Goal: Task Accomplishment & Management: Use online tool/utility

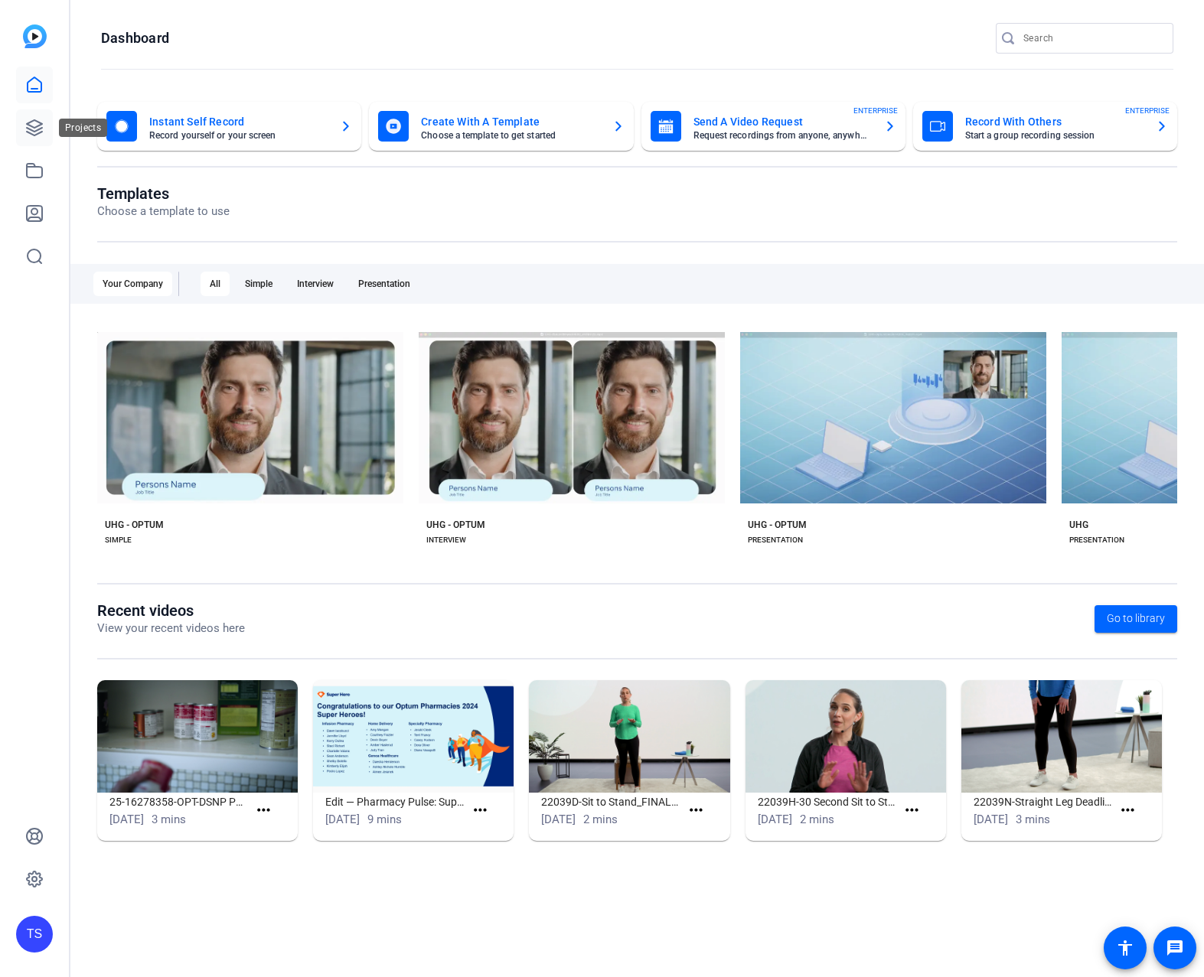
click at [42, 130] on icon at bounding box center [34, 128] width 18 height 18
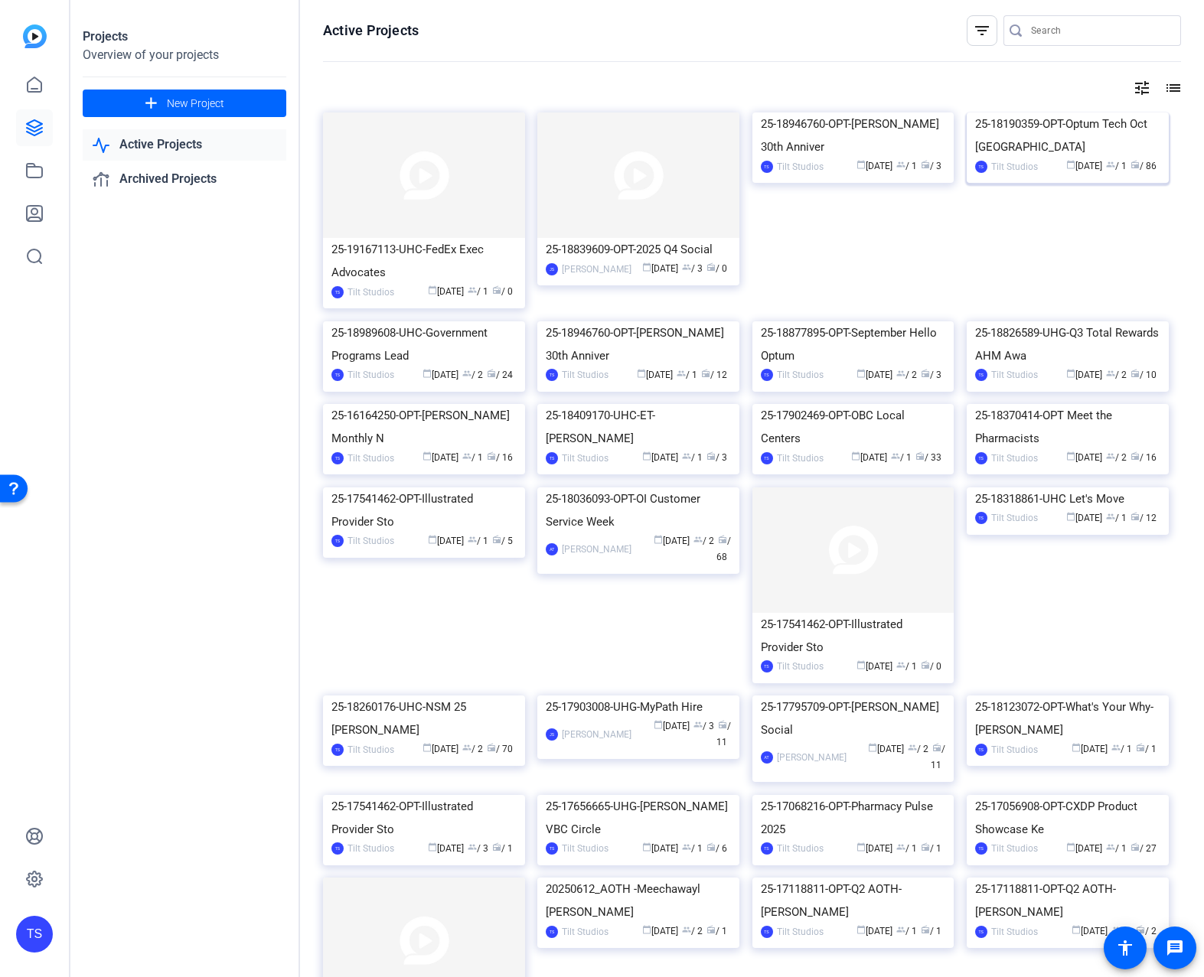
click at [1088, 113] on img at bounding box center [1068, 113] width 202 height 0
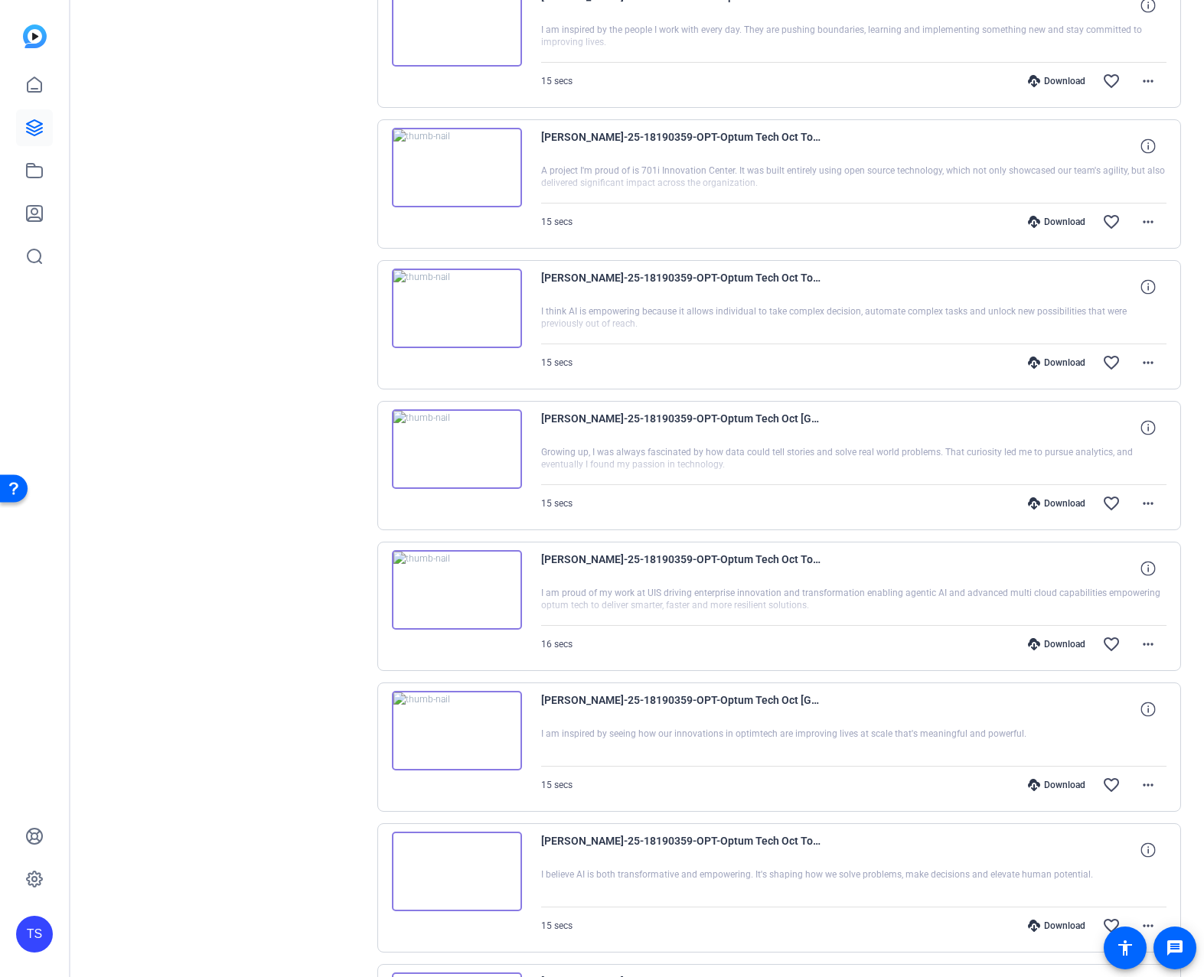
scroll to position [507, 0]
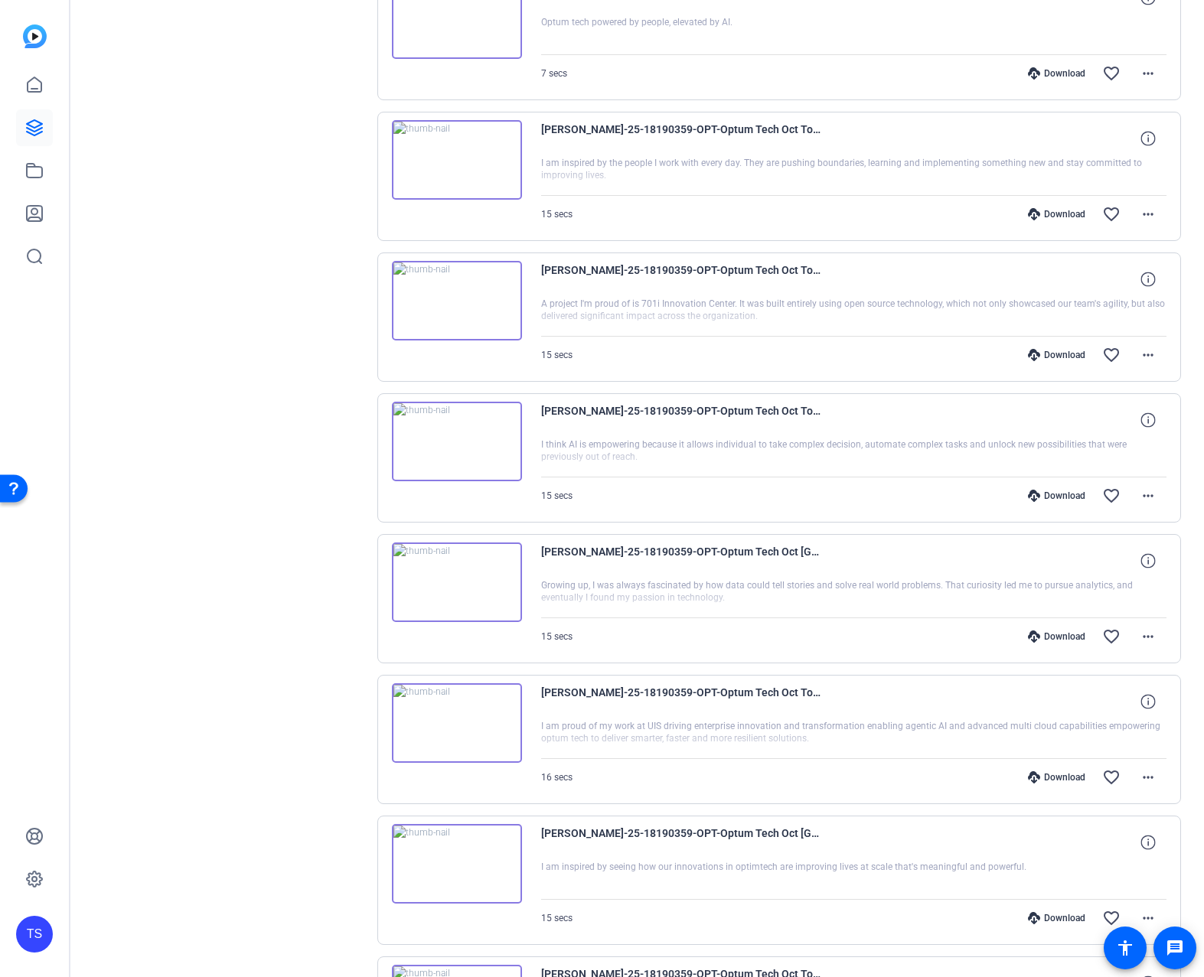
click at [458, 583] on img at bounding box center [457, 583] width 130 height 80
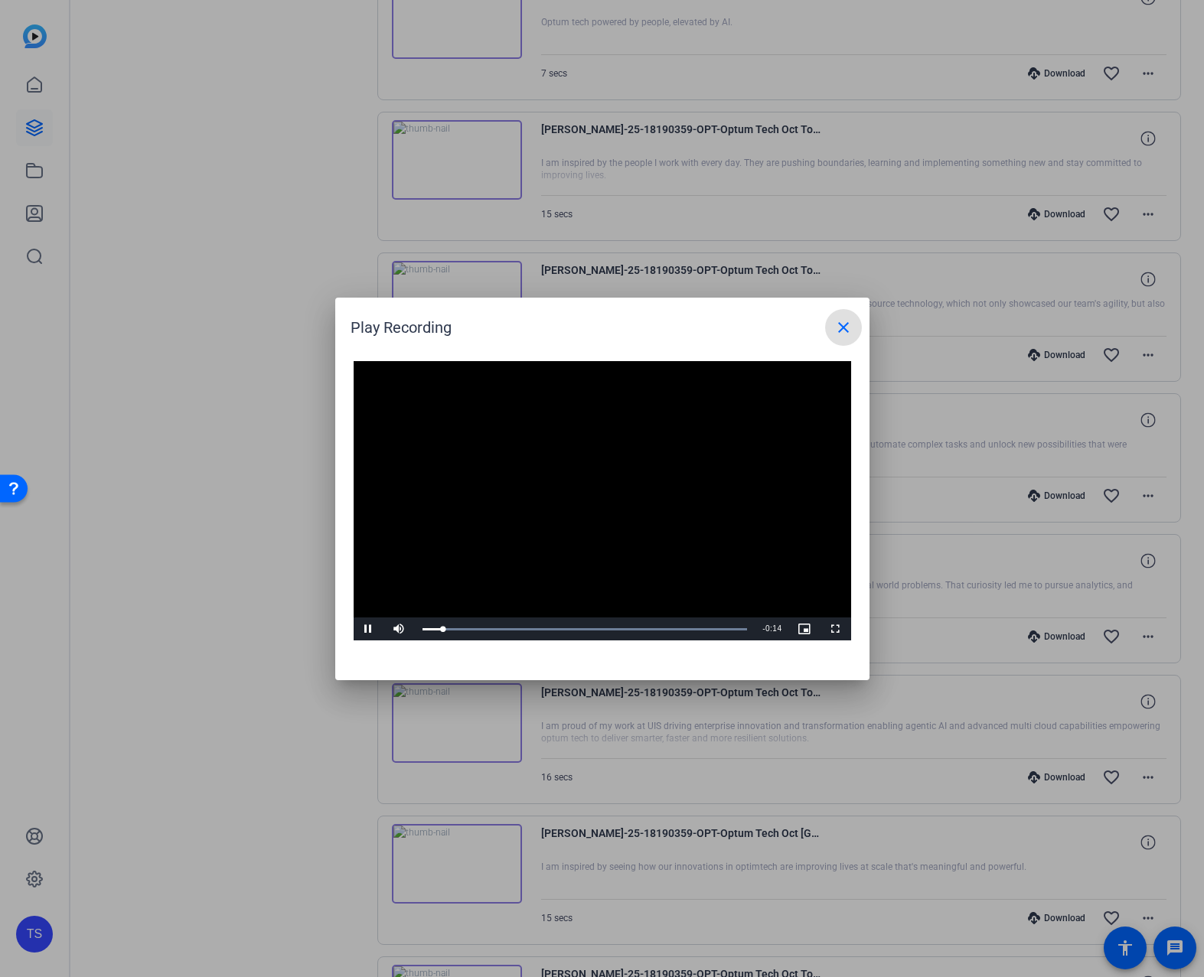
click at [841, 324] on mat-icon "close" at bounding box center [843, 327] width 18 height 18
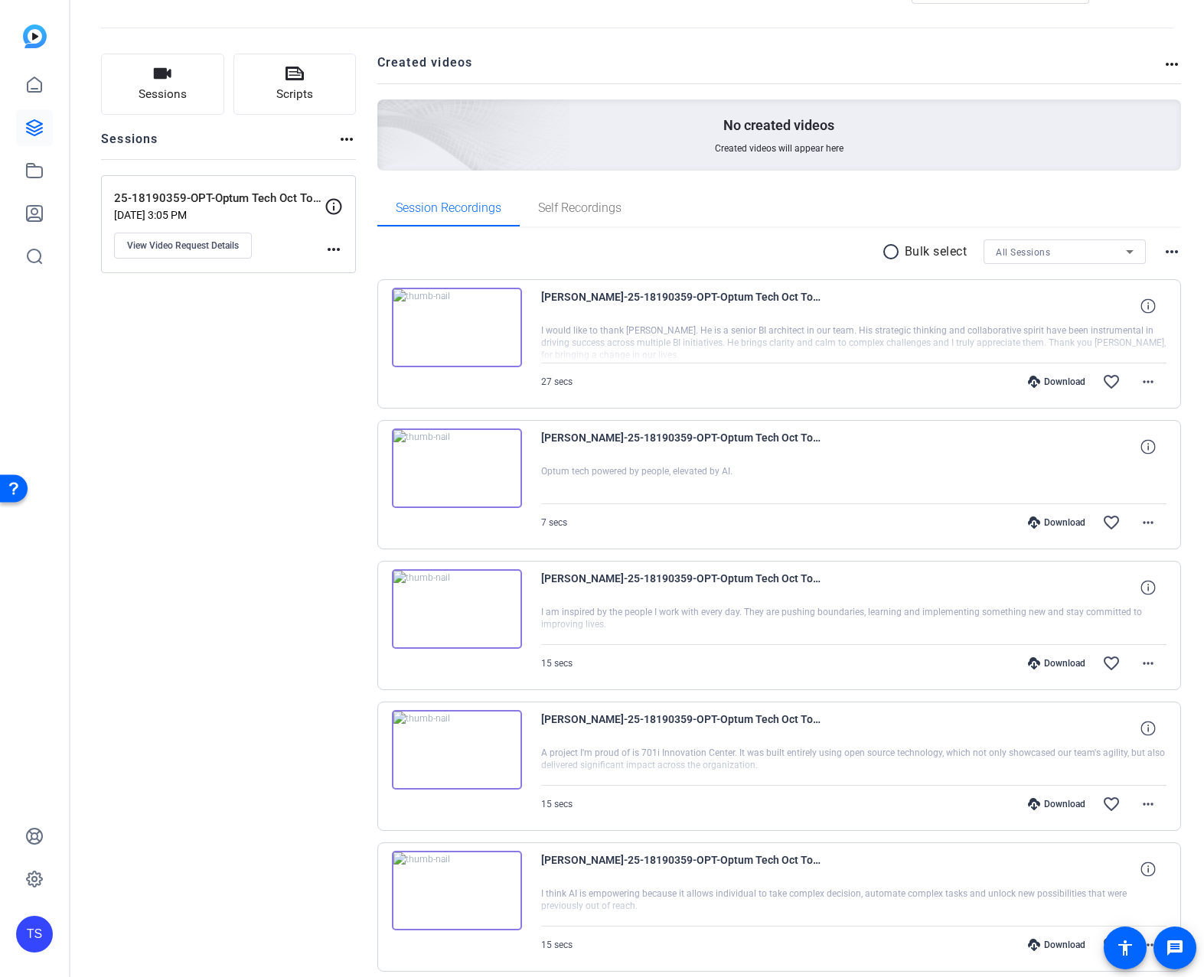
scroll to position [0, 0]
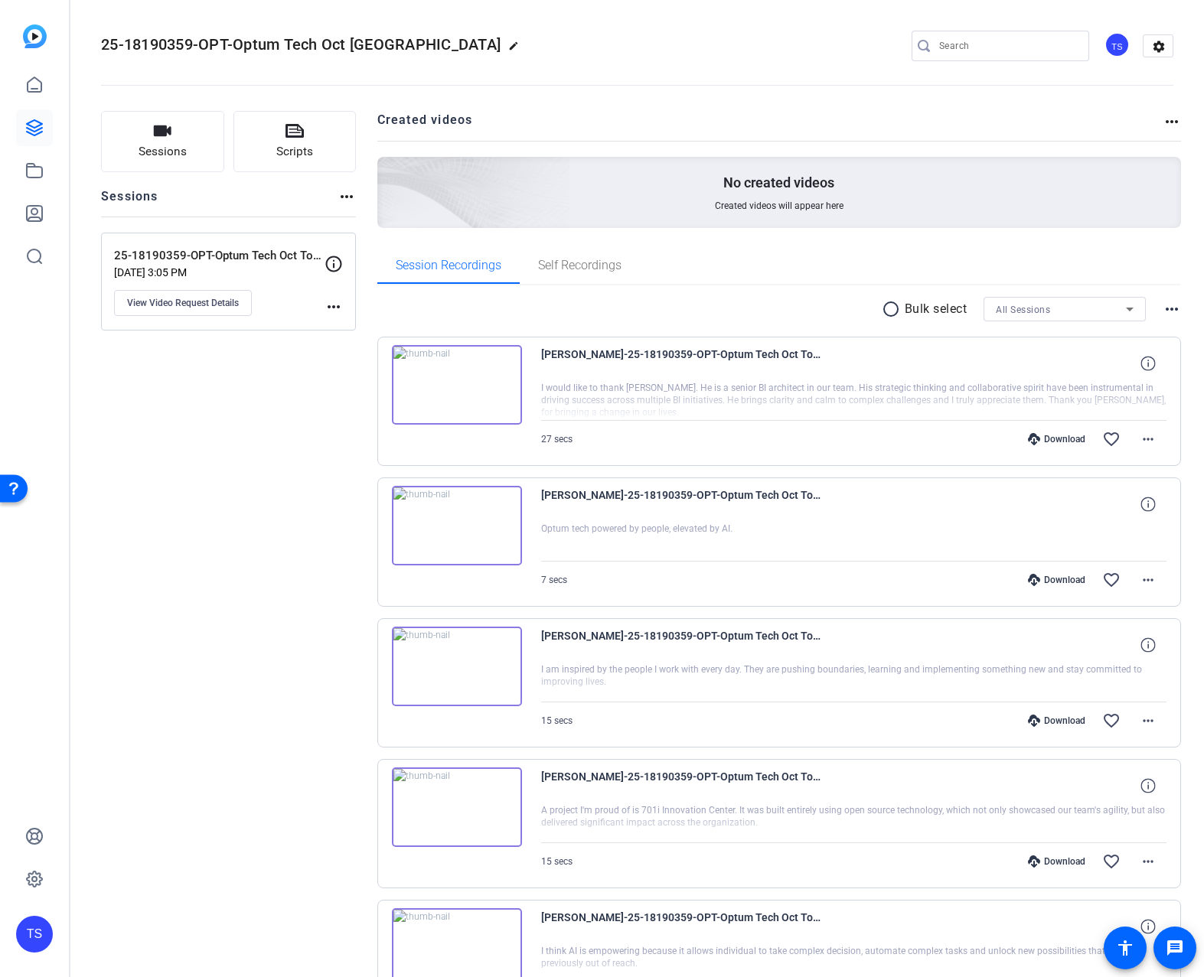
click at [106, 46] on span "25-18190359-OPT-Optum Tech Oct Town Hall" at bounding box center [301, 44] width 400 height 18
drag, startPoint x: 114, startPoint y: 46, endPoint x: 396, endPoint y: 45, distance: 282.4
click at [396, 45] on span "25-18190359-OPT-Optum Tech Oct Town Hall" at bounding box center [301, 44] width 400 height 18
copy h2 "25-18190359-OPT-Optum Tech Oct Town Hall edit"
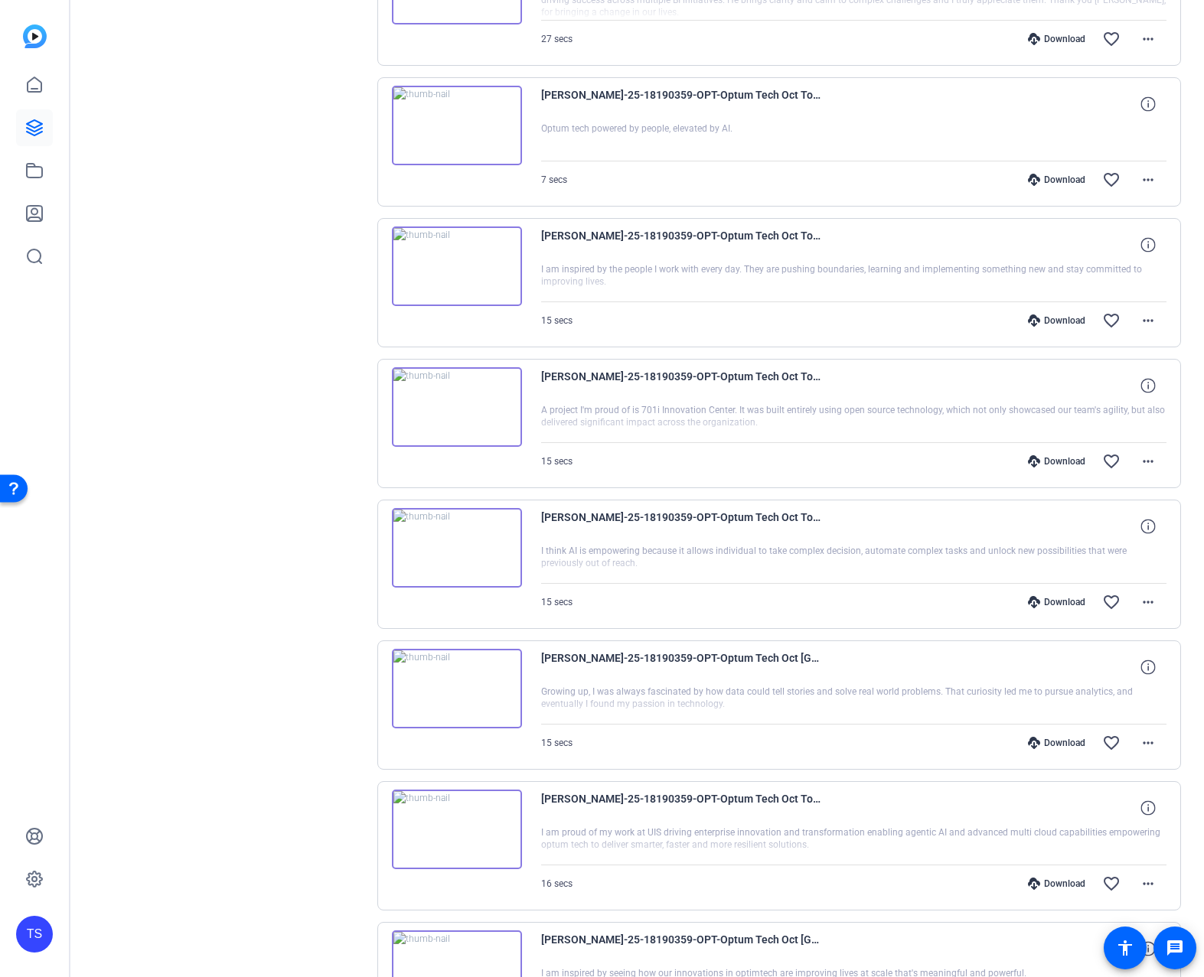
scroll to position [852, 0]
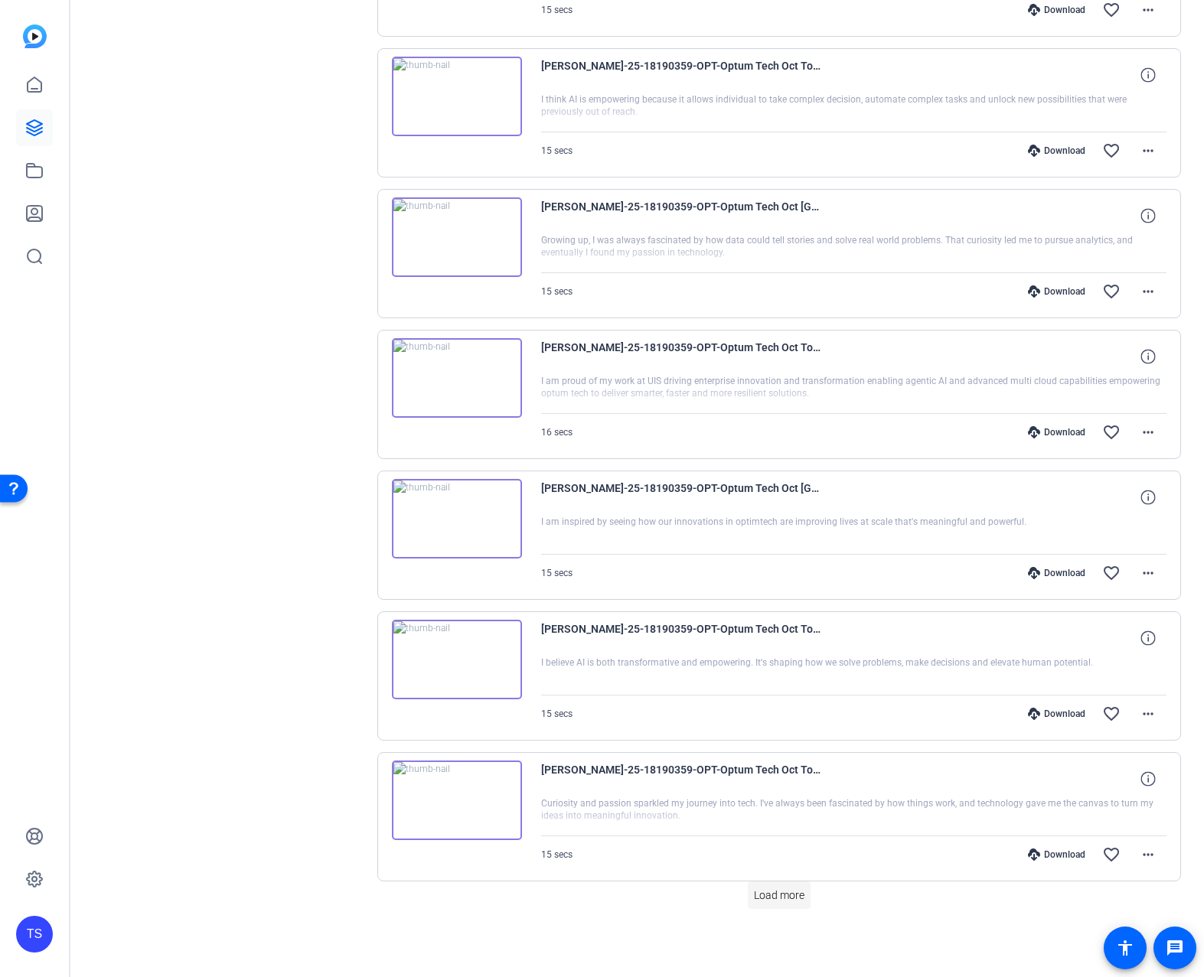
click at [772, 892] on span "Load more" at bounding box center [779, 896] width 51 height 16
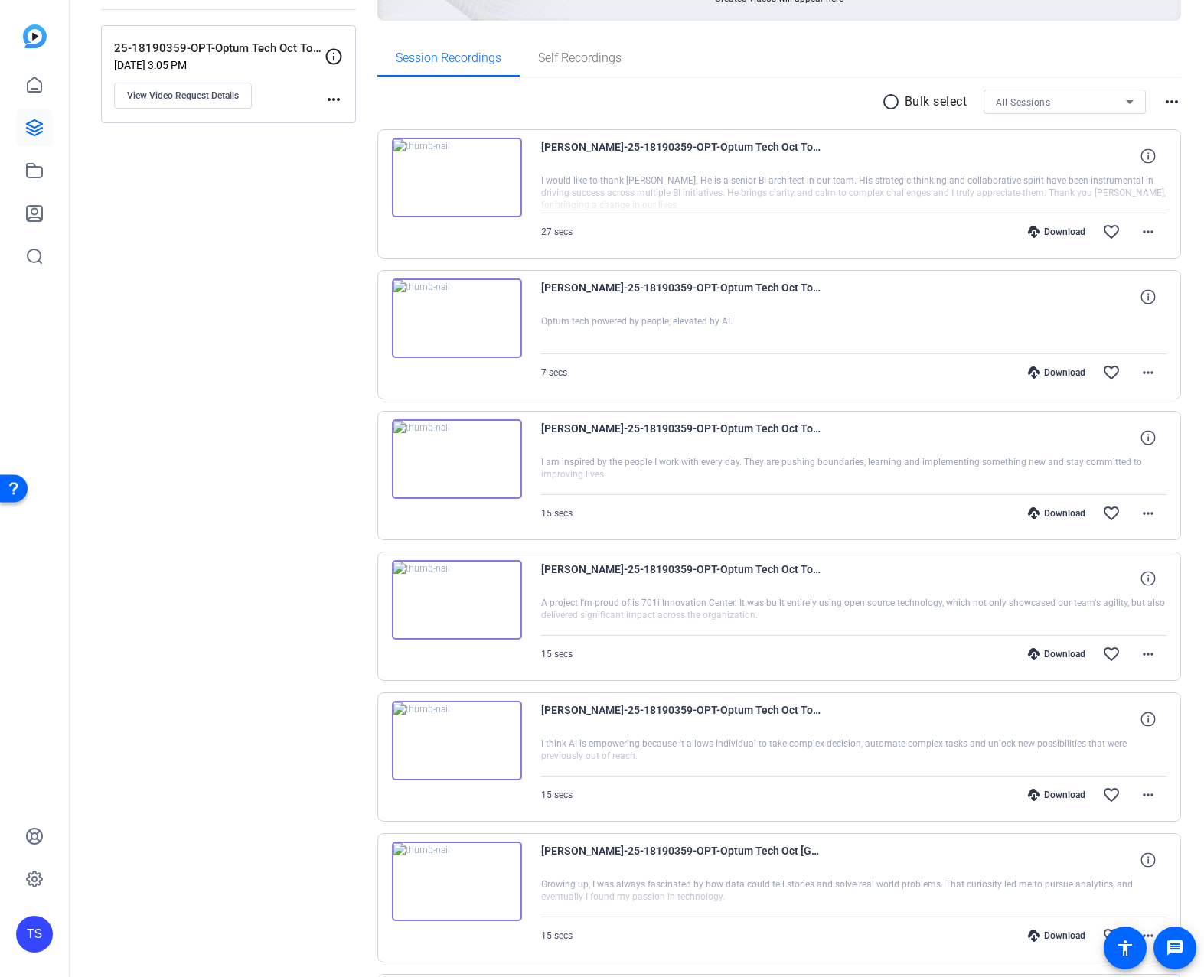
scroll to position [0, 0]
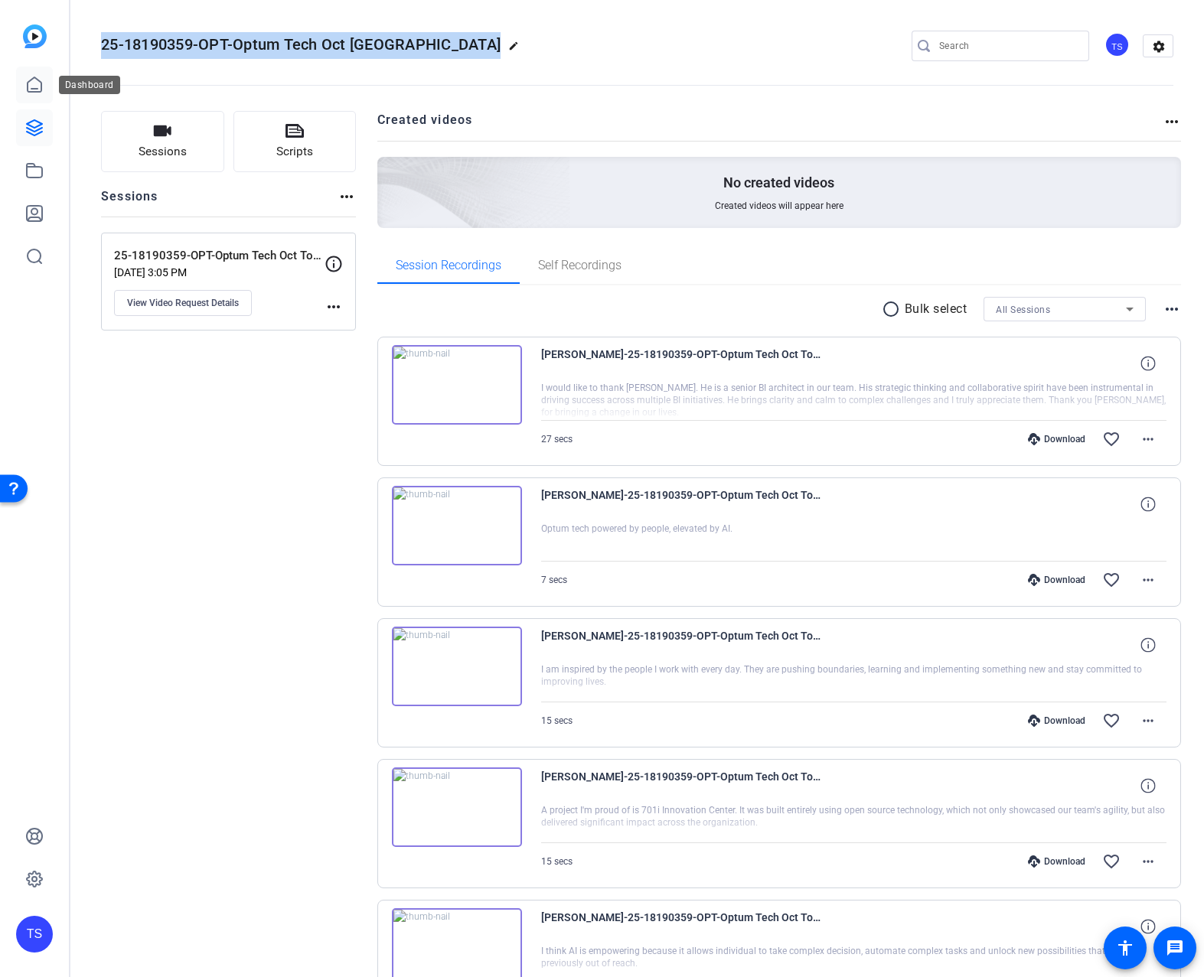
click at [28, 76] on icon at bounding box center [34, 85] width 18 height 18
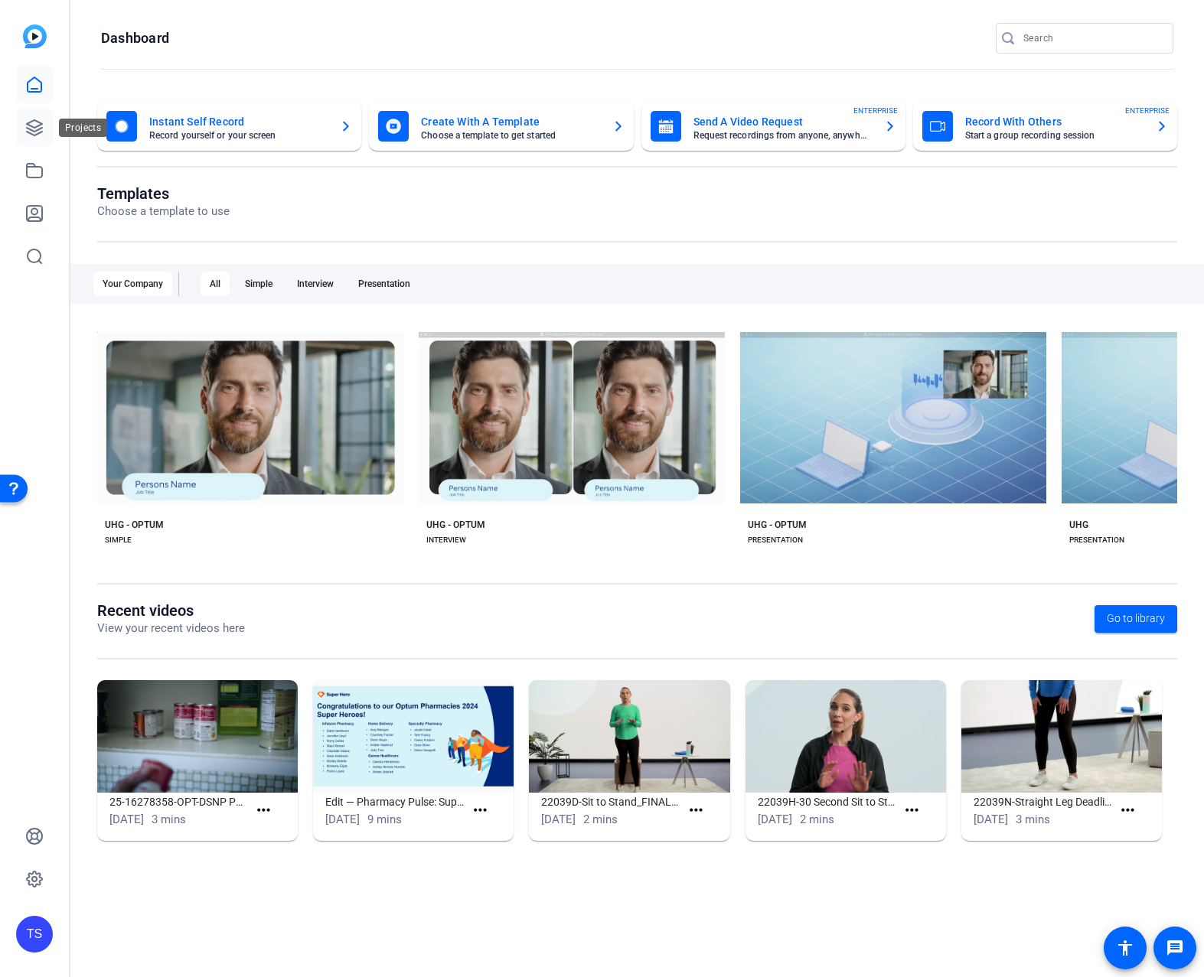
click at [32, 126] on icon at bounding box center [34, 128] width 18 height 18
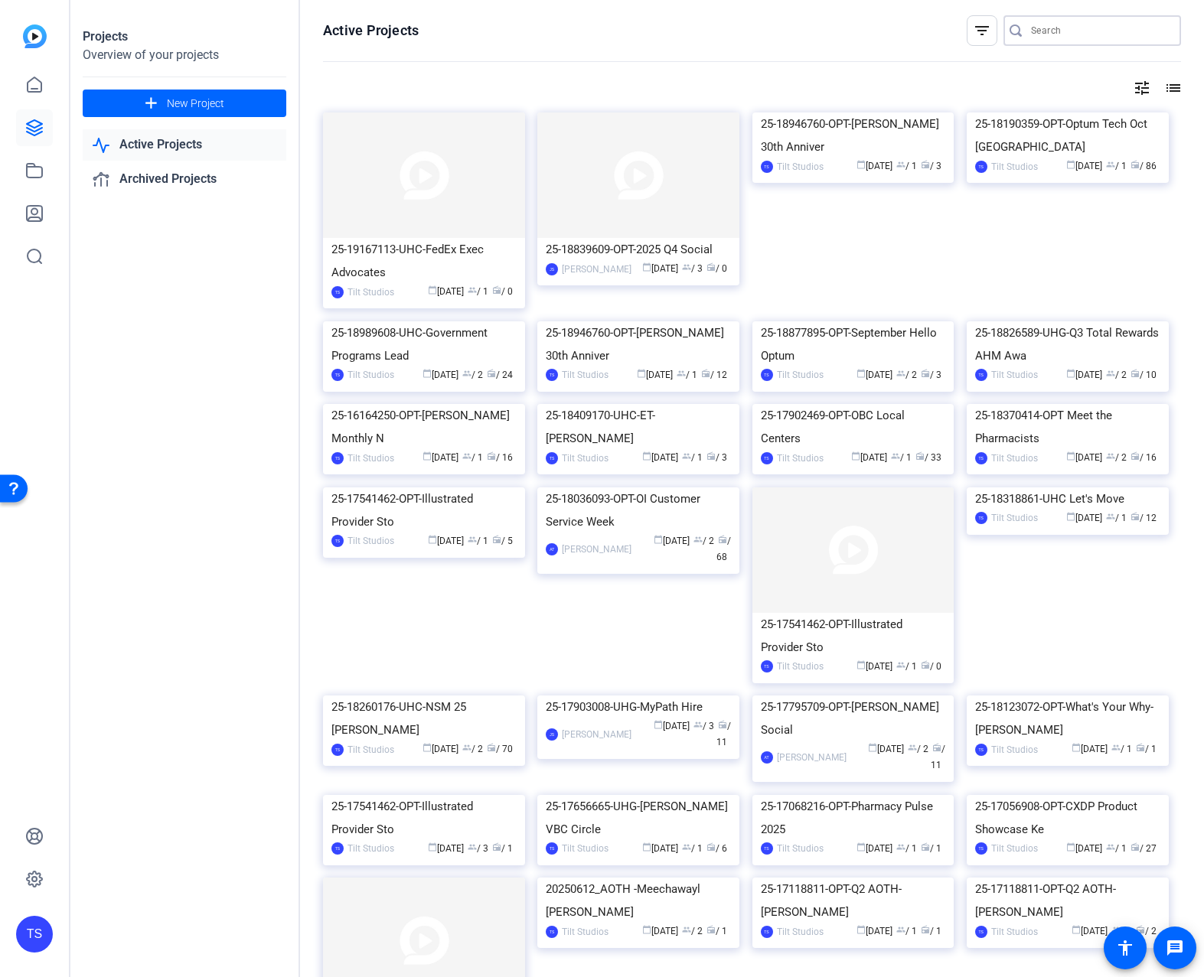
click at [1051, 27] on input "Search" at bounding box center [1100, 30] width 138 height 18
type input "q4"
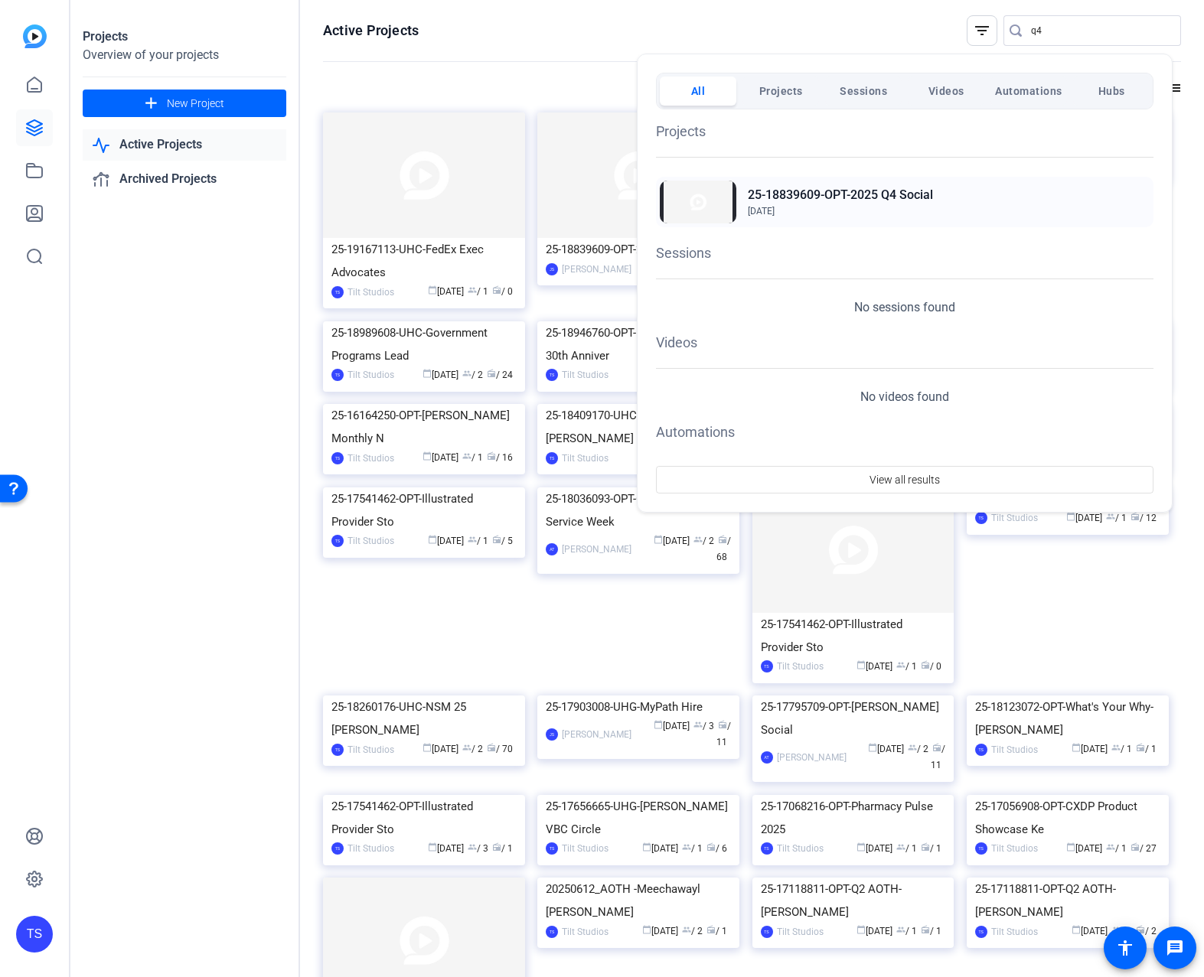
click at [902, 212] on span "Sep 19, 2025" at bounding box center [840, 211] width 185 height 14
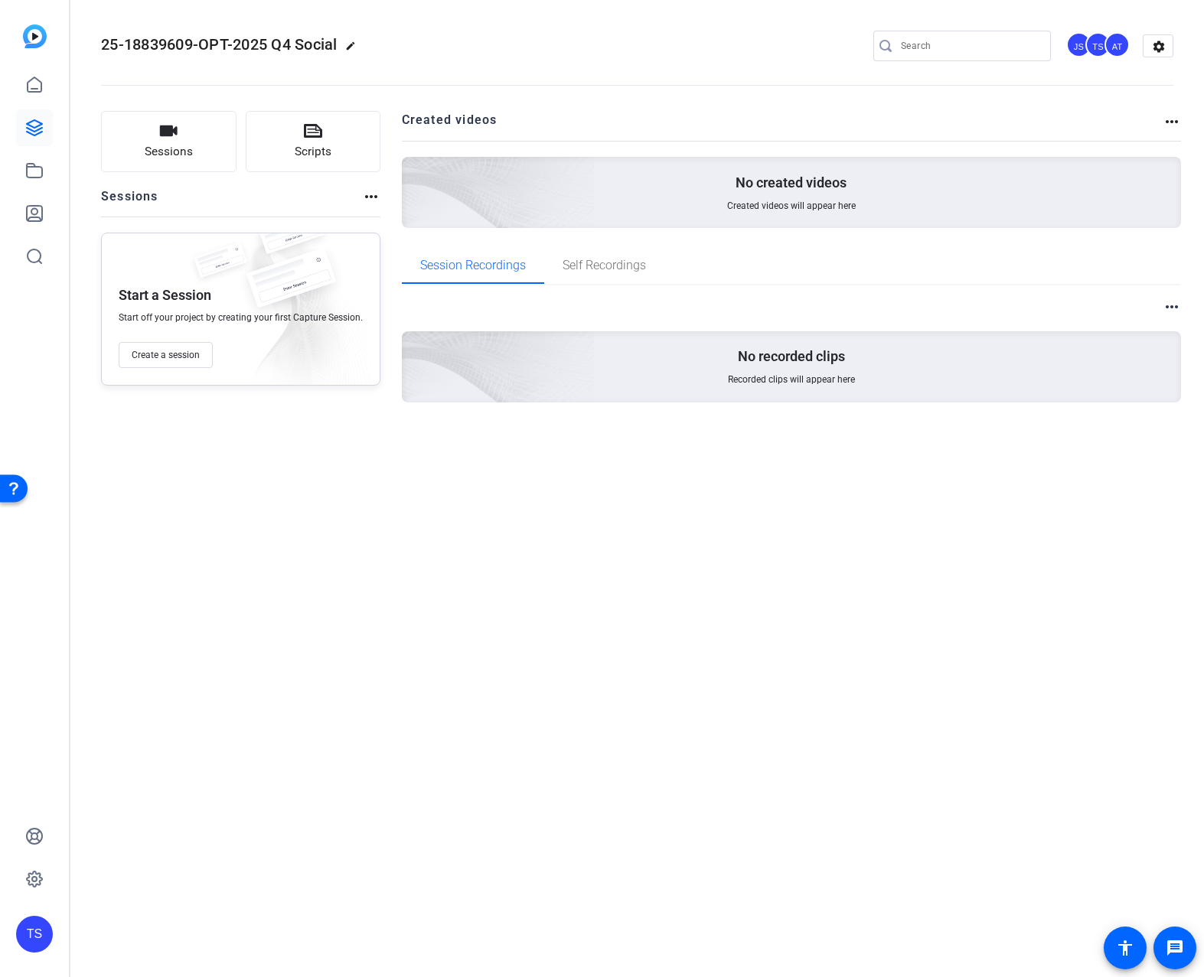
click at [961, 34] on div at bounding box center [970, 46] width 138 height 31
click at [924, 37] on input "Search" at bounding box center [970, 46] width 138 height 18
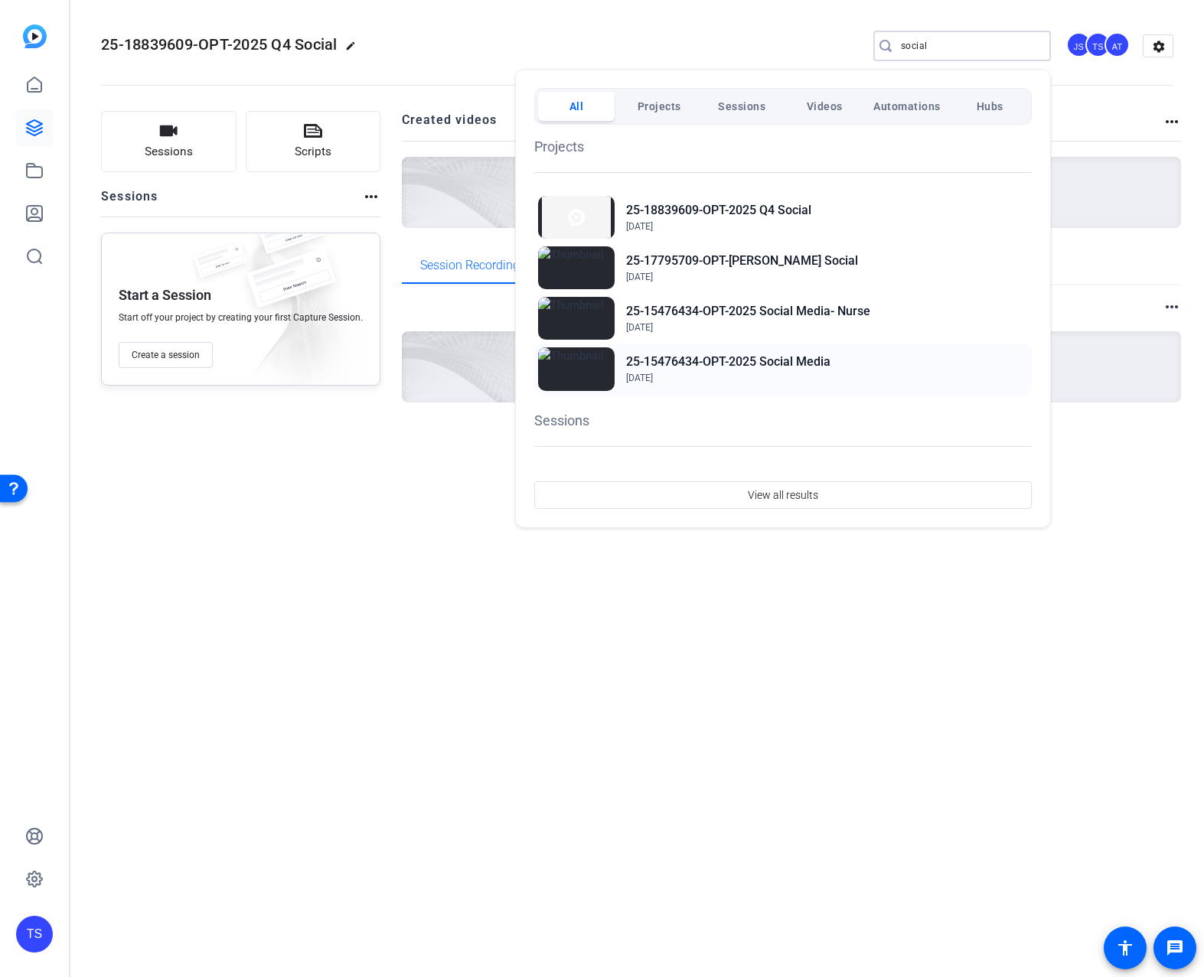
type input "social"
click at [748, 358] on h2 "25-15476434-OPT-2025 Social Media" at bounding box center [728, 362] width 204 height 18
click at [729, 305] on h2 "25-15476434-OPT-2025 Social Media- Nurse" at bounding box center [748, 311] width 244 height 18
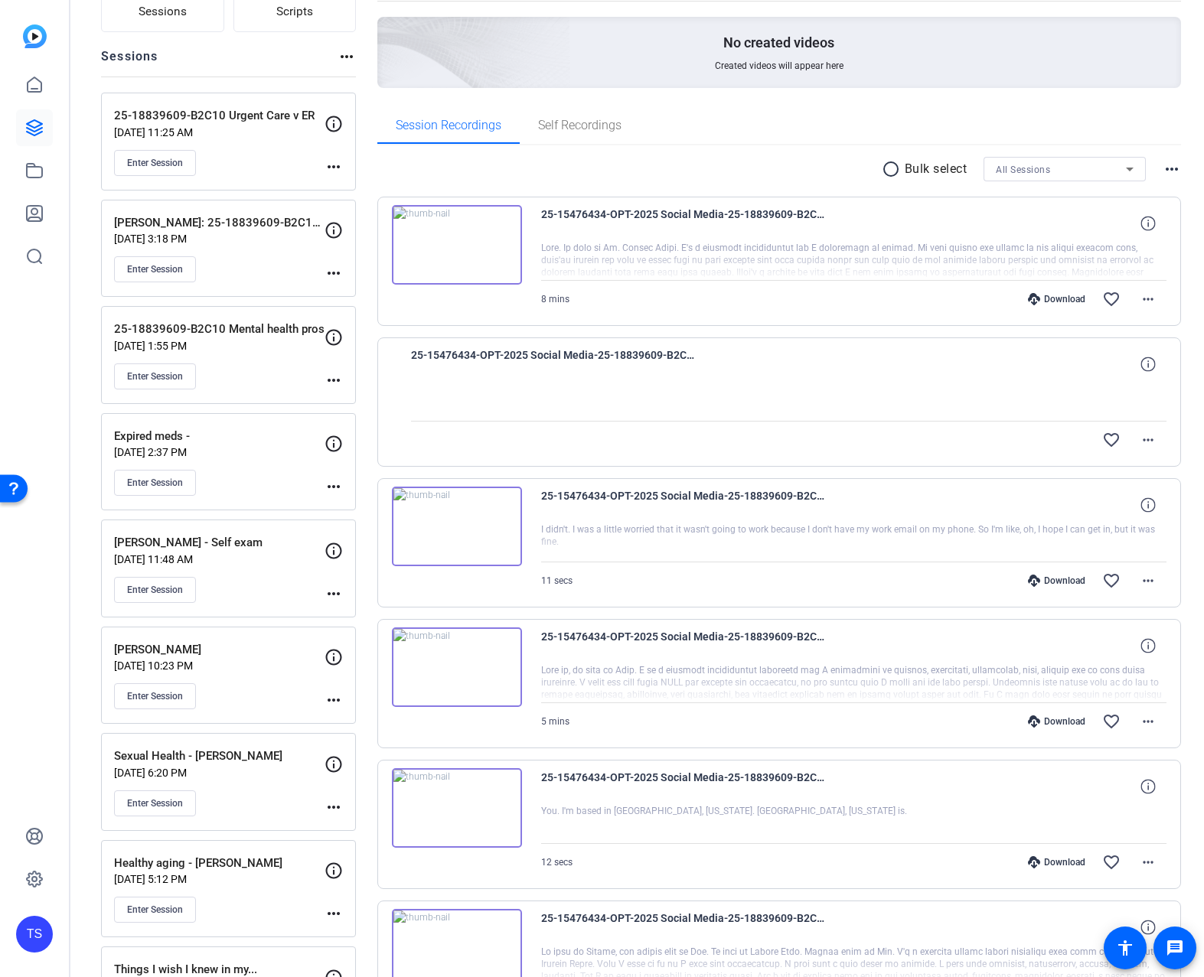
scroll to position [164, 0]
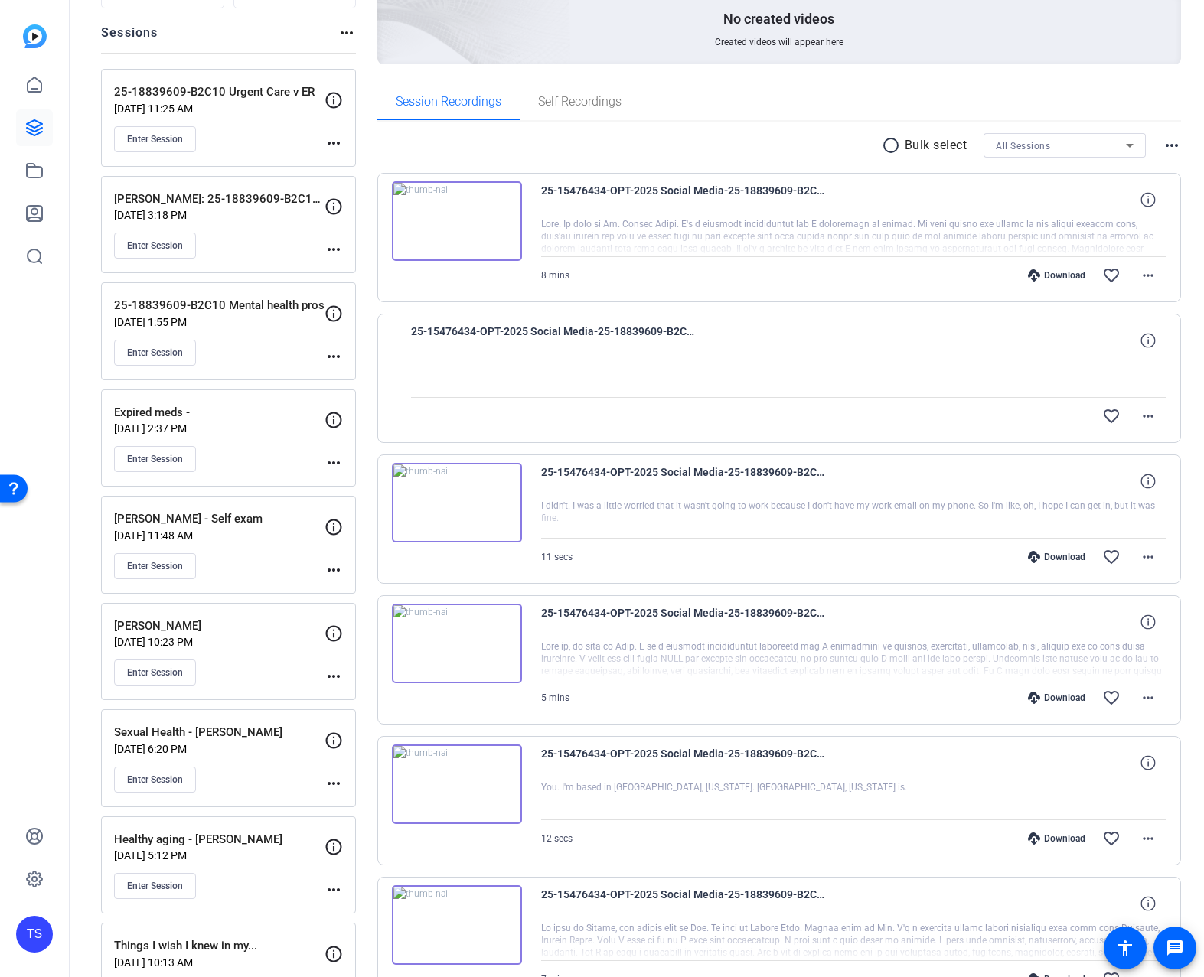
click at [455, 500] on img at bounding box center [457, 503] width 130 height 80
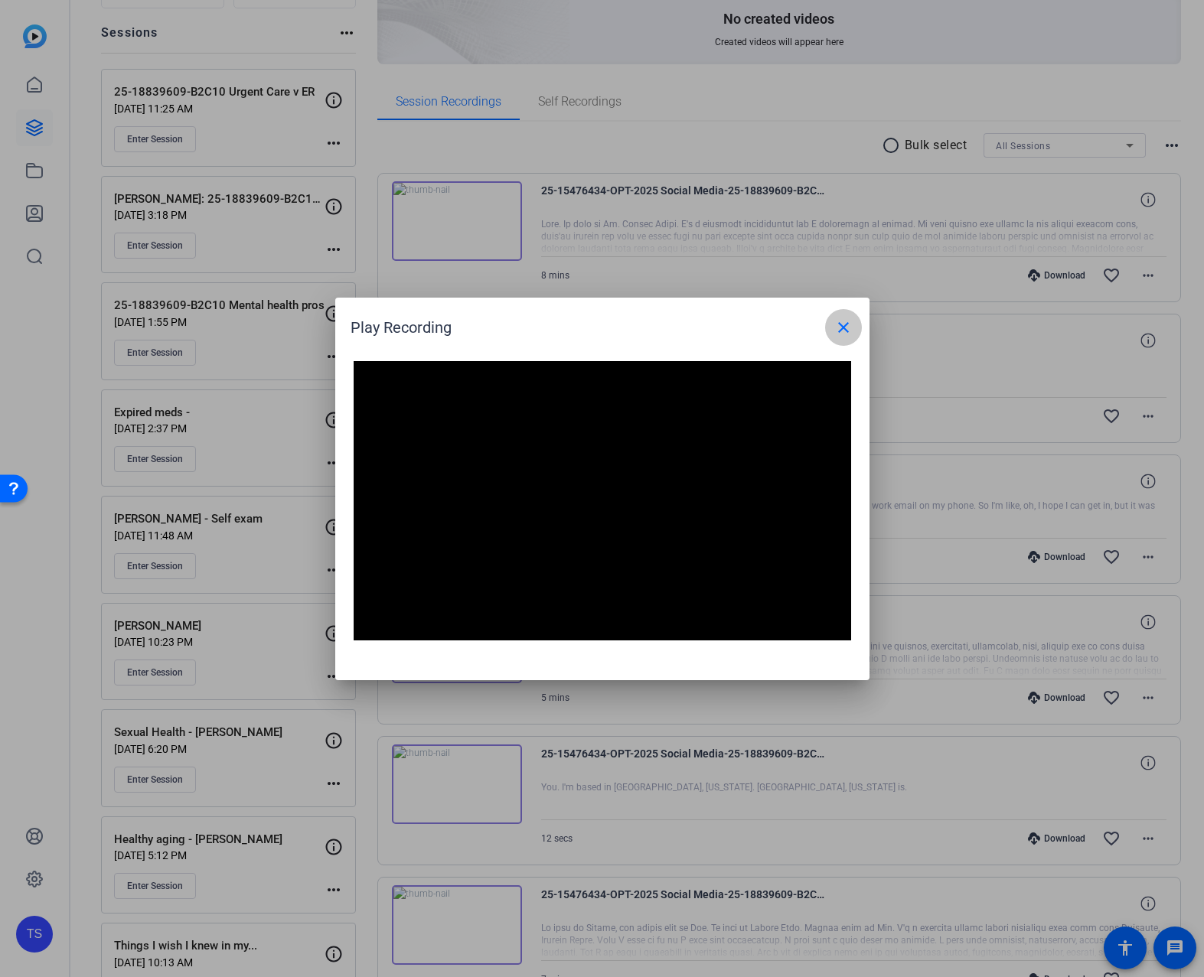
click at [845, 331] on mat-icon "close" at bounding box center [843, 327] width 18 height 18
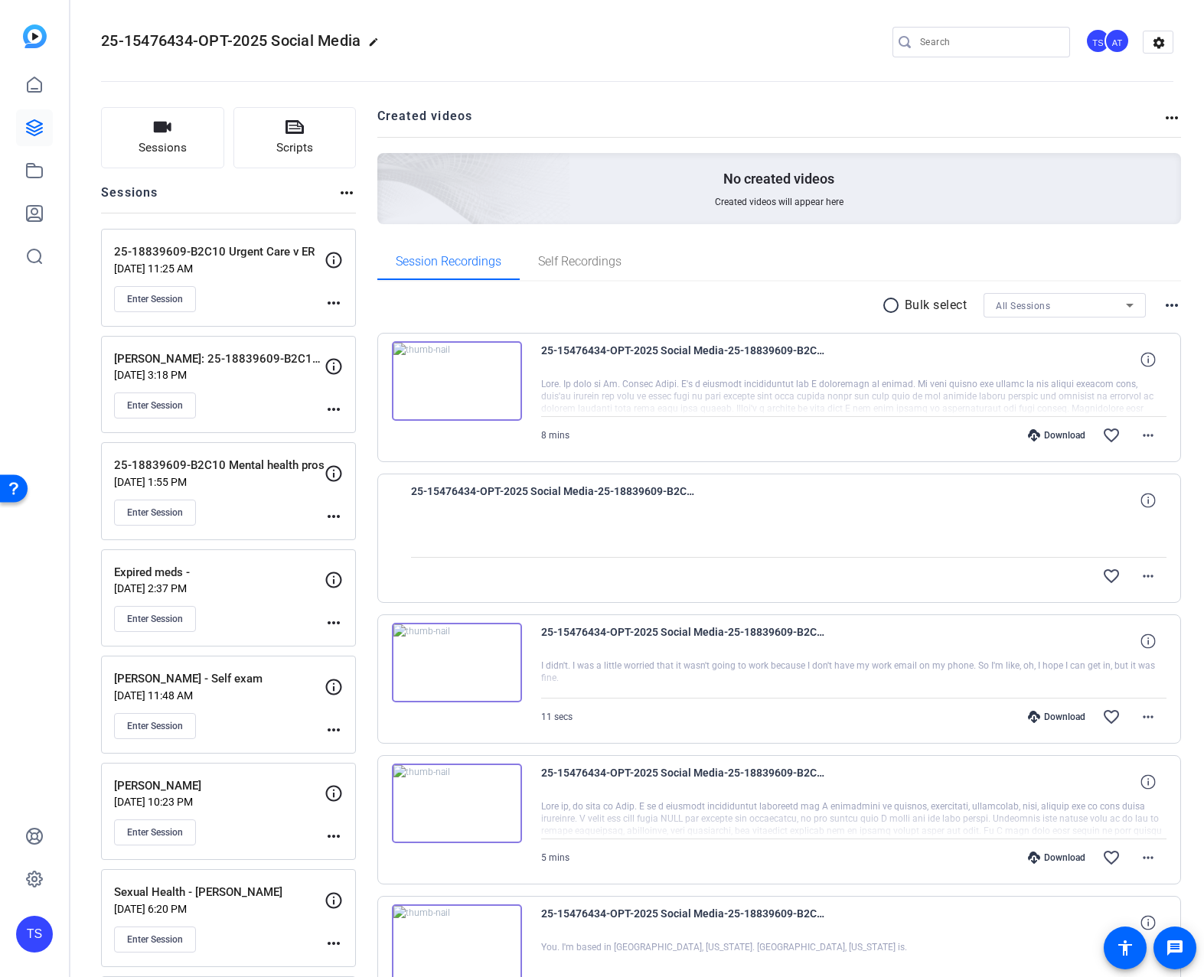
scroll to position [0, 0]
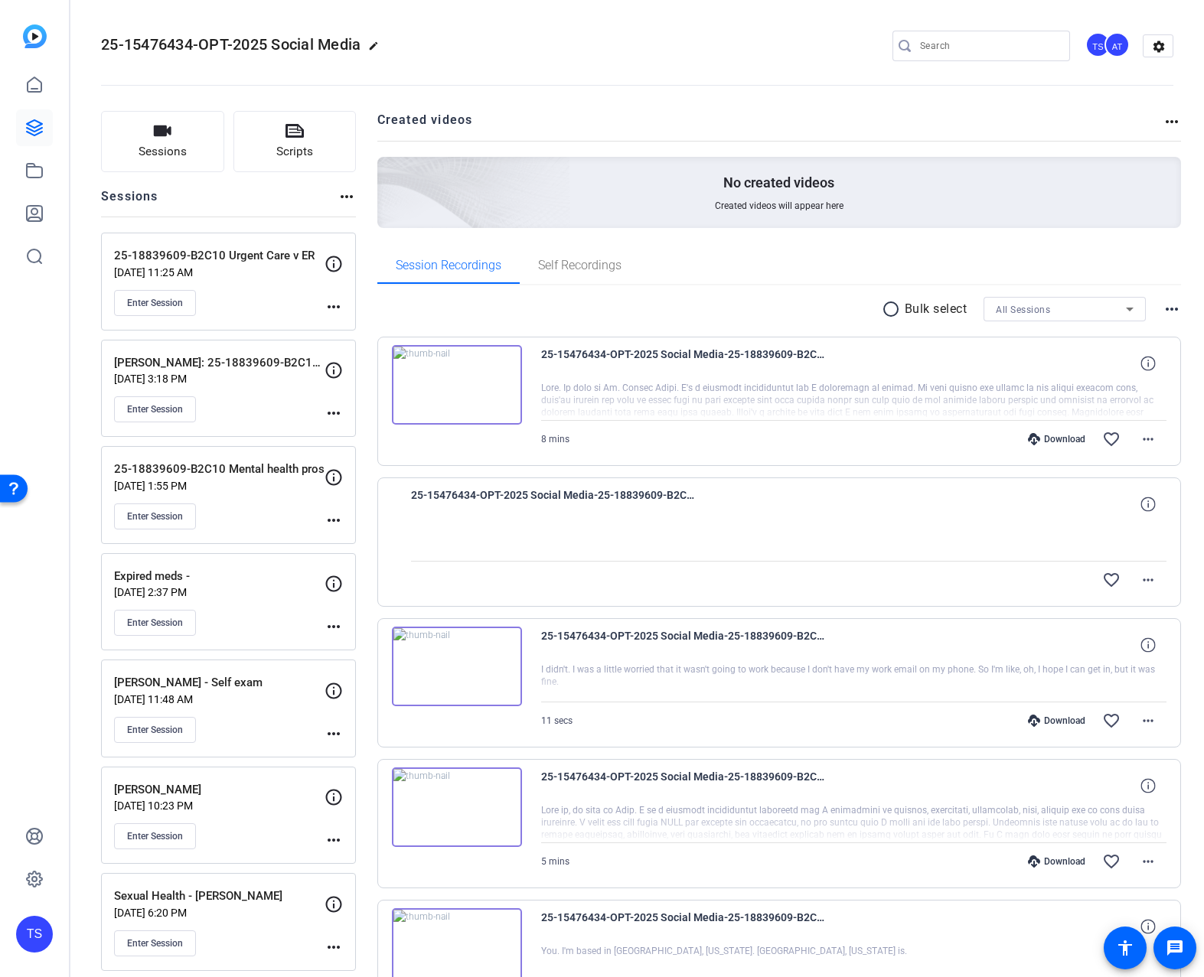
click at [250, 256] on p "25-18839609-B2C10 Urgent Care v ER" at bounding box center [219, 256] width 210 height 18
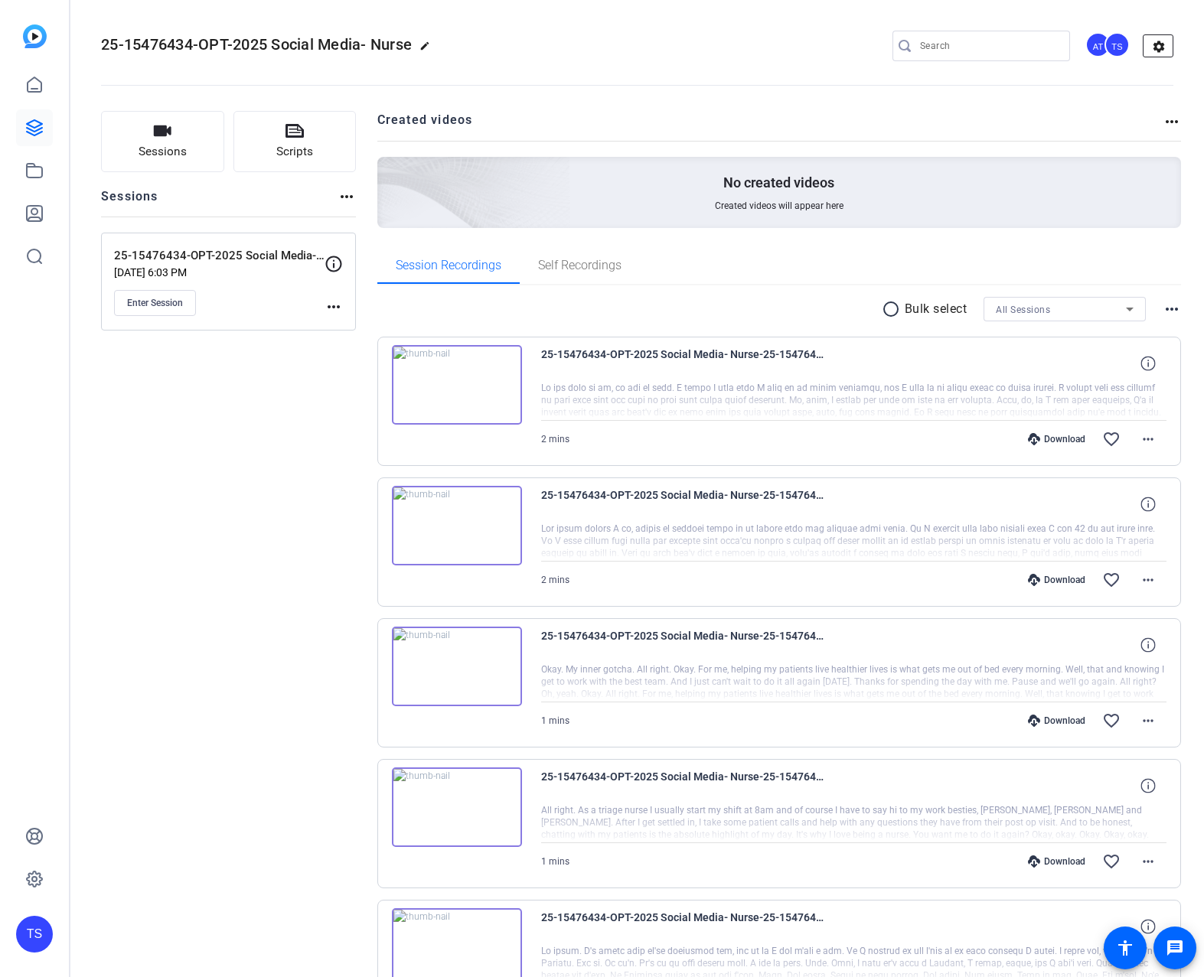
click at [1147, 45] on mat-icon "settings" at bounding box center [1158, 46] width 31 height 23
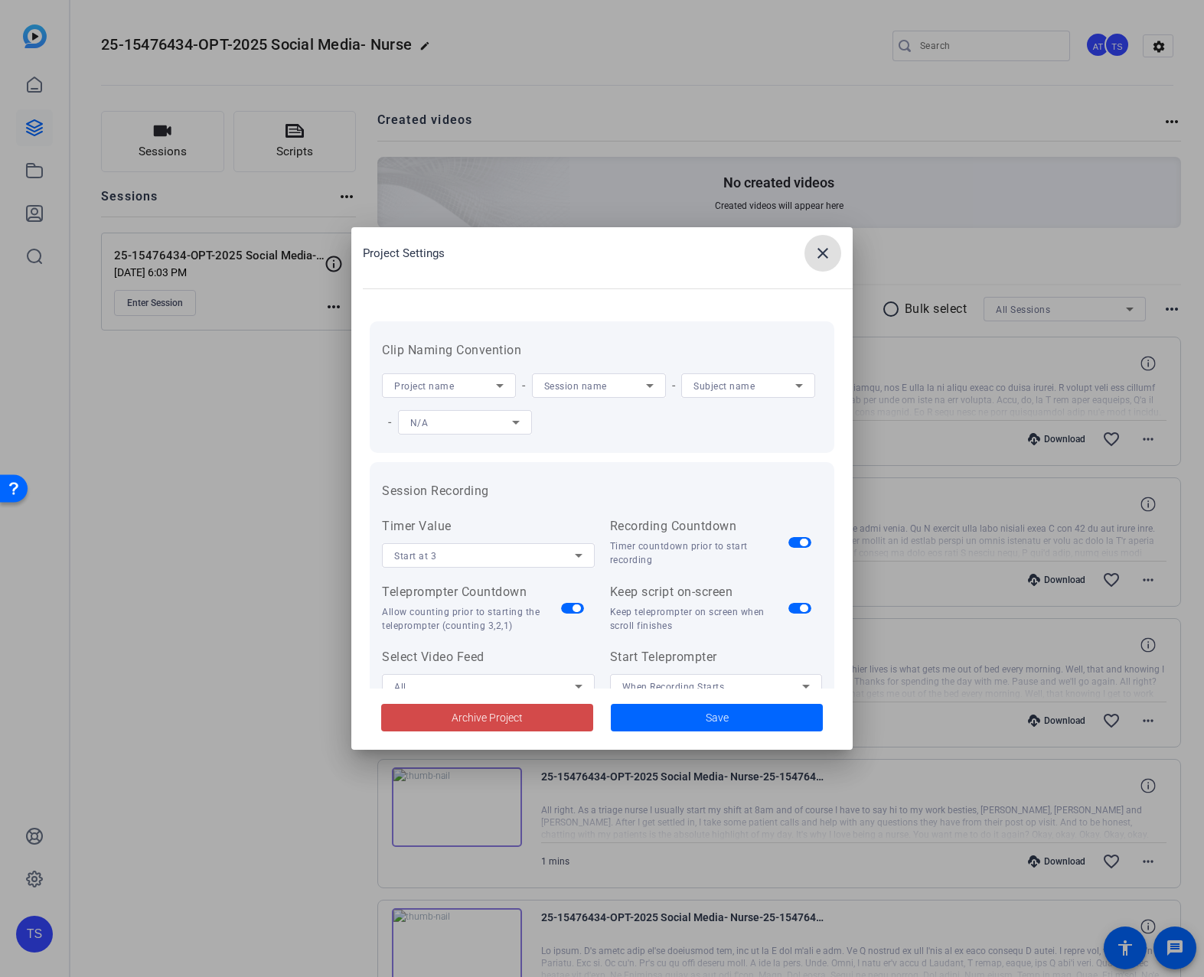
click at [536, 713] on span at bounding box center [487, 718] width 212 height 37
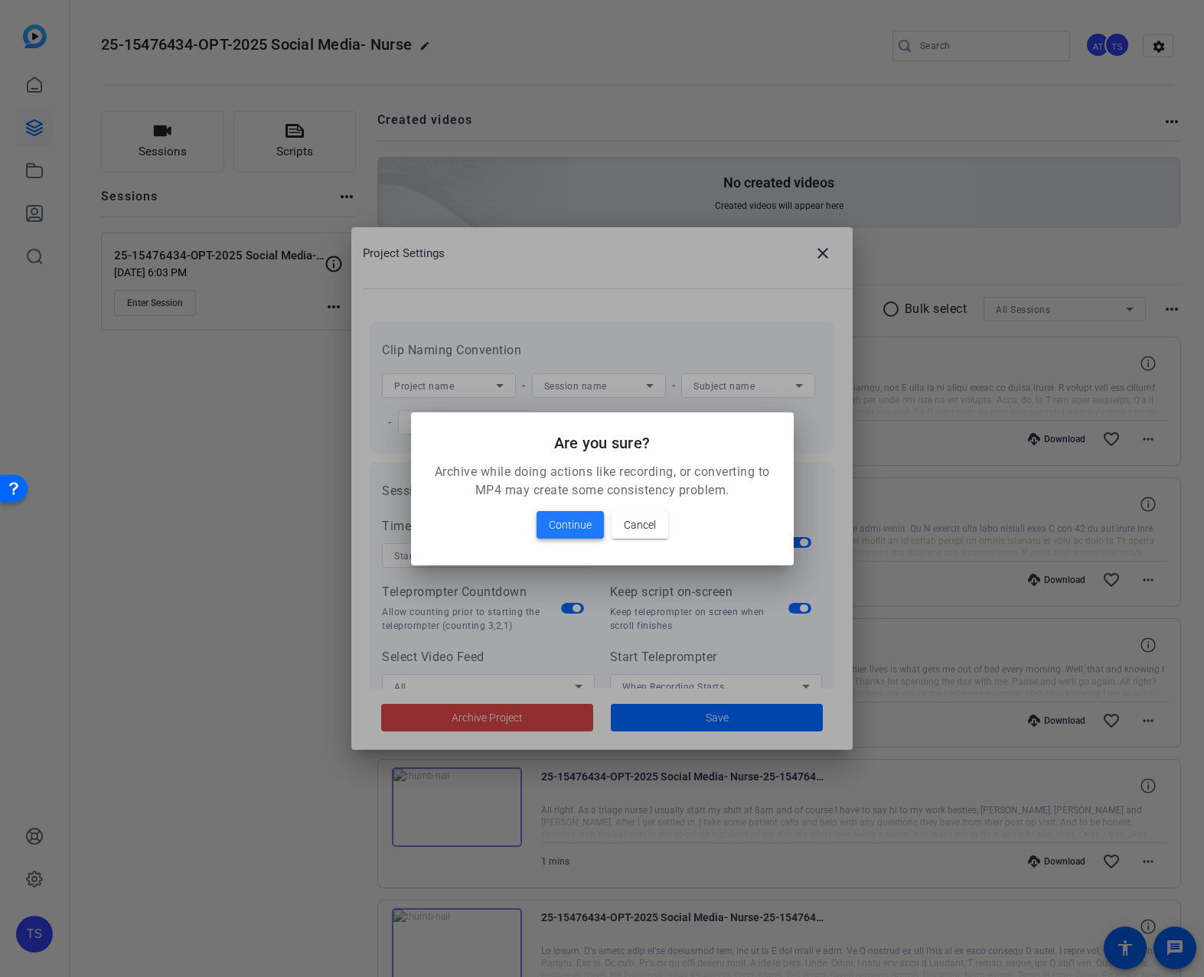
click at [586, 523] on span "Continue" at bounding box center [570, 525] width 43 height 18
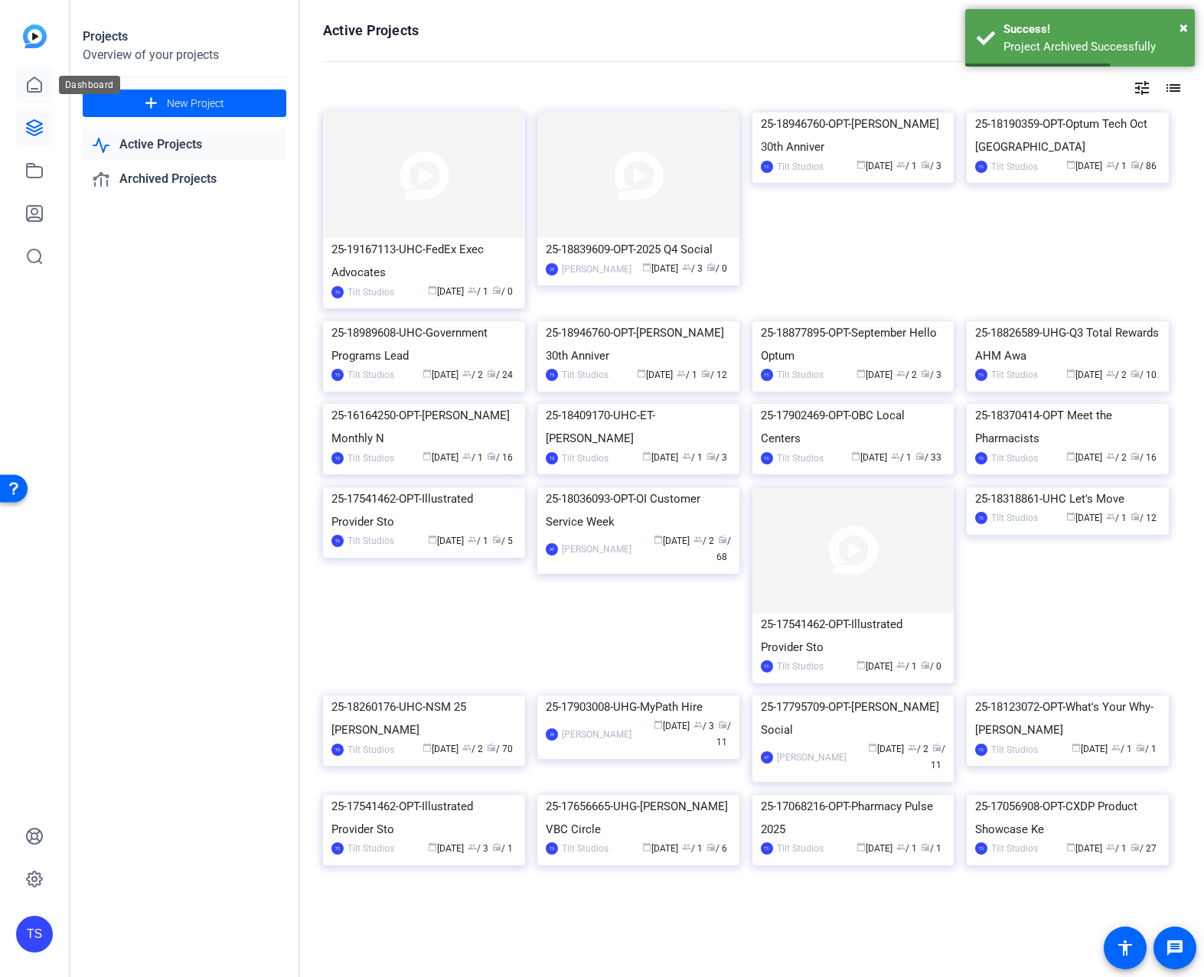
click at [37, 81] on icon at bounding box center [34, 85] width 18 height 18
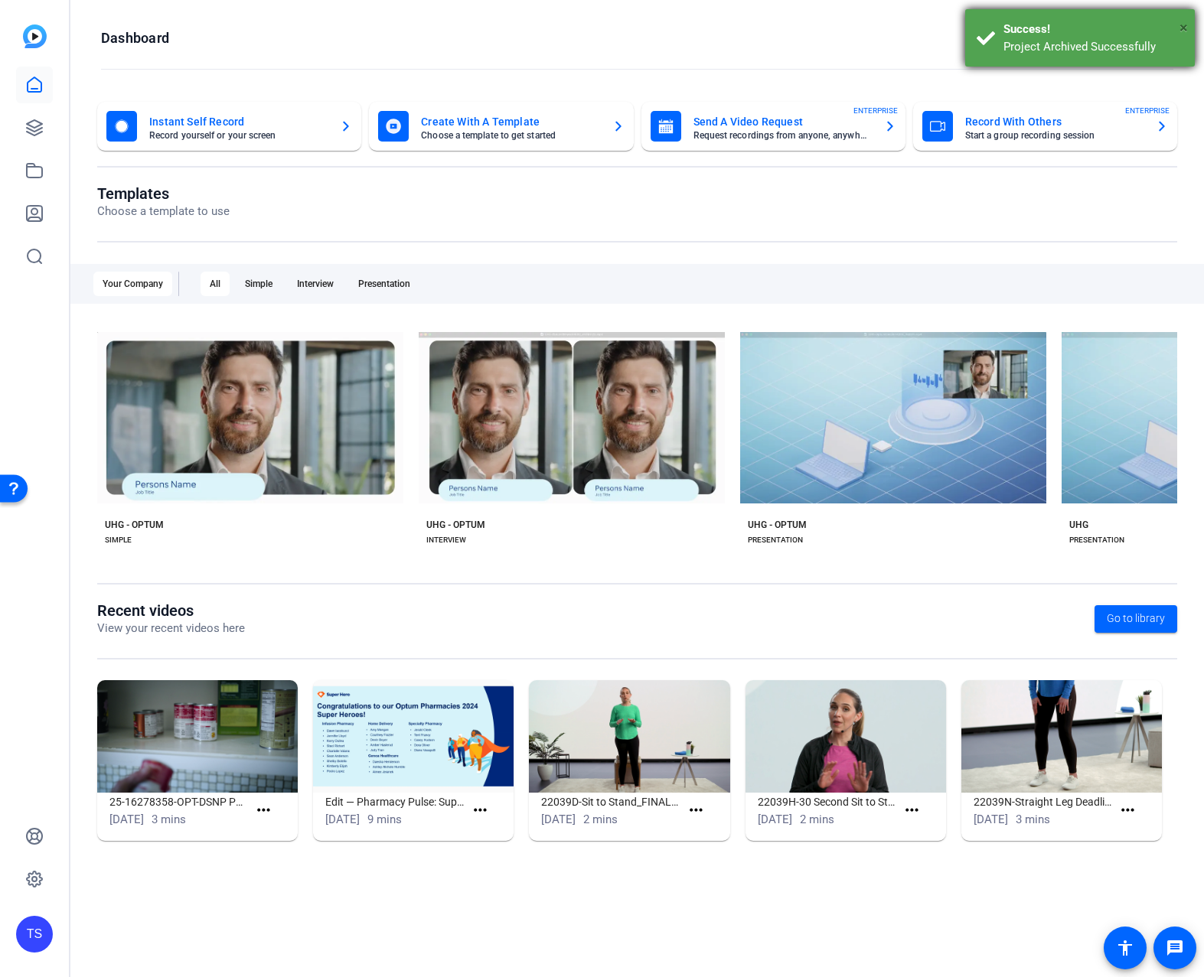
click at [1182, 24] on span "×" at bounding box center [1183, 27] width 8 height 18
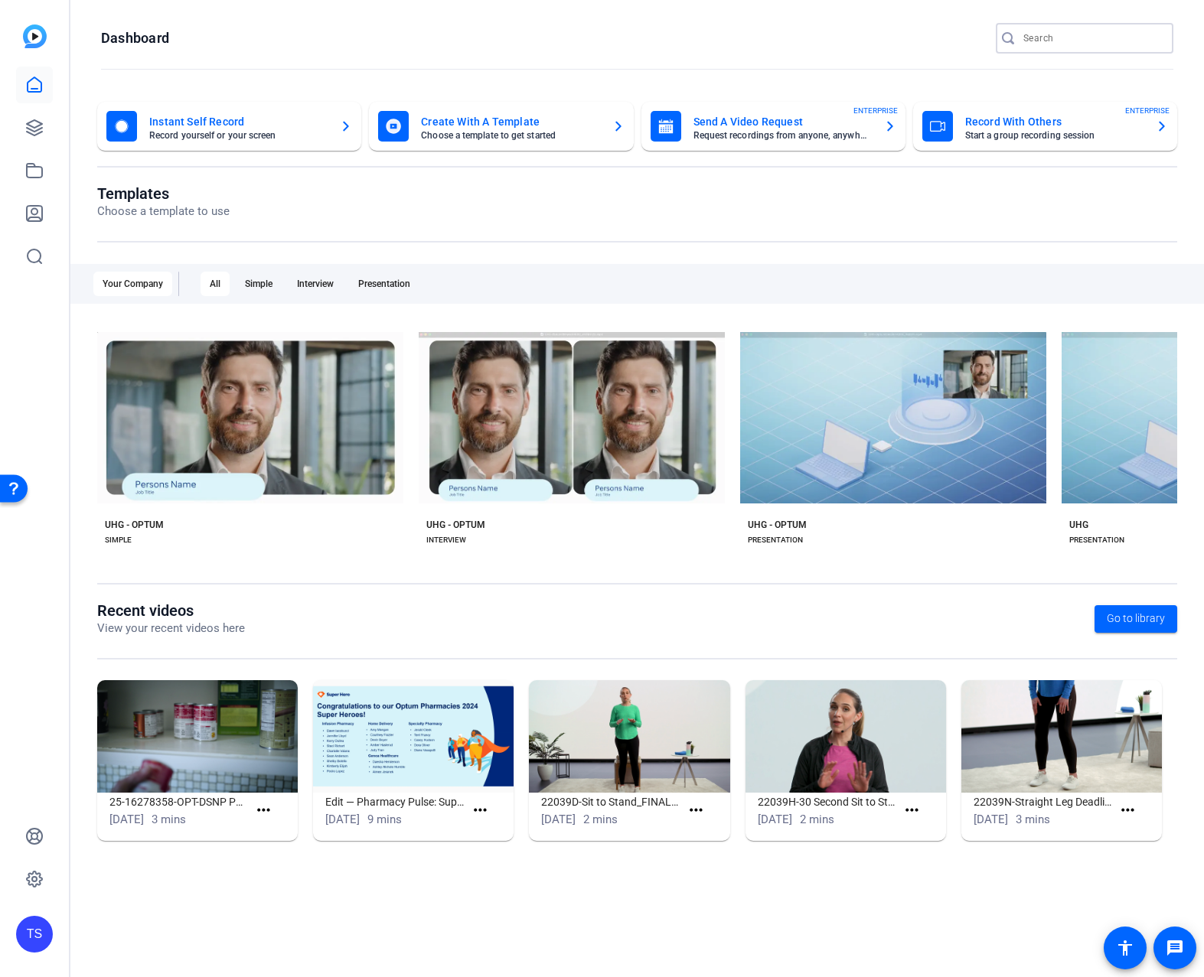
click at [1122, 38] on input "Search" at bounding box center [1092, 38] width 138 height 18
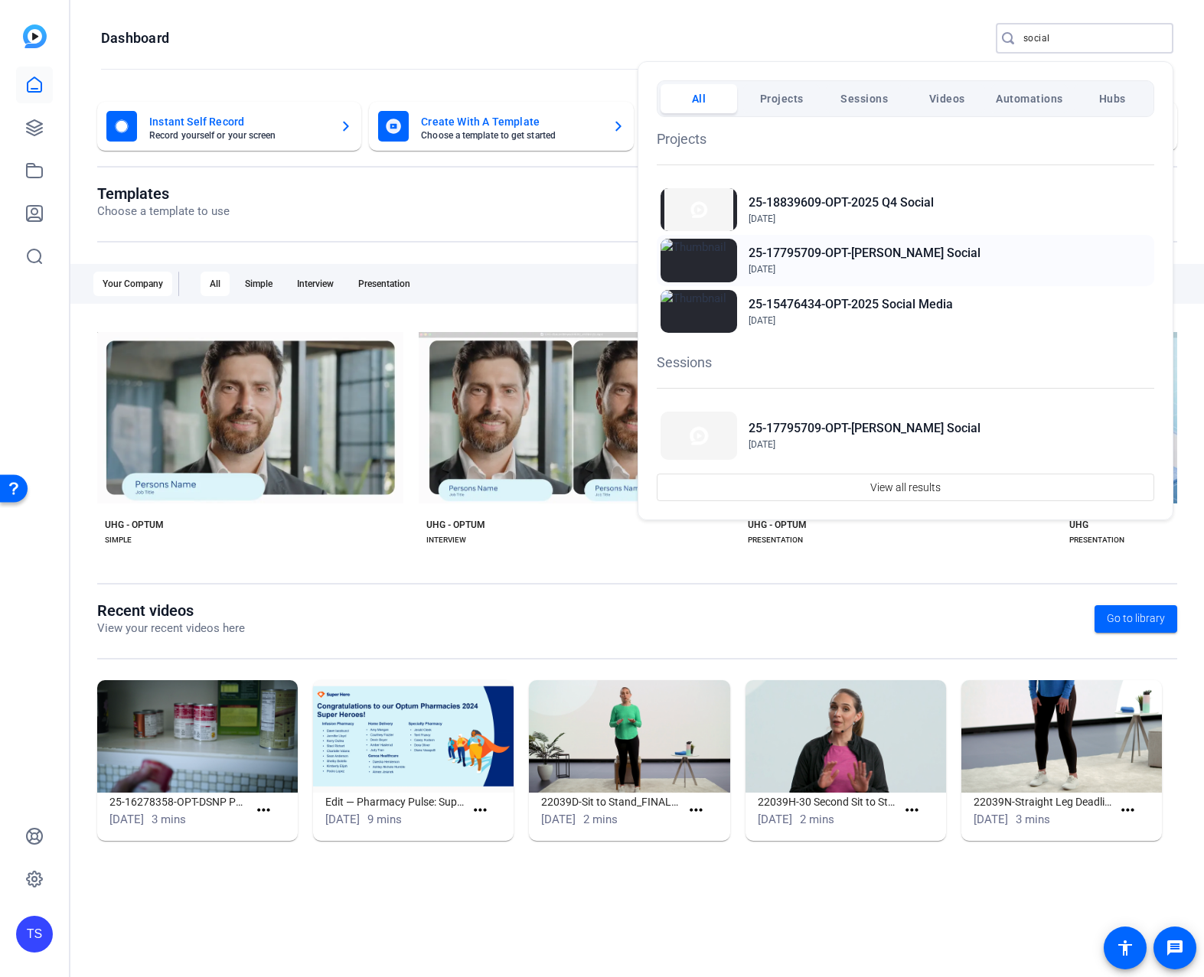
type input "social"
click at [807, 251] on h2 "25-17795709-OPT-Dr Guma Social" at bounding box center [865, 253] width 232 height 18
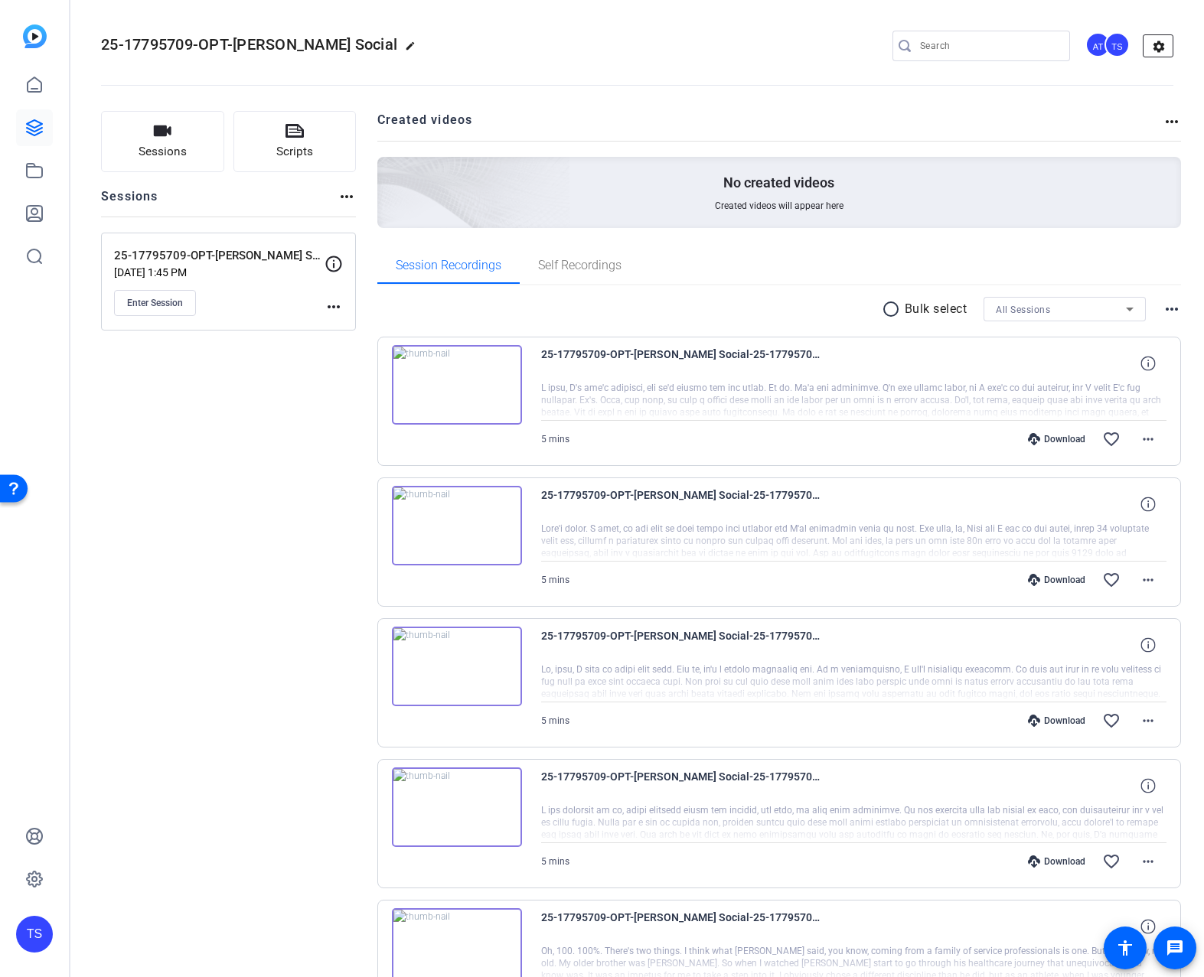
click at [1160, 47] on mat-icon "settings" at bounding box center [1158, 46] width 31 height 23
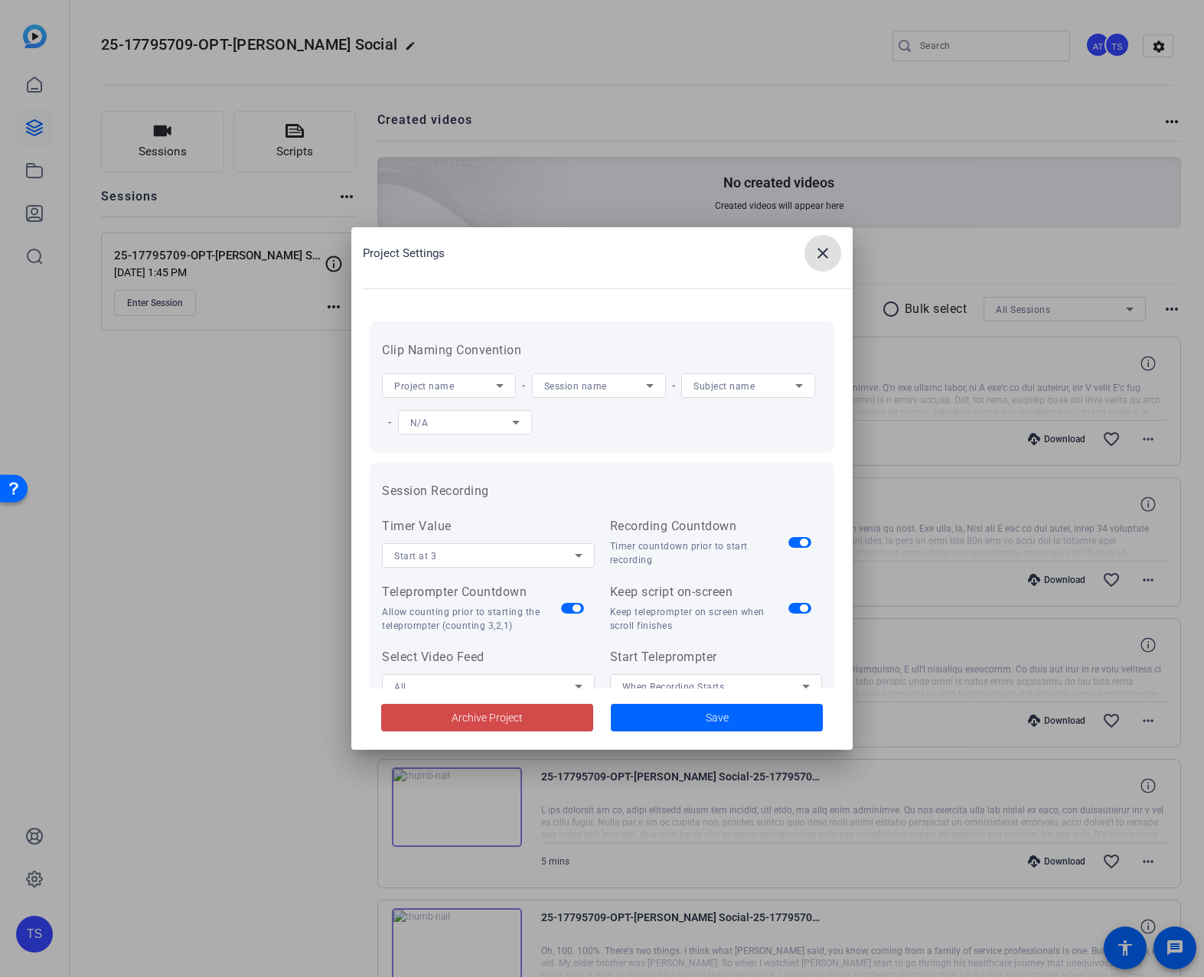
click at [436, 722] on span at bounding box center [487, 718] width 212 height 37
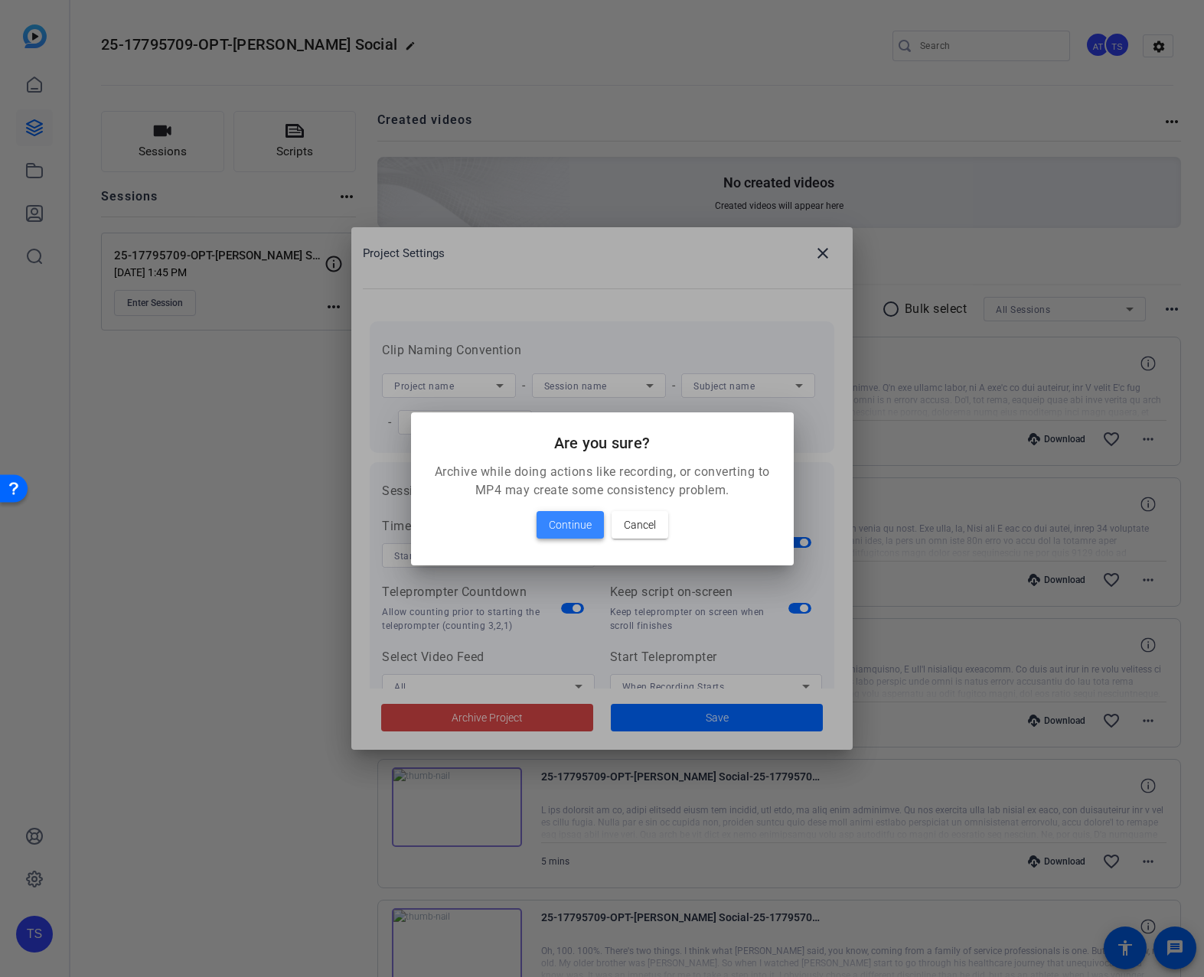
click at [562, 533] on span "Continue" at bounding box center [570, 525] width 43 height 18
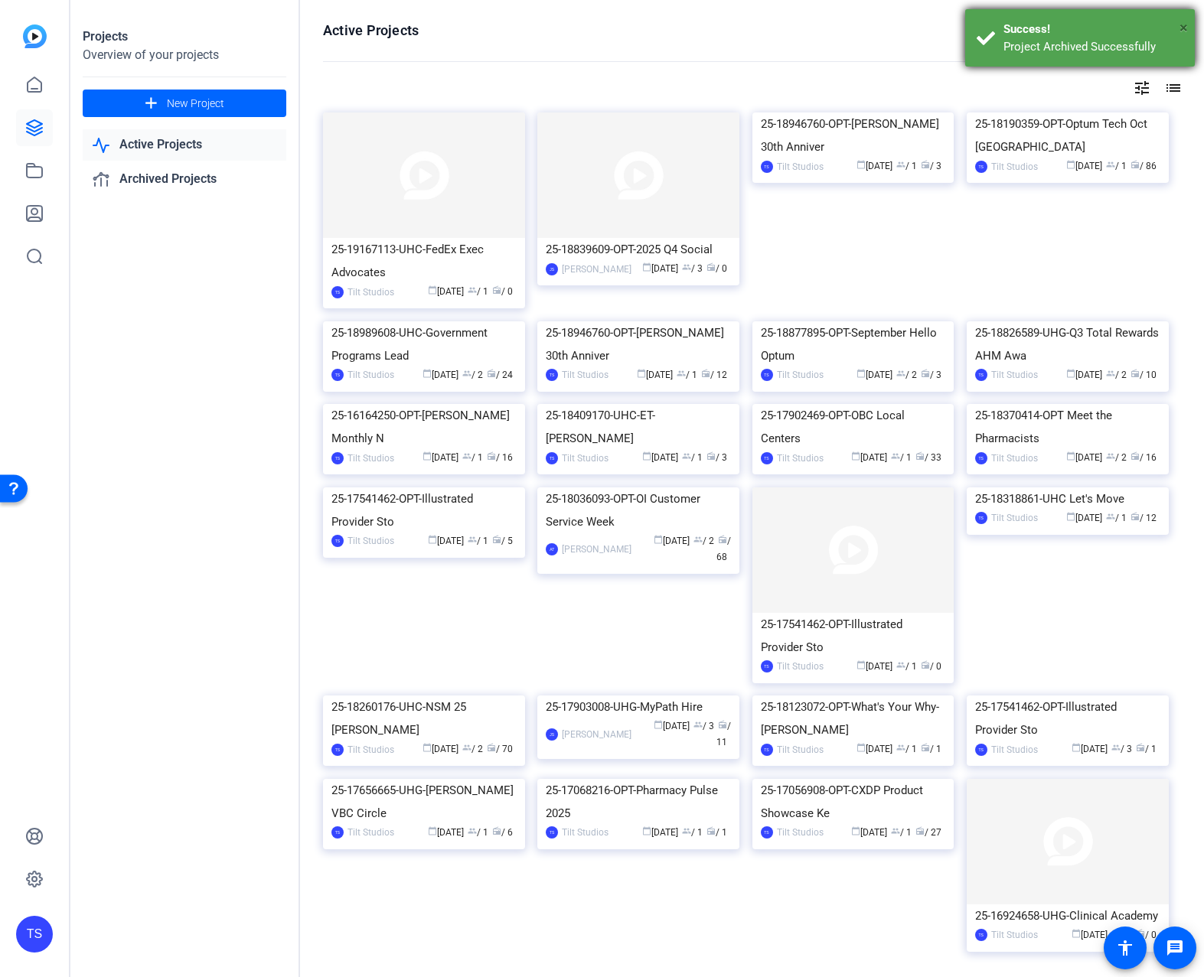
click at [1185, 23] on span "×" at bounding box center [1183, 27] width 8 height 18
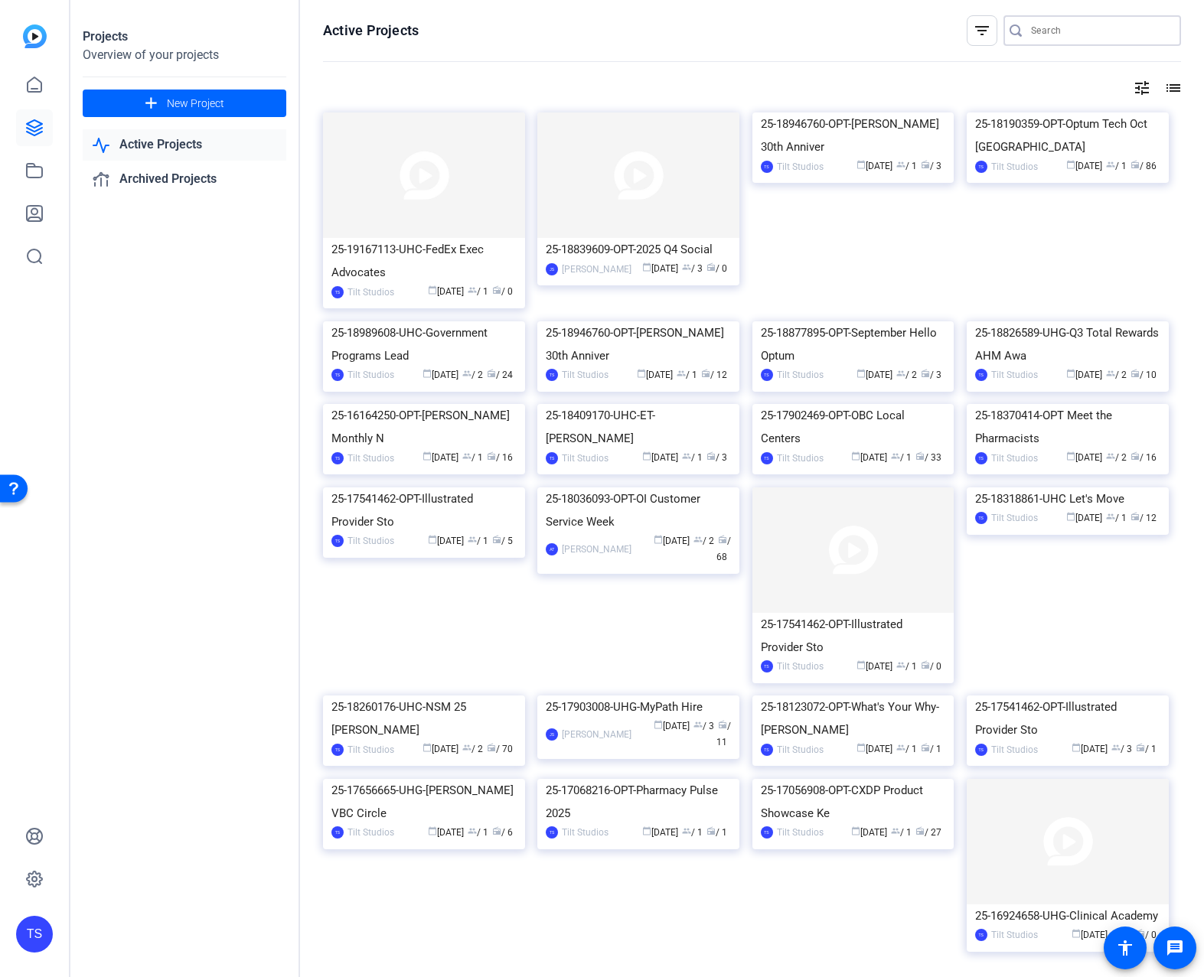
click at [1091, 31] on input "Search" at bounding box center [1100, 30] width 138 height 18
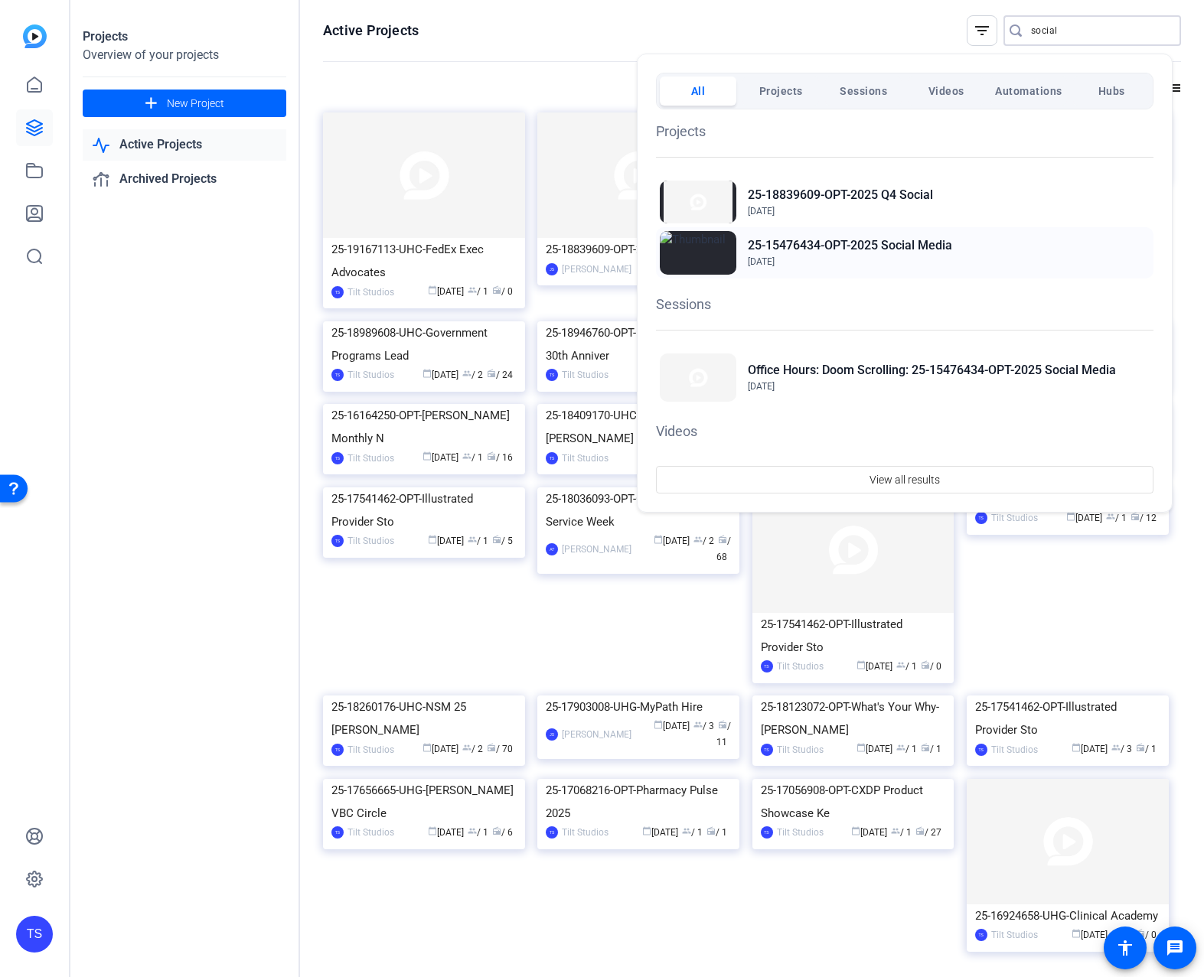
type input "social"
click at [868, 246] on h2 "25-15476434-OPT-2025 Social Media" at bounding box center [850, 245] width 204 height 18
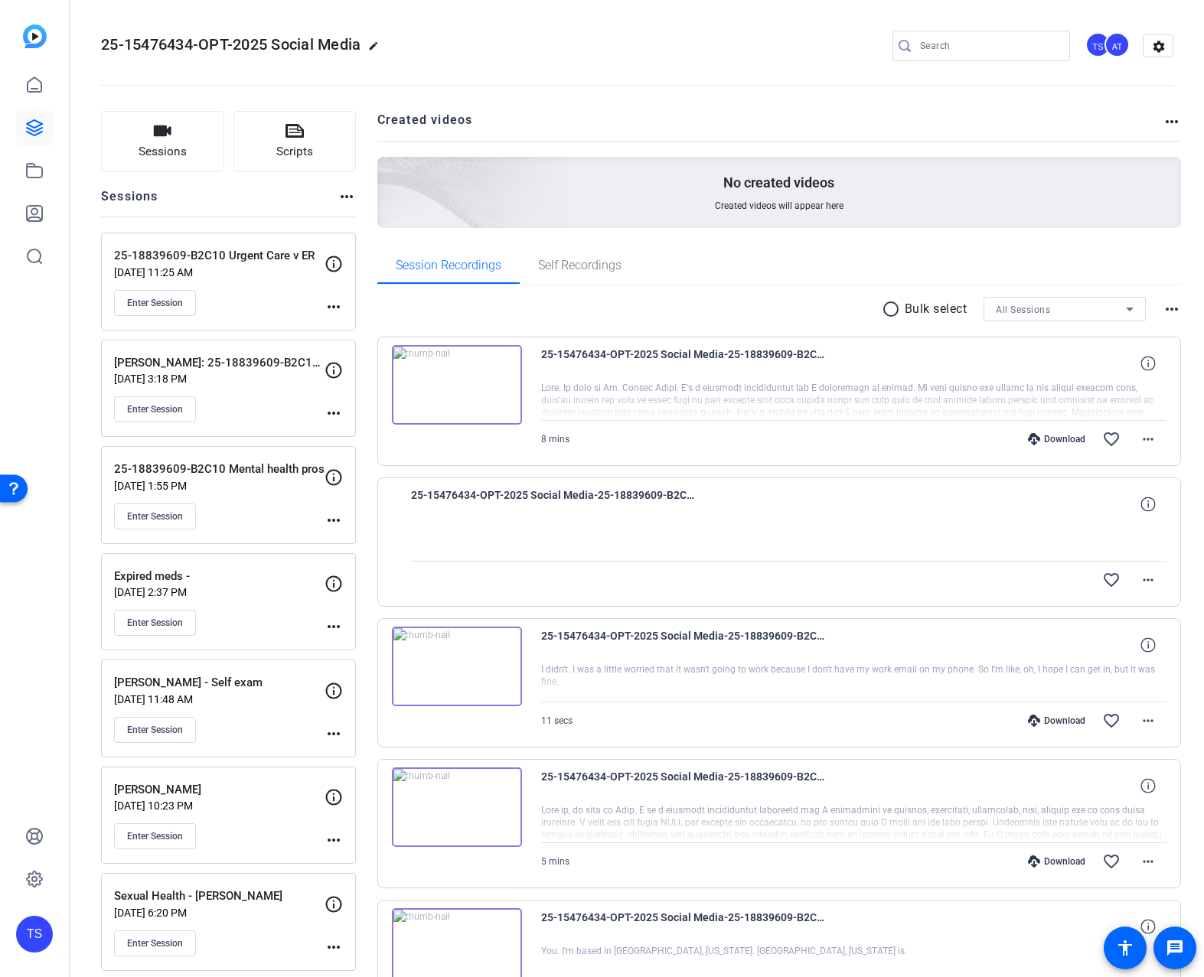
click at [273, 294] on div "Enter Session" at bounding box center [219, 303] width 210 height 26
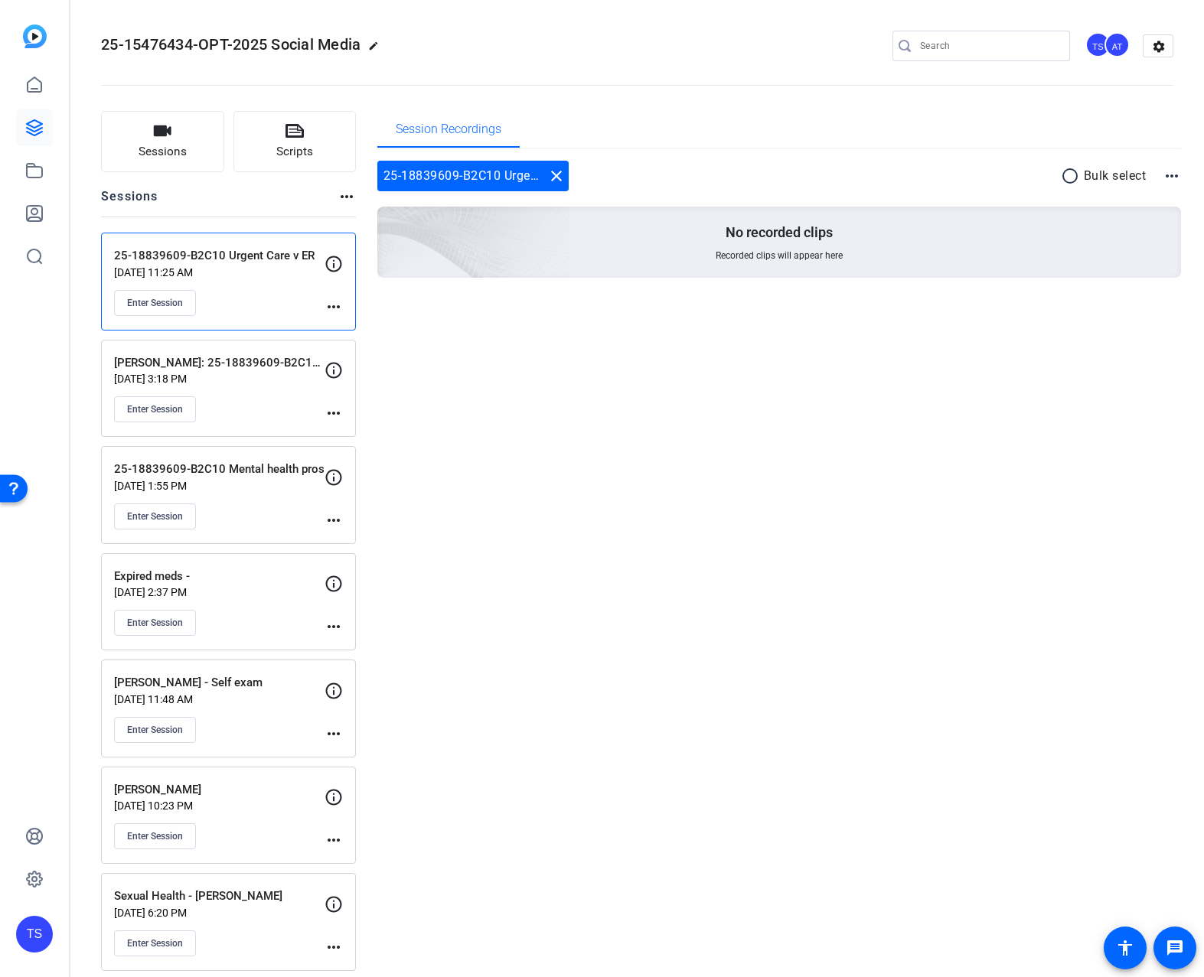
drag, startPoint x: 477, startPoint y: 388, endPoint x: 316, endPoint y: 333, distance: 169.9
click at [184, 302] on button "Enter Session" at bounding box center [155, 303] width 82 height 26
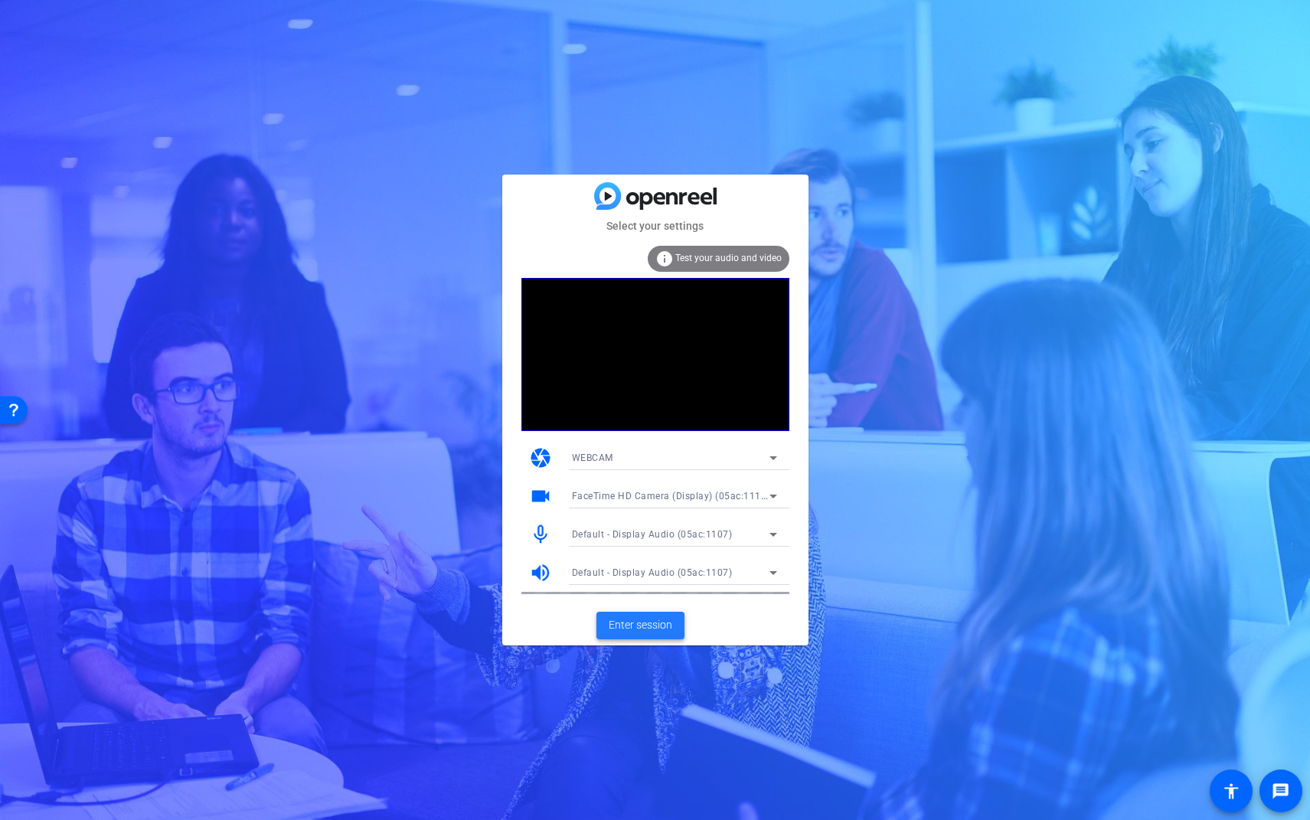
click at [674, 627] on span at bounding box center [640, 625] width 88 height 37
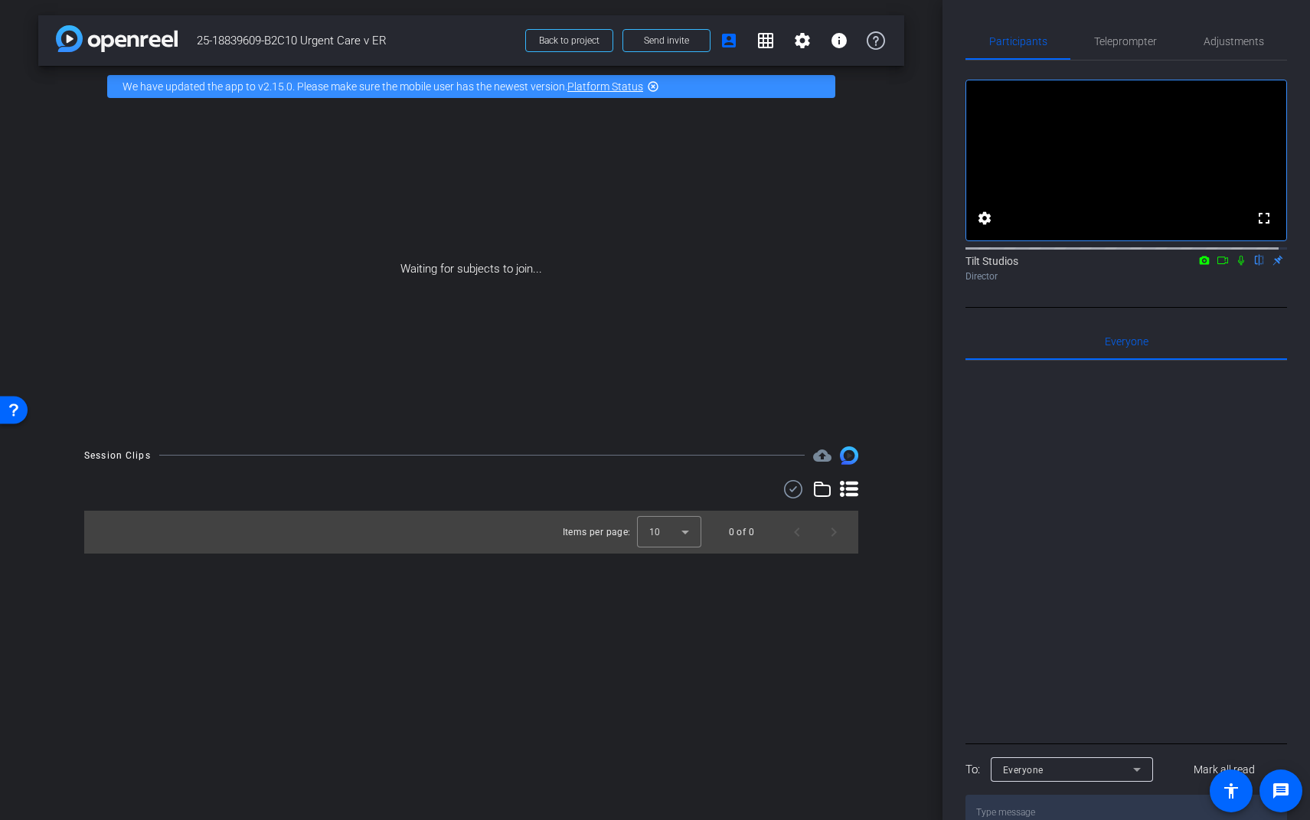
click at [1124, 583] on div at bounding box center [1125, 549] width 321 height 379
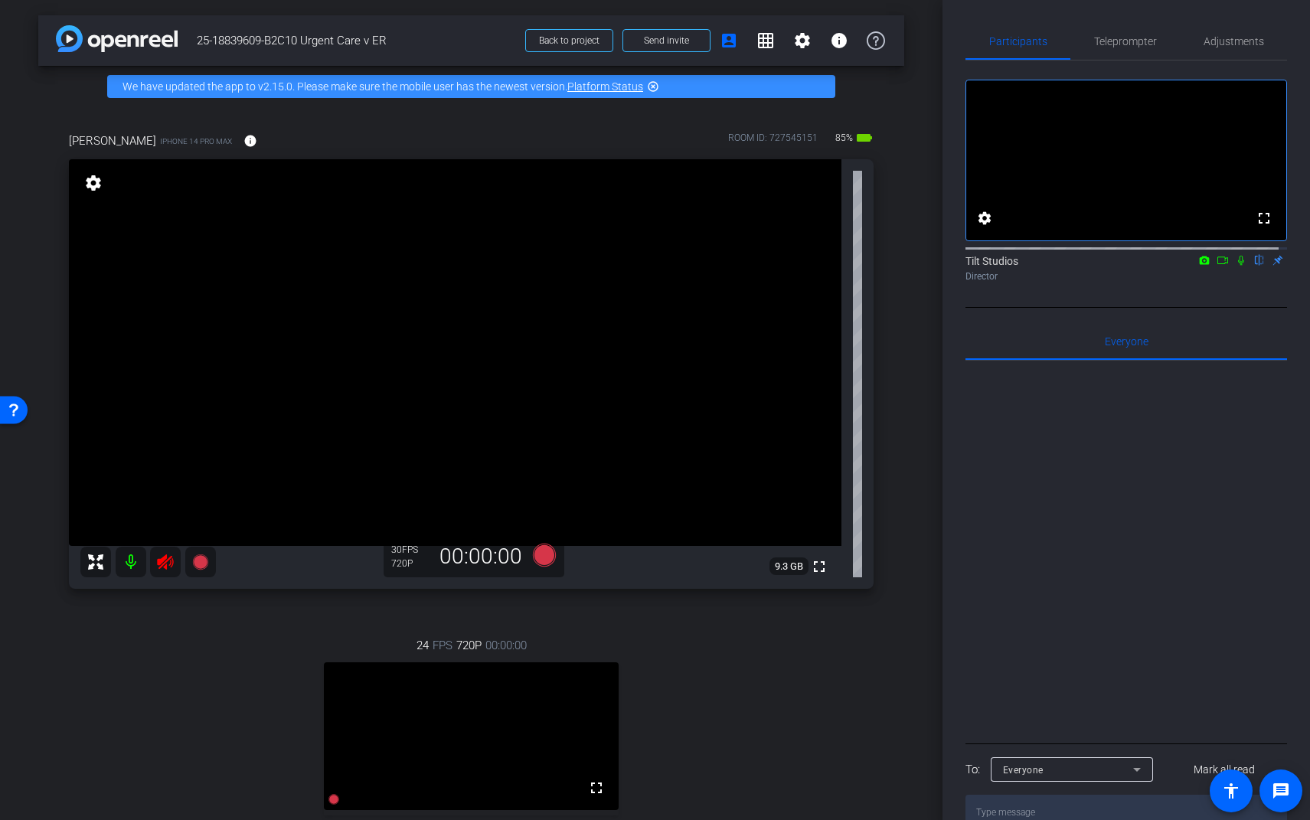
click at [165, 563] on icon at bounding box center [165, 561] width 16 height 15
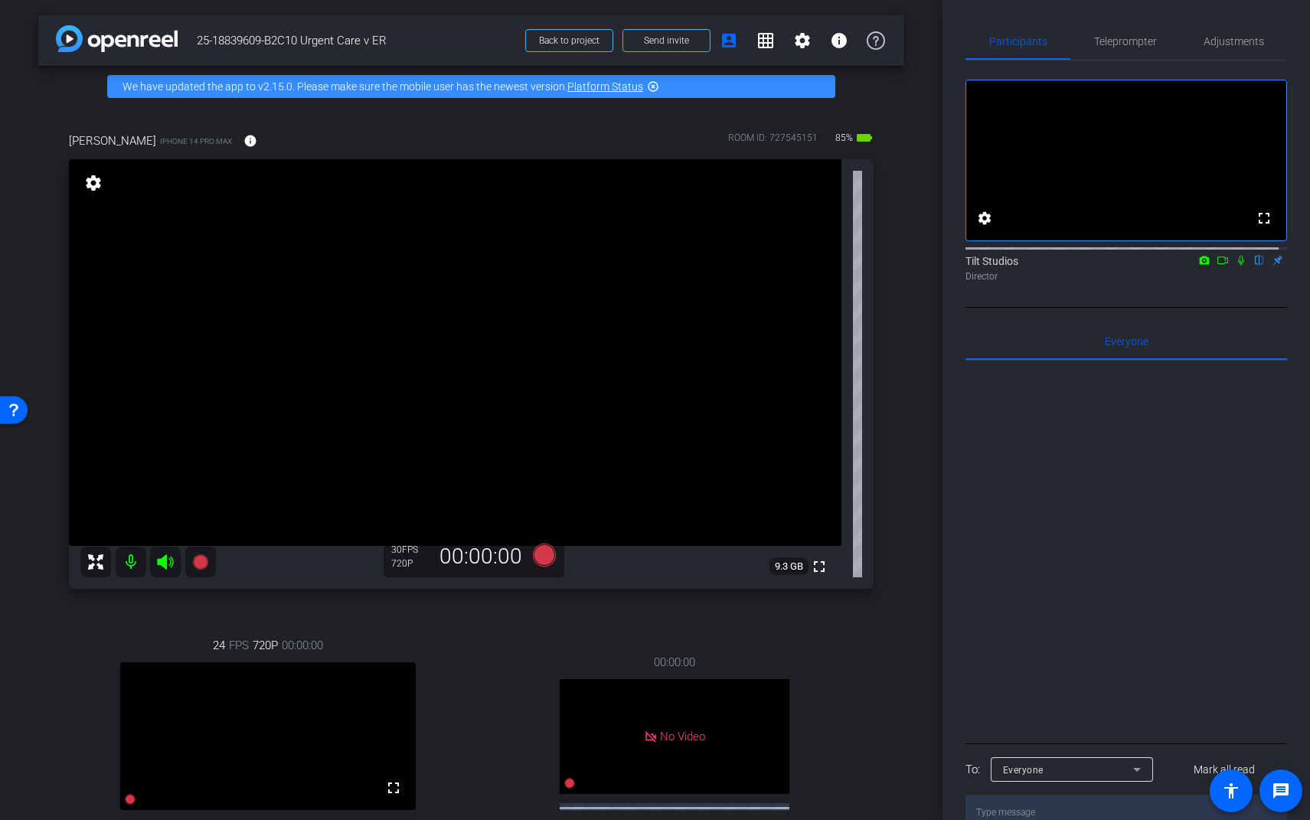
click at [912, 468] on div "arrow_back 25-18839609-B2C10 Urgent Care v ER Back to project Send invite accou…" at bounding box center [471, 410] width 942 height 820
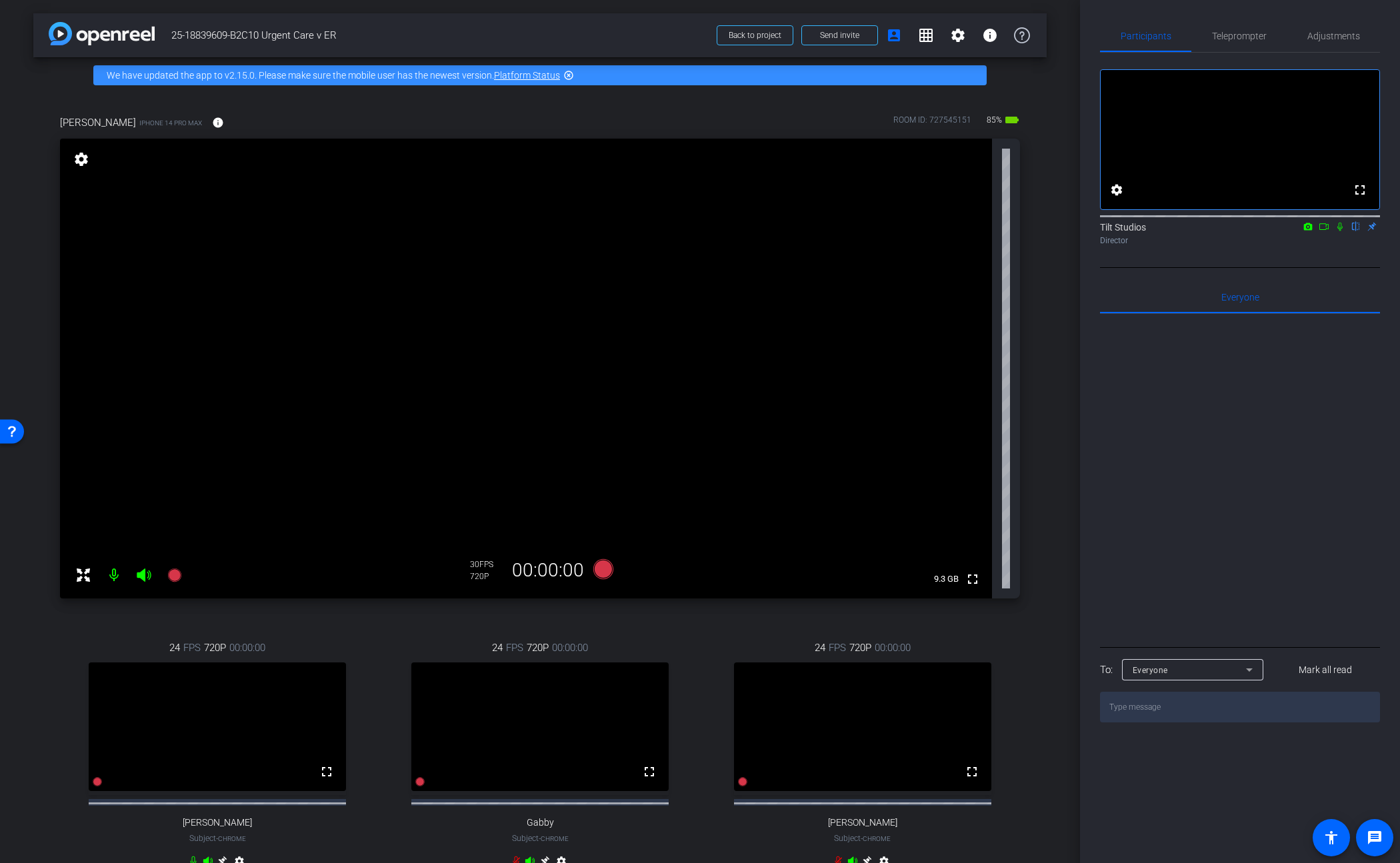
click at [1048, 413] on div "arrow_back 25-18839609-B2C10 Urgent Care v ER Back to project Send invite accou…" at bounding box center [540, 431] width 1080 height 863
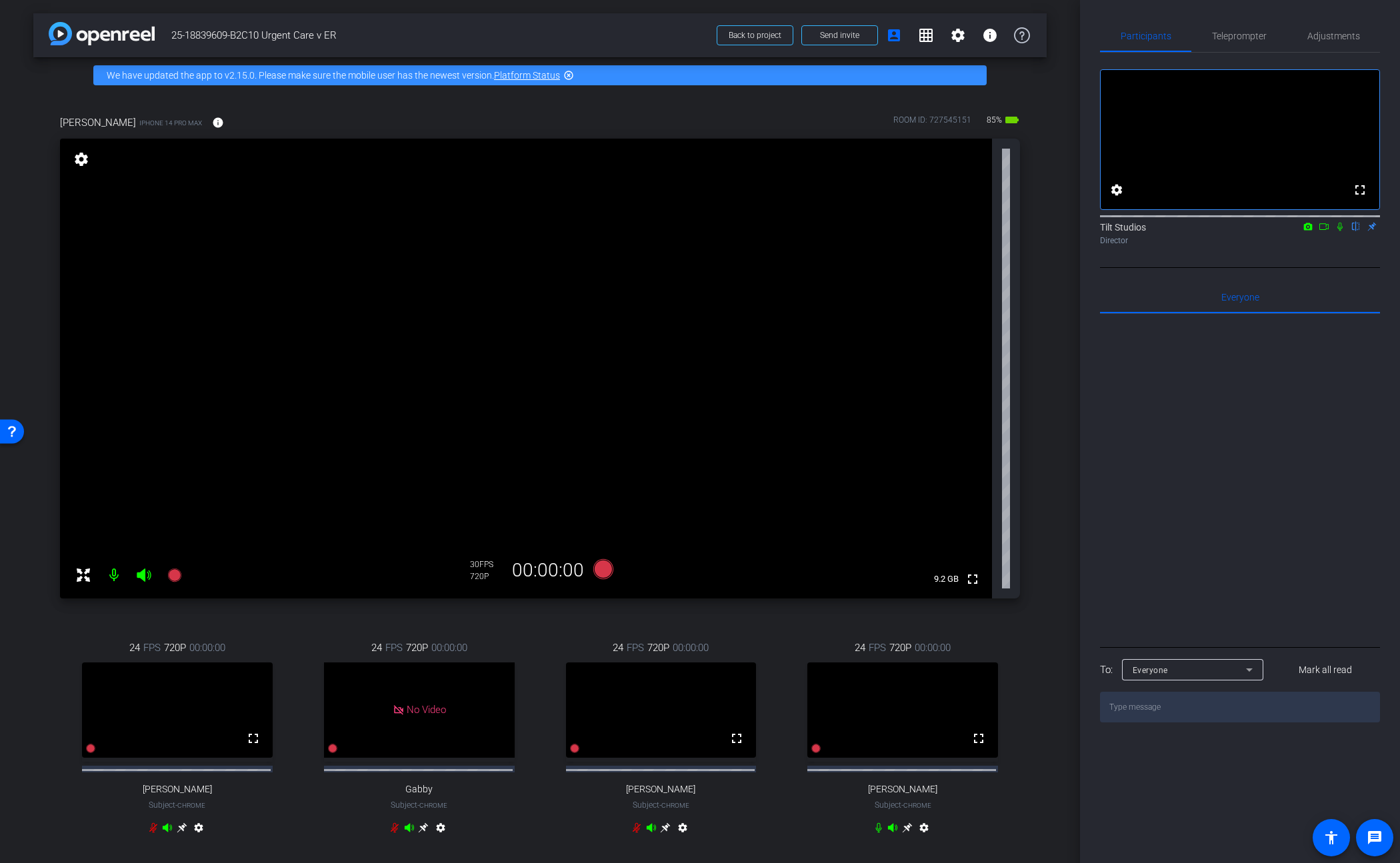
scroll to position [87, 0]
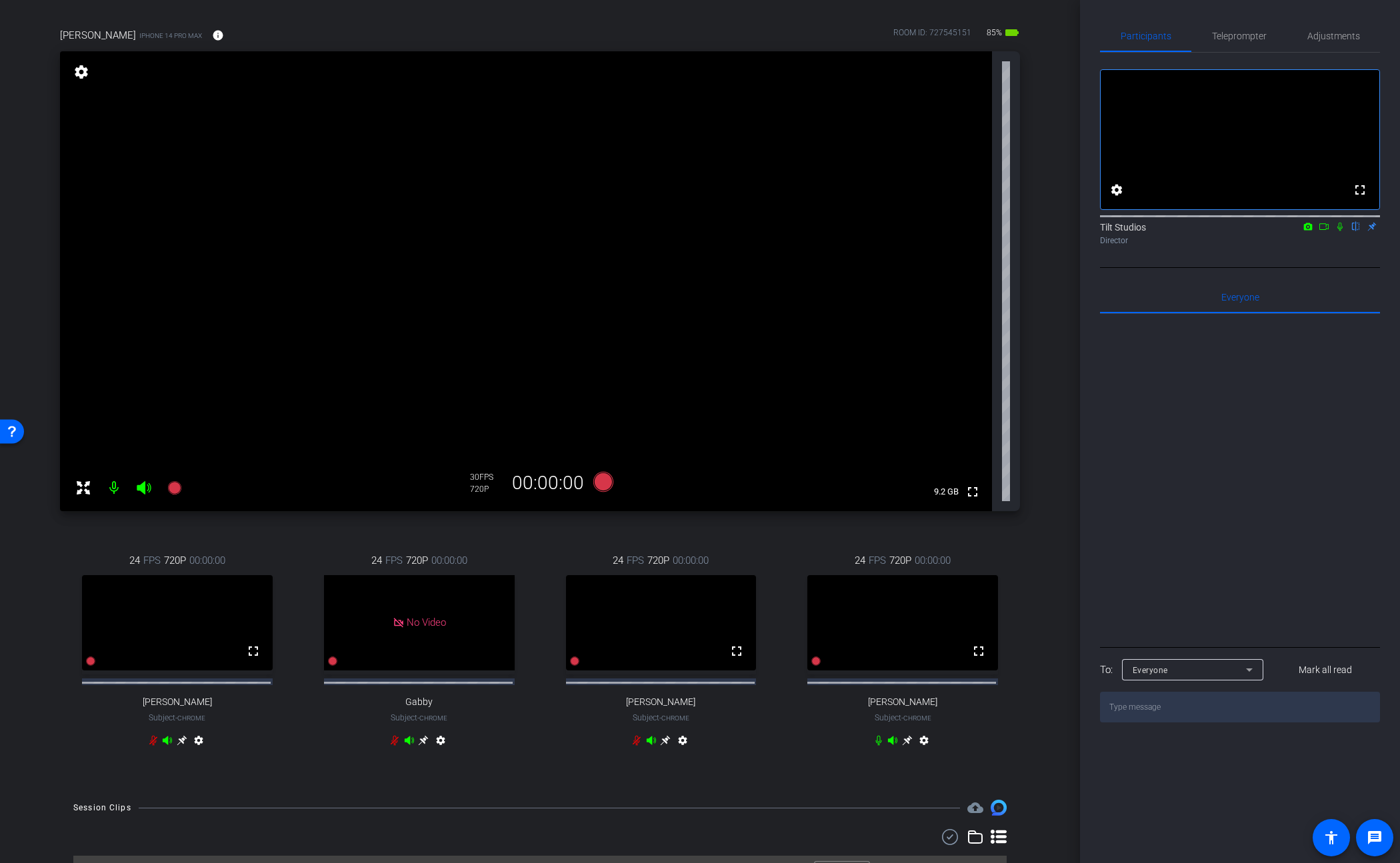
click at [874, 745] on icon at bounding box center [879, 740] width 10 height 10
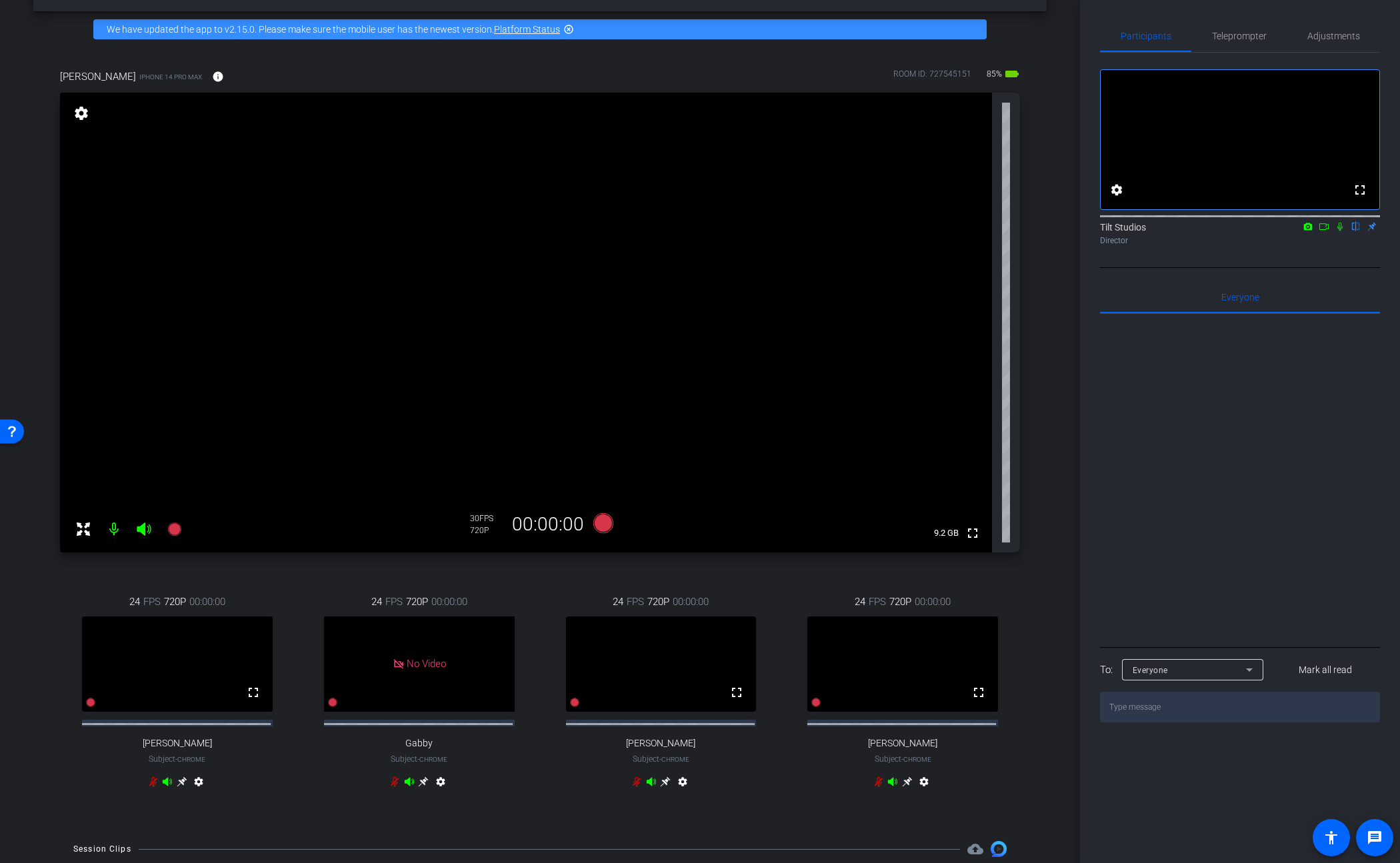
scroll to position [45, 0]
click at [1048, 471] on div at bounding box center [1240, 478] width 280 height 330
click at [179, 573] on div "24 FPS 720P 00:00:00 fullscreen Allie Applegath Subject - Chrome settings" at bounding box center [177, 694] width 234 height 242
click at [87, 114] on mat-icon "settings" at bounding box center [81, 114] width 18 height 16
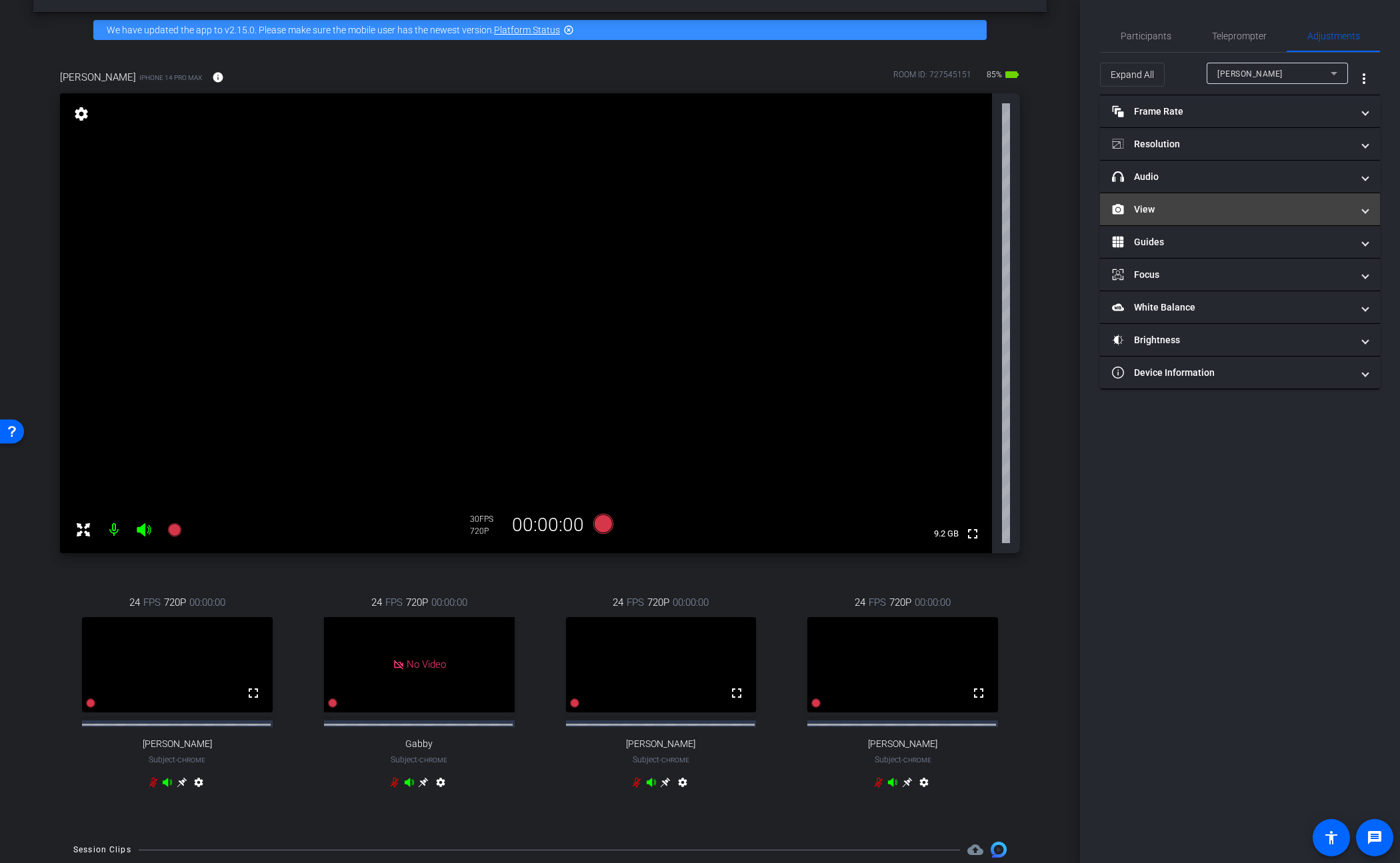
click at [1048, 208] on mat-panel-title "View" at bounding box center [1233, 210] width 240 height 14
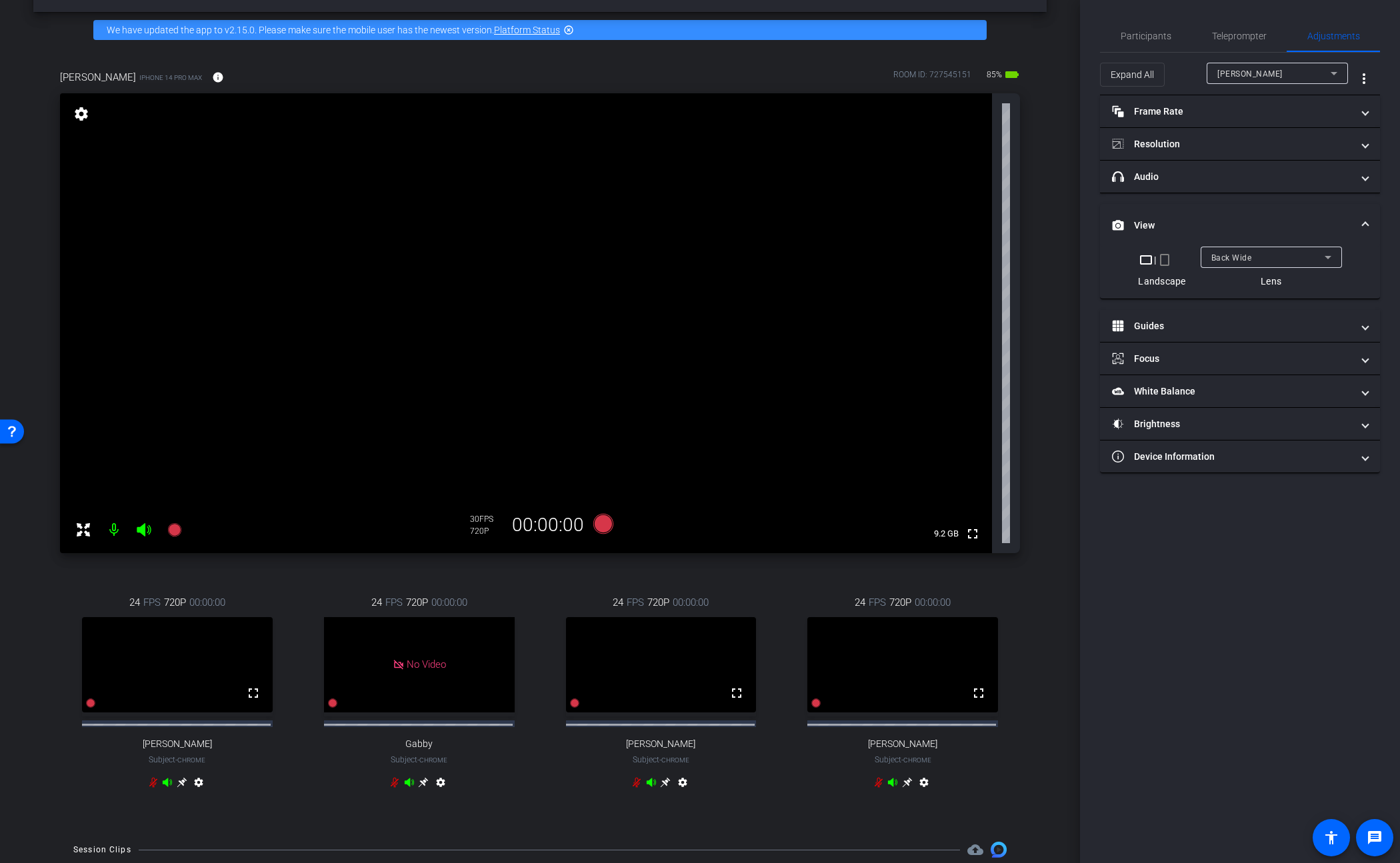
click at [1048, 264] on mat-icon "crop_portrait" at bounding box center [1165, 260] width 16 height 16
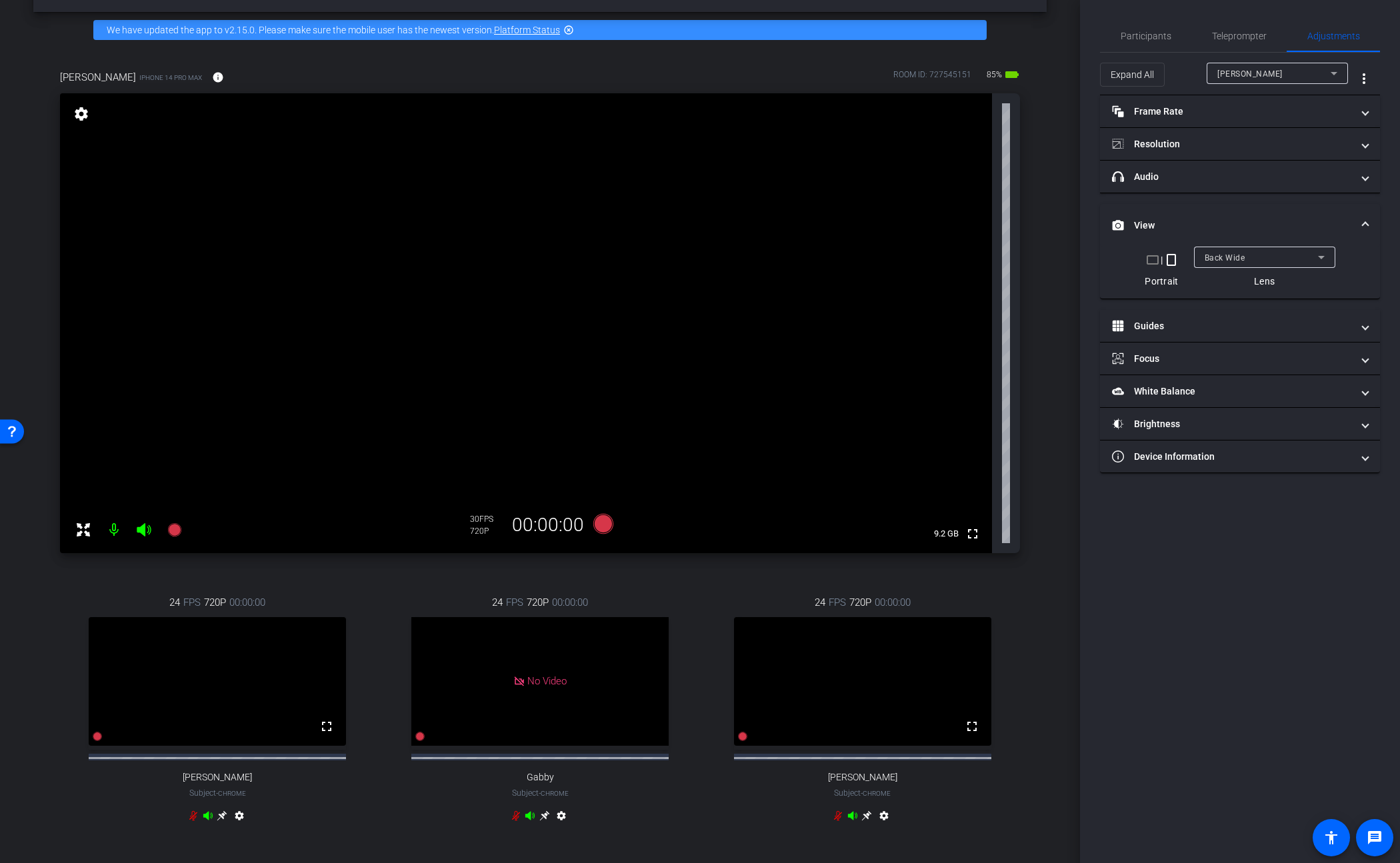
click at [1041, 493] on div "arrow_back 25-18839609-B2C10 Urgent Care v ER Back to project Send invite accou…" at bounding box center [540, 386] width 1080 height 863
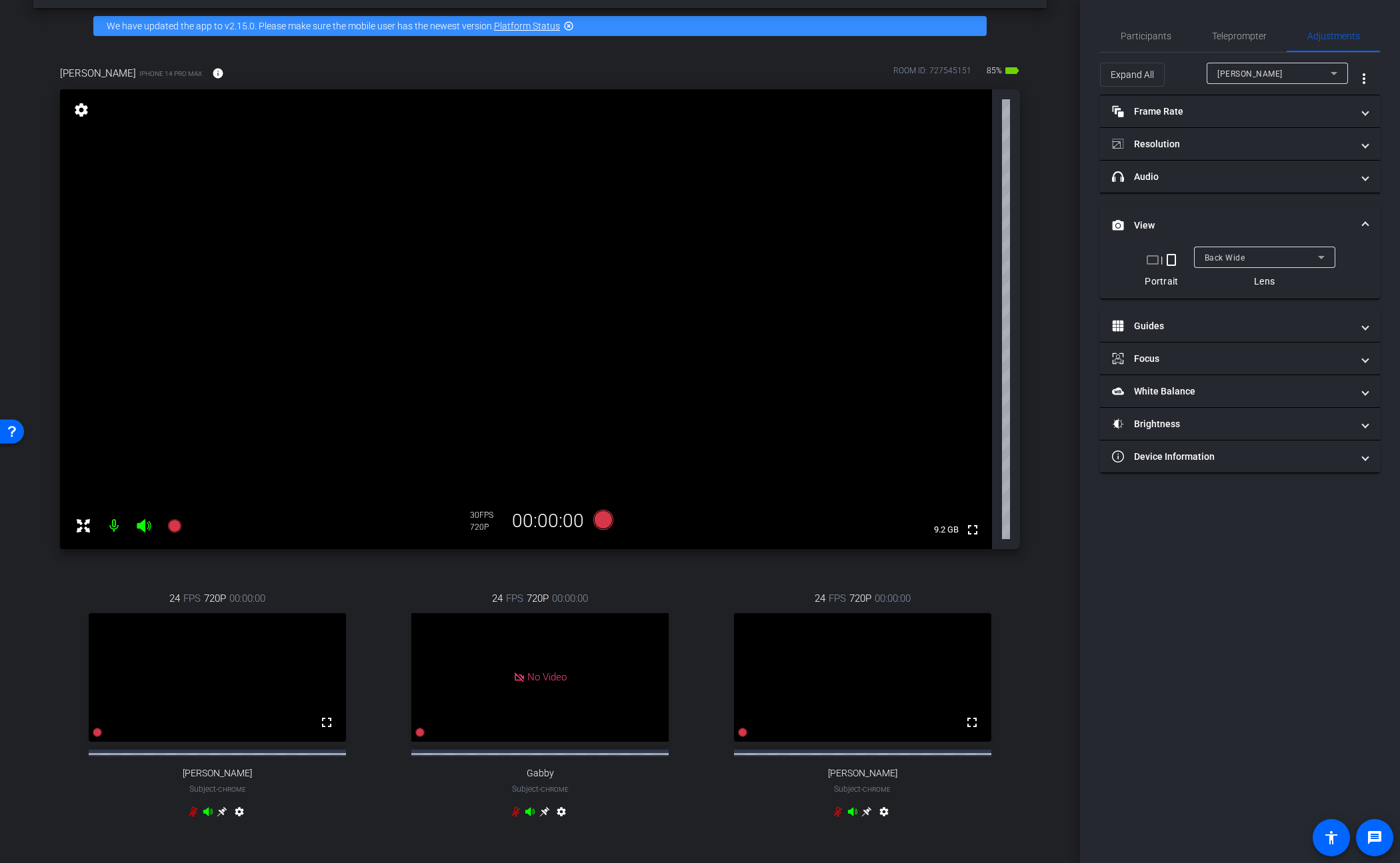
scroll to position [44, 0]
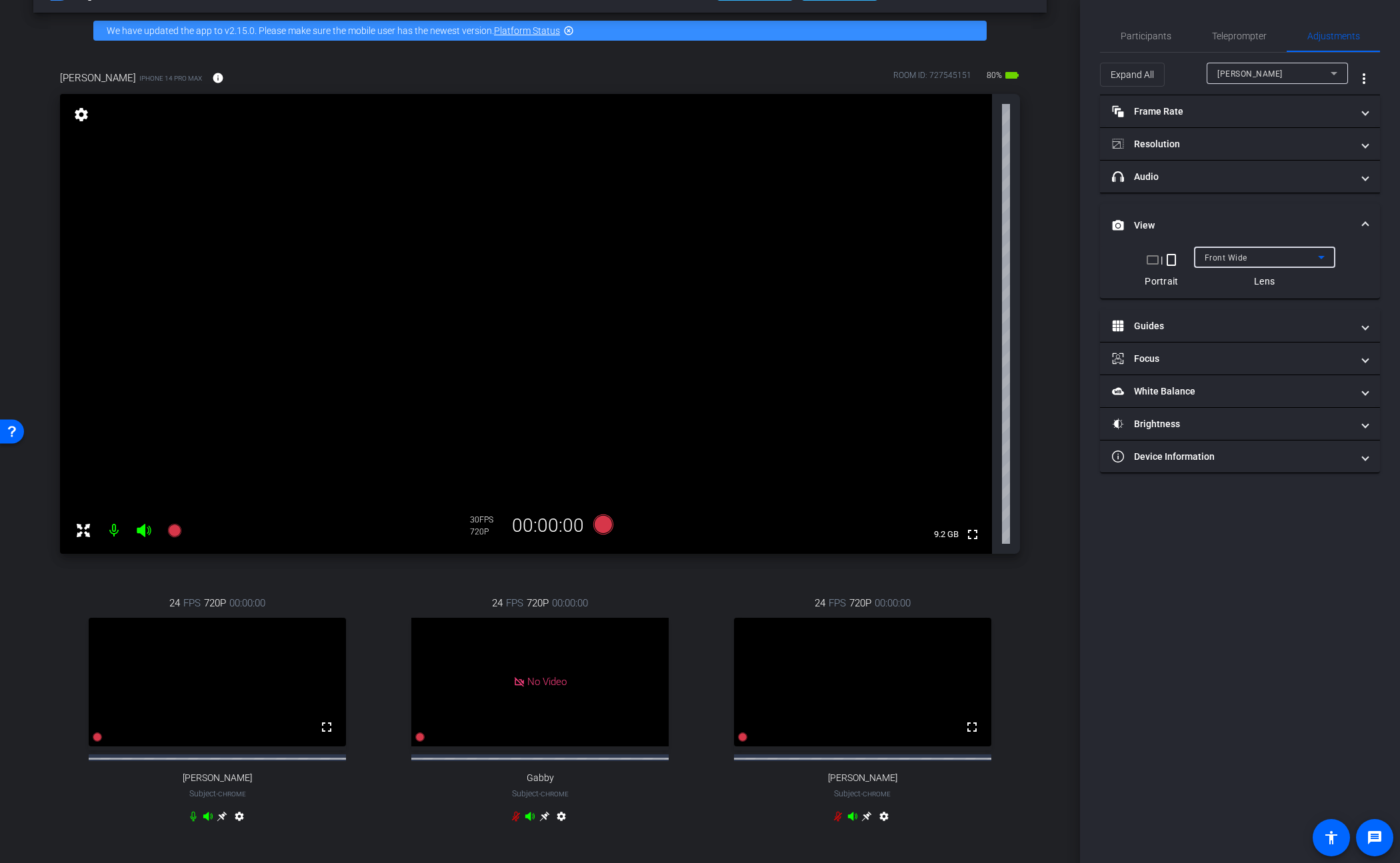
click at [1048, 253] on span "Front Wide" at bounding box center [1226, 258] width 43 height 10
click at [1048, 258] on div "Back Tele" at bounding box center [1261, 257] width 113 height 17
click at [1048, 280] on mat-option "Back Wide" at bounding box center [1265, 284] width 141 height 21
click at [1048, 257] on div "Back Wide" at bounding box center [1261, 257] width 113 height 17
click at [1048, 322] on span "Back Tele" at bounding box center [1224, 327] width 39 height 16
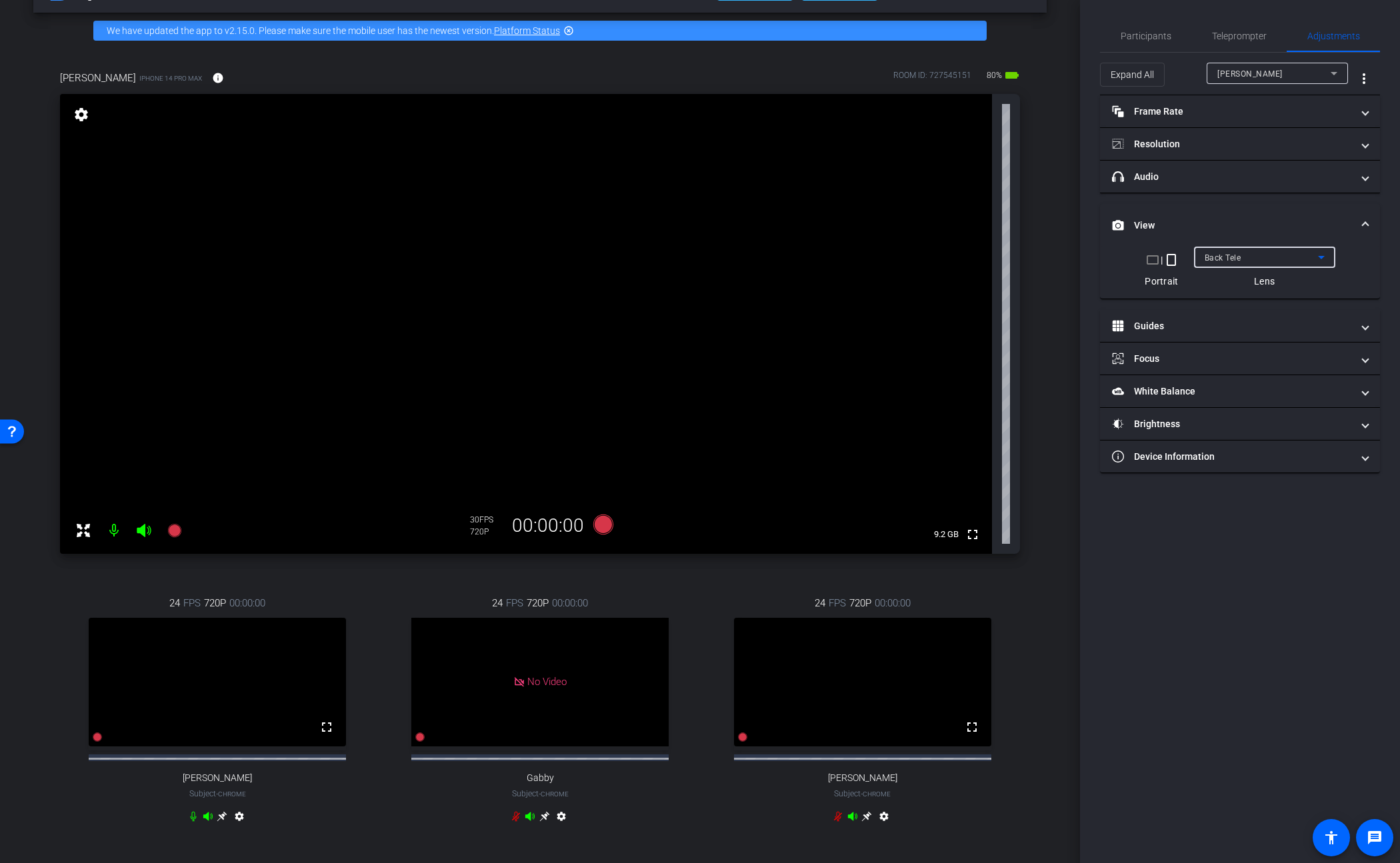
click at [1048, 262] on span "Back Tele" at bounding box center [1223, 258] width 37 height 10
click at [1048, 254] on span "Front Wide" at bounding box center [1226, 258] width 43 height 10
click at [1048, 286] on span "Back Wide" at bounding box center [1226, 284] width 43 height 16
click at [1048, 254] on div "Back Wide" at bounding box center [1261, 257] width 113 height 17
click at [1048, 221] on div at bounding box center [700, 431] width 1400 height 863
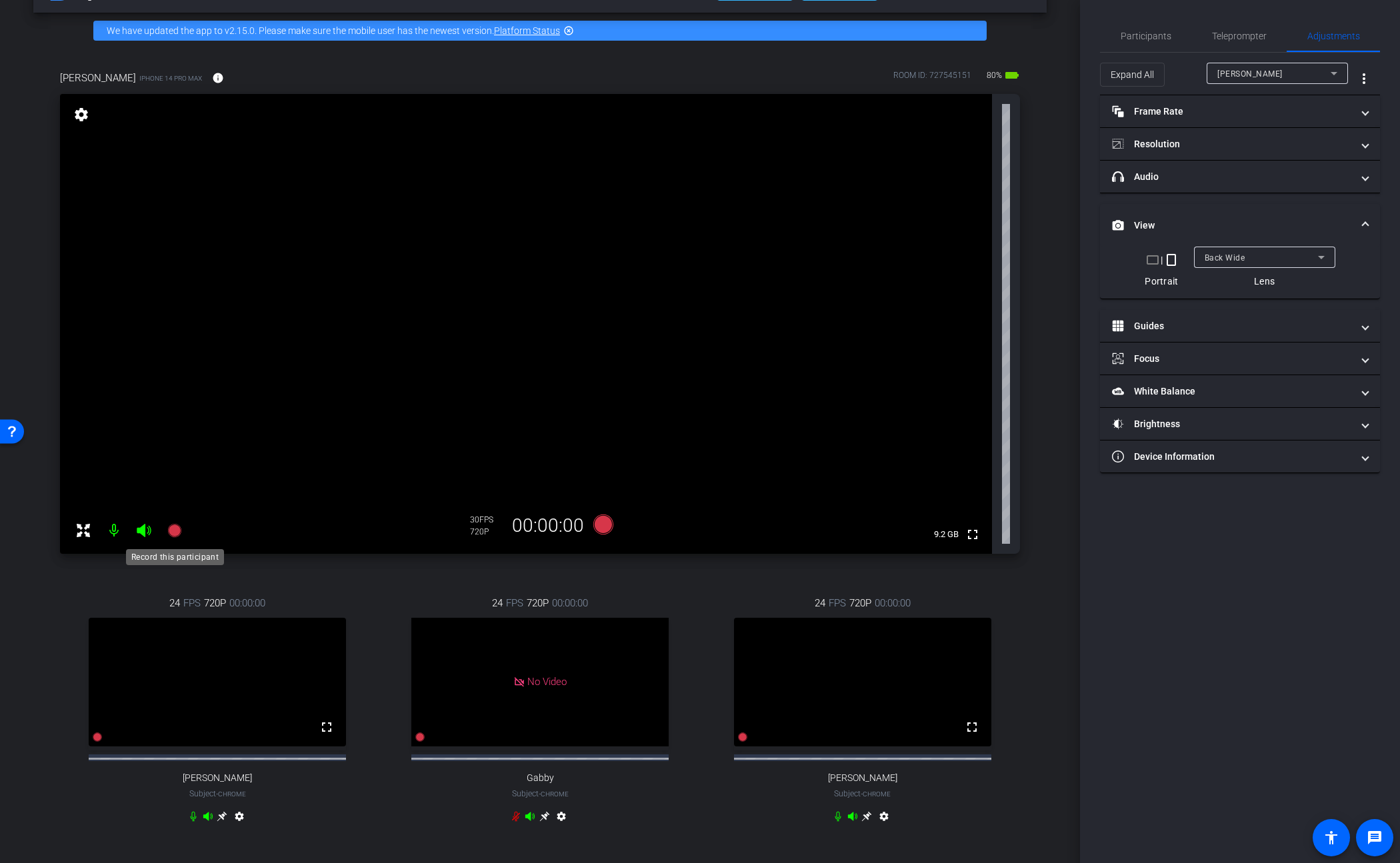
click at [174, 534] on icon at bounding box center [173, 530] width 13 height 13
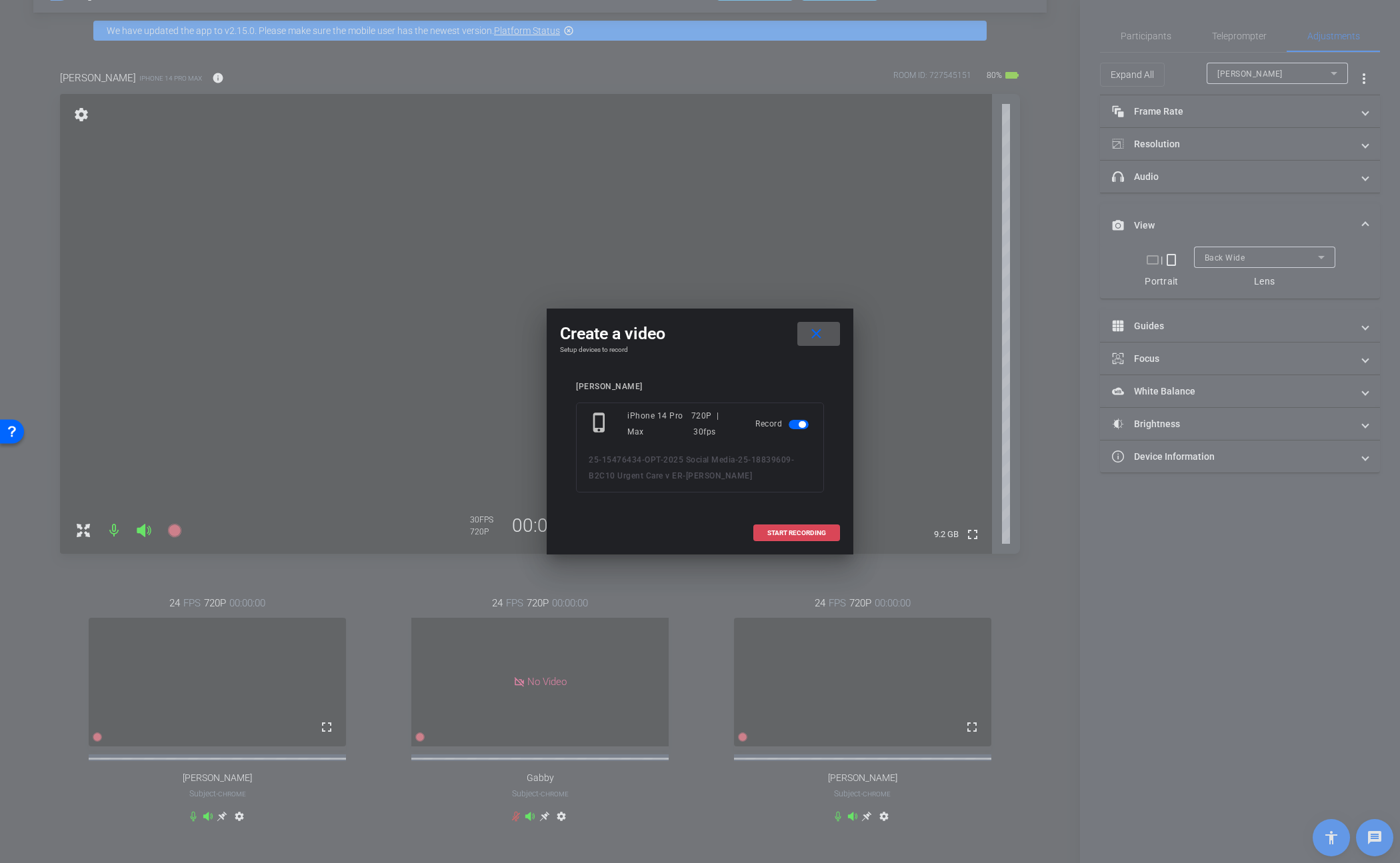
click at [807, 532] on span "START RECORDING" at bounding box center [796, 533] width 58 height 7
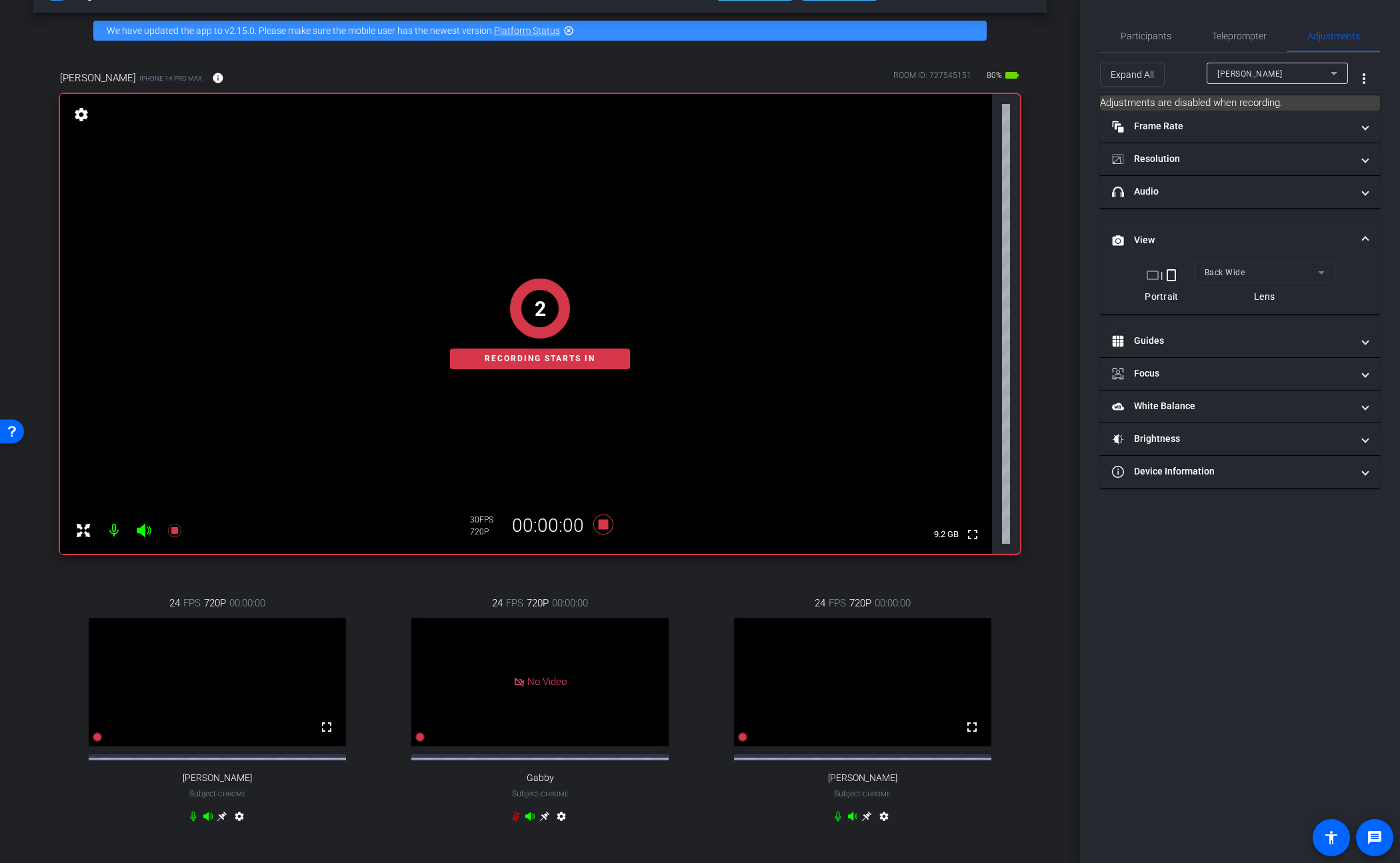
click at [1039, 441] on div "arrow_back 25-18839609-B2C10 Urgent Care v ER Back to project Send invite accou…" at bounding box center [540, 387] width 1080 height 863
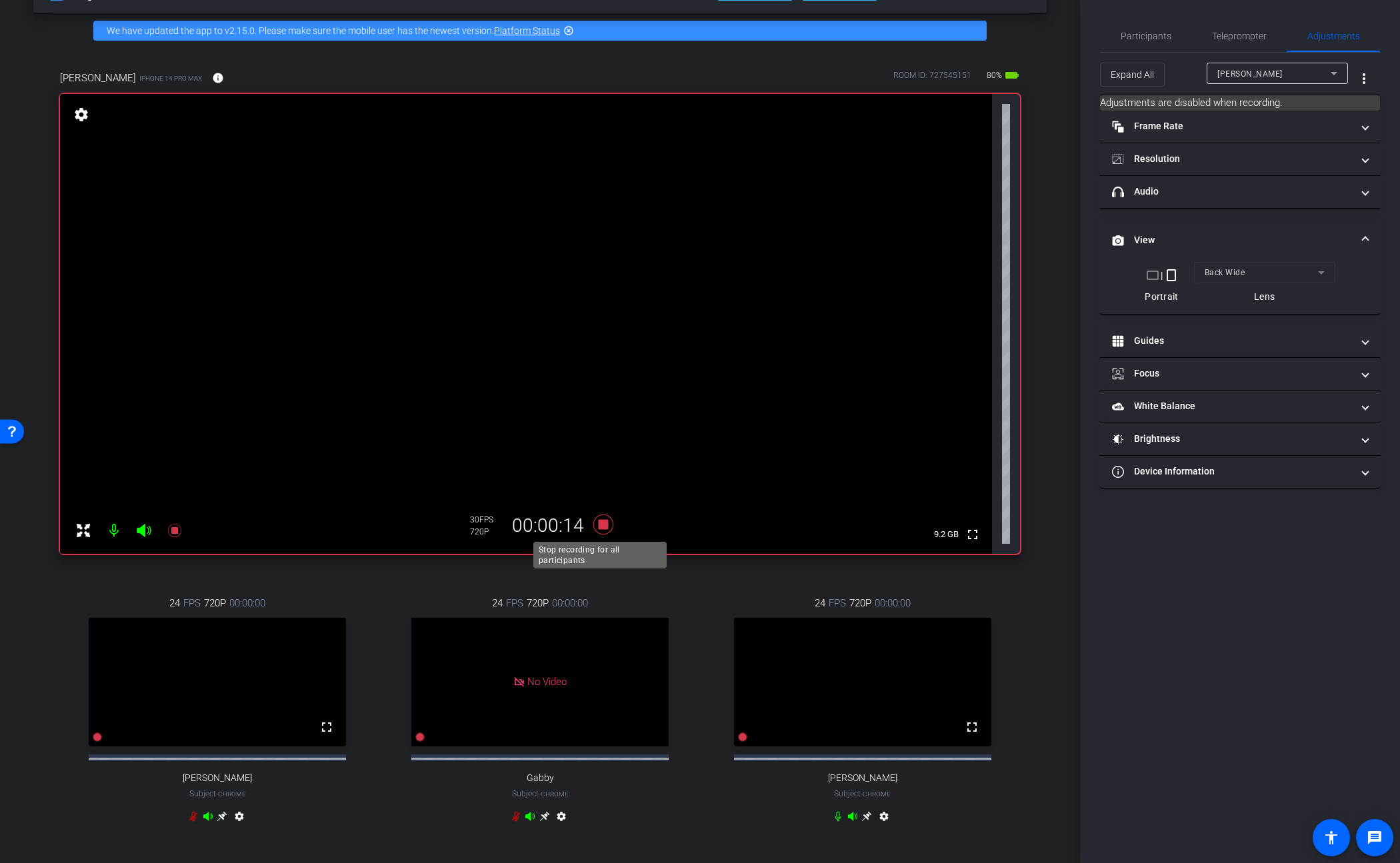
click at [599, 529] on icon at bounding box center [603, 525] width 32 height 24
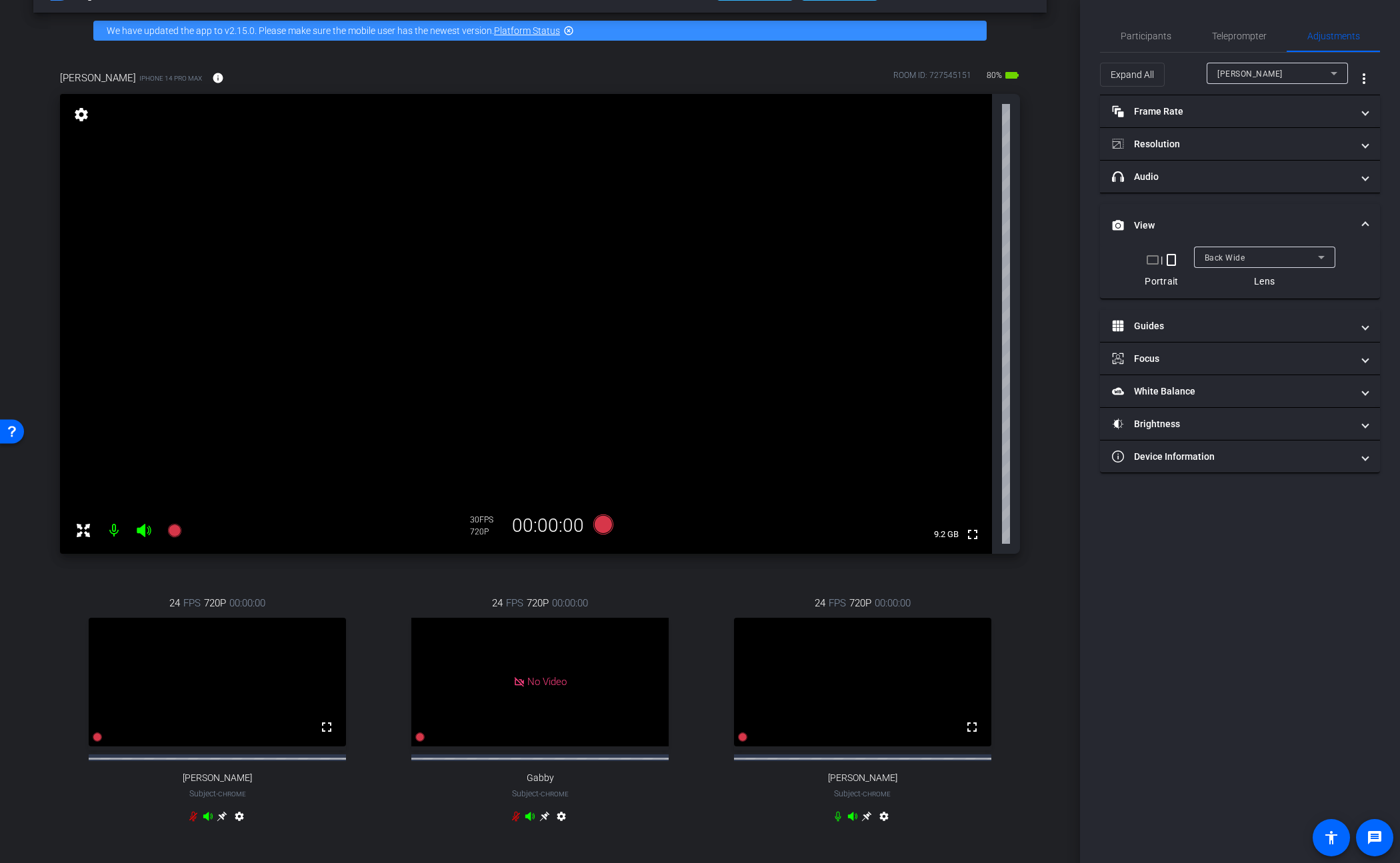
click at [1045, 496] on div "arrow_back 25-18839609-B2C10 Urgent Care v ER Back to project Send invite accou…" at bounding box center [540, 387] width 1080 height 863
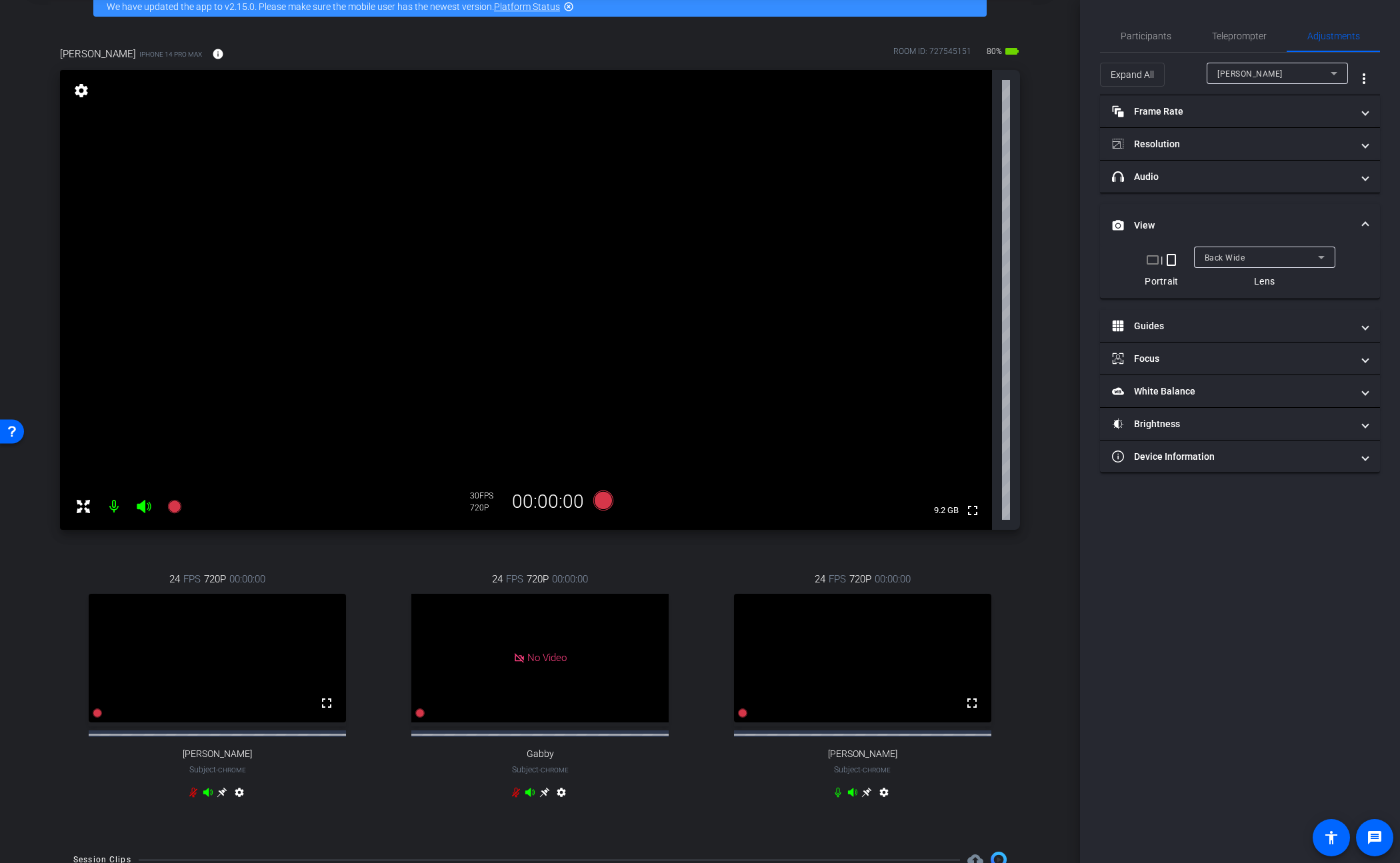
scroll to position [54, 0]
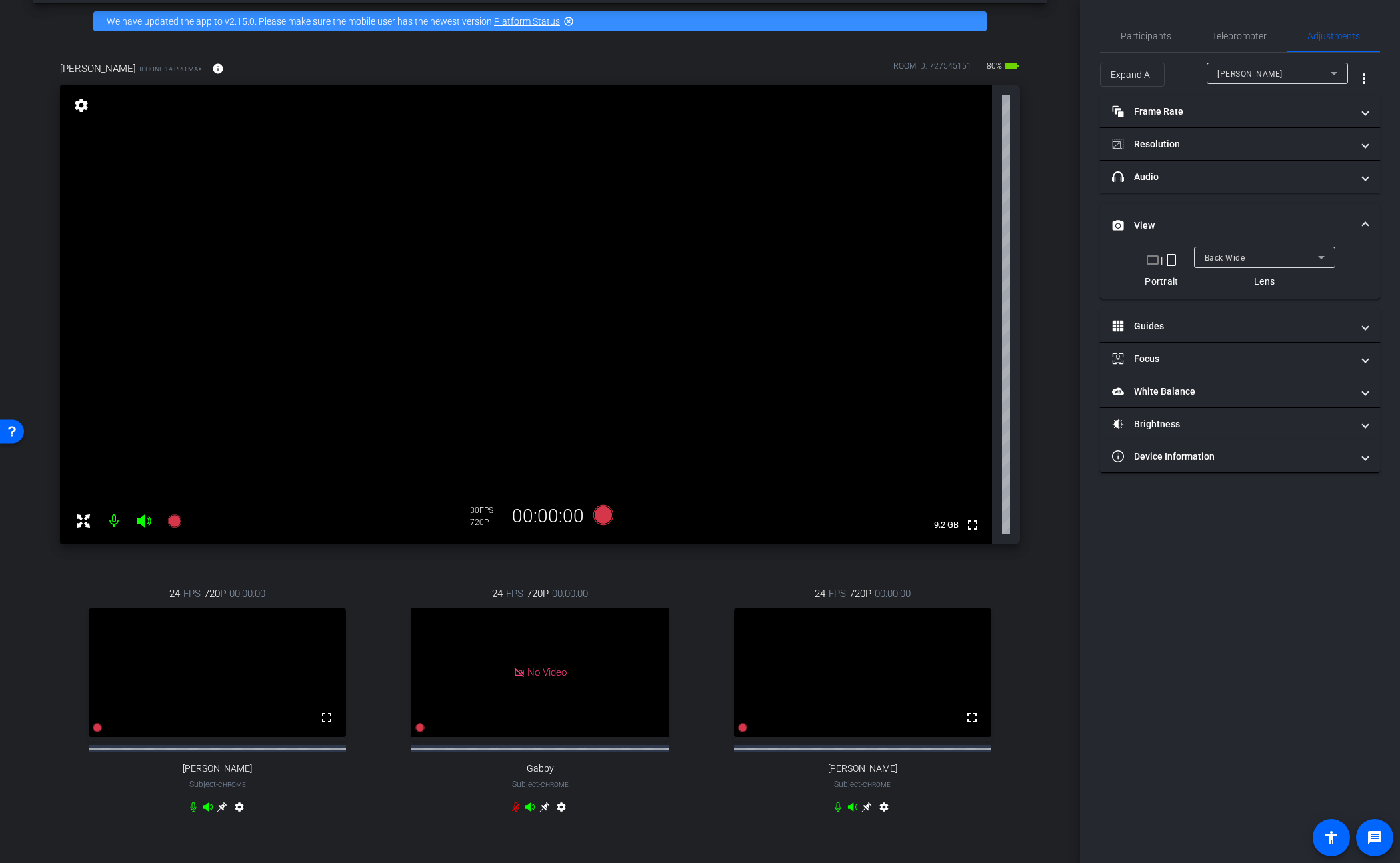
click at [1038, 418] on div "joanna iPhone 14 Pro Max info ROOM ID: 727545151 80% battery_std fullscreen set…" at bounding box center [539, 446] width 1013 height 814
click at [1048, 38] on span "Participants" at bounding box center [1146, 36] width 51 height 10
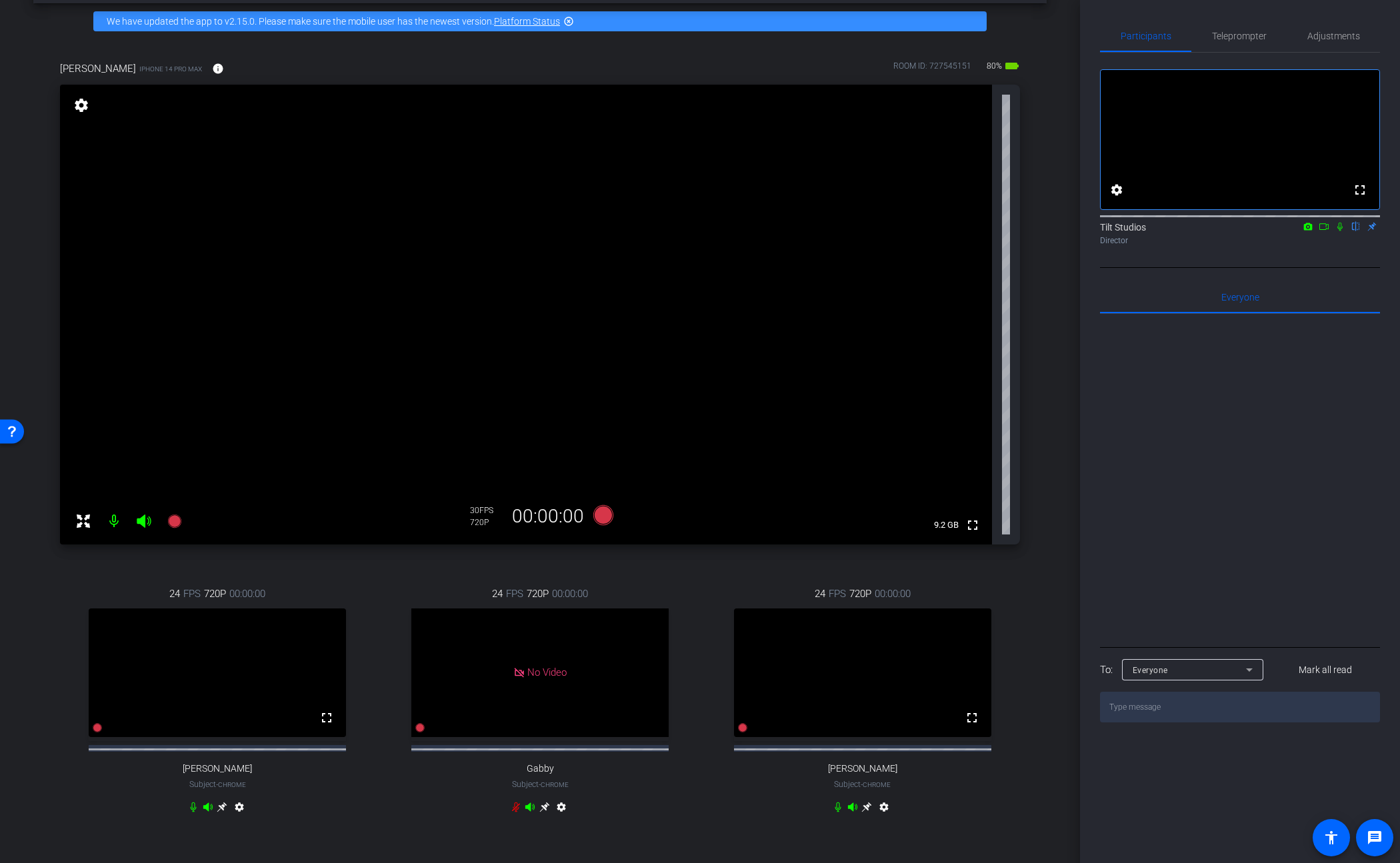
click at [1048, 232] on icon at bounding box center [1340, 226] width 10 height 10
click at [1048, 230] on icon at bounding box center [1309, 226] width 9 height 7
click at [1048, 288] on div at bounding box center [700, 431] width 1400 height 863
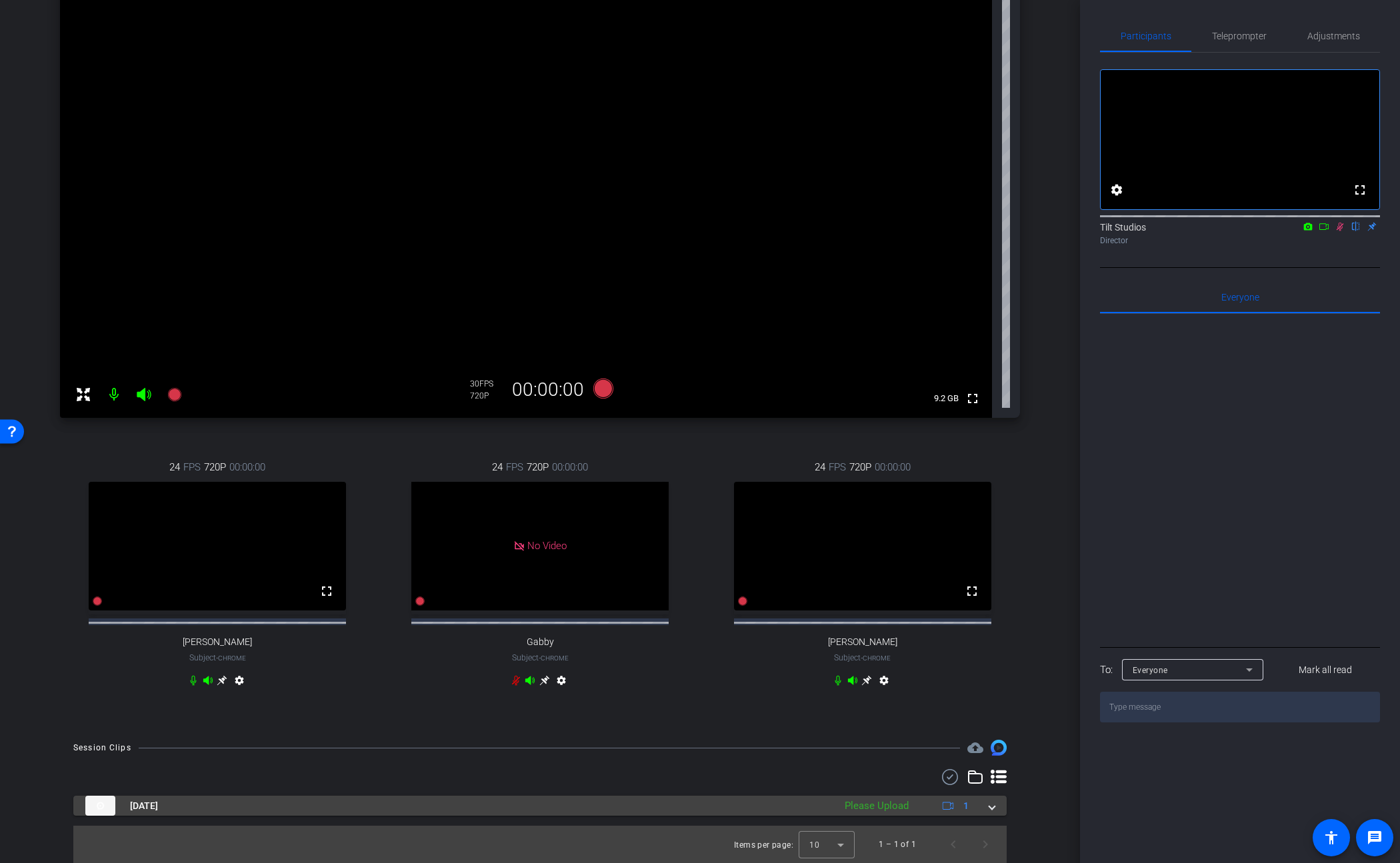
click at [990, 805] on span at bounding box center [992, 806] width 5 height 14
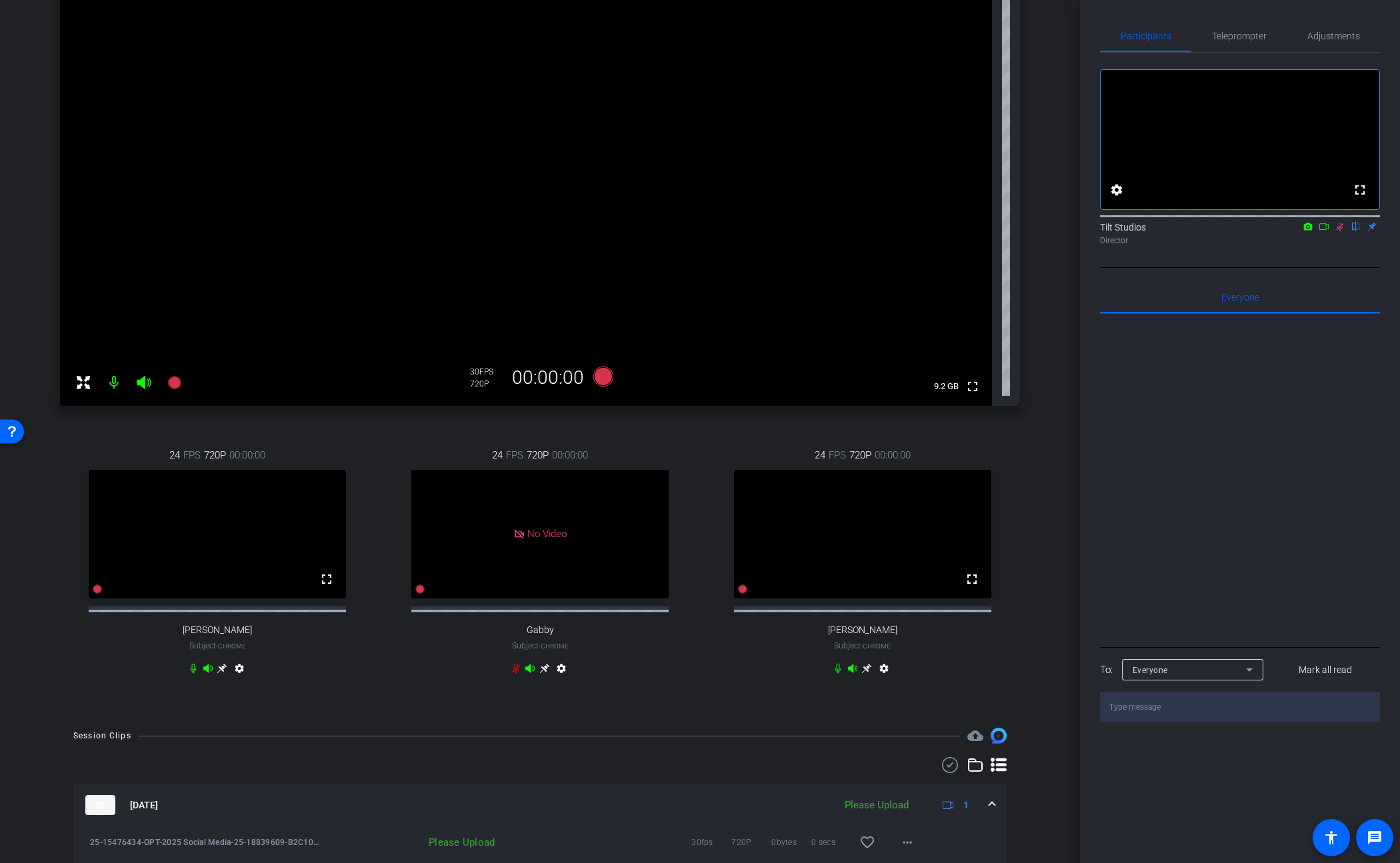
scroll to position [261, 0]
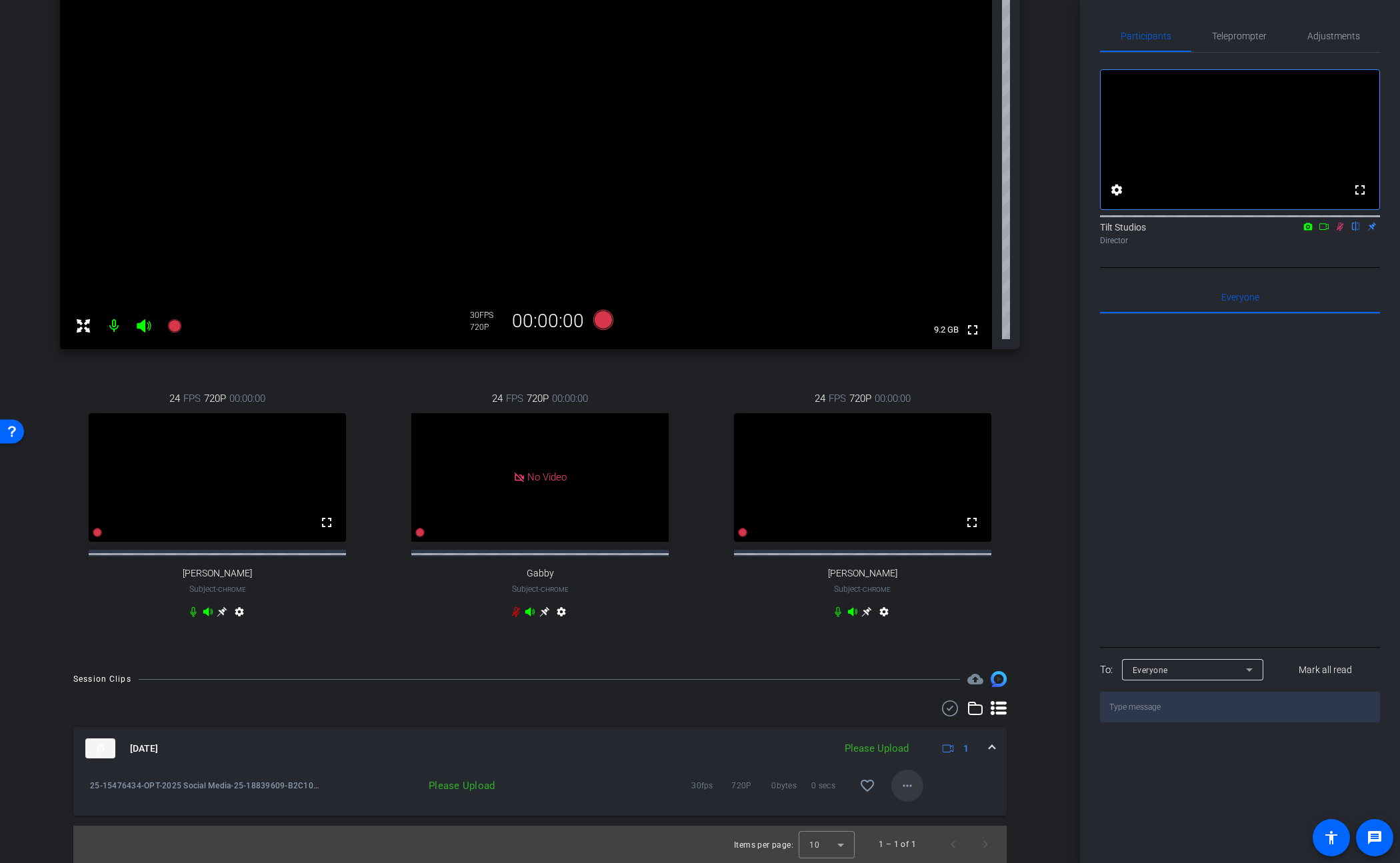
click at [903, 789] on mat-icon "more_horiz" at bounding box center [907, 785] width 16 height 16
click at [934, 811] on span "Upload" at bounding box center [922, 813] width 53 height 16
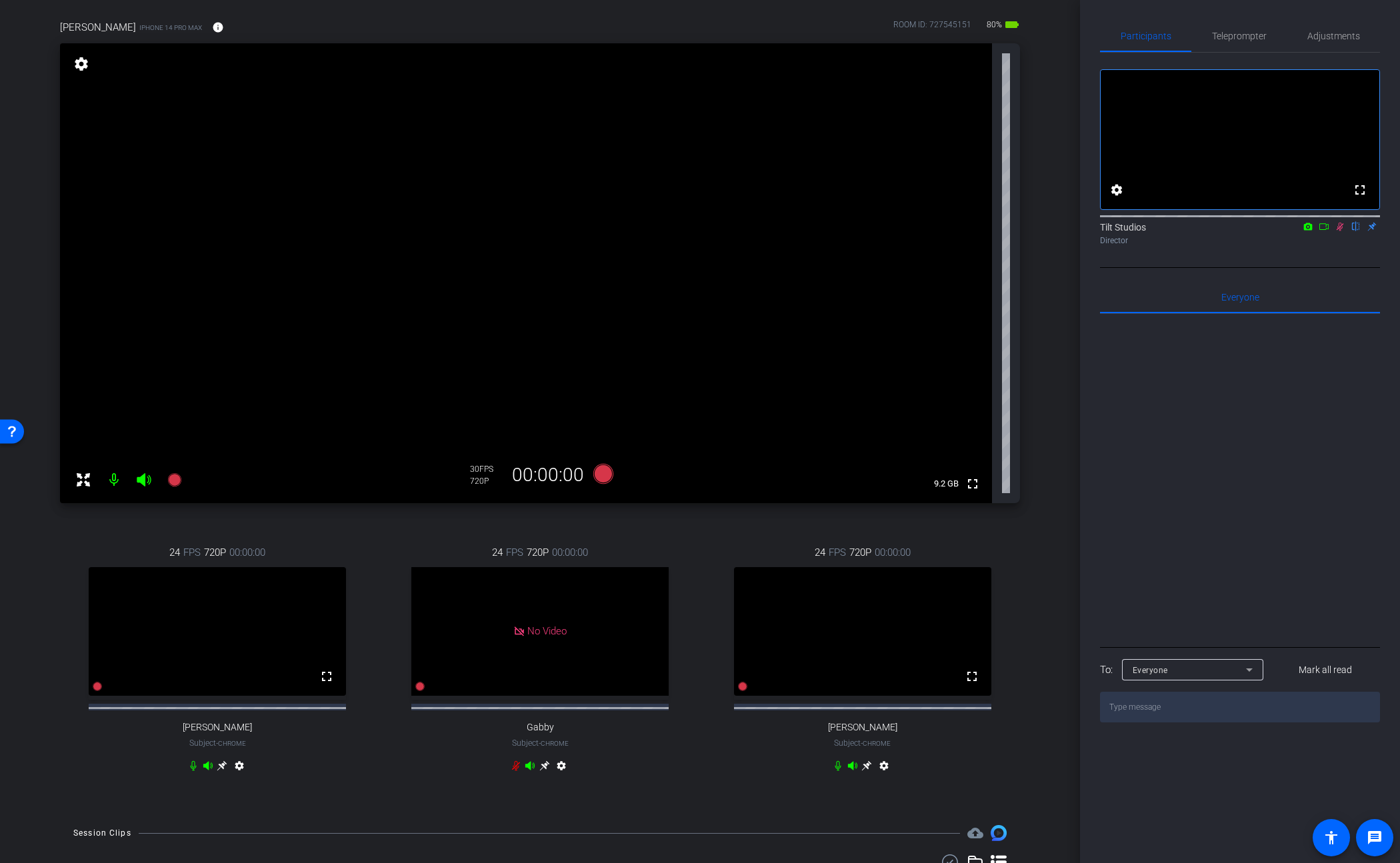
click at [85, 62] on mat-icon "settings" at bounding box center [81, 64] width 18 height 16
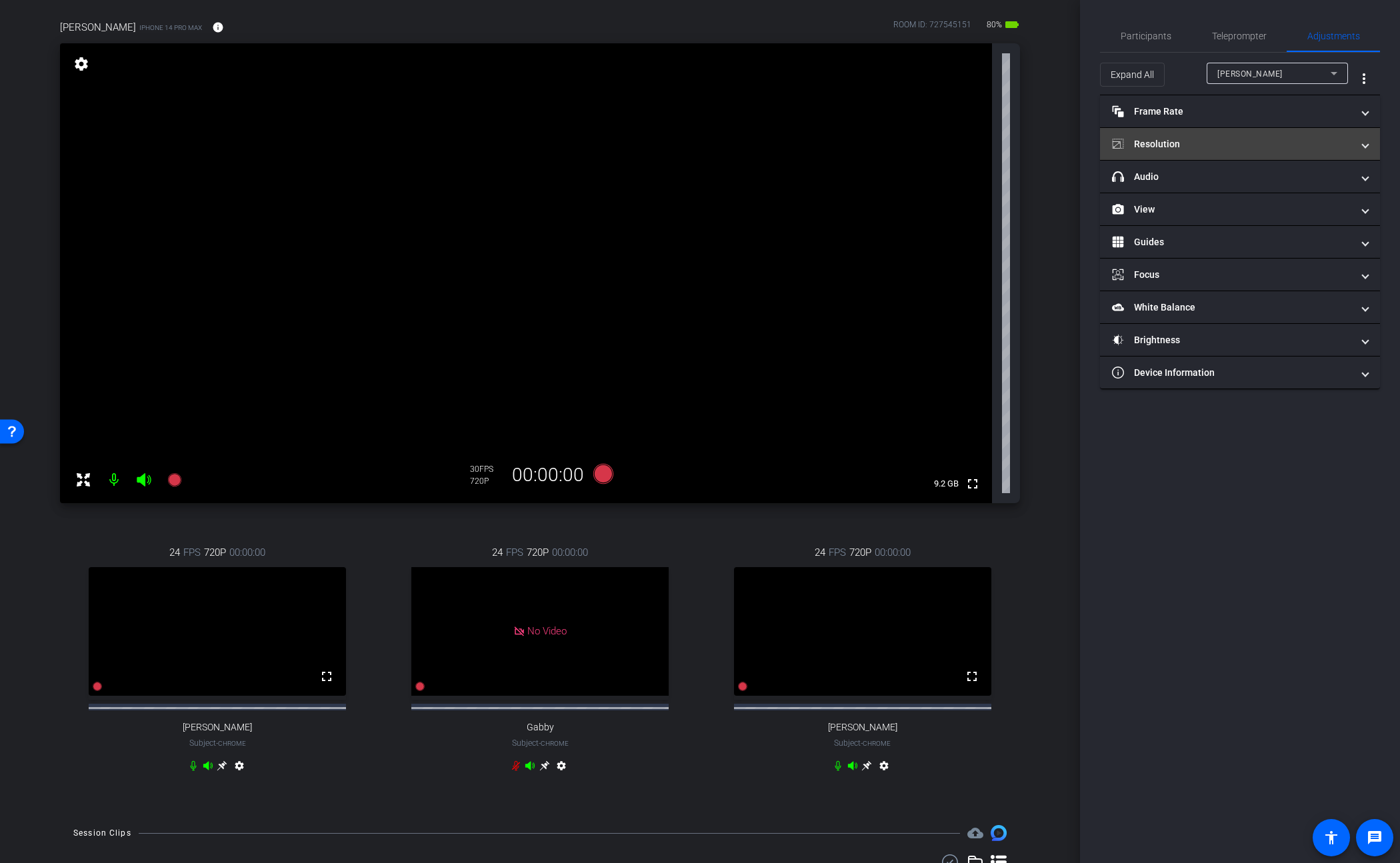
click at [1048, 152] on mat-expansion-panel-header "Resolution" at bounding box center [1240, 144] width 280 height 32
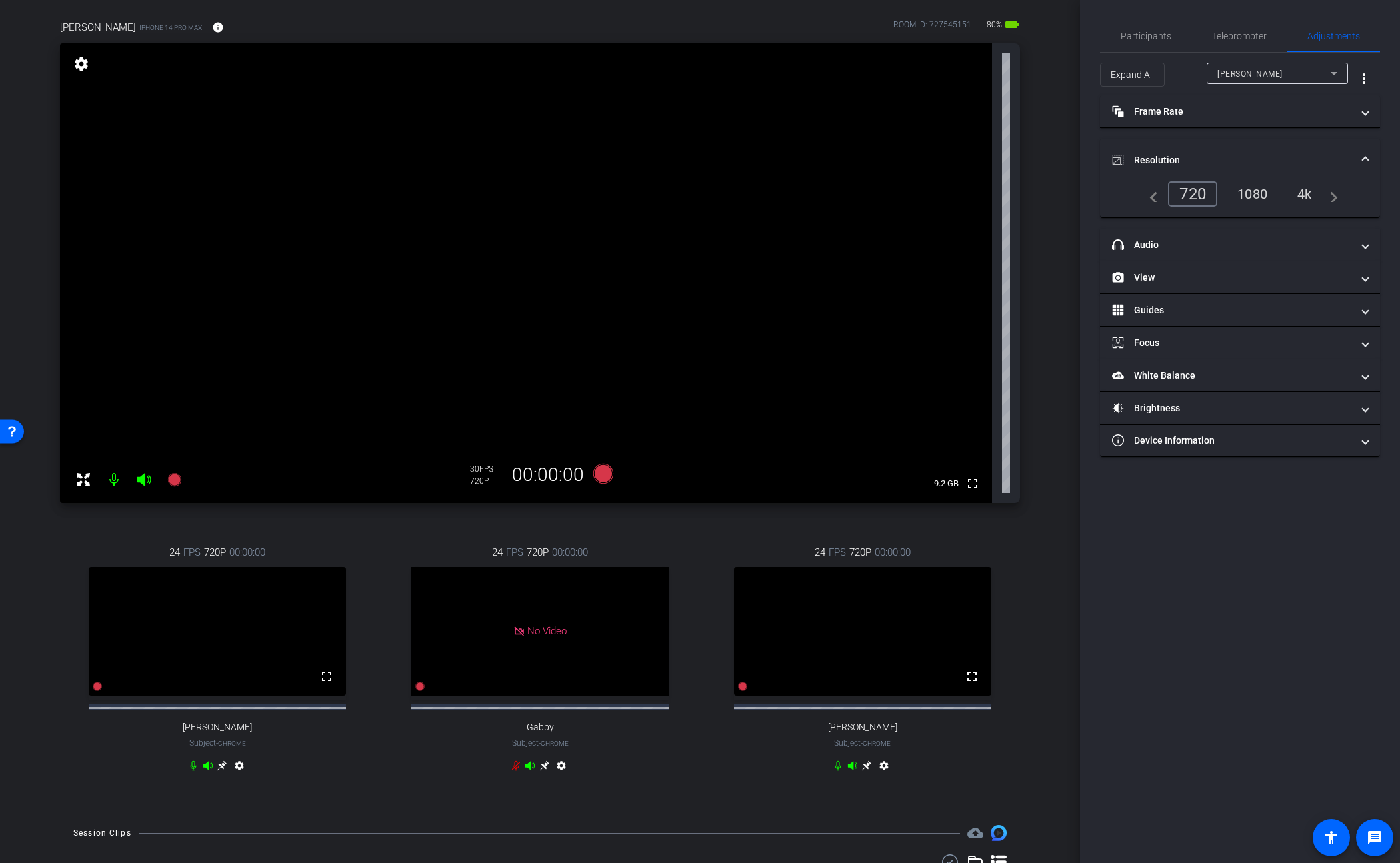
click at [1048, 194] on div "1080" at bounding box center [1252, 194] width 50 height 23
click at [1048, 112] on mat-panel-title "Frame Rate Frame Rate" at bounding box center [1233, 111] width 240 height 14
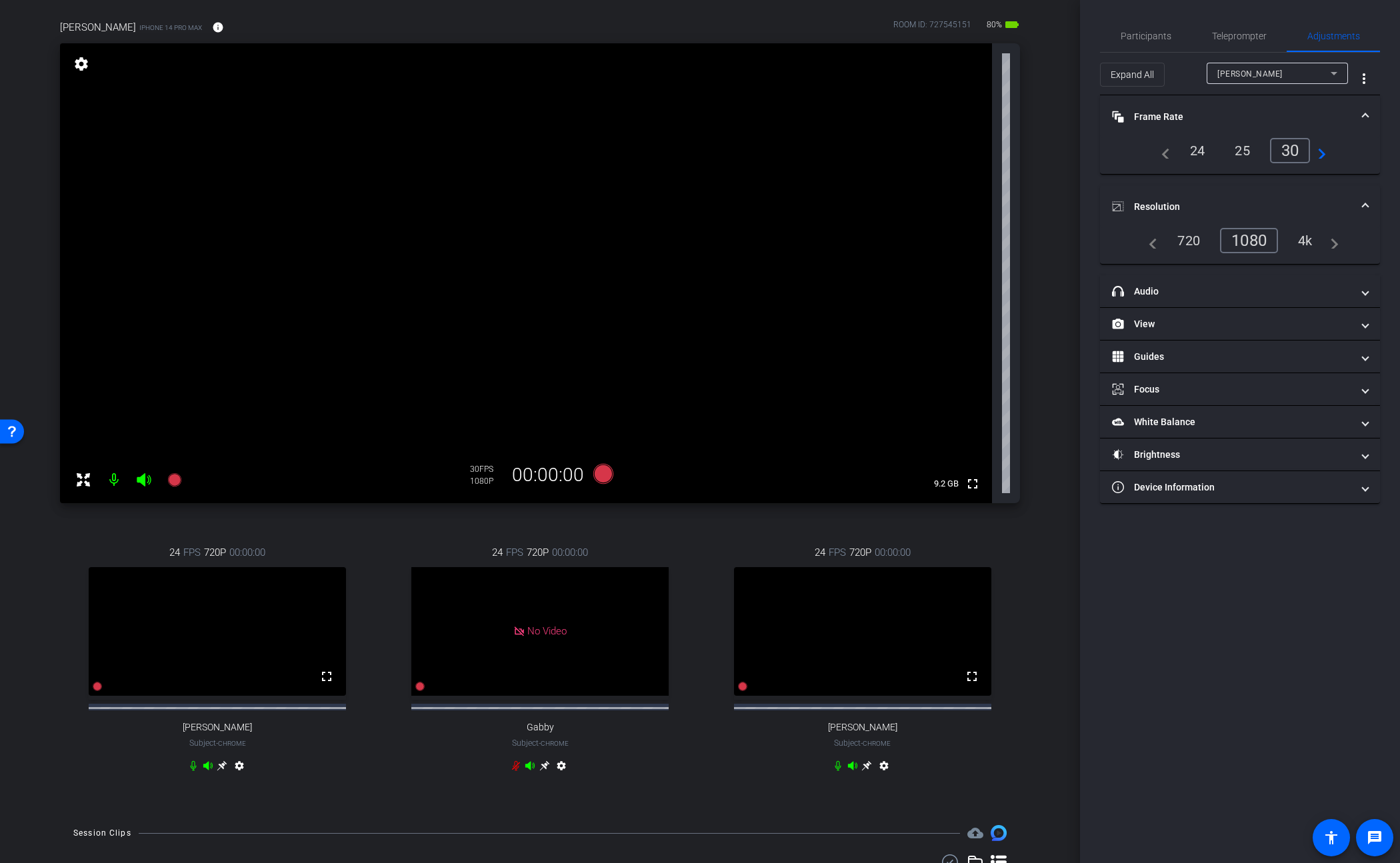
click at [1048, 118] on mat-panel-title "Frame Rate Frame Rate" at bounding box center [1233, 117] width 240 height 14
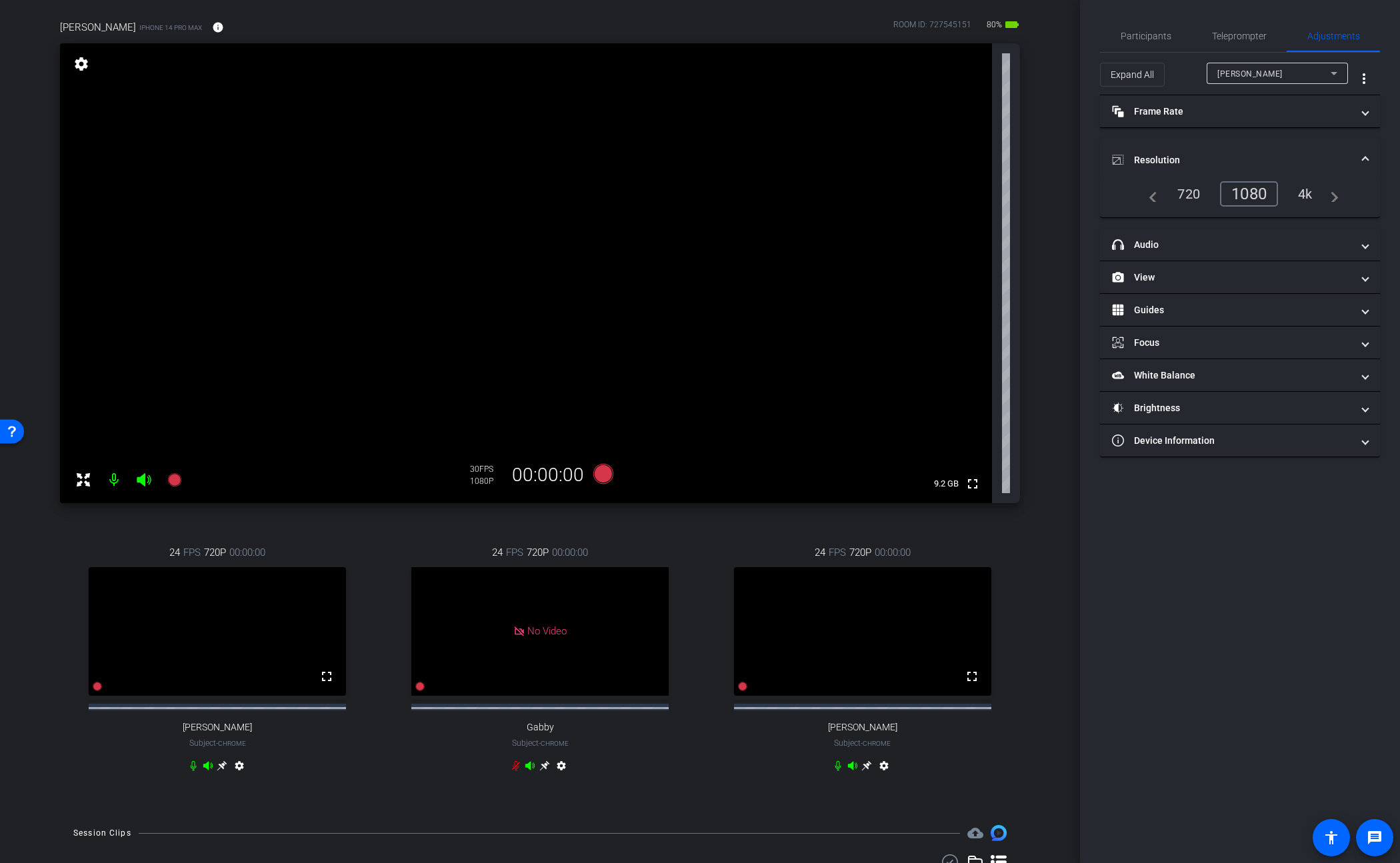
click at [1048, 156] on mat-expansion-panel-header "Resolution" at bounding box center [1240, 159] width 280 height 43
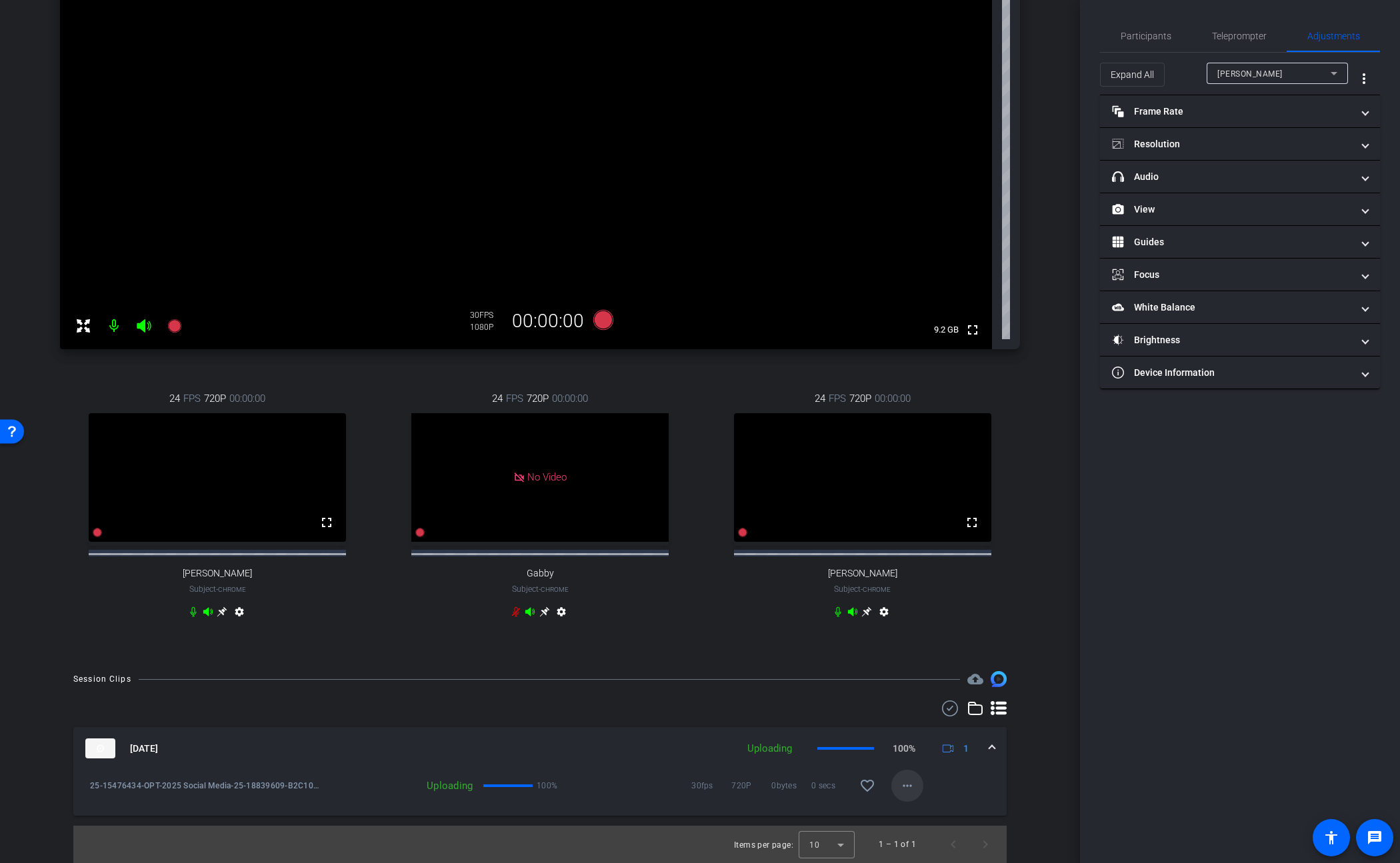
click at [908, 785] on mat-icon "more_horiz" at bounding box center [907, 785] width 16 height 16
click at [908, 785] on div at bounding box center [700, 431] width 1400 height 863
click at [1025, 678] on div "Session Clips cloud_upload Sep 29, 2025 Queued 1 25-15476434-OPT-2025 Social Me…" at bounding box center [539, 767] width 1013 height 192
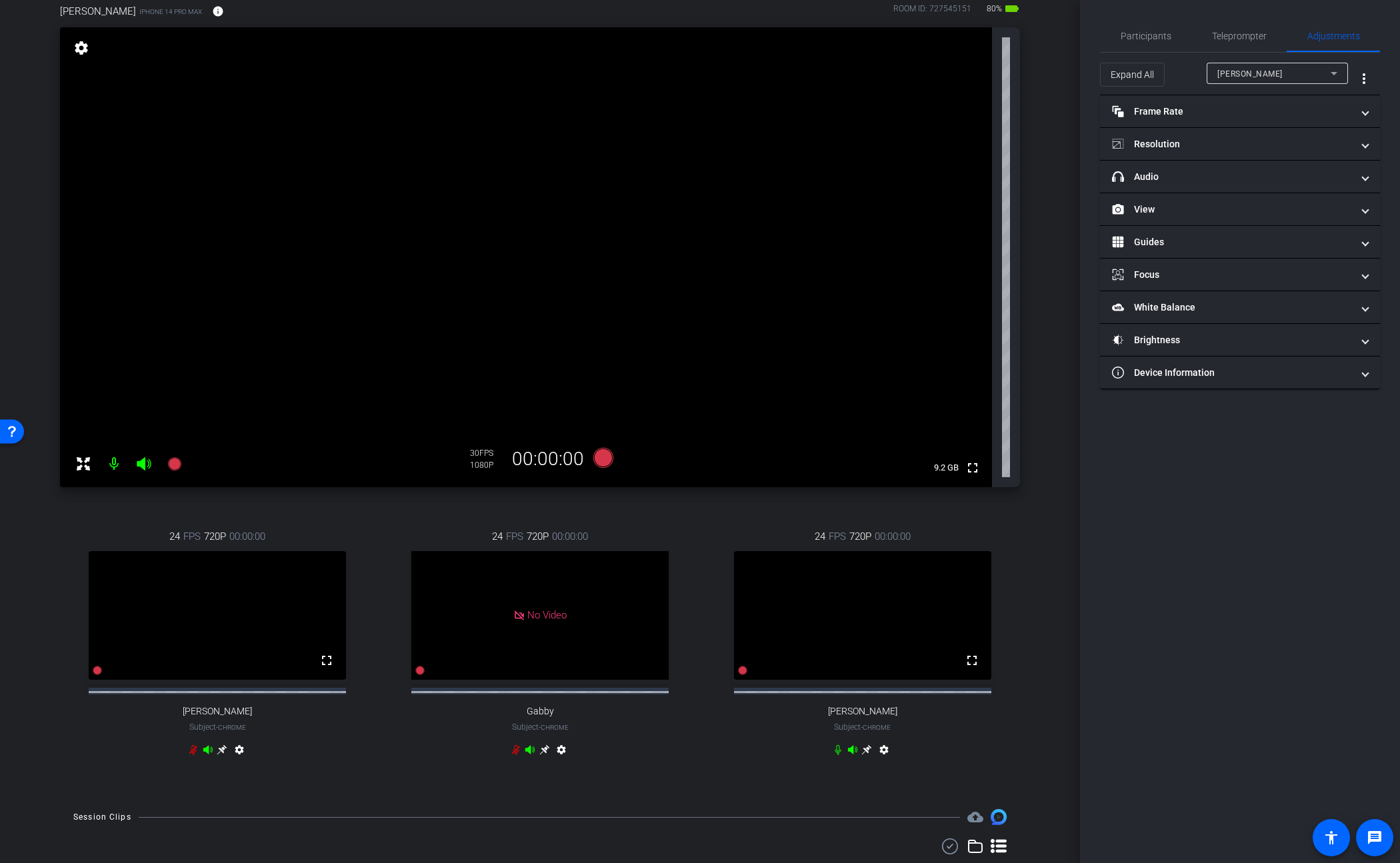
scroll to position [25, 0]
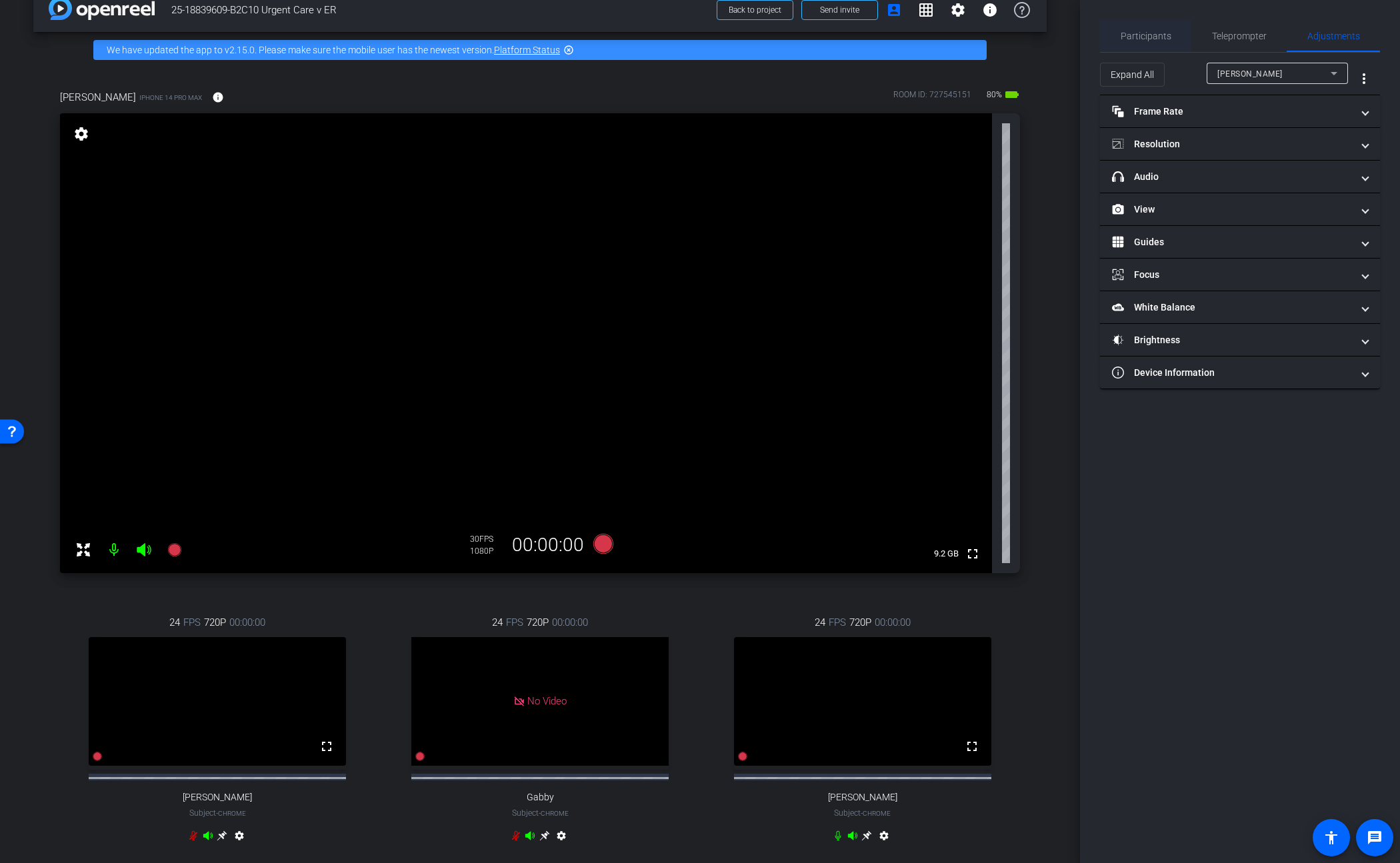
click at [1048, 31] on span "Participants" at bounding box center [1146, 36] width 51 height 10
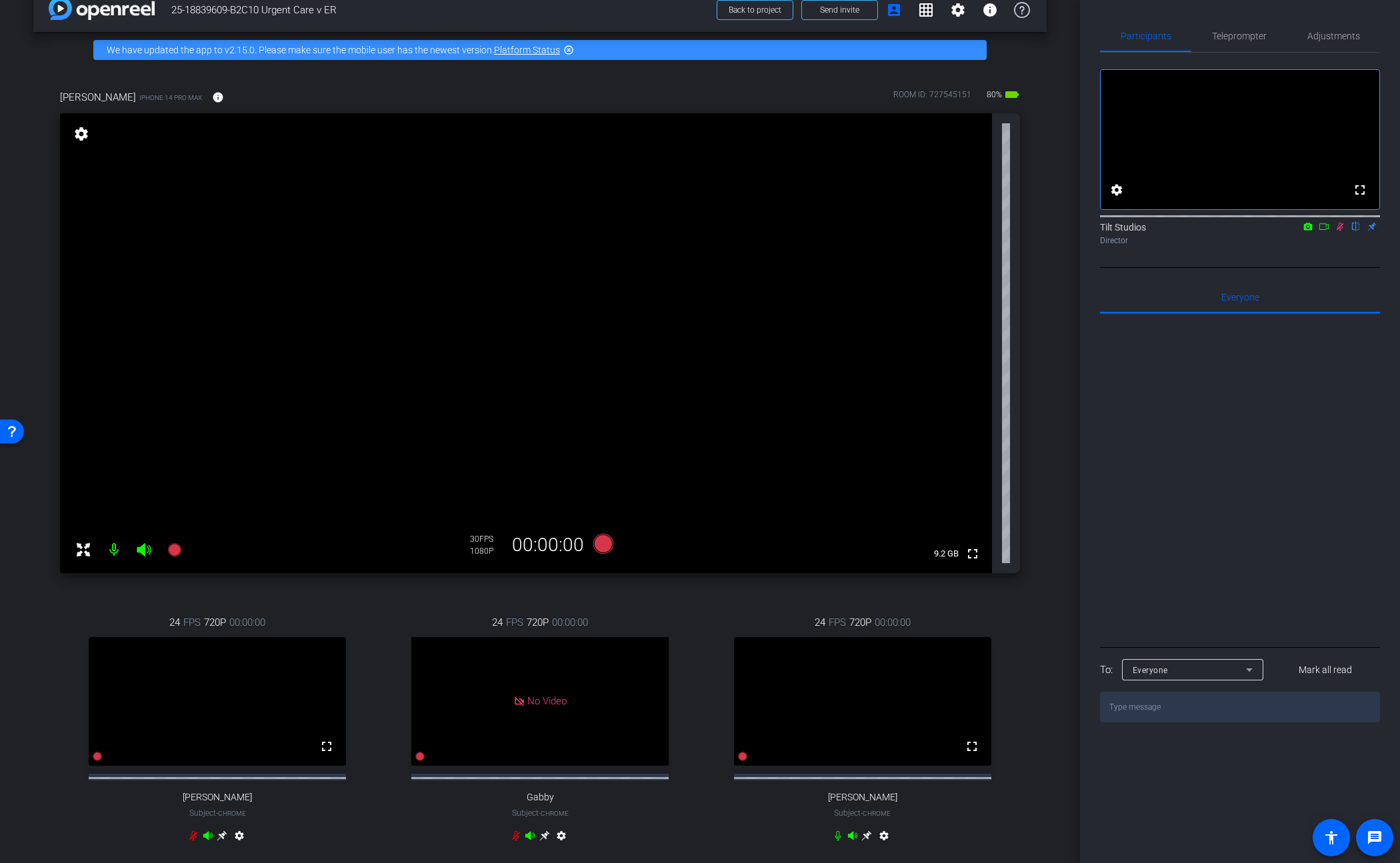
click at [1046, 497] on div "arrow_back 25-18839609-B2C10 Urgent Care v ER Back to project Send invite accou…" at bounding box center [540, 406] width 1080 height 863
click at [1048, 232] on icon at bounding box center [1341, 227] width 7 height 9
click at [1048, 44] on span "Teleprompter" at bounding box center [1239, 36] width 55 height 32
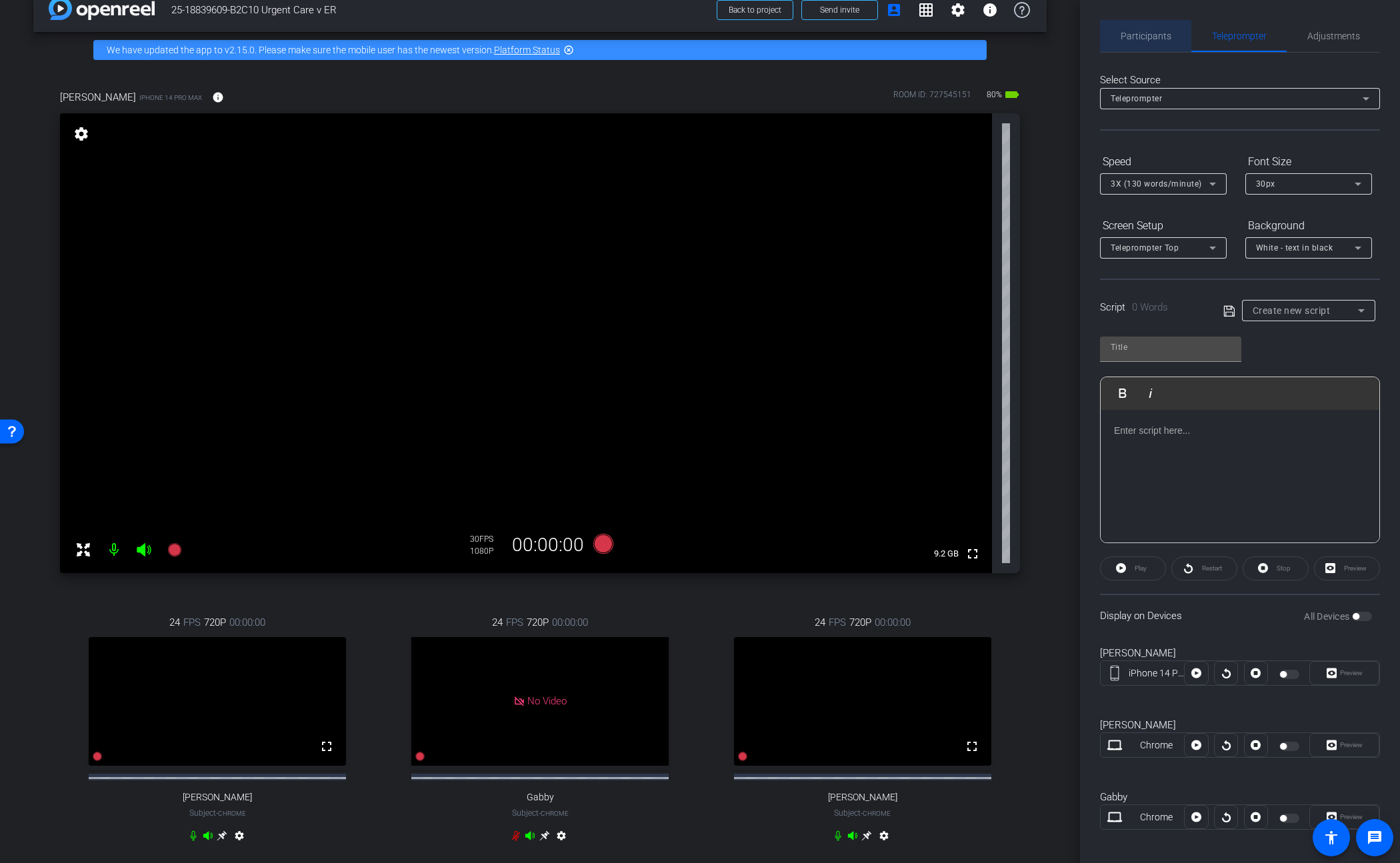
click at [1048, 38] on span "Participants" at bounding box center [1146, 36] width 51 height 10
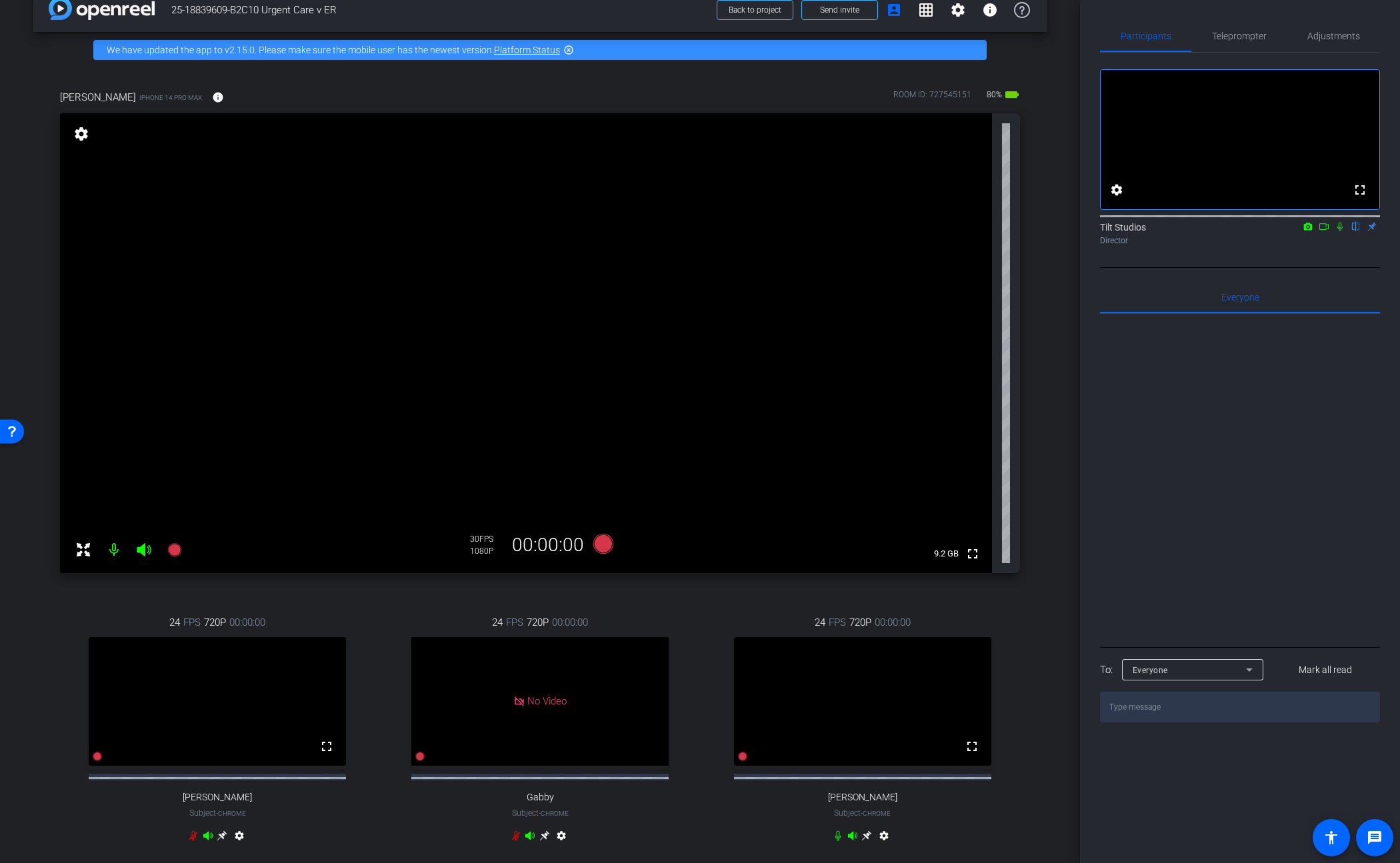
click at [84, 133] on mat-icon "settings" at bounding box center [81, 134] width 18 height 16
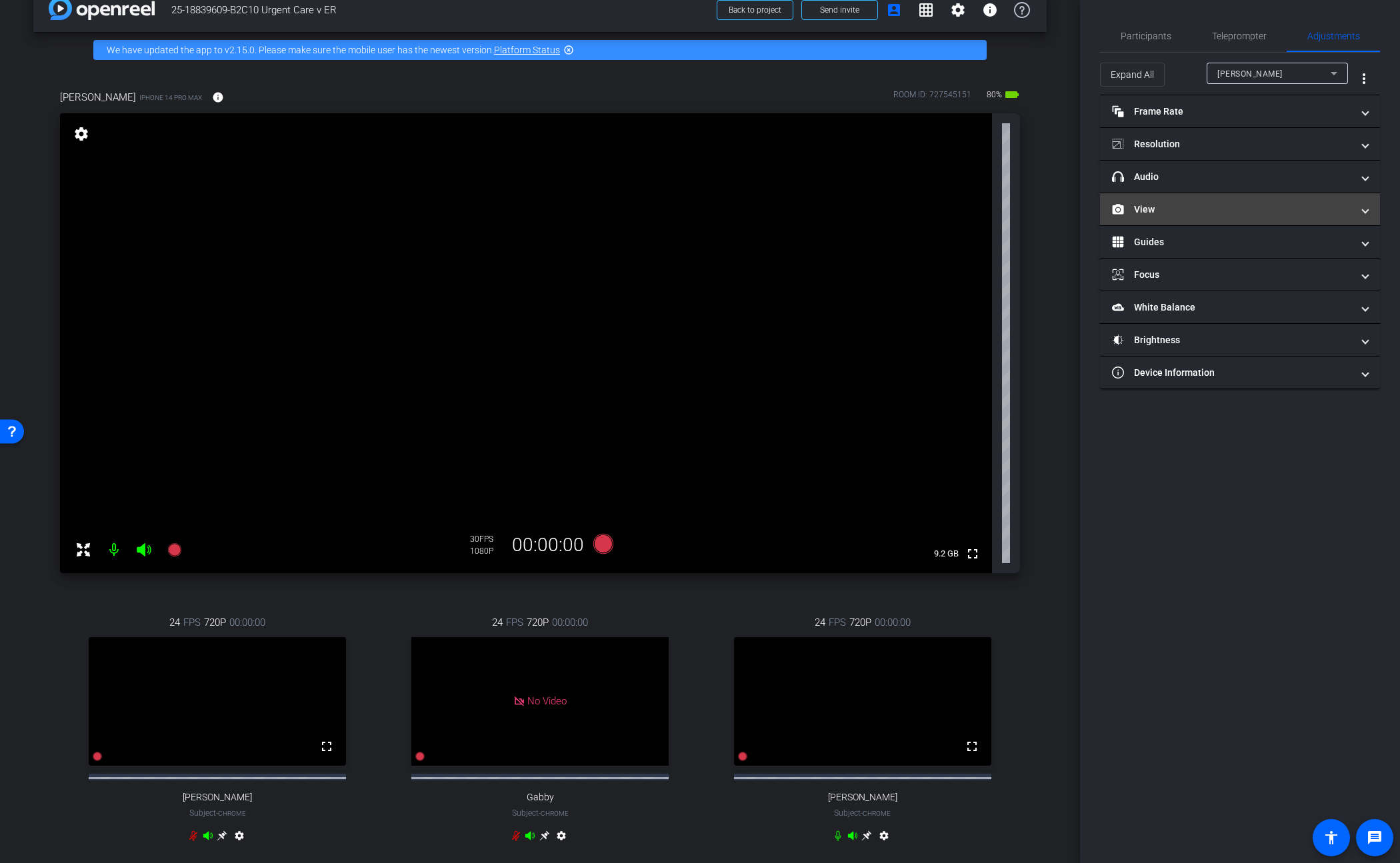
click at [1048, 206] on mat-panel-title "View" at bounding box center [1233, 210] width 240 height 14
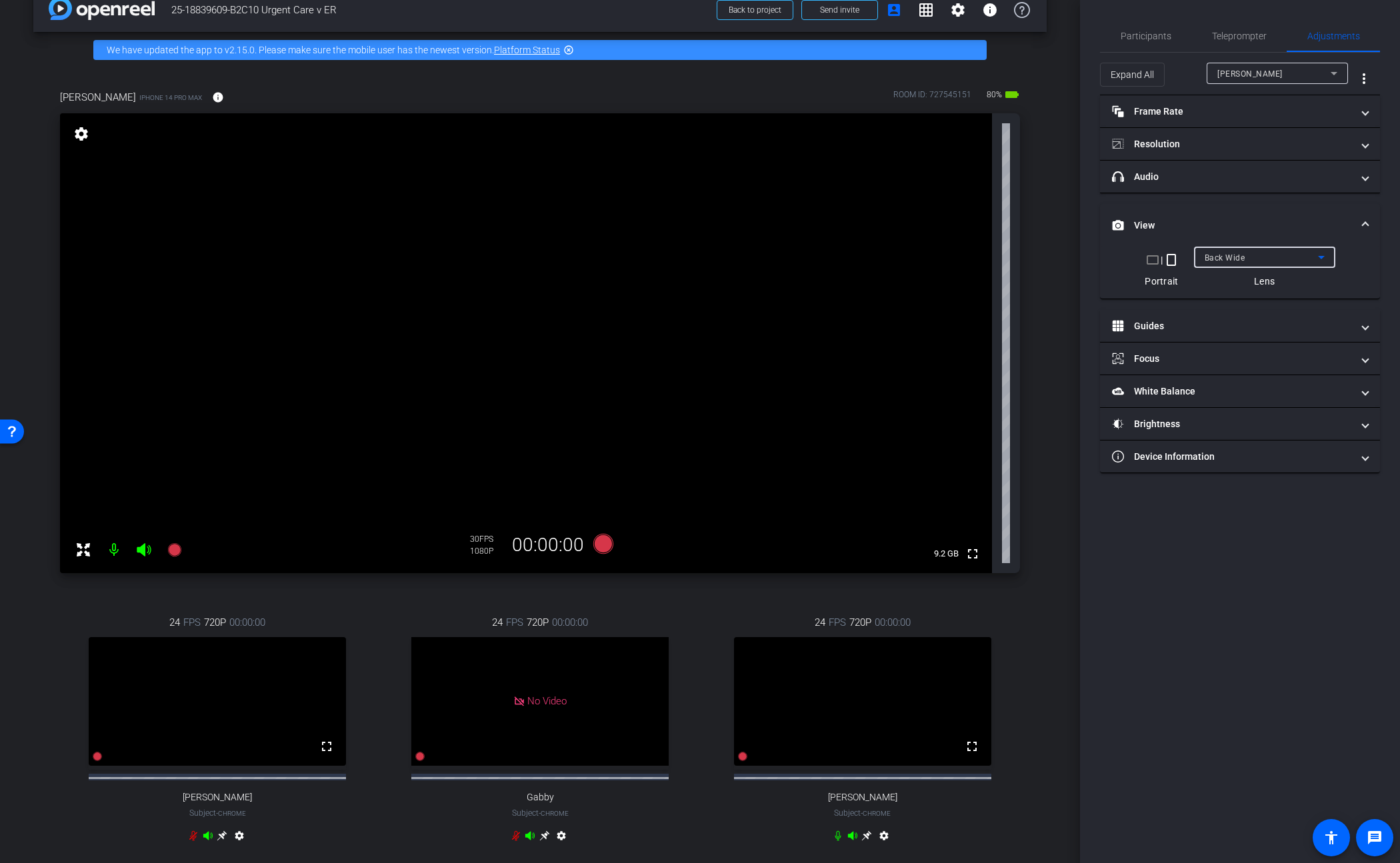
click at [1048, 256] on div "Back Wide" at bounding box center [1261, 257] width 113 height 17
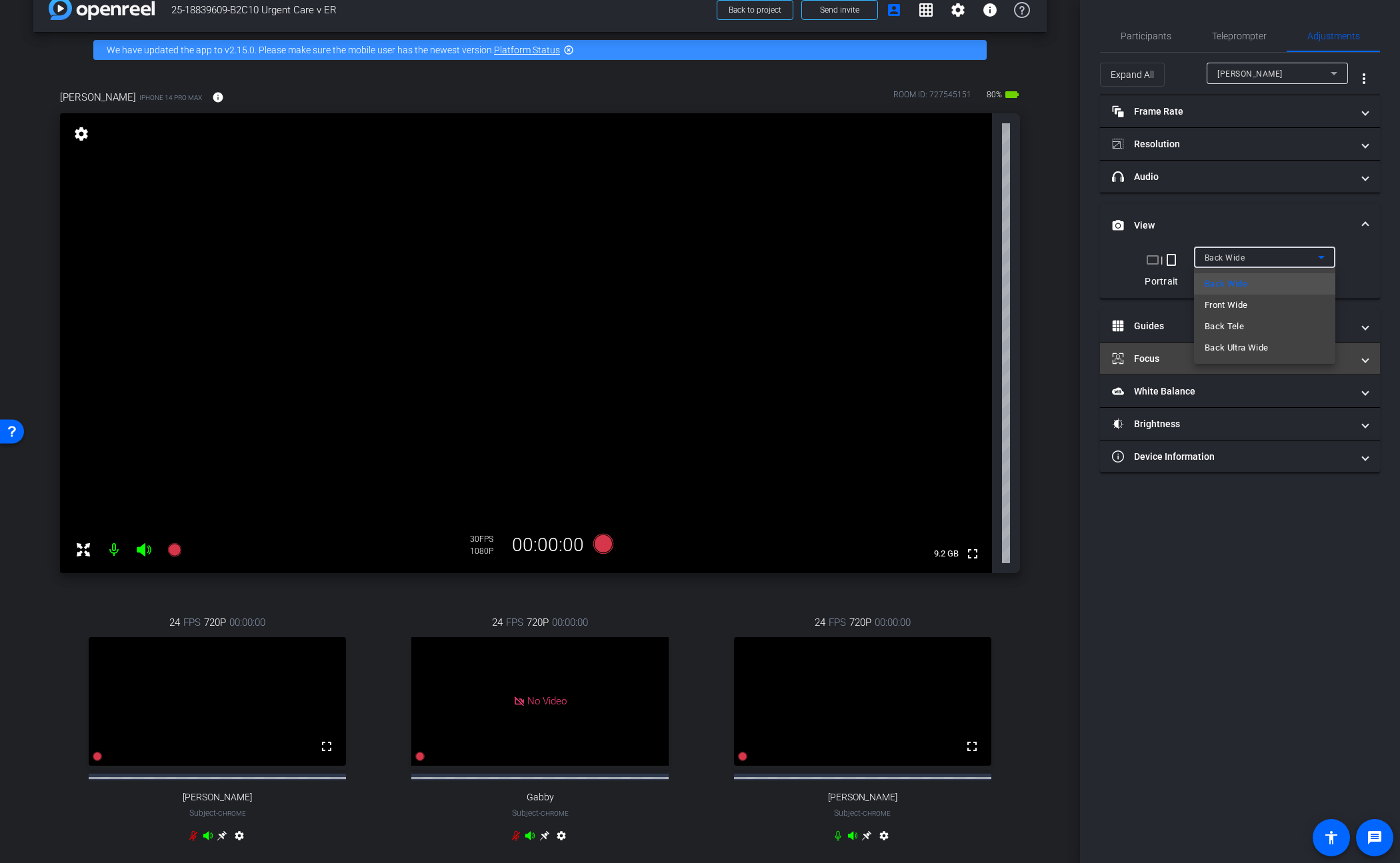
click at [1048, 351] on span "Back Ultra Wide" at bounding box center [1236, 347] width 64 height 16
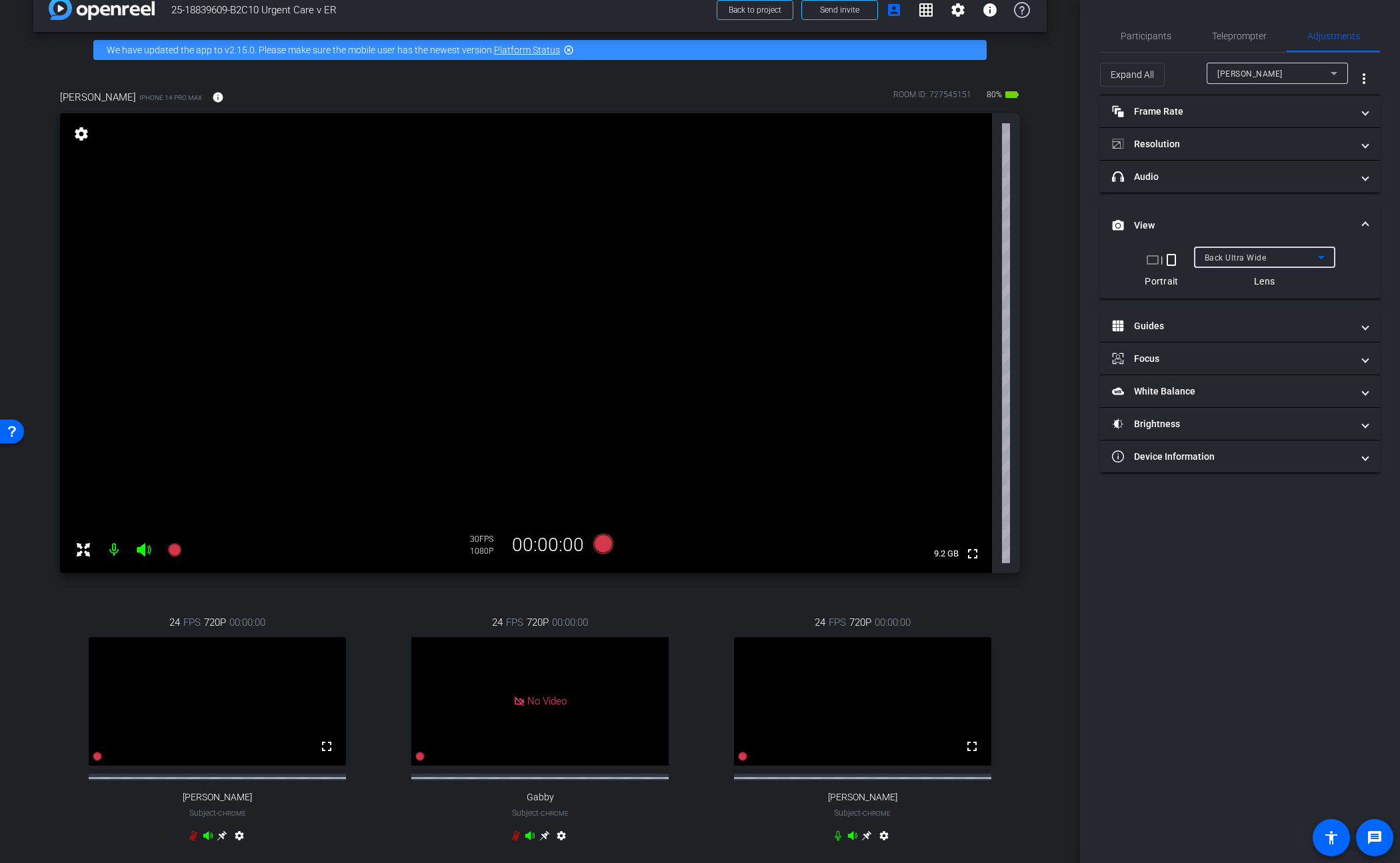
click at [1048, 256] on span "Back Ultra Wide" at bounding box center [1235, 258] width 62 height 10
click at [1048, 287] on span "Back Wide" at bounding box center [1226, 284] width 43 height 16
click at [1048, 31] on span "Participants" at bounding box center [1146, 36] width 51 height 10
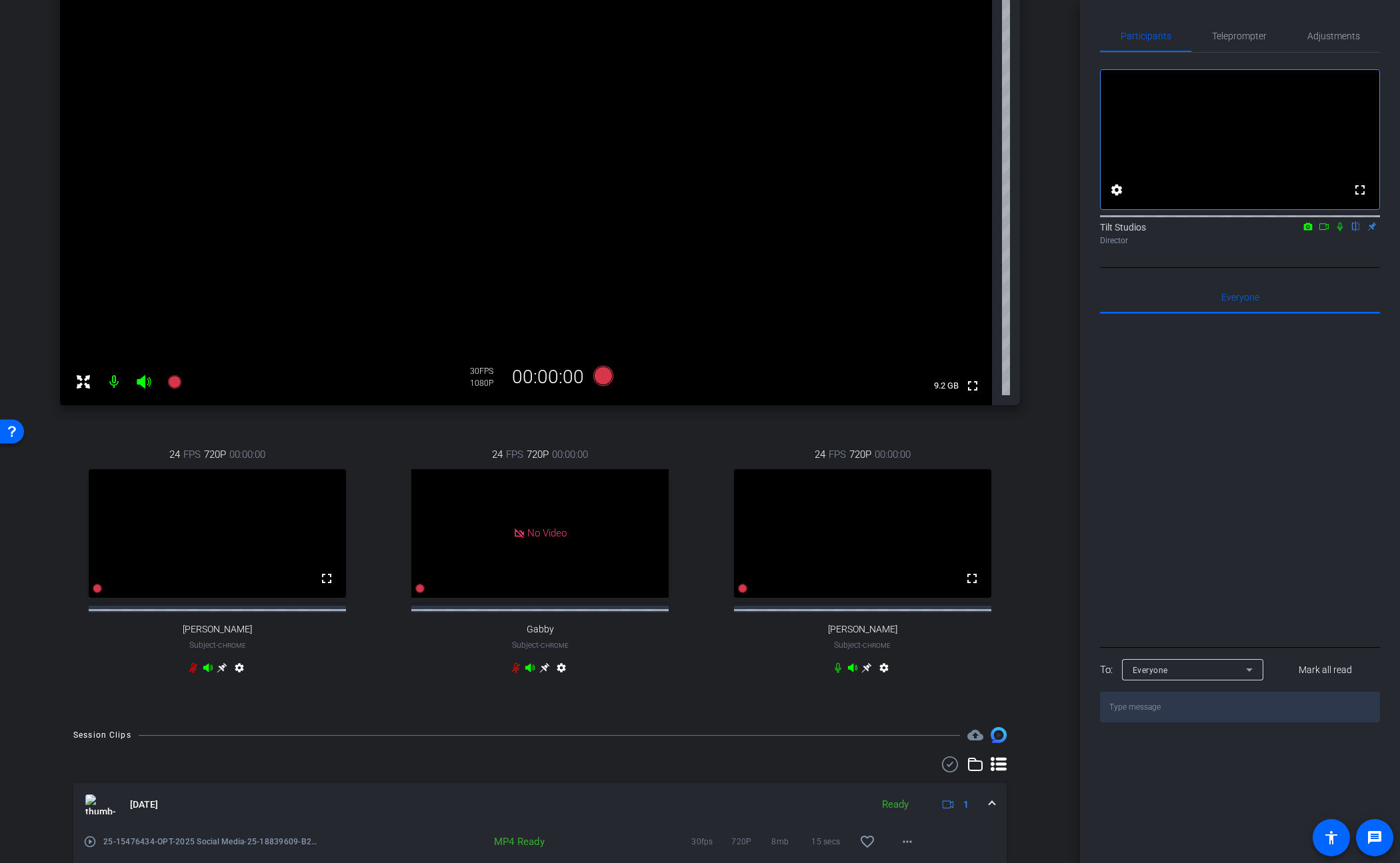
scroll to position [261, 0]
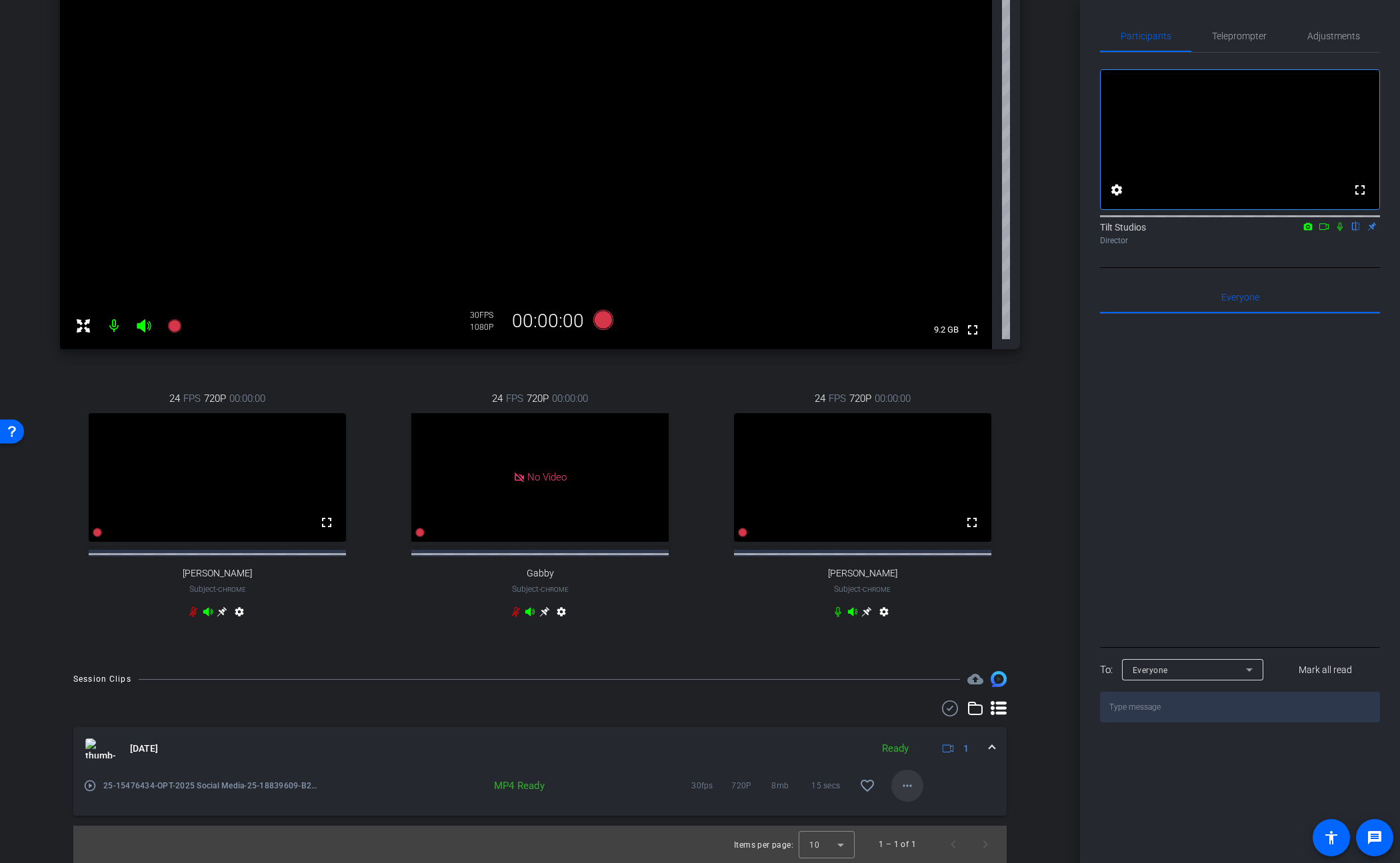
click at [899, 788] on mat-icon "more_horiz" at bounding box center [907, 785] width 16 height 16
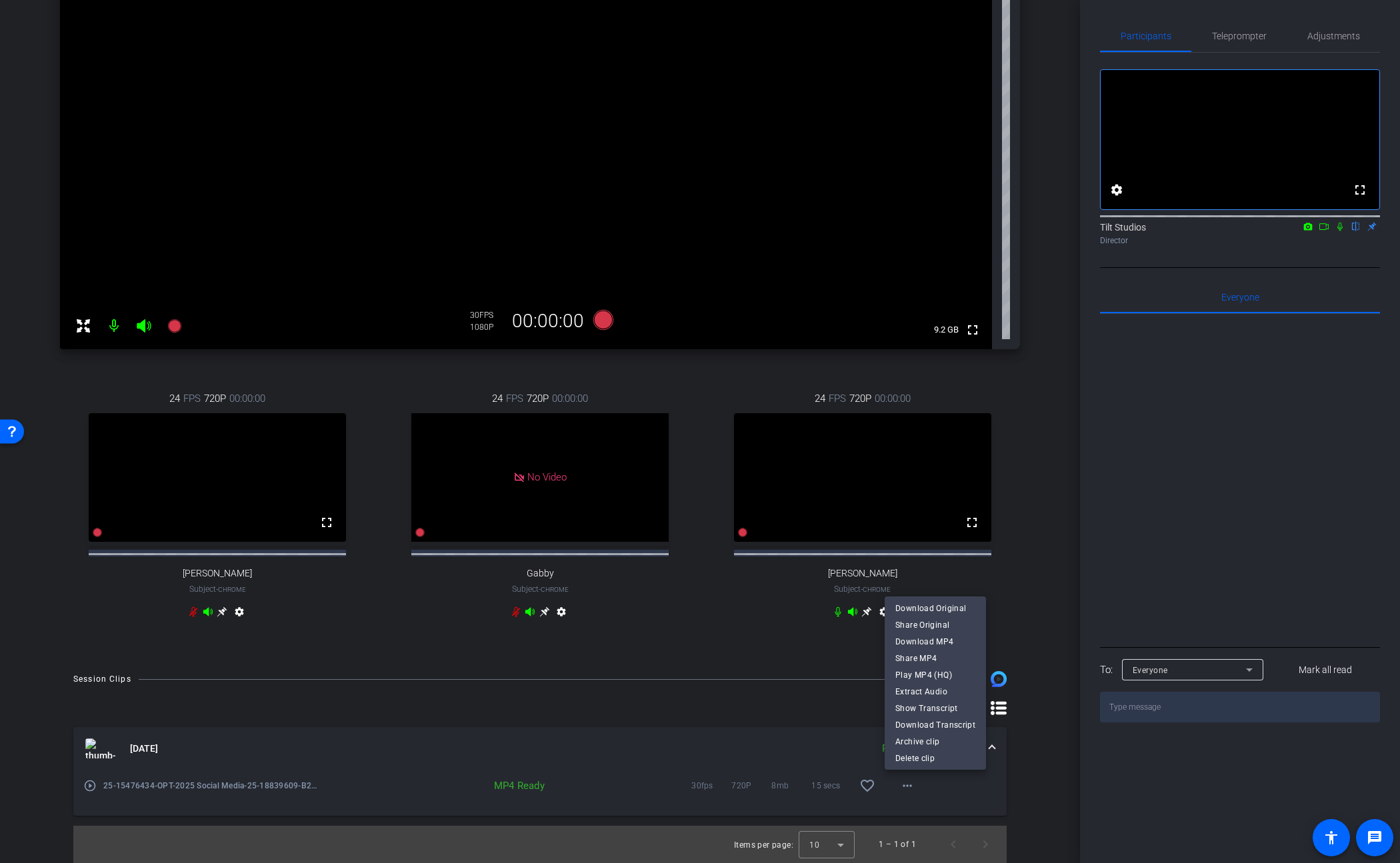
click at [1034, 589] on div at bounding box center [700, 431] width 1400 height 863
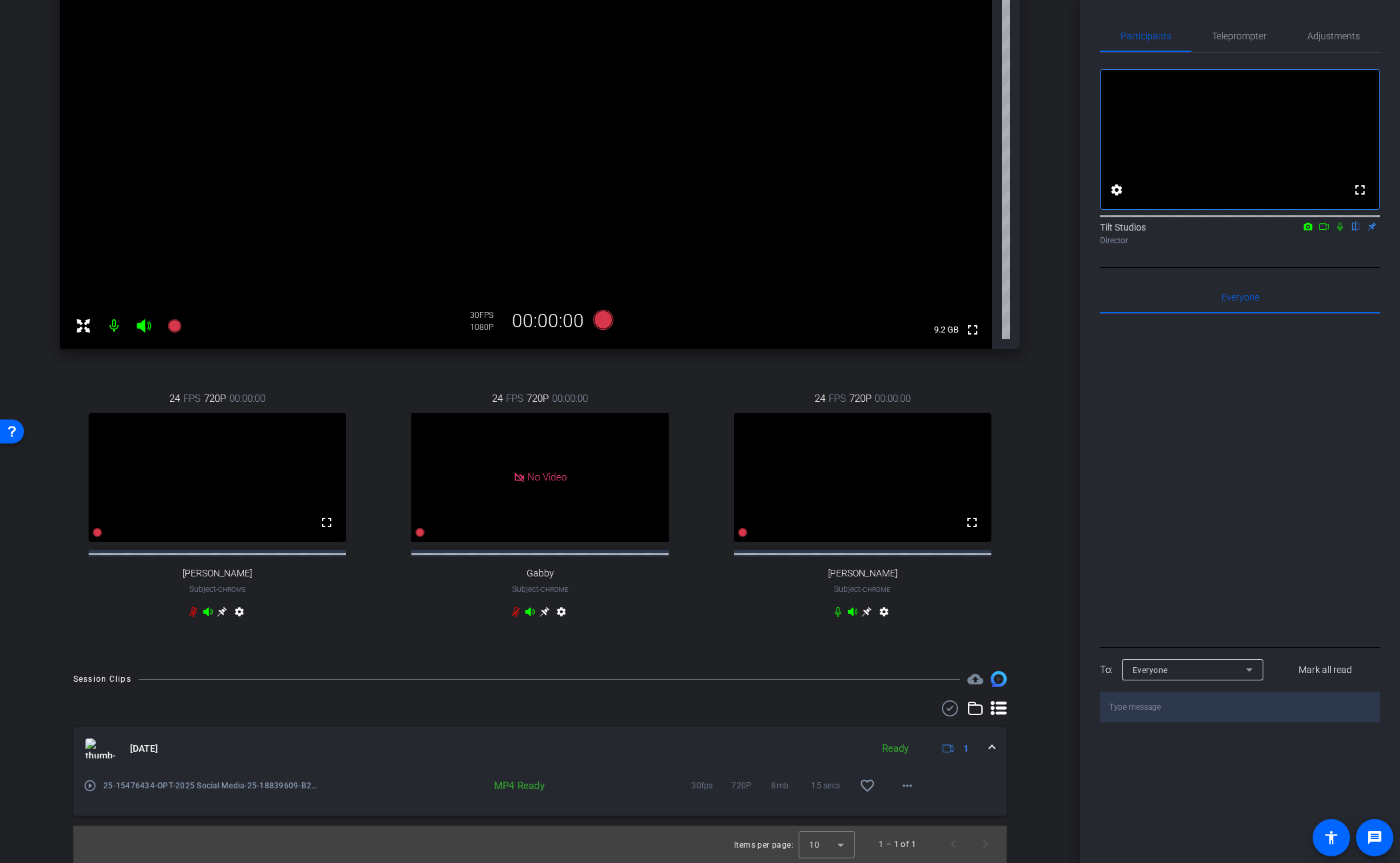
click at [1029, 376] on div "joanna iPhone 14 Pro Max info ROOM ID: 727545151 80% battery_std fullscreen set…" at bounding box center [539, 251] width 1013 height 814
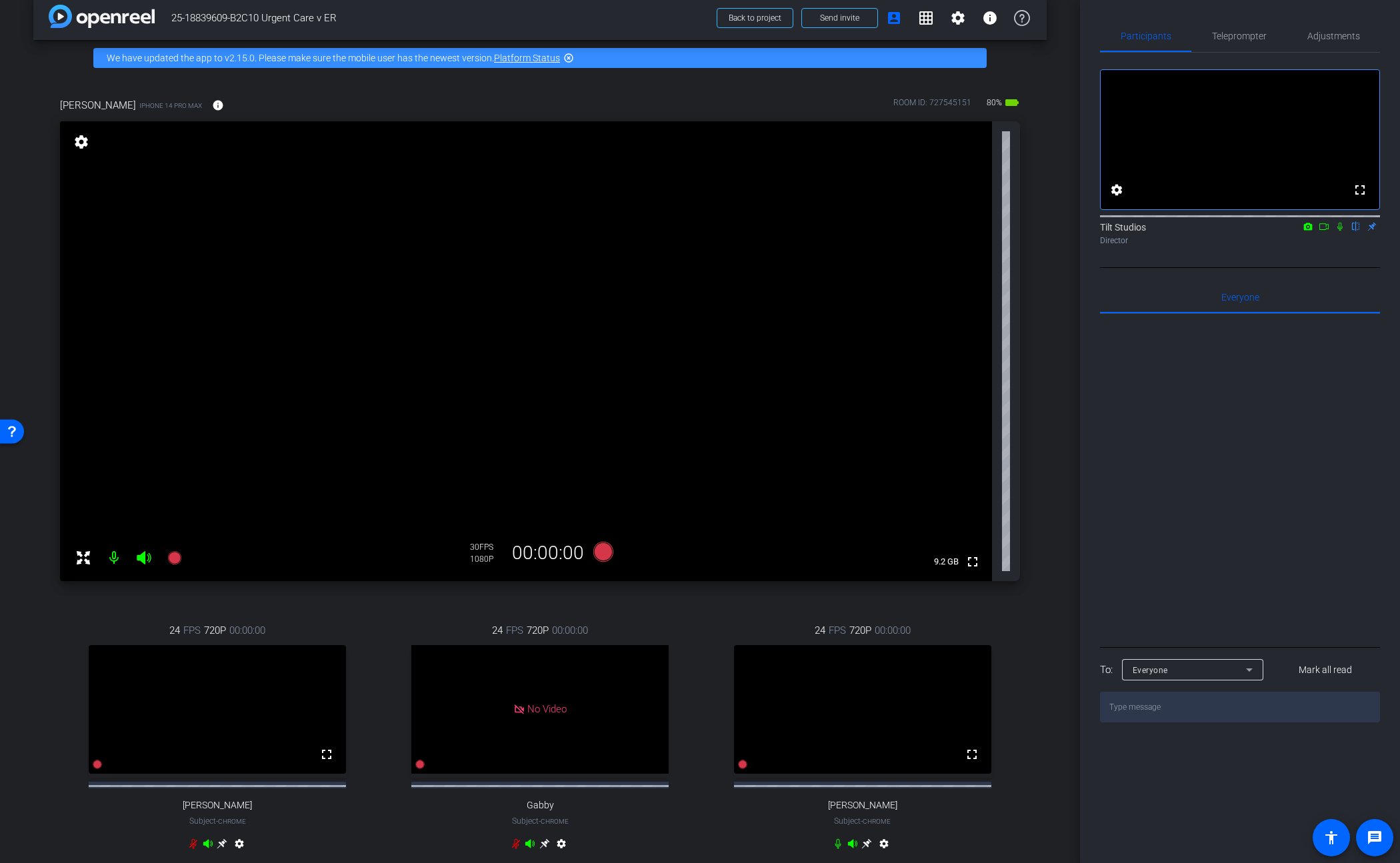
scroll to position [18, 0]
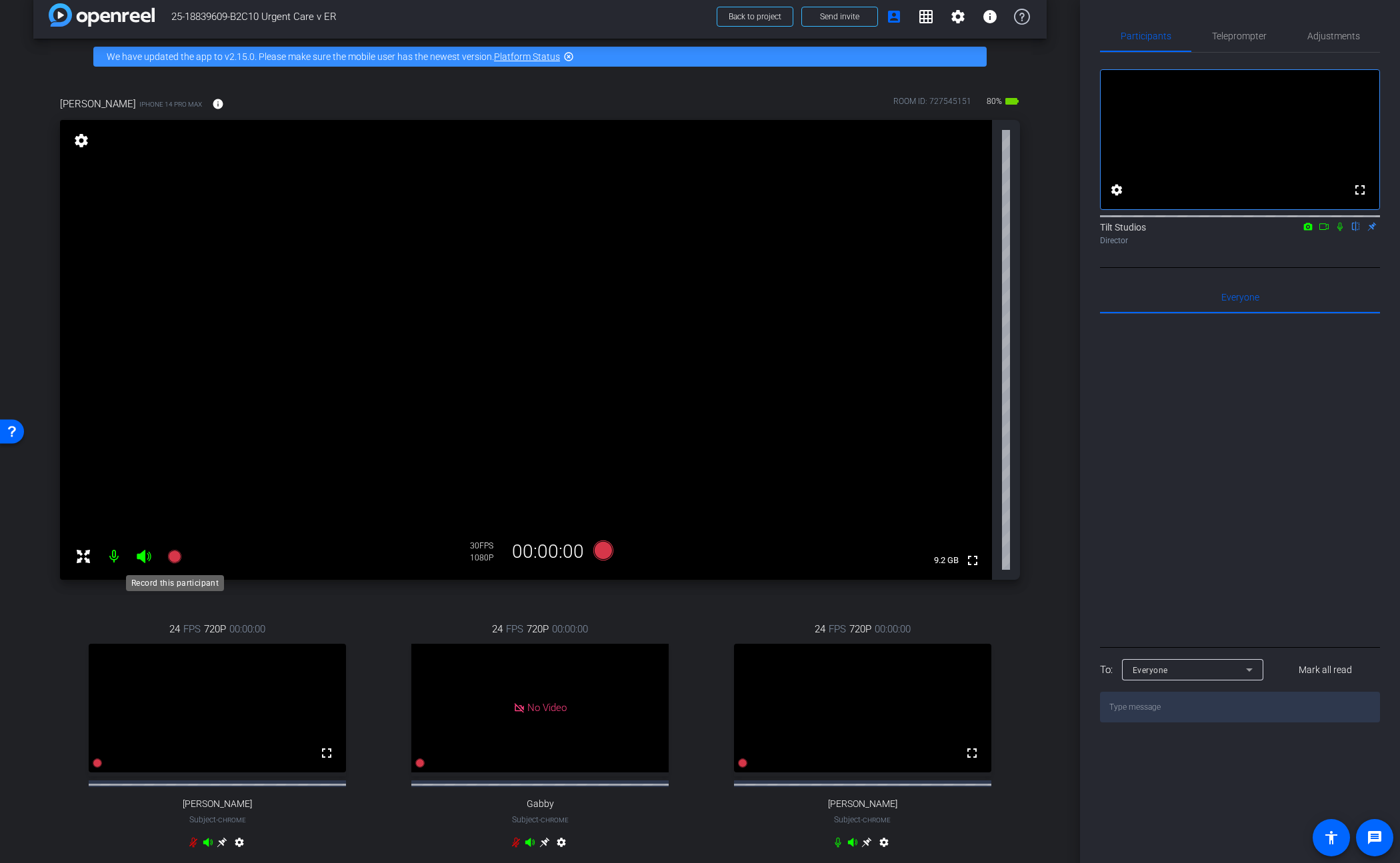
click at [173, 552] on icon at bounding box center [173, 556] width 13 height 13
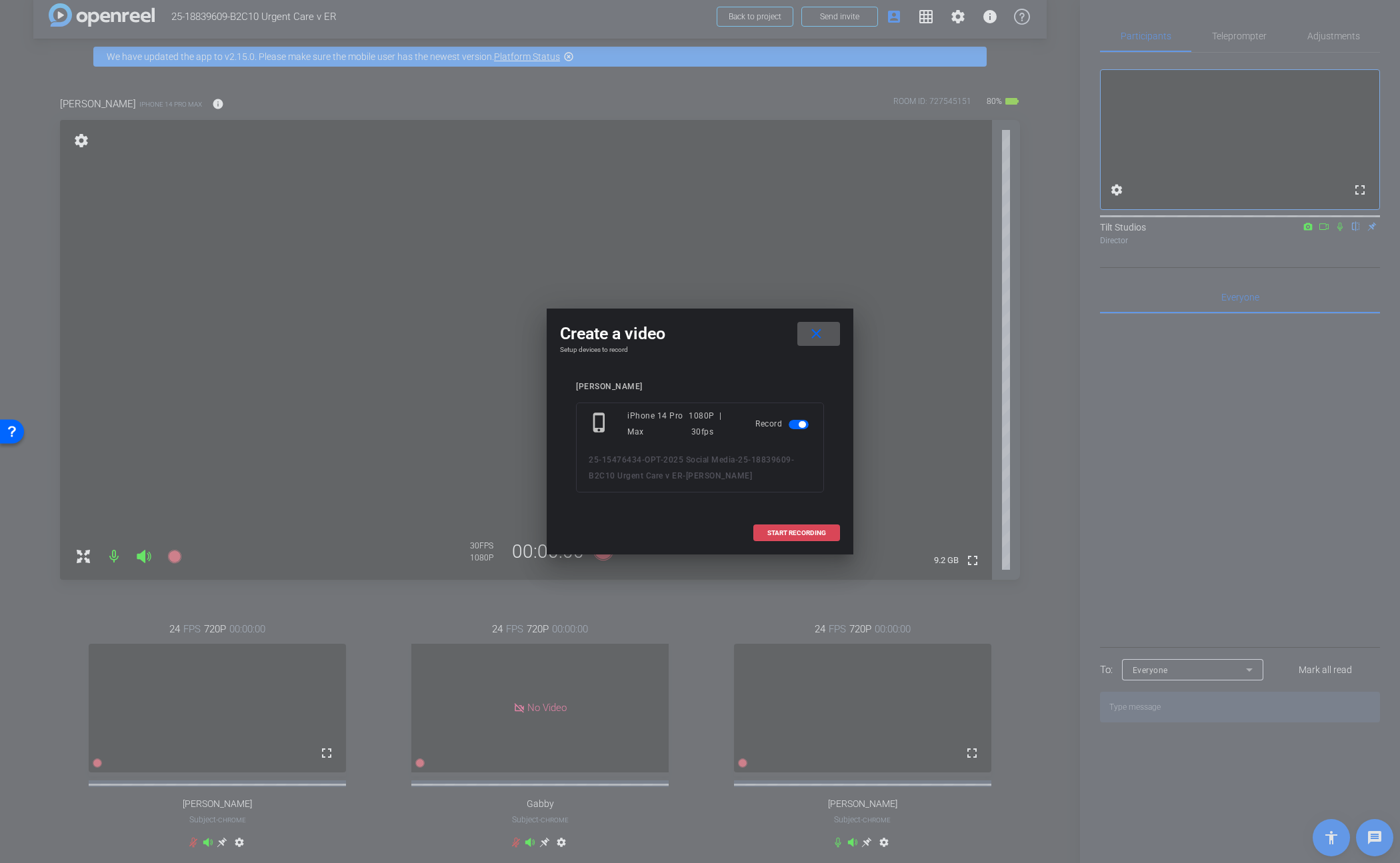
click at [812, 536] on span at bounding box center [797, 533] width 85 height 32
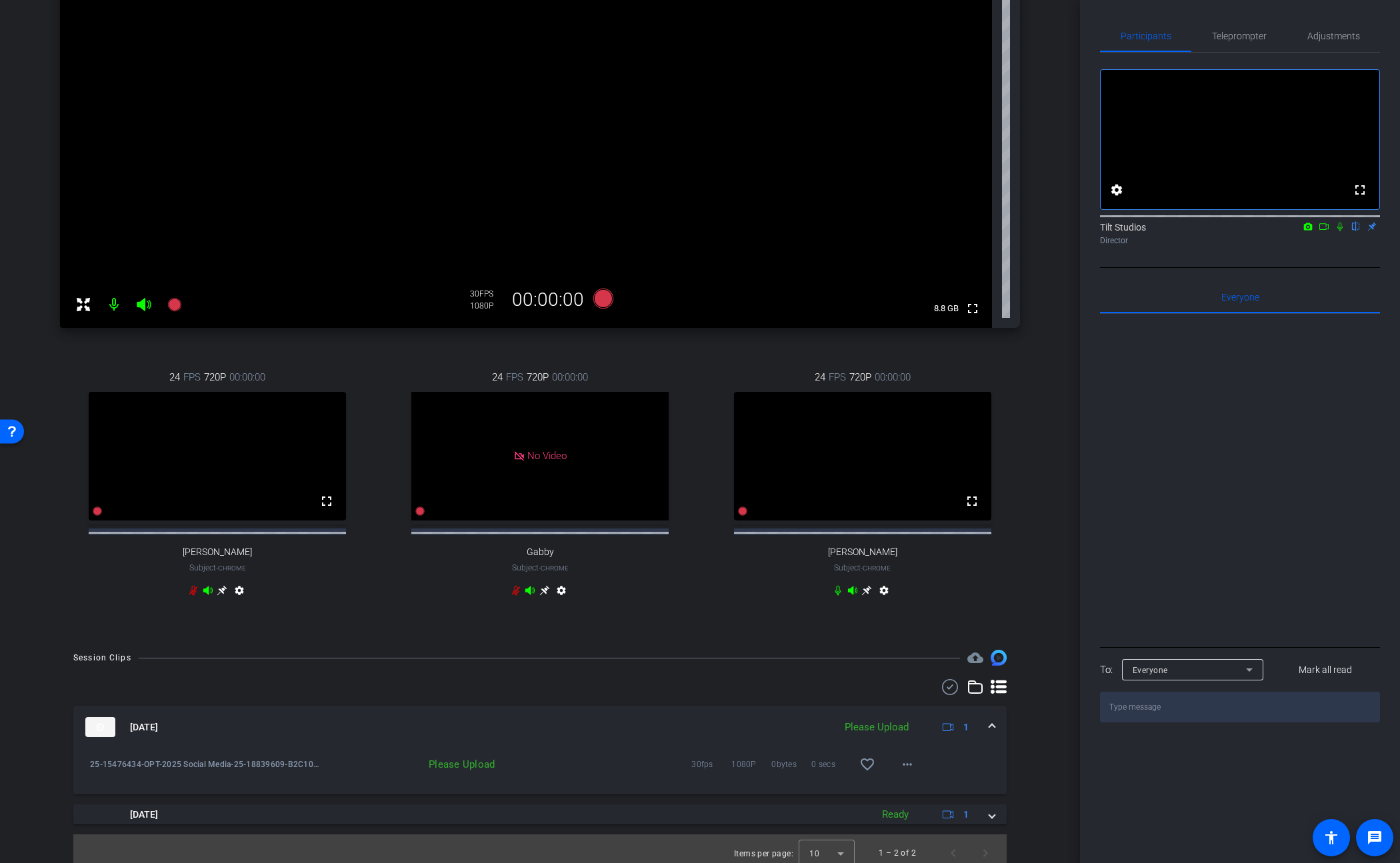
scroll to position [291, 0]
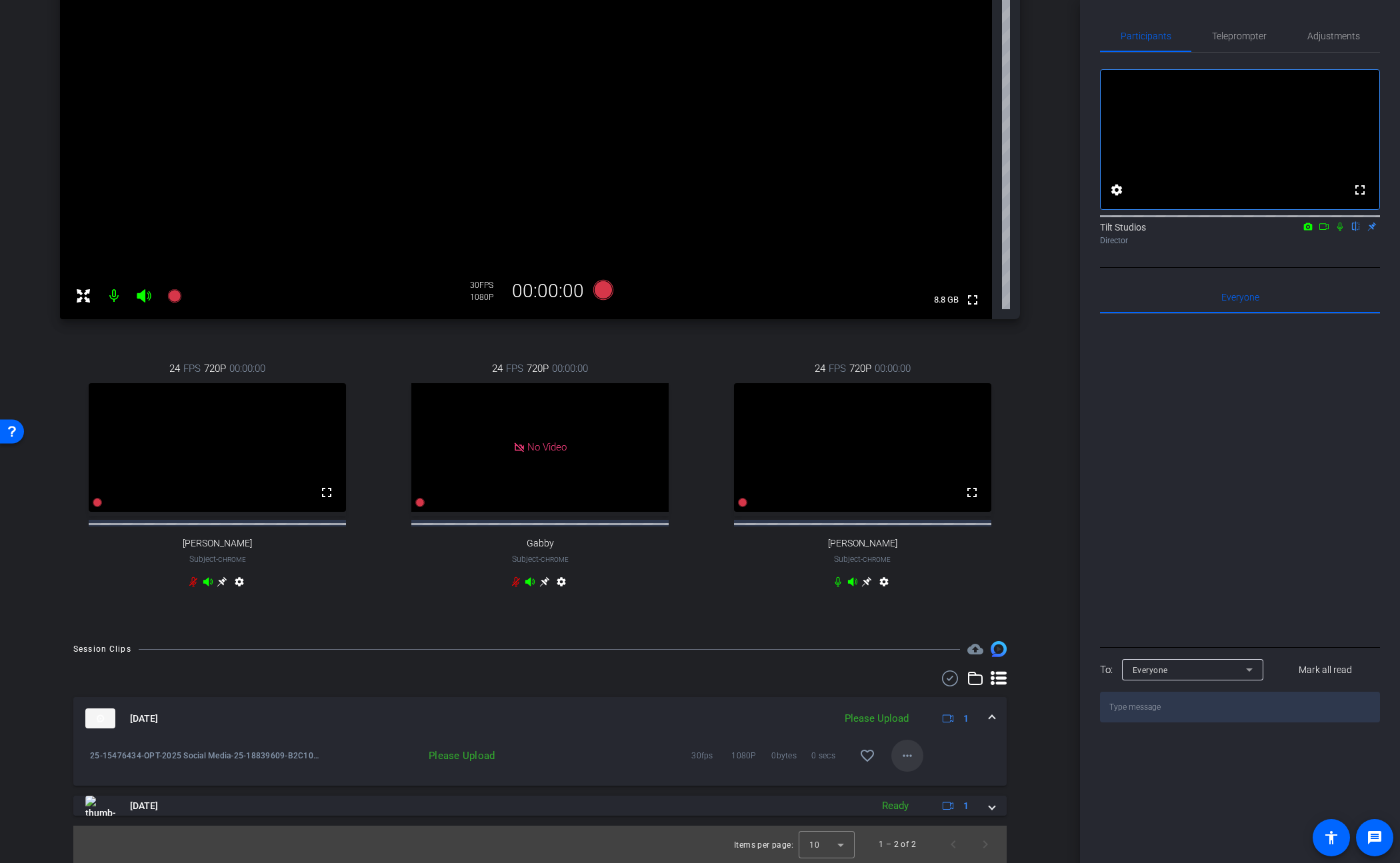
click at [905, 767] on span at bounding box center [907, 756] width 32 height 32
click at [914, 779] on span "Upload" at bounding box center [922, 783] width 53 height 16
click at [1016, 564] on div "joanna iPhone 14 Pro Max info ROOM ID: 727545151 75% battery_std fullscreen set…" at bounding box center [539, 220] width 1013 height 814
click at [378, 583] on div "24 FPS 720P 00:00:00 fullscreen Allie Applegath Subject - Chrome settings 24 FP…" at bounding box center [540, 477] width 960 height 275
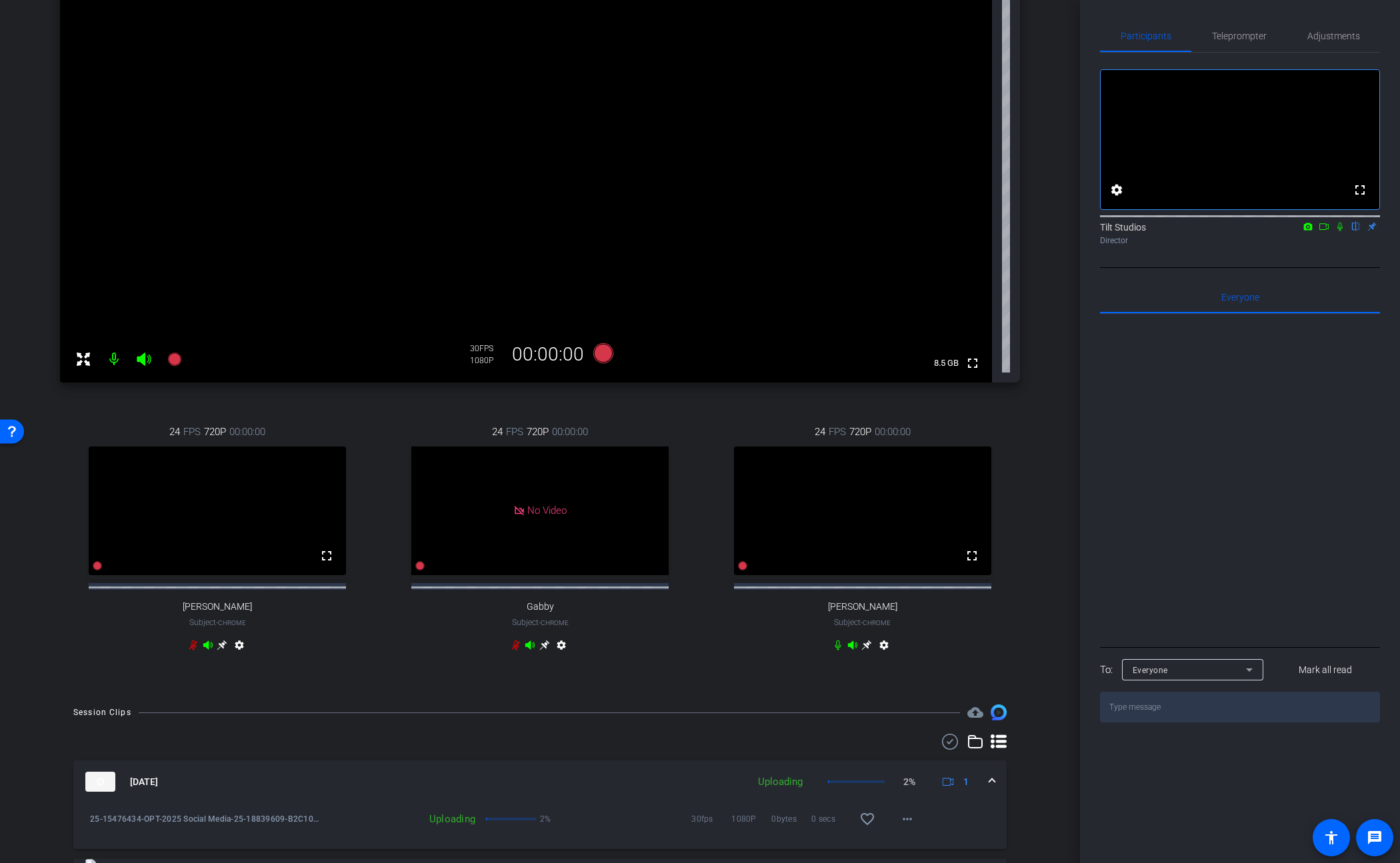
scroll to position [135, 0]
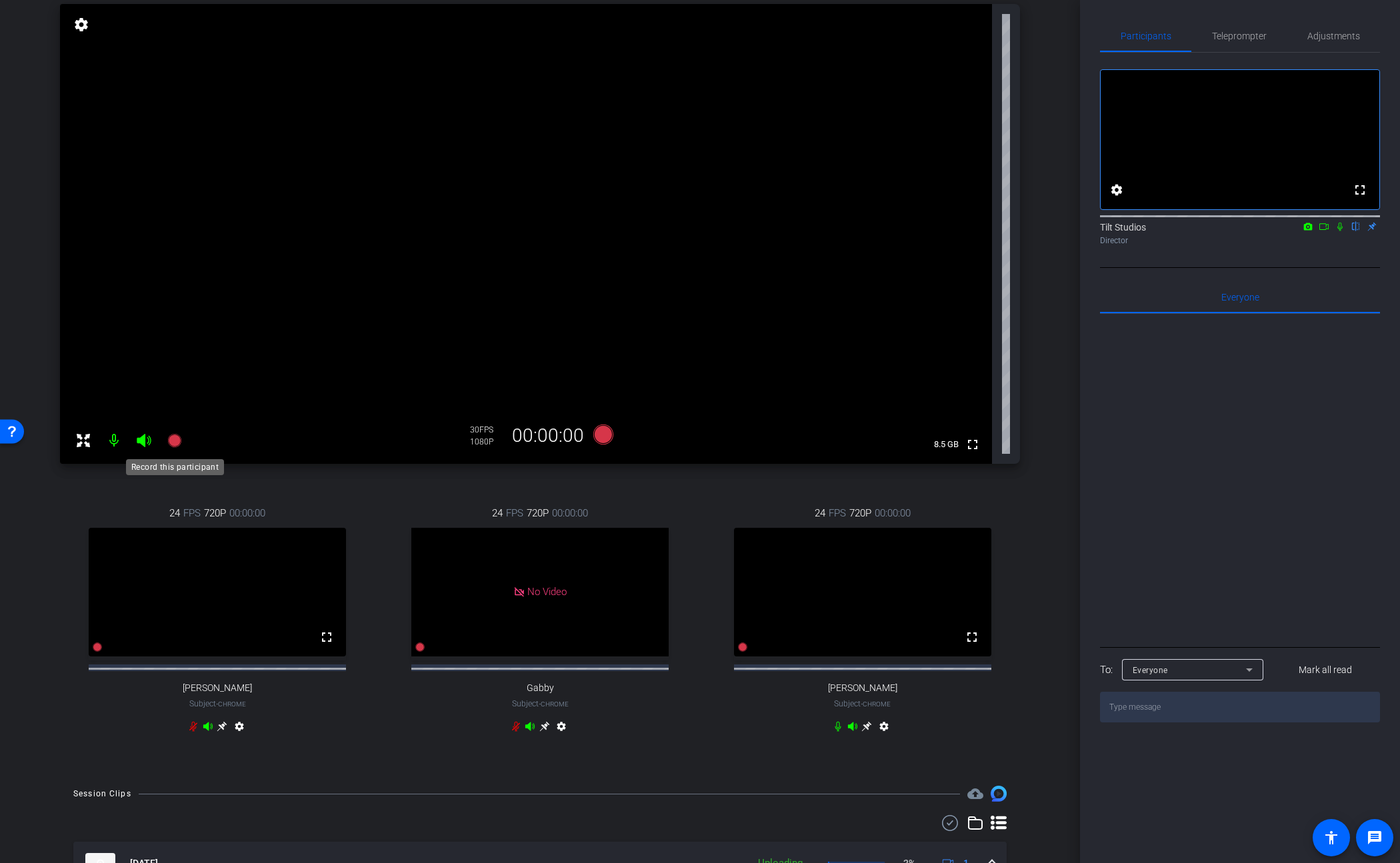
click at [174, 442] on icon at bounding box center [173, 440] width 13 height 13
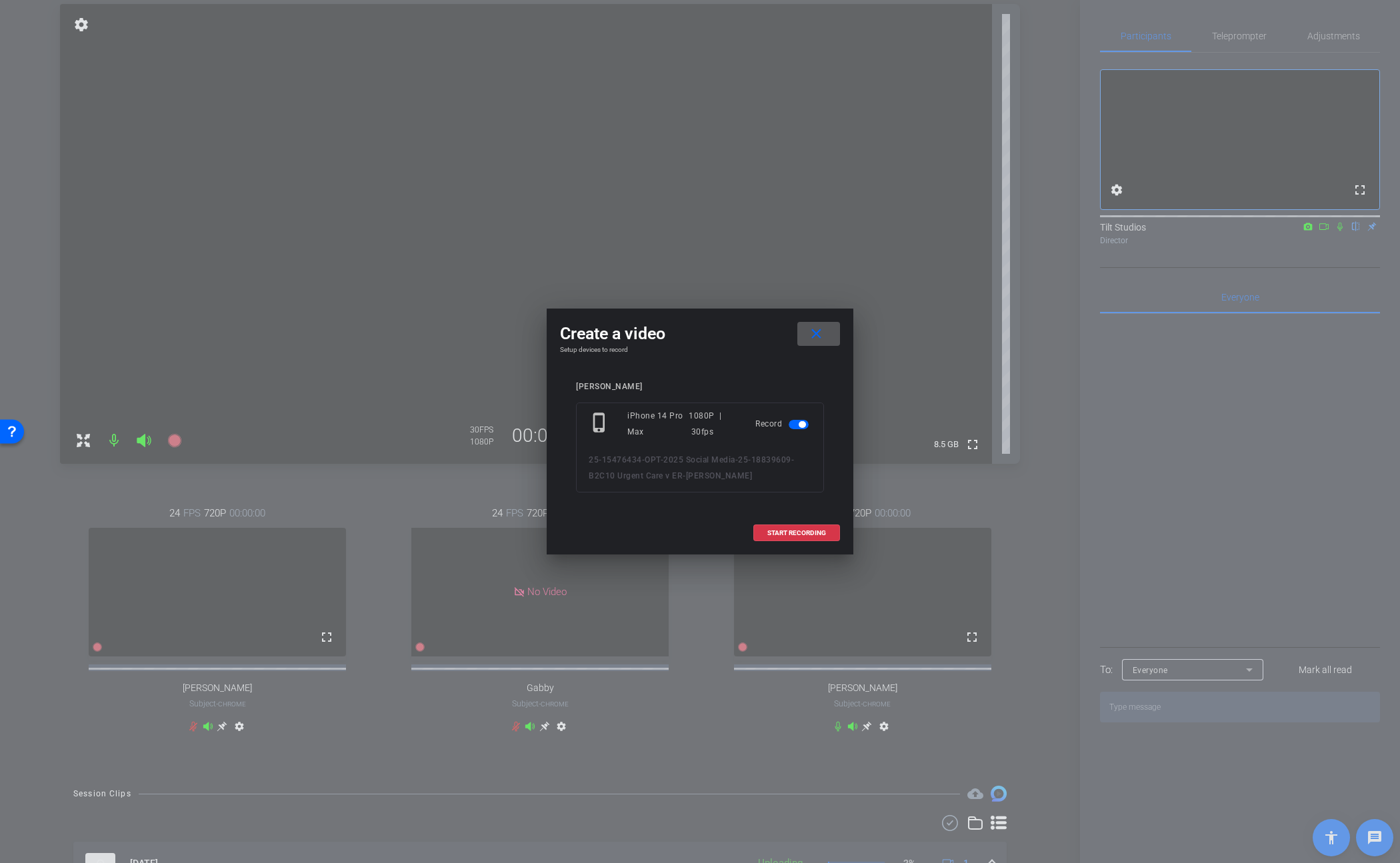
click at [806, 336] on span at bounding box center [818, 334] width 43 height 32
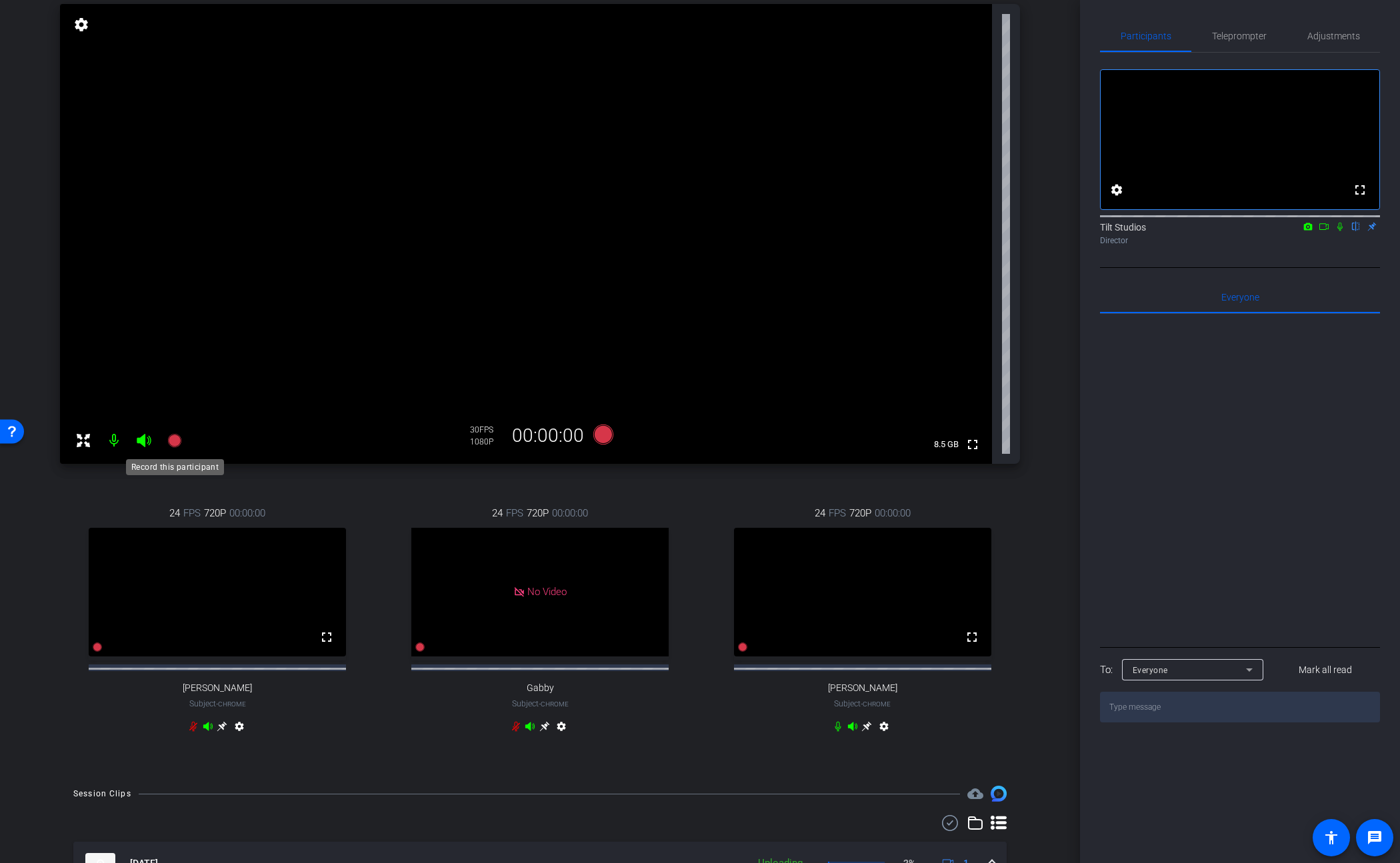
click at [176, 437] on icon at bounding box center [173, 440] width 13 height 13
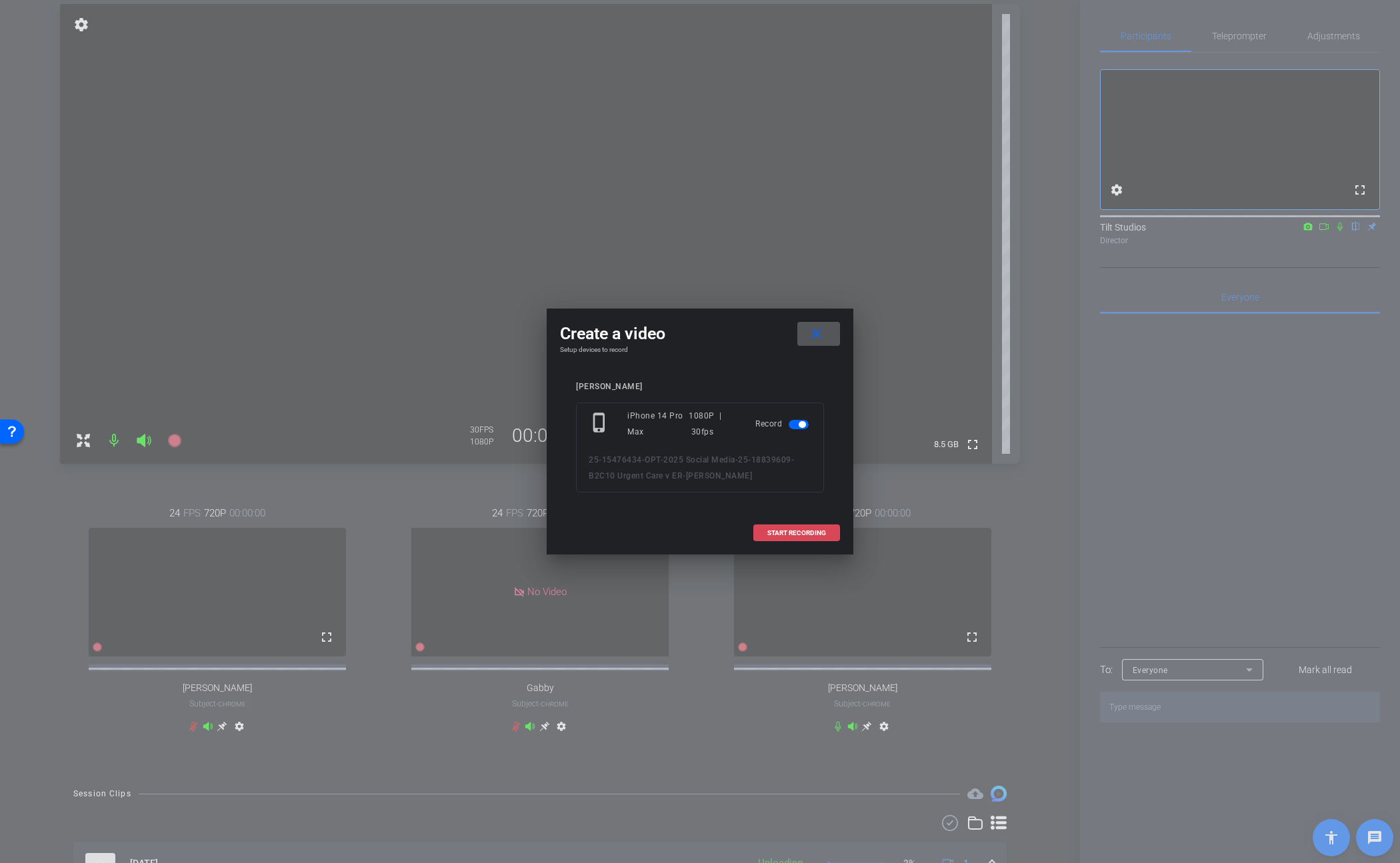
click at [790, 529] on span "START RECORDING" at bounding box center [796, 533] width 58 height 7
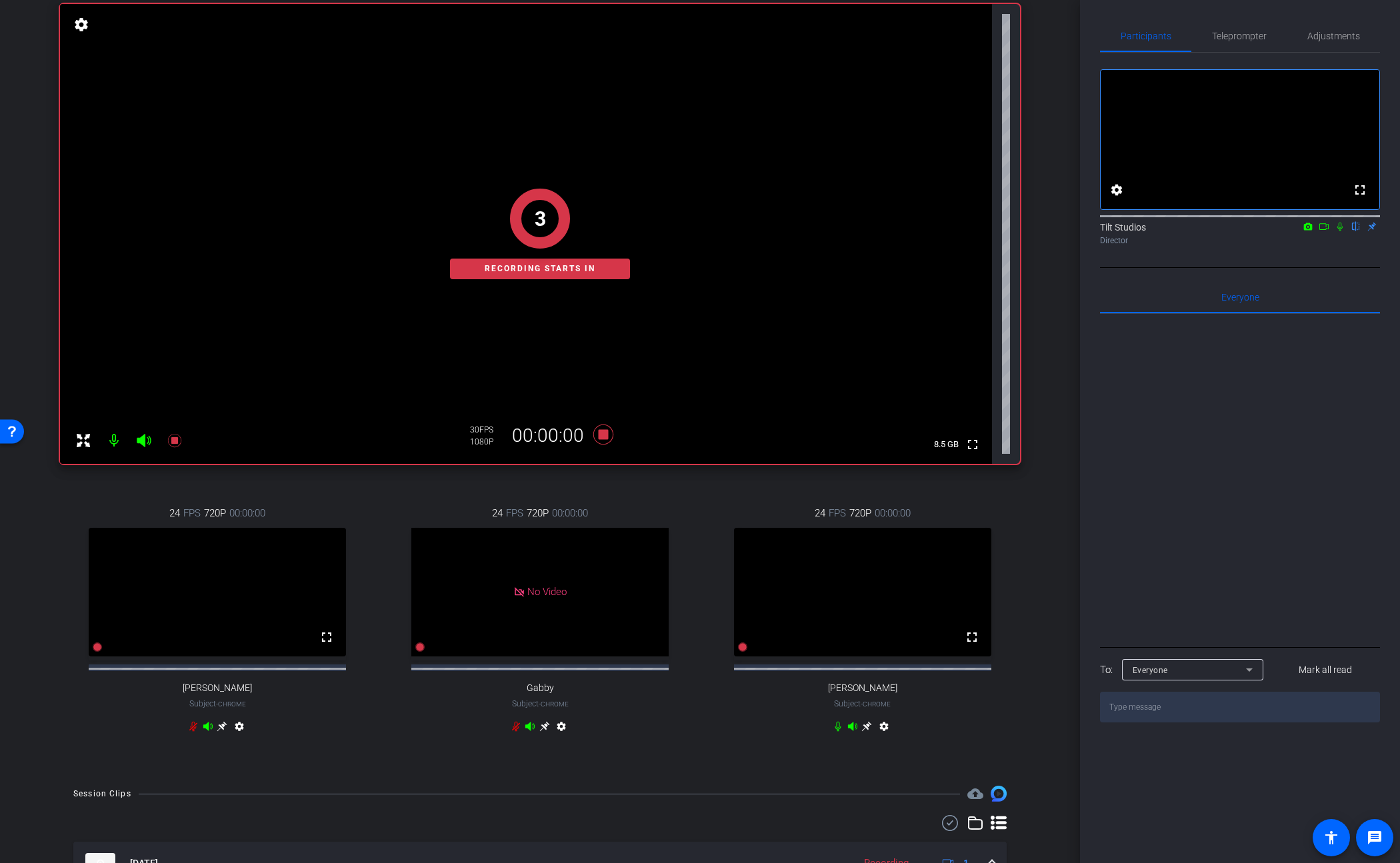
click at [1048, 456] on div "arrow_back 25-18839609-B2C10 Urgent Care v ER Back to project Send invite accou…" at bounding box center [540, 296] width 1080 height 863
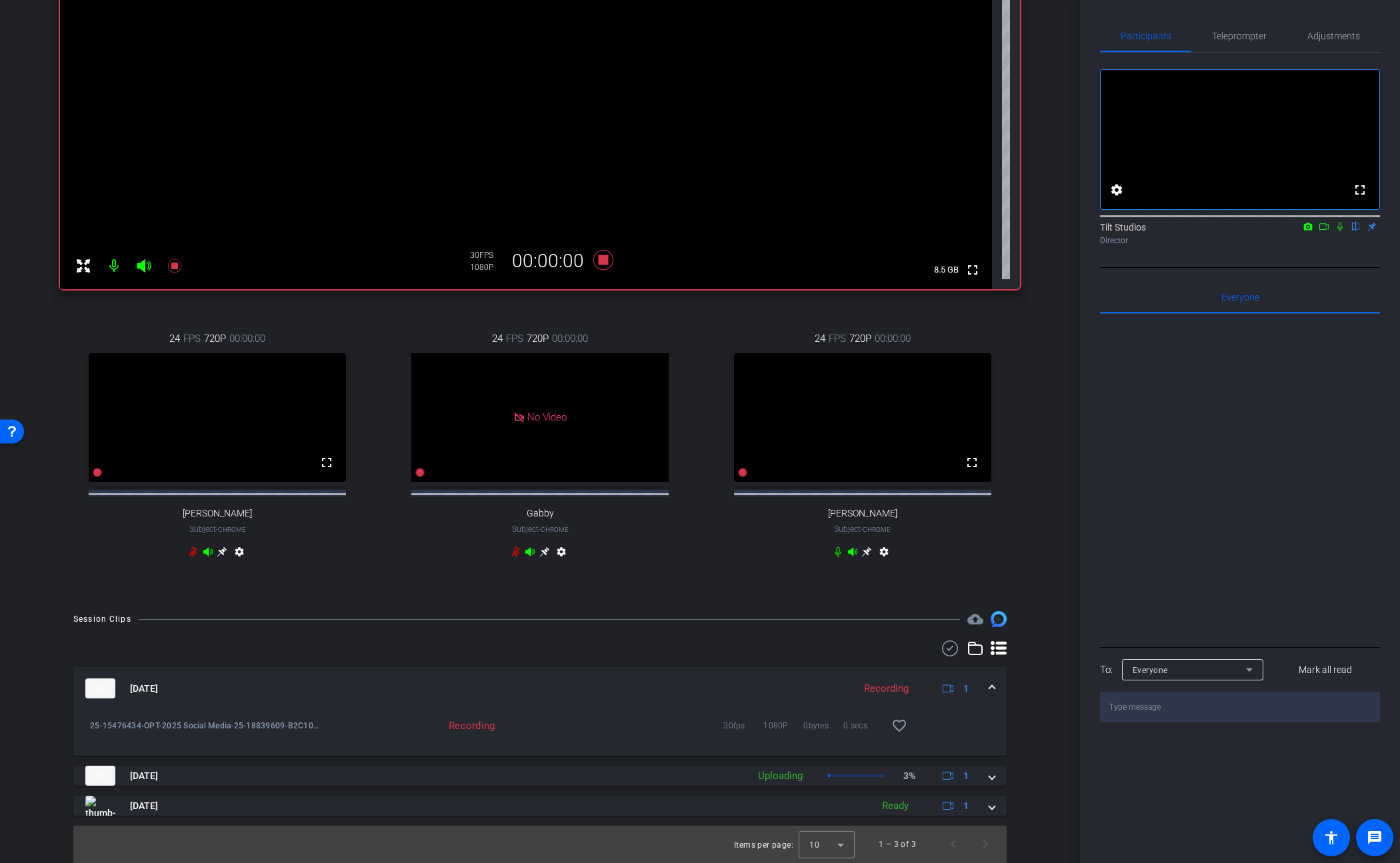
scroll to position [321, 0]
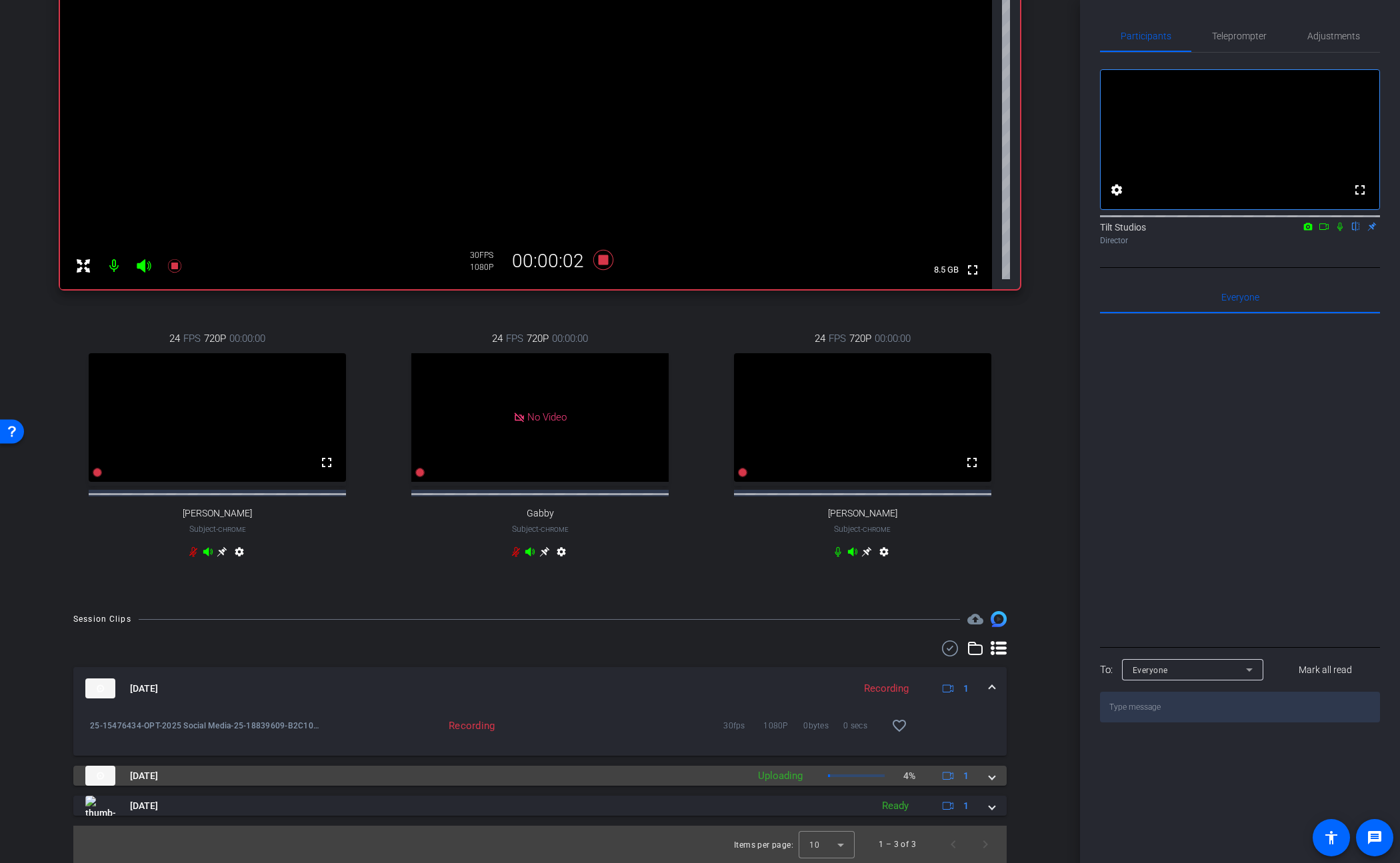
click at [990, 776] on span at bounding box center [992, 776] width 5 height 14
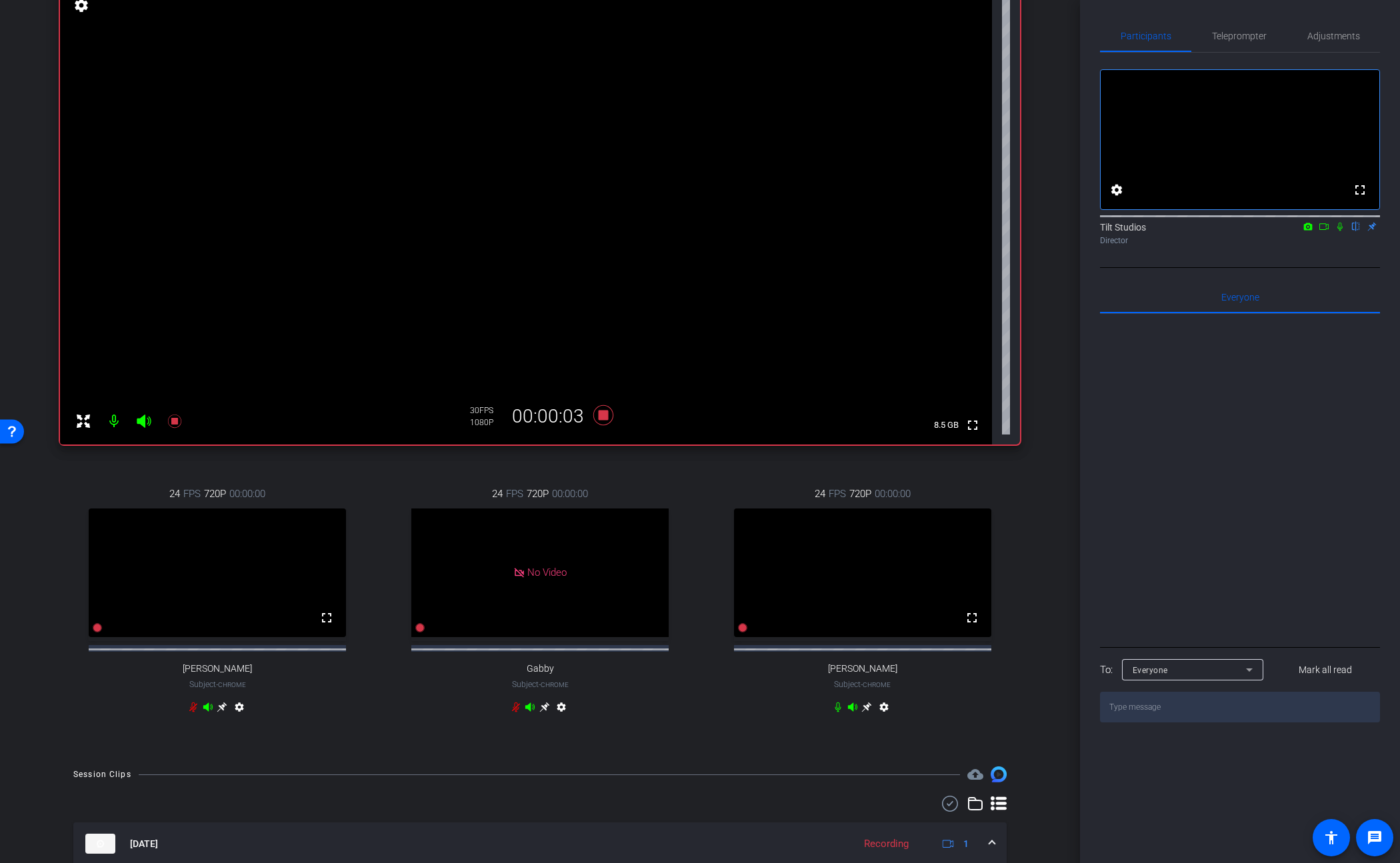
scroll to position [92, 0]
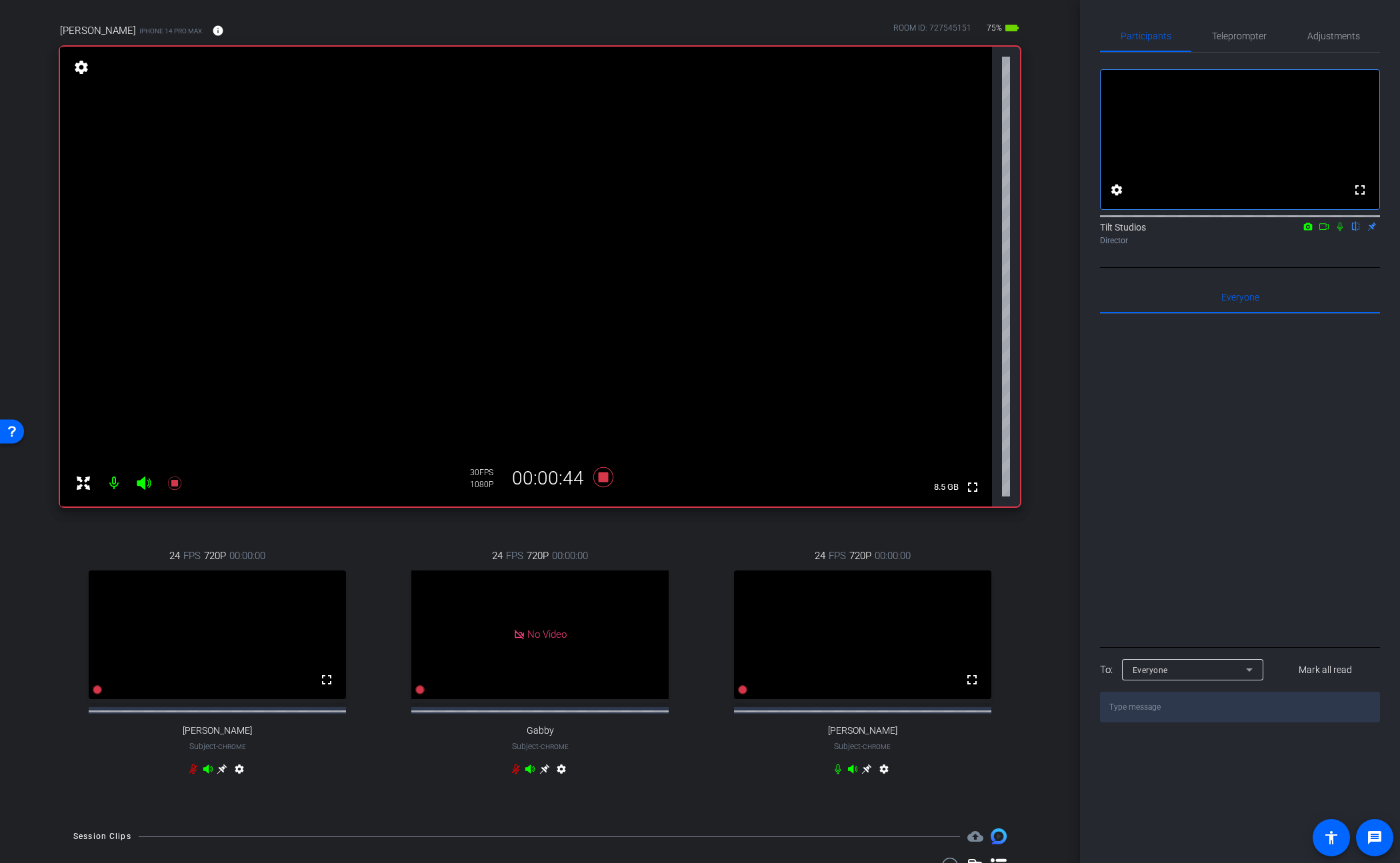
click at [1048, 232] on icon at bounding box center [1340, 226] width 10 height 10
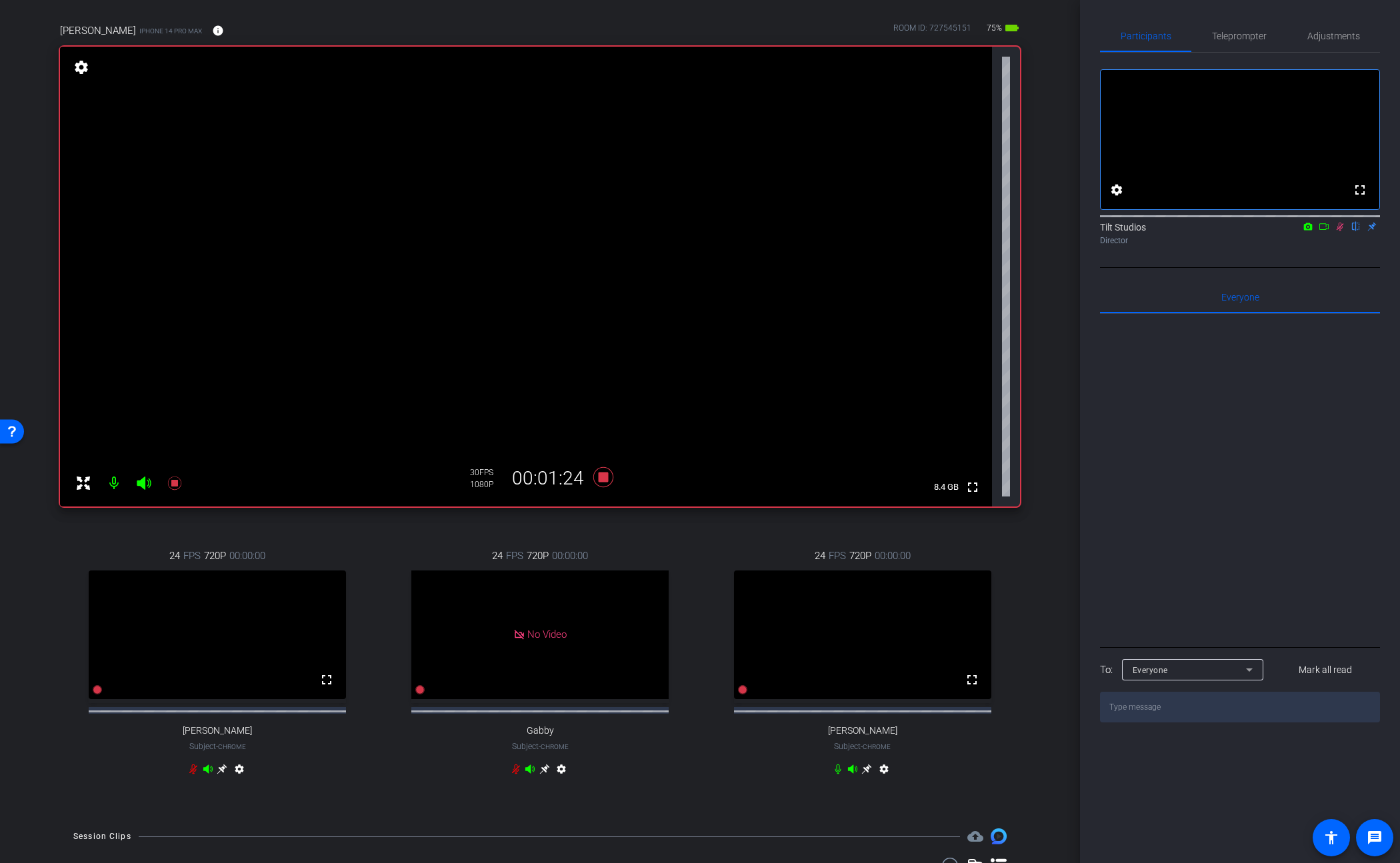
click at [1048, 232] on icon at bounding box center [1340, 226] width 10 height 10
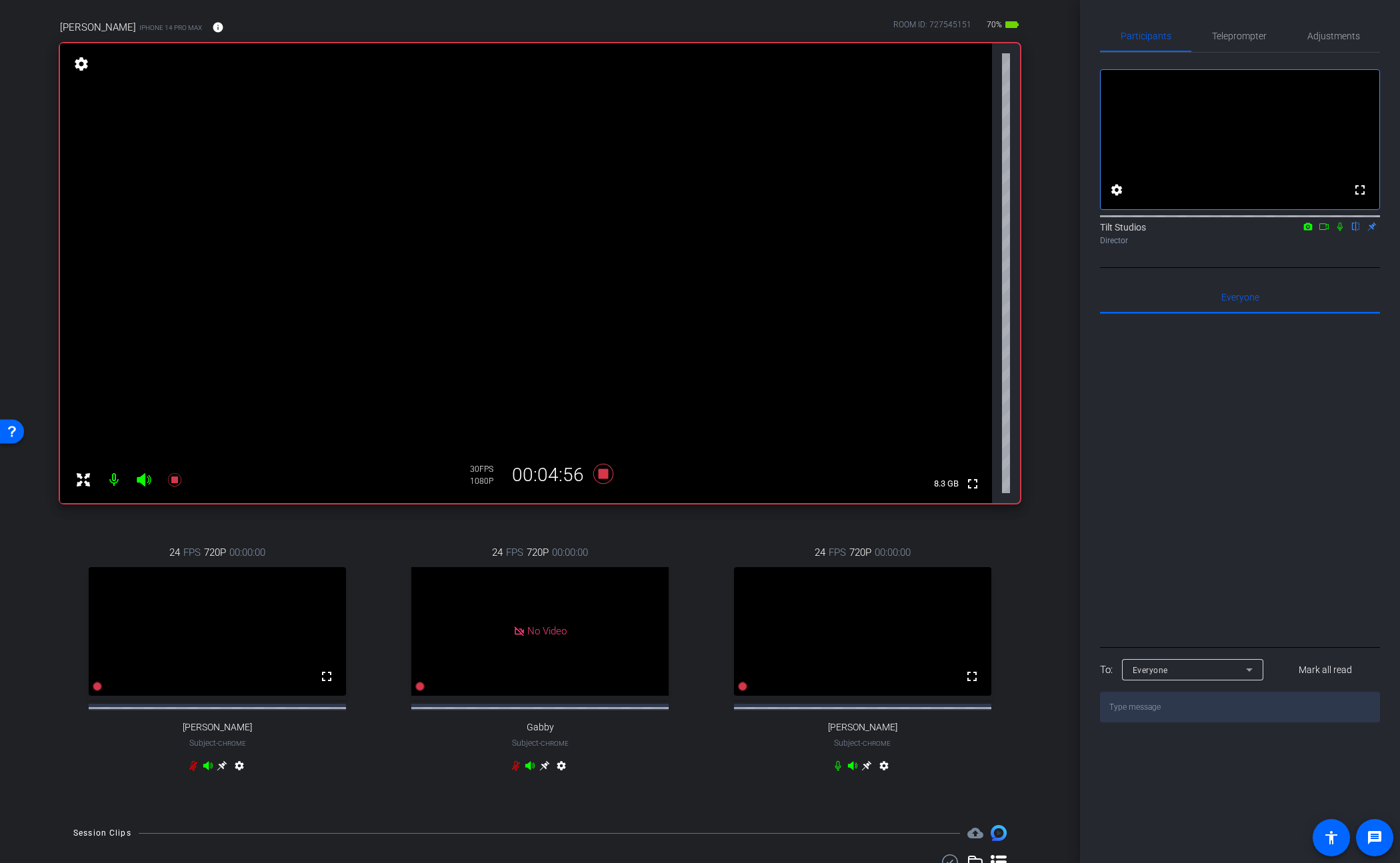
scroll to position [74, 0]
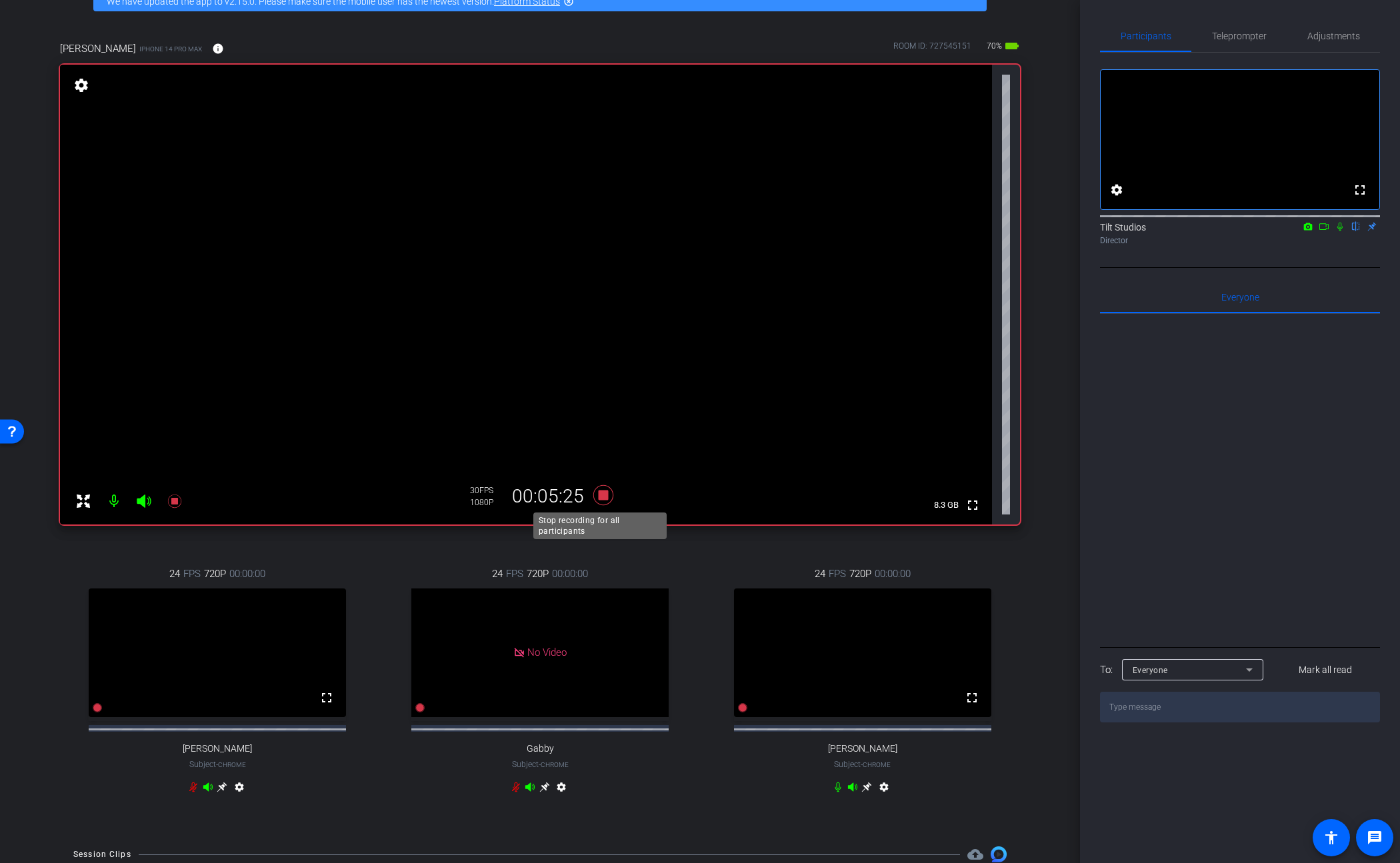
click at [604, 496] on icon at bounding box center [603, 495] width 20 height 20
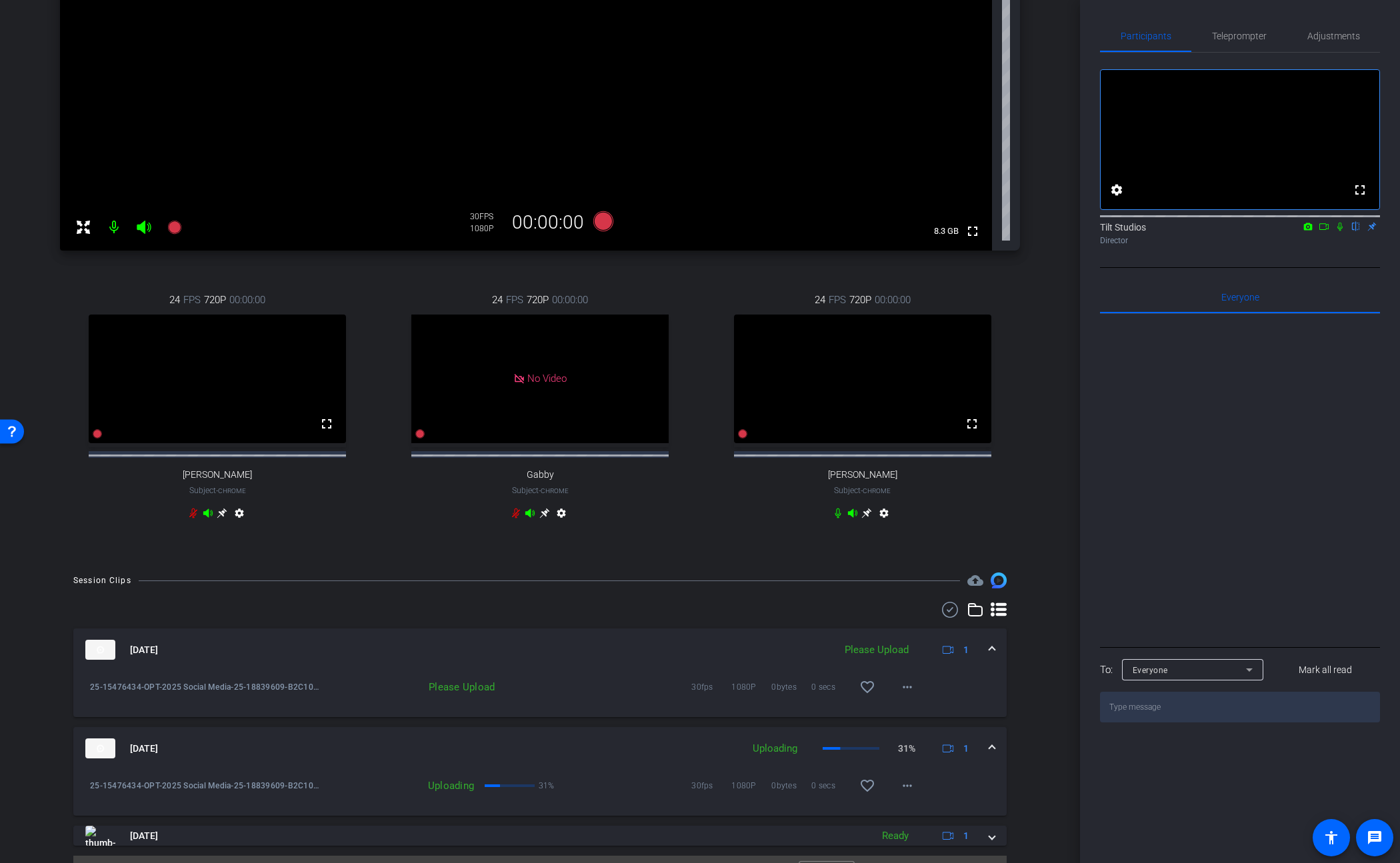
scroll to position [146, 0]
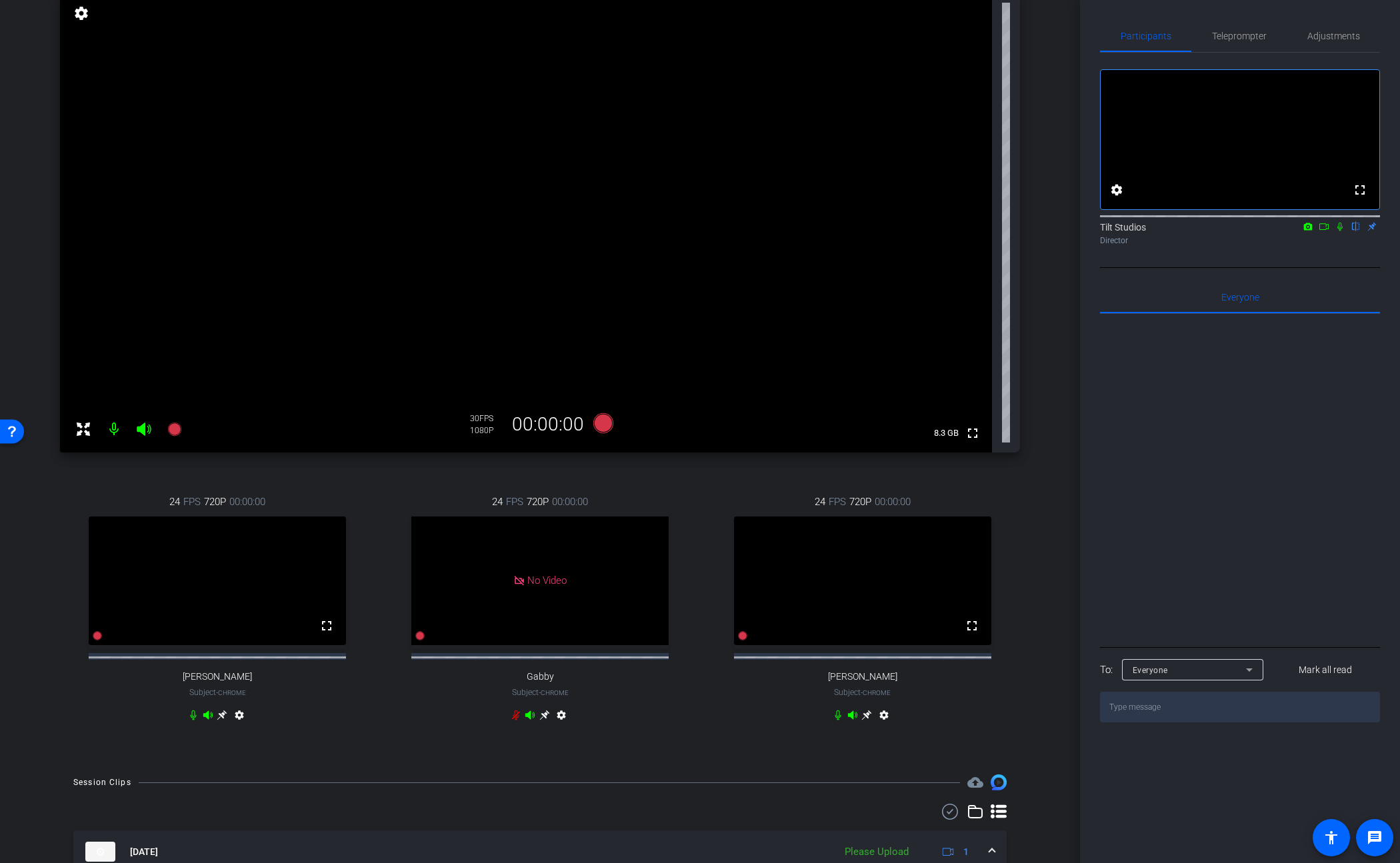
click at [629, 478] on div "24 FPS 720P 00:00:00 No Video Gabby Subject - Chrome settings" at bounding box center [540, 610] width 315 height 275
click at [595, 428] on icon at bounding box center [603, 423] width 20 height 20
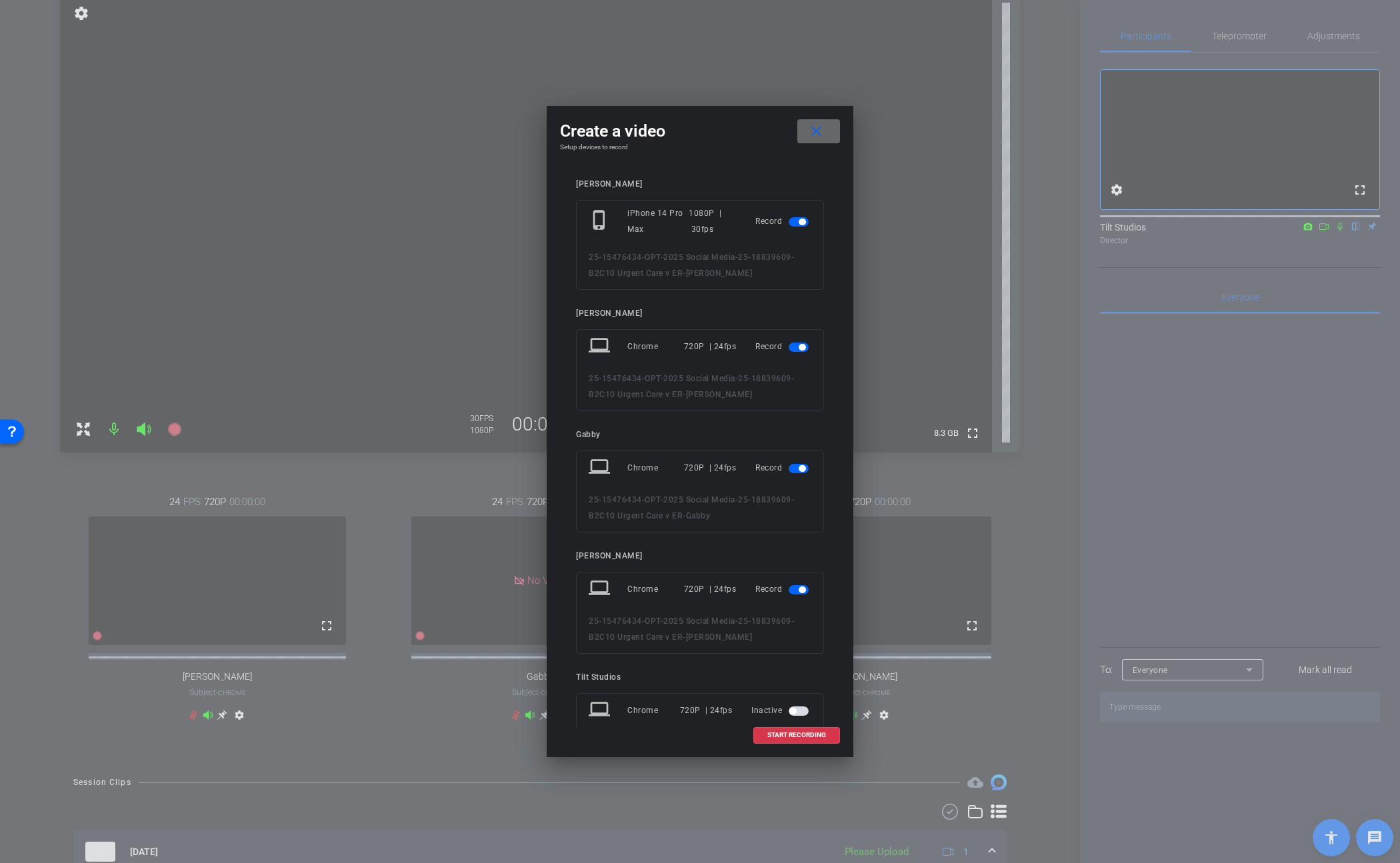
click at [806, 121] on span at bounding box center [818, 131] width 43 height 32
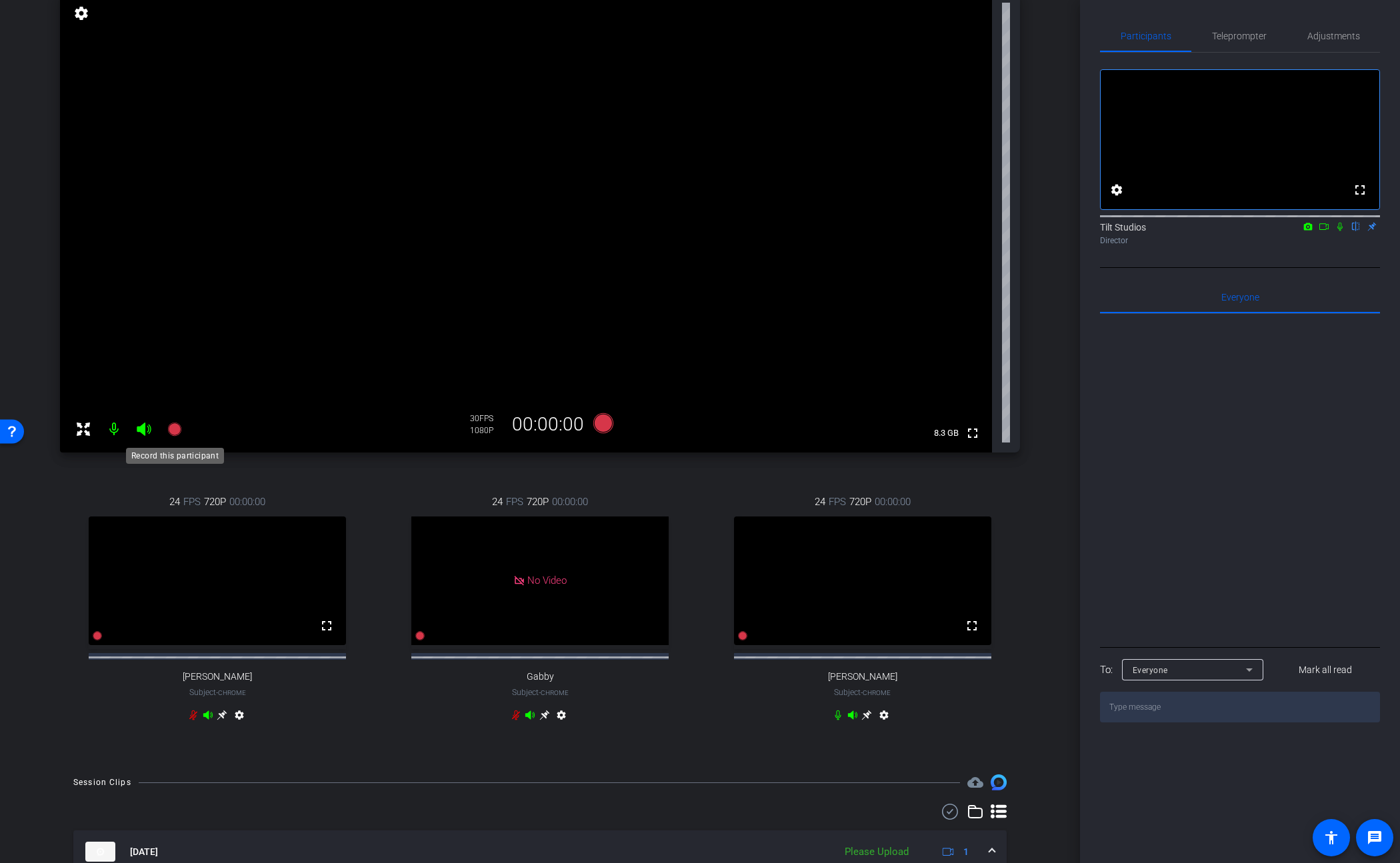
click at [179, 434] on icon at bounding box center [174, 429] width 16 height 16
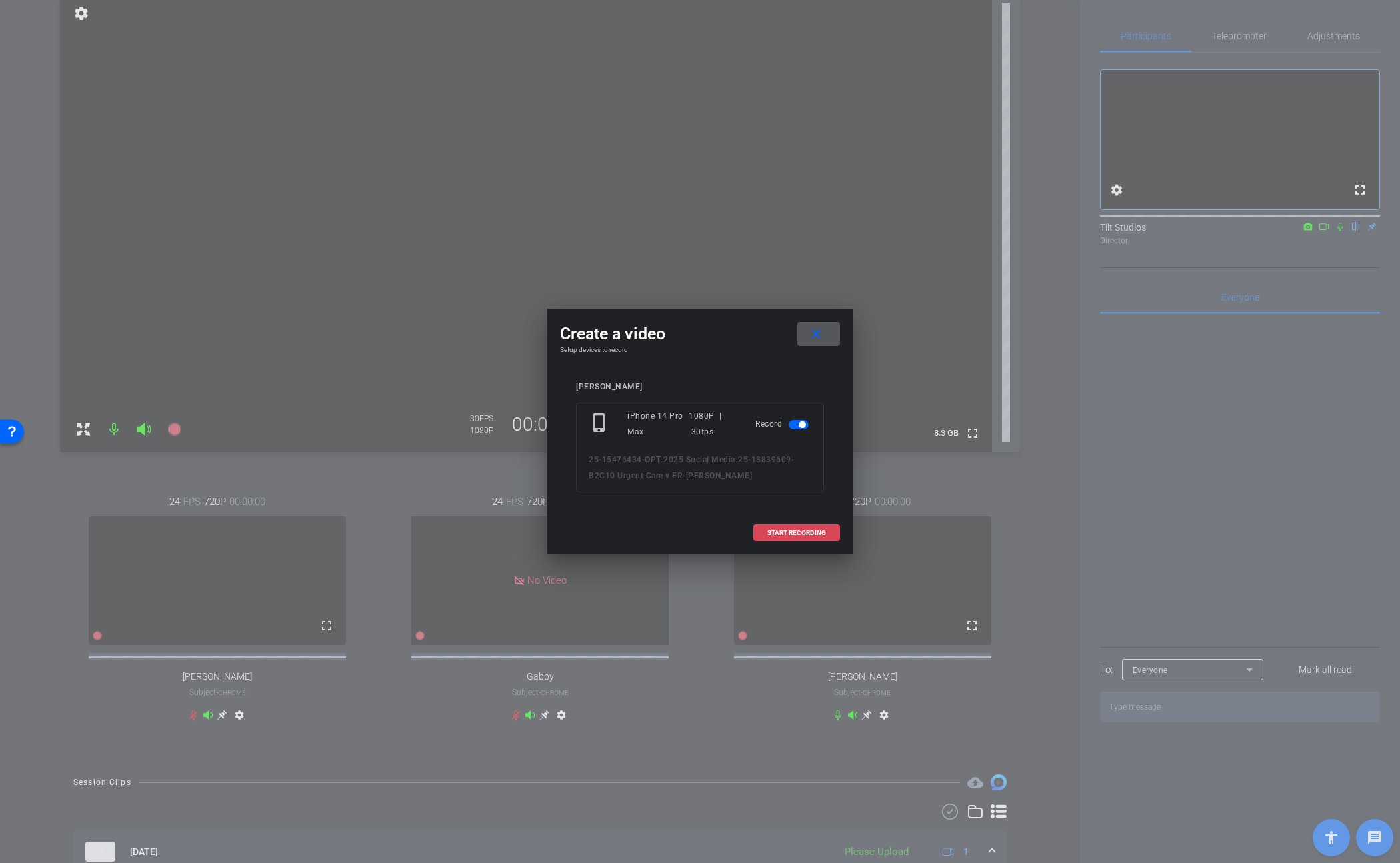
click at [768, 530] on span "START RECORDING" at bounding box center [796, 533] width 58 height 7
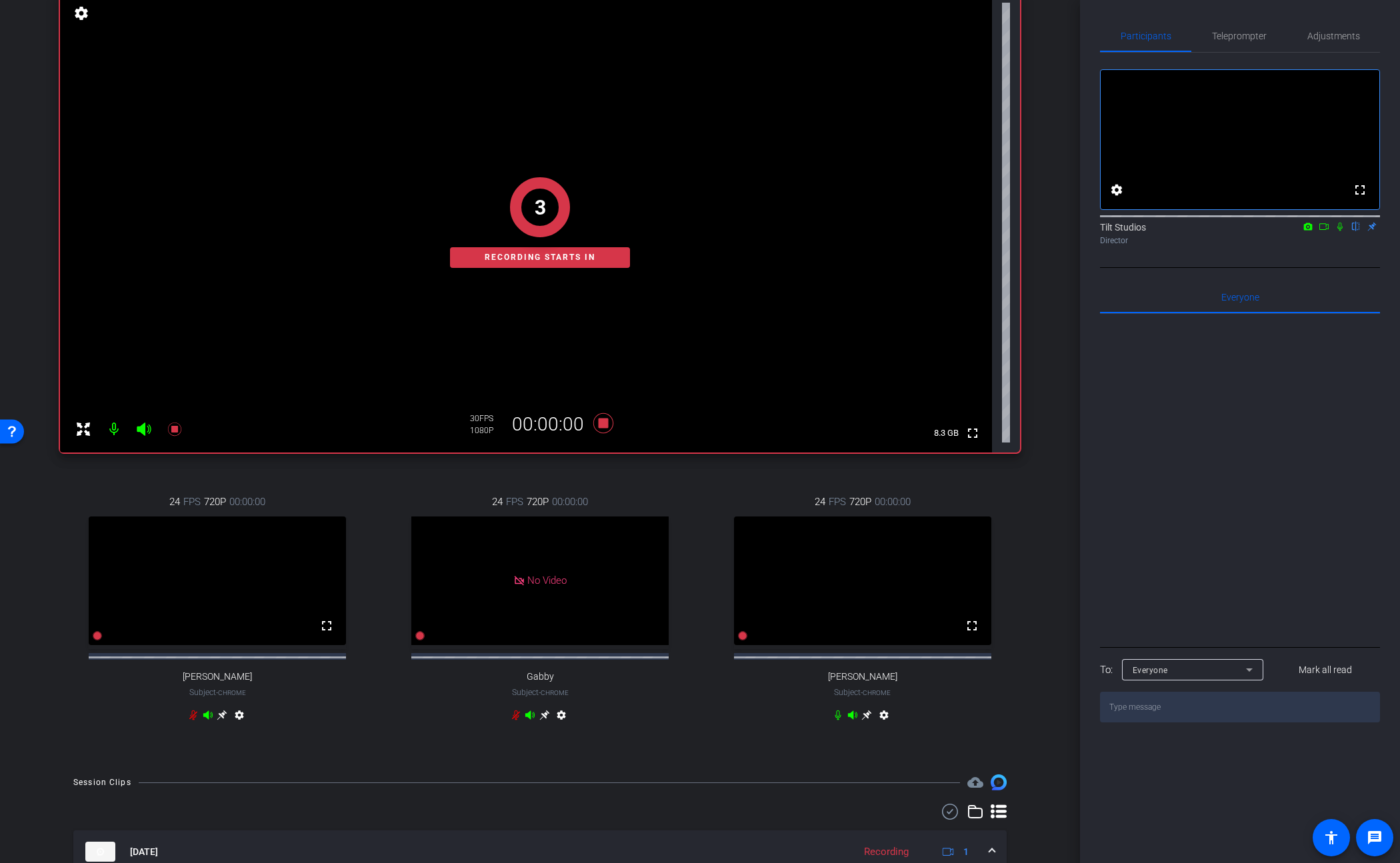
click at [1036, 503] on div "joanna iPhone 14 Pro Max info ROOM ID: 727545151 70% battery_std fullscreen 3 R…" at bounding box center [539, 354] width 1013 height 814
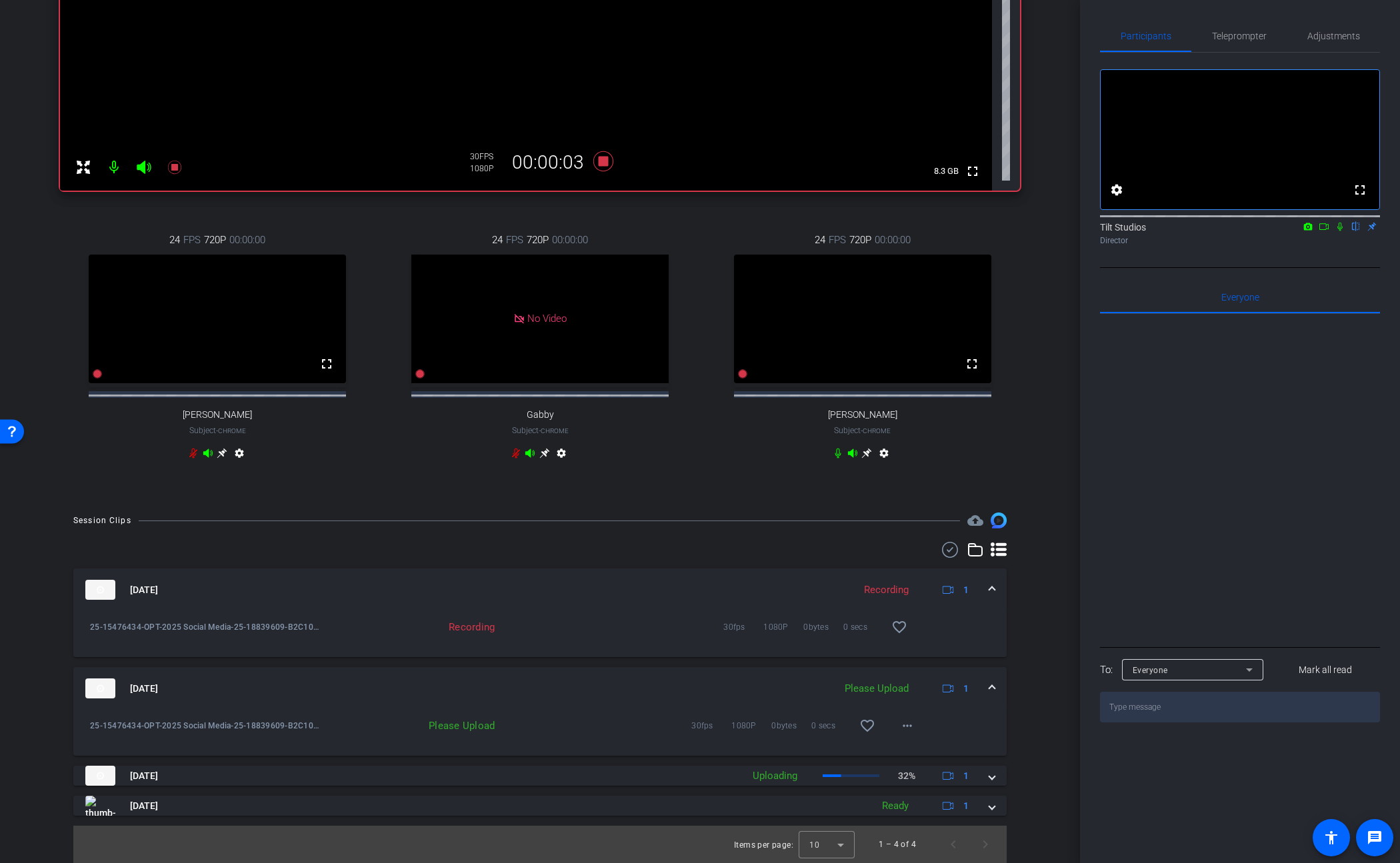
scroll to position [420, 0]
click at [901, 727] on mat-icon "more_horiz" at bounding box center [907, 725] width 16 height 16
click at [914, 746] on span "Upload" at bounding box center [922, 753] width 53 height 16
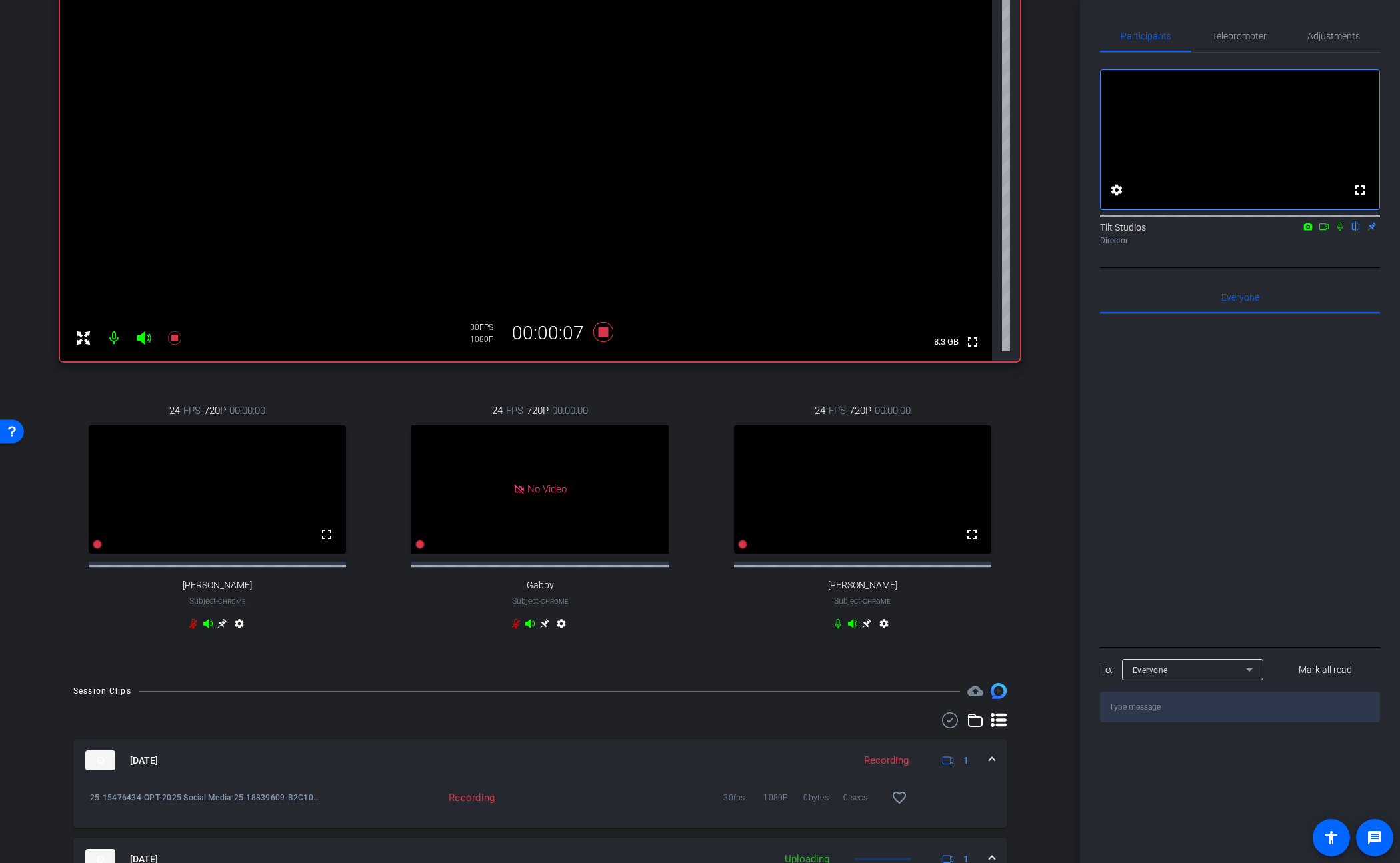
scroll to position [138, 0]
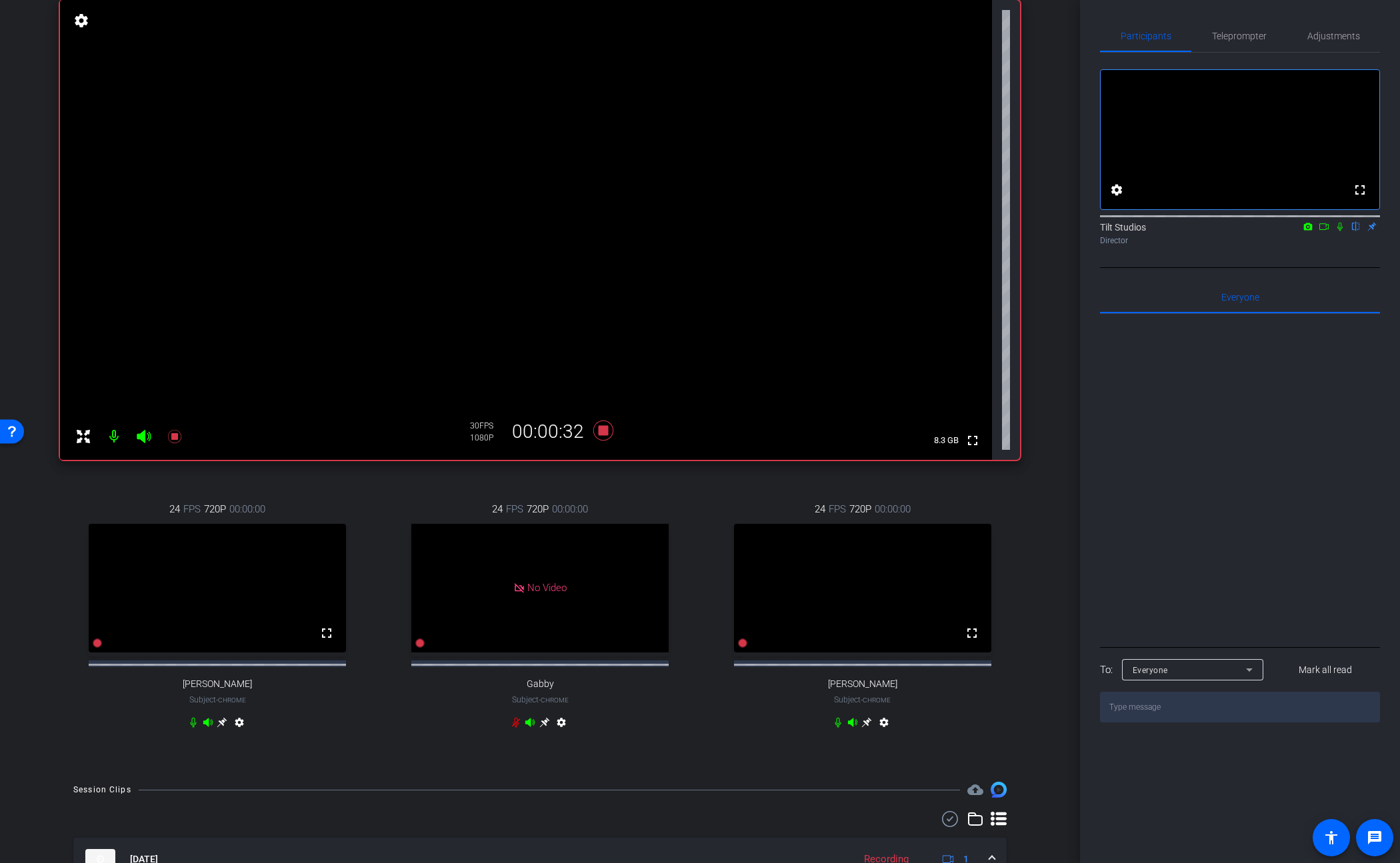
click at [695, 512] on div "24 FPS 720P 00:00:00 fullscreen Allie Applegath Subject - Chrome settings 24 FP…" at bounding box center [540, 617] width 960 height 275
click at [598, 430] on icon at bounding box center [603, 430] width 20 height 20
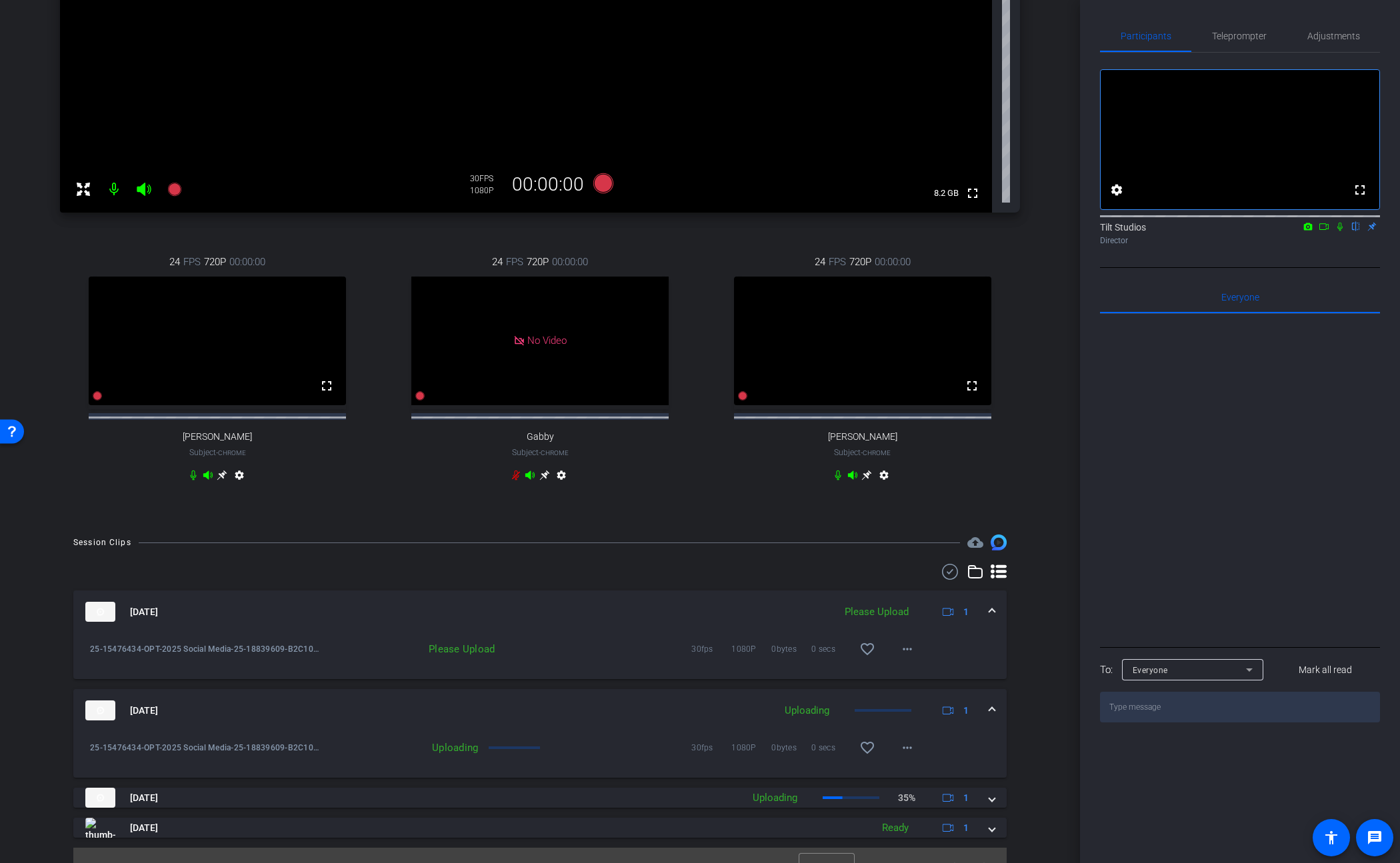
scroll to position [420, 0]
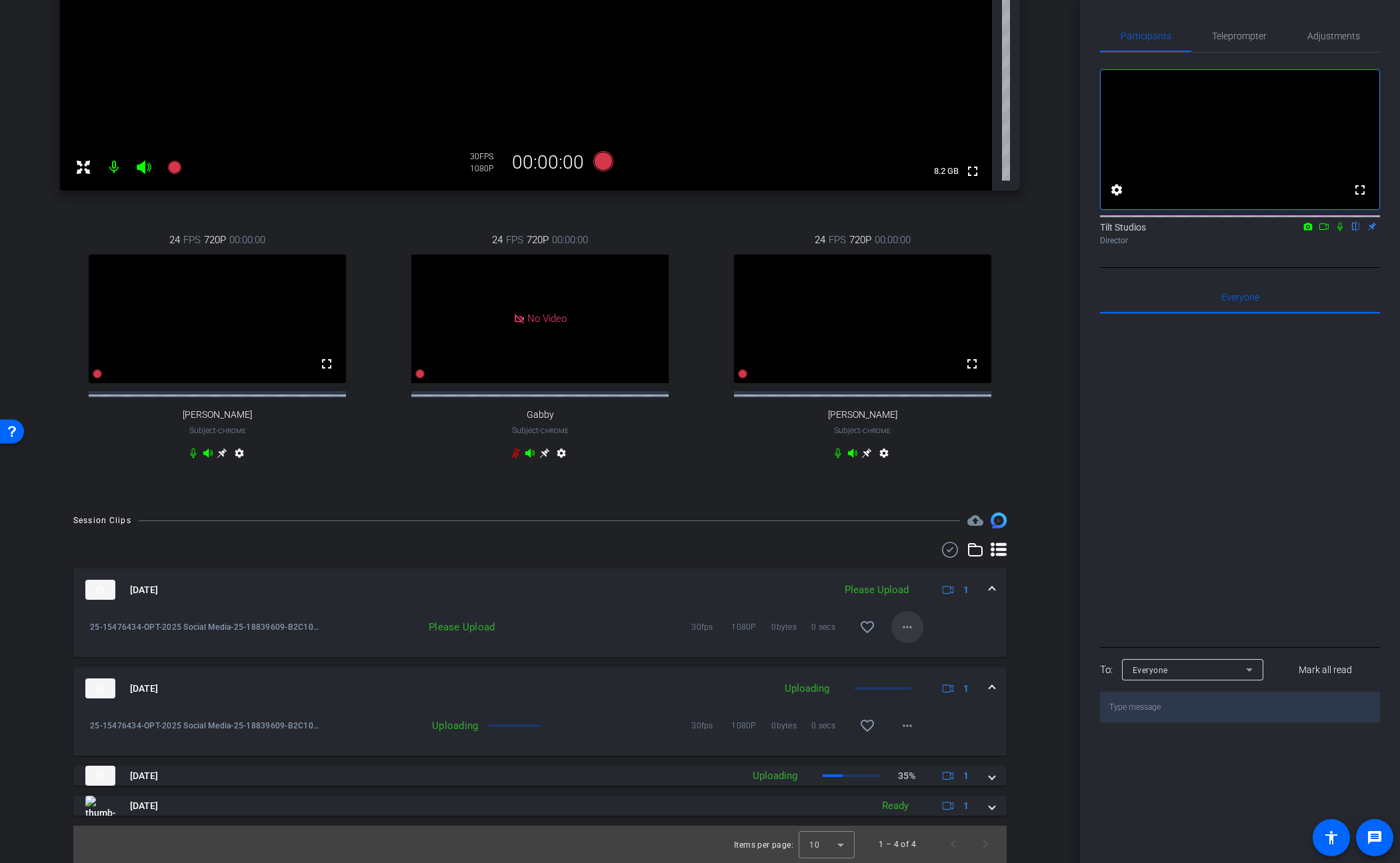
click at [899, 633] on mat-icon "more_horiz" at bounding box center [907, 627] width 16 height 16
click at [910, 657] on span "Upload" at bounding box center [922, 654] width 53 height 16
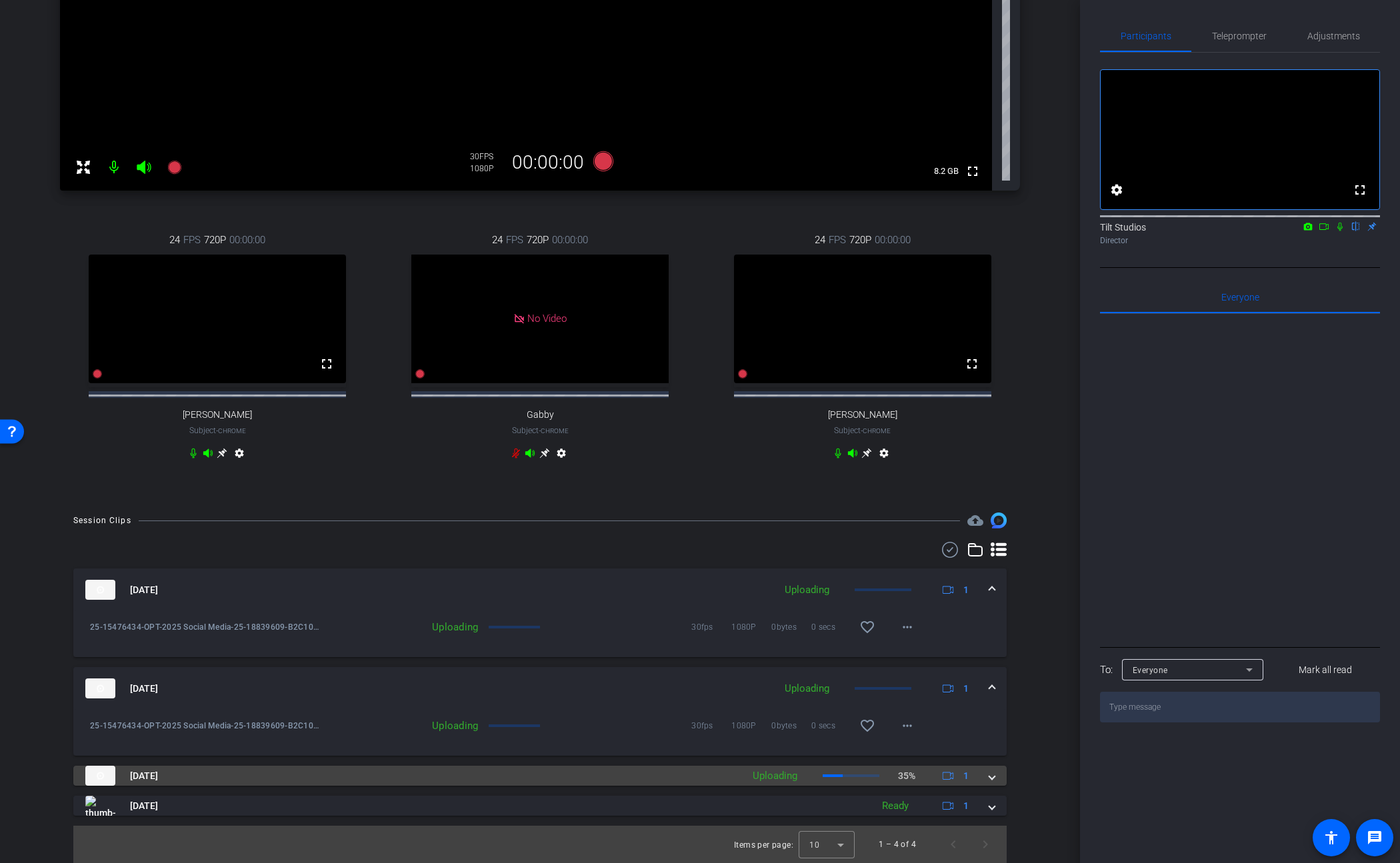
click at [990, 779] on span at bounding box center [992, 776] width 5 height 14
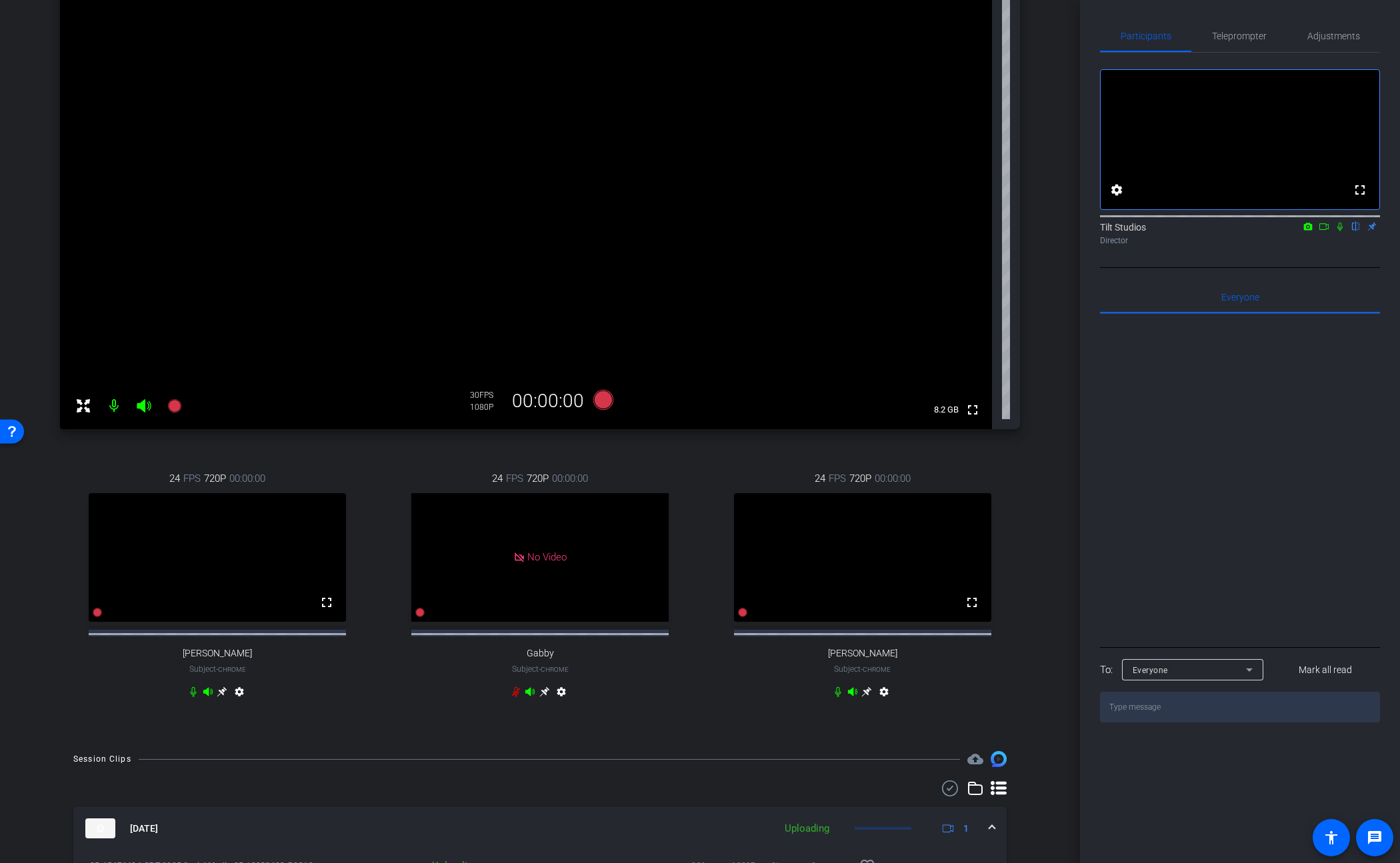
scroll to position [100, 0]
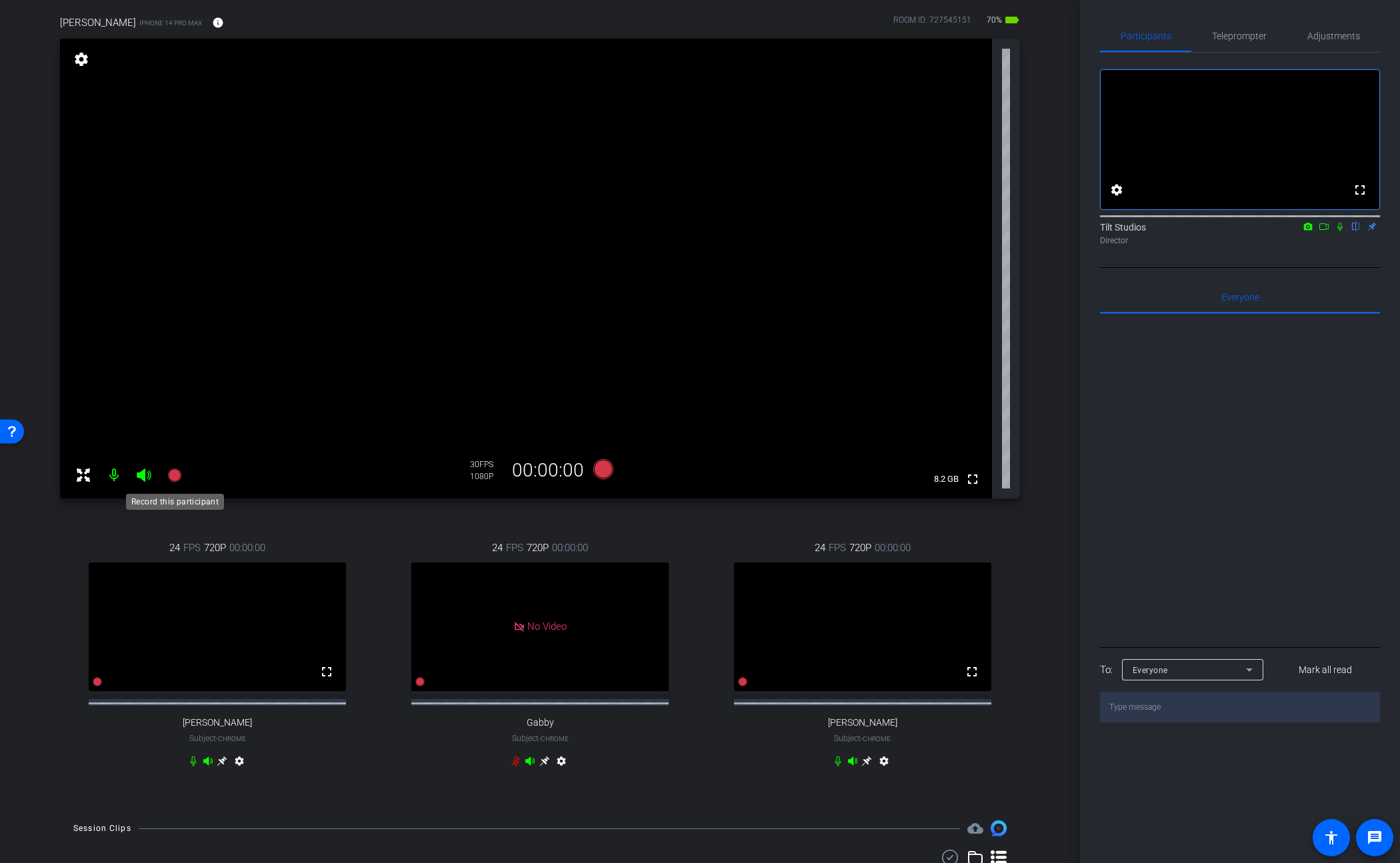
click at [175, 482] on icon at bounding box center [173, 475] width 13 height 13
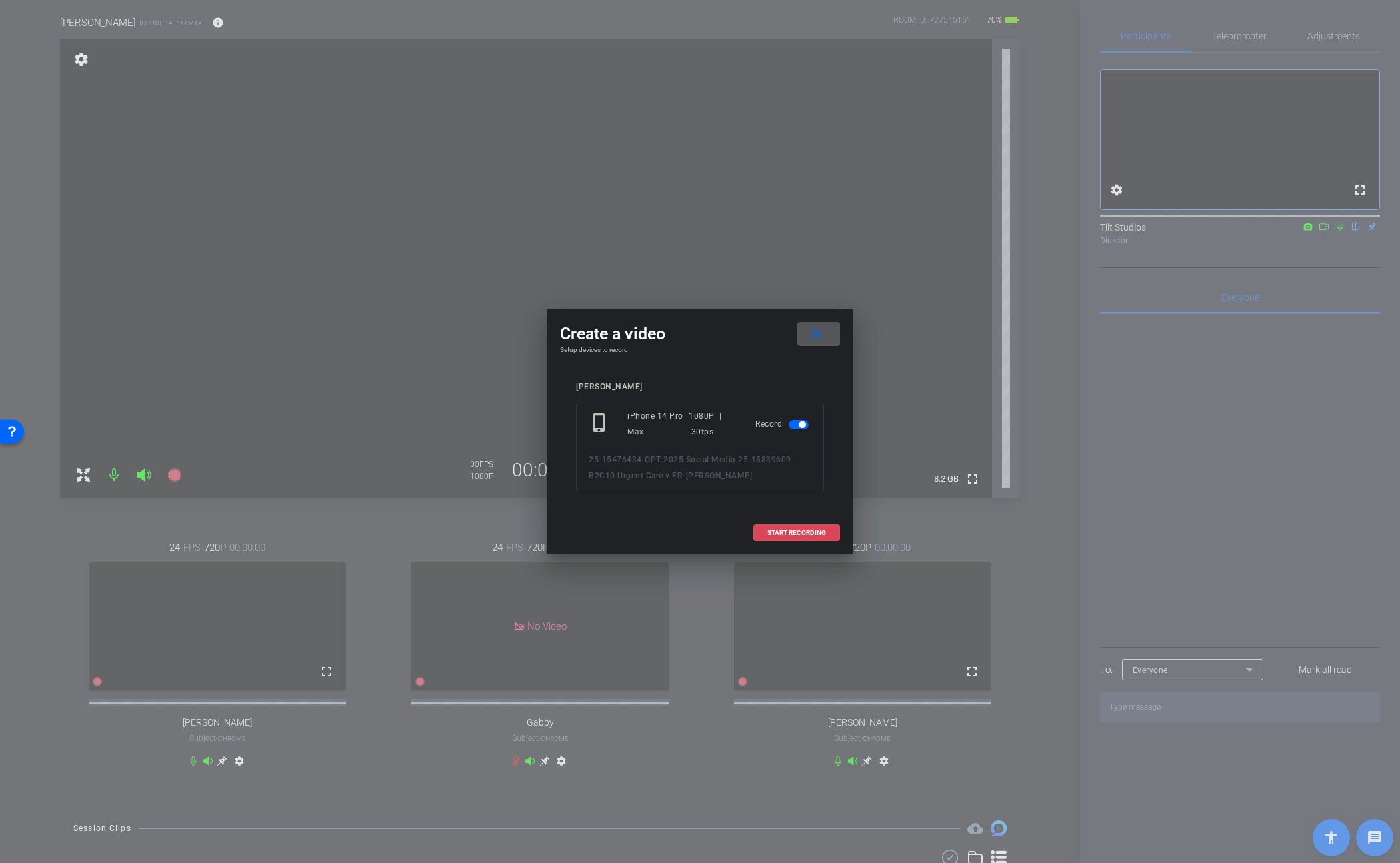
click at [795, 531] on span "START RECORDING" at bounding box center [796, 533] width 58 height 7
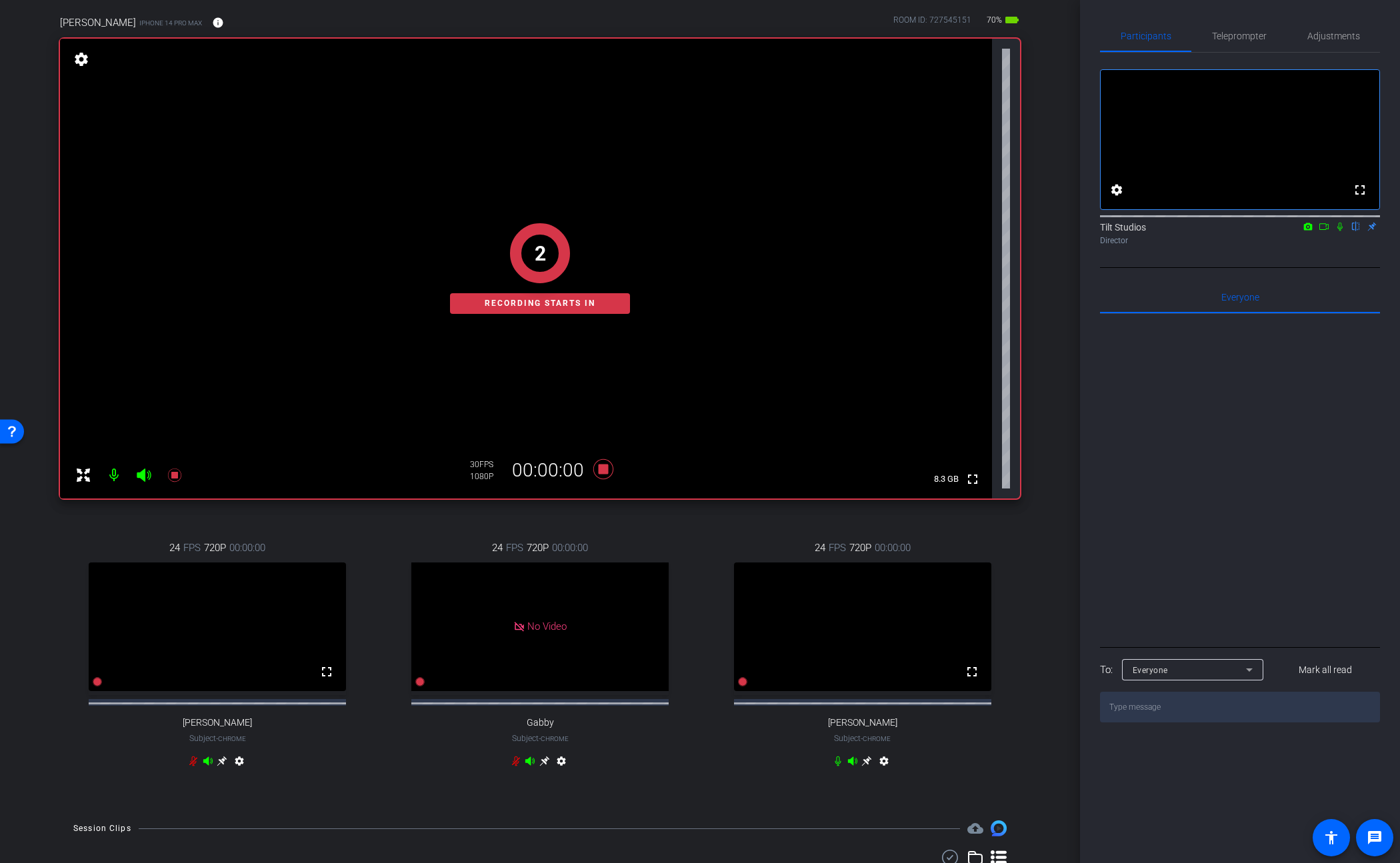
click at [1036, 492] on div "joanna iPhone 14 Pro Max info ROOM ID: 727545151 70% battery_std fullscreen 2 R…" at bounding box center [539, 400] width 1013 height 814
click at [1048, 556] on div "arrow_back 25-18839609-B2C10 Urgent Care v ER Back to project Send invite accou…" at bounding box center [540, 331] width 1080 height 863
drag, startPoint x: 610, startPoint y: 513, endPoint x: 604, endPoint y: 473, distance: 40.4
click at [610, 513] on div "joanna iPhone 14 Pro Max info ROOM ID: 727545151 70% battery_std fullscreen set…" at bounding box center [539, 400] width 1013 height 814
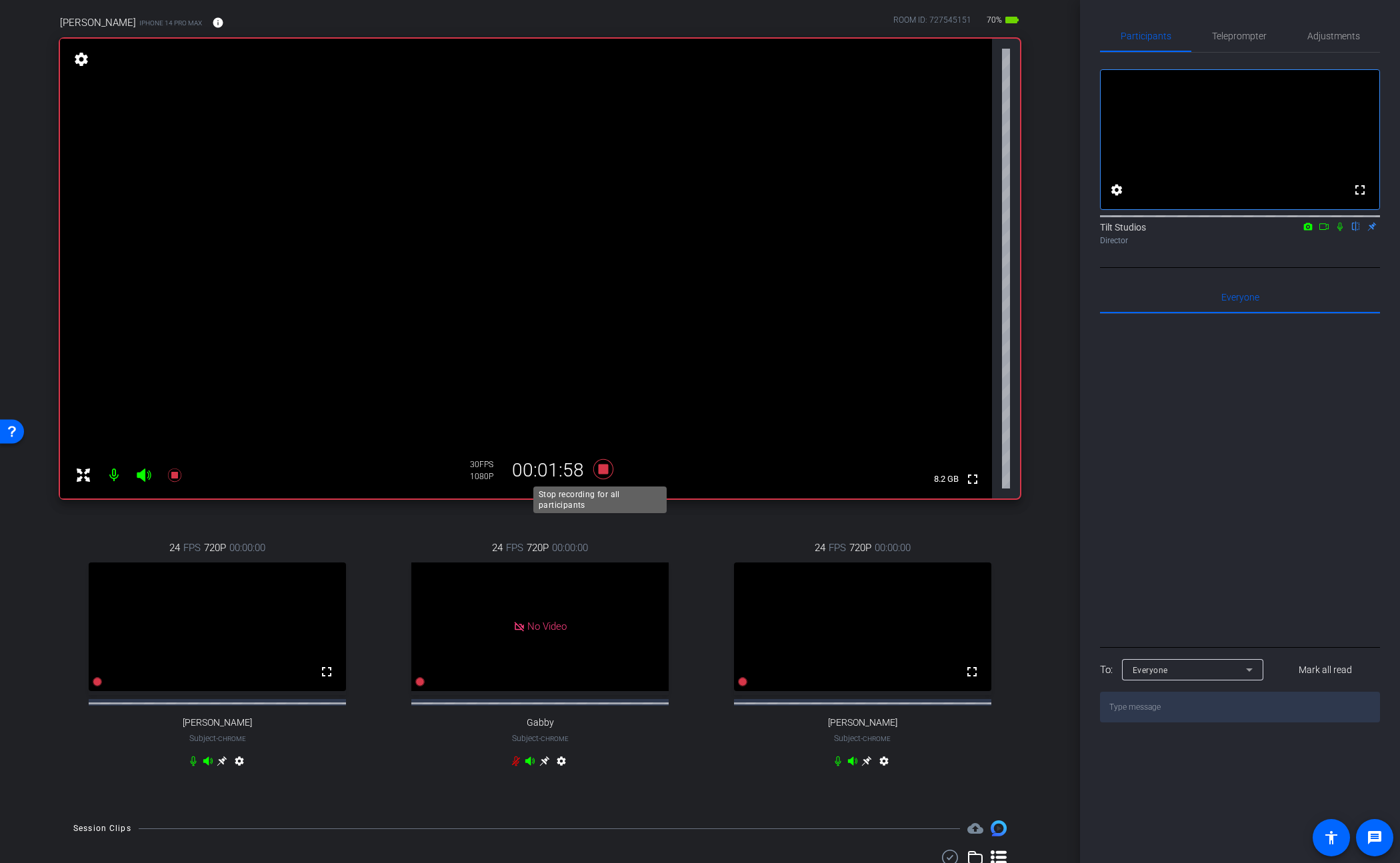
click at [602, 468] on icon at bounding box center [603, 469] width 20 height 20
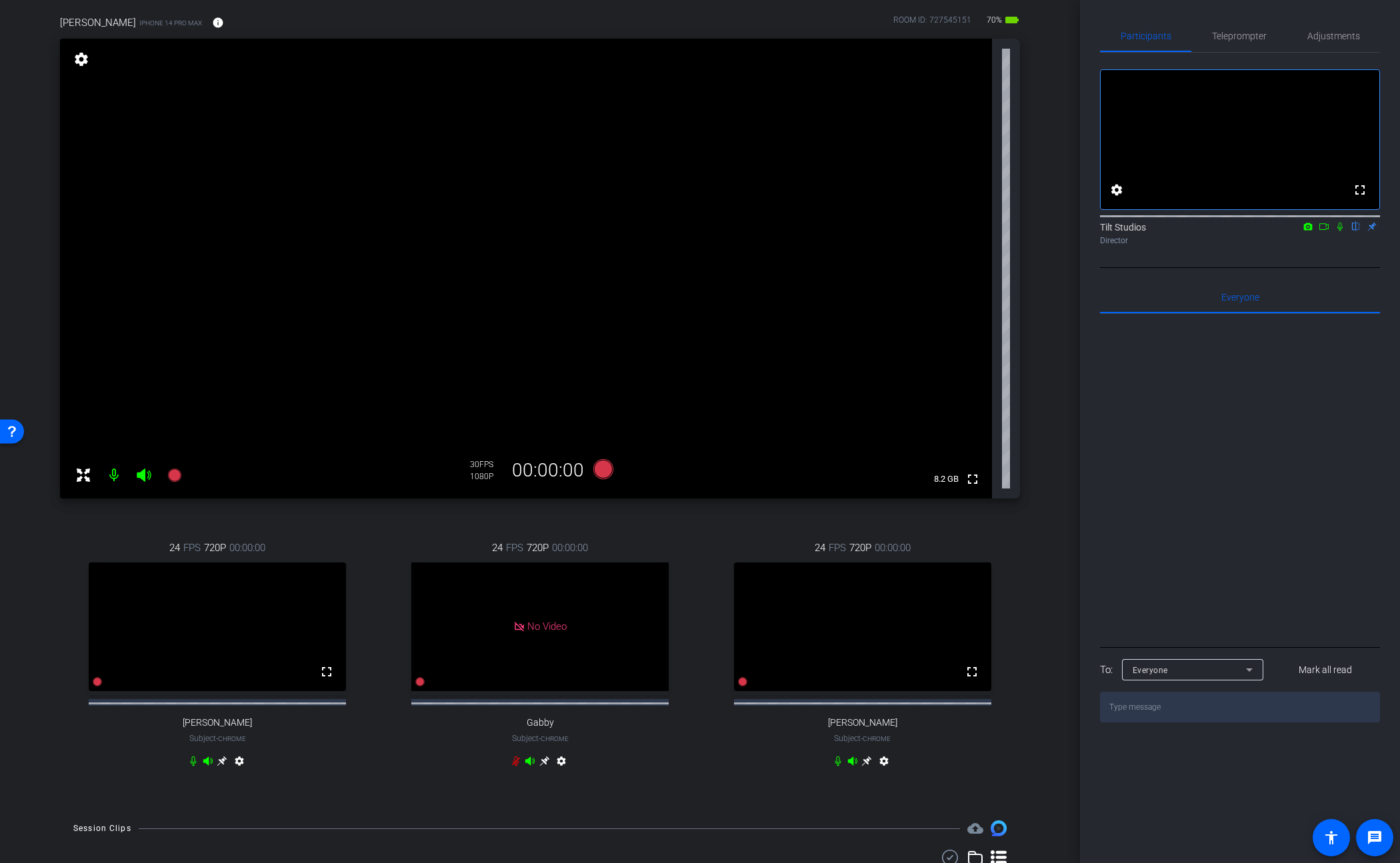
scroll to position [480, 0]
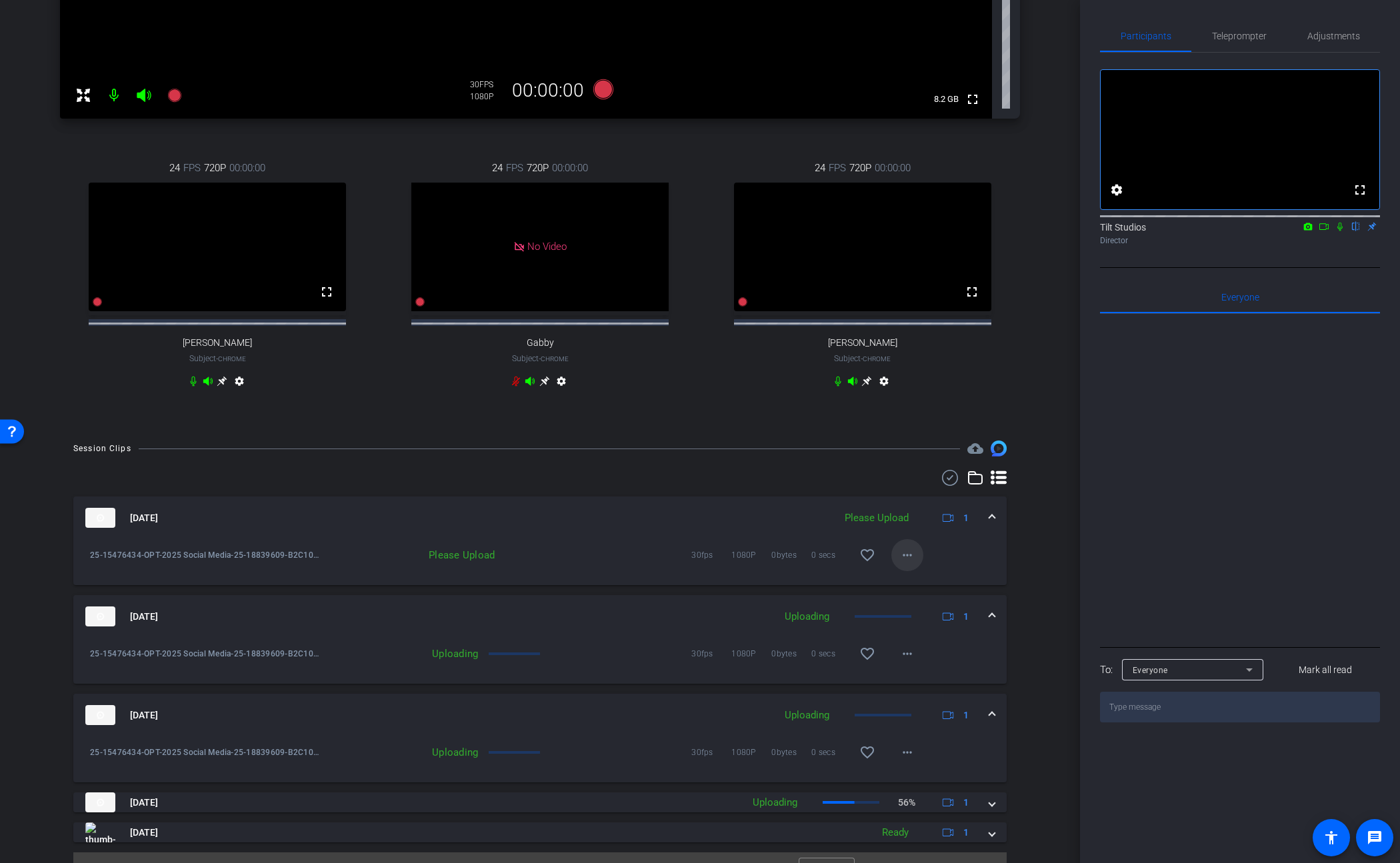
click at [900, 563] on mat-icon "more_horiz" at bounding box center [907, 555] width 16 height 16
click at [927, 591] on span "Upload" at bounding box center [922, 595] width 53 height 16
click at [1018, 595] on div "Session Clips cloud_upload Sep 29, 2025 Uploading 1 25-15476434-OPT-2025 Social…" at bounding box center [539, 665] width 1013 height 449
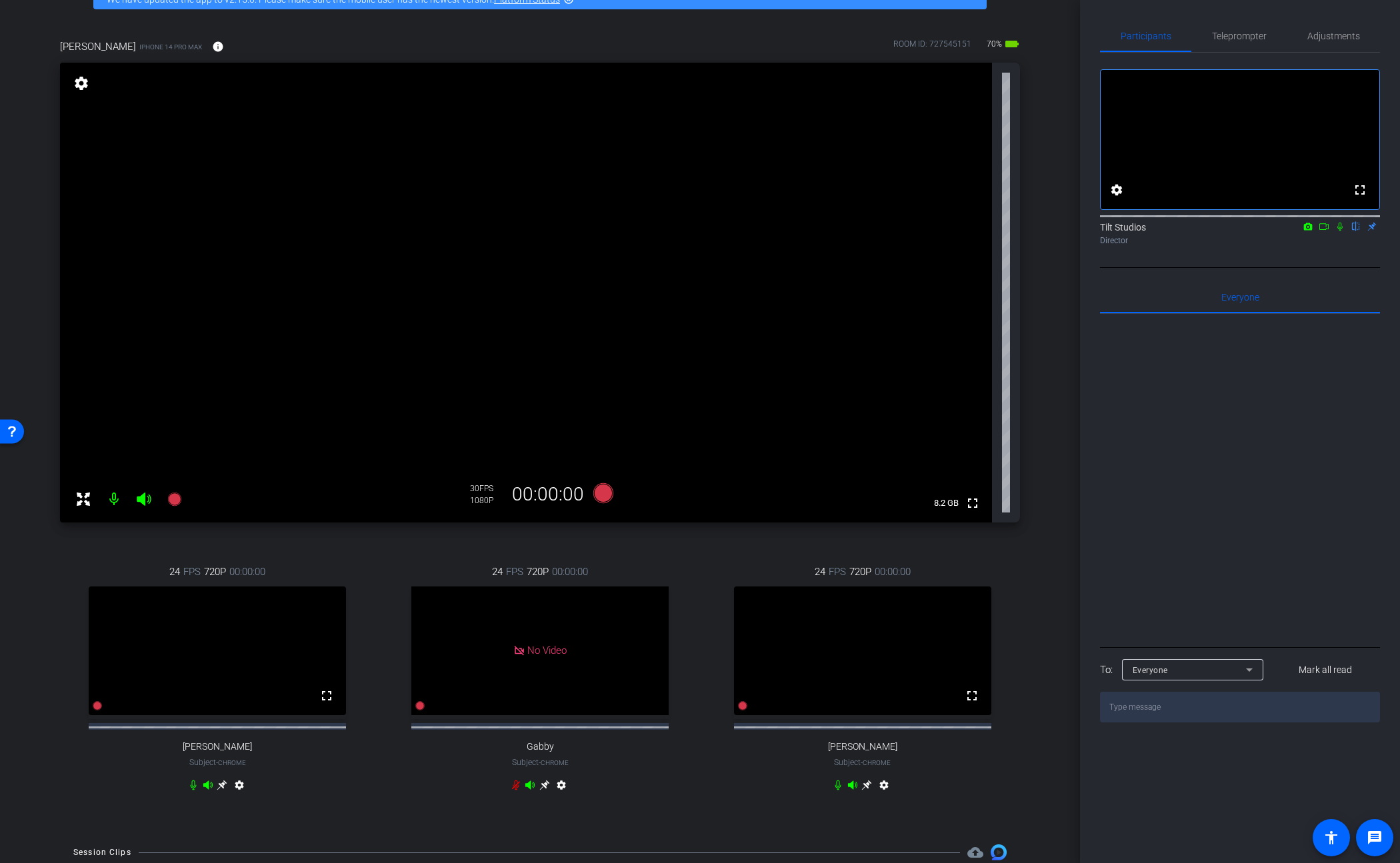
scroll to position [74, 0]
click at [1033, 580] on div "joanna iPhone 14 Pro Max info ROOM ID: 727545151 70% battery_std fullscreen set…" at bounding box center [539, 426] width 1013 height 814
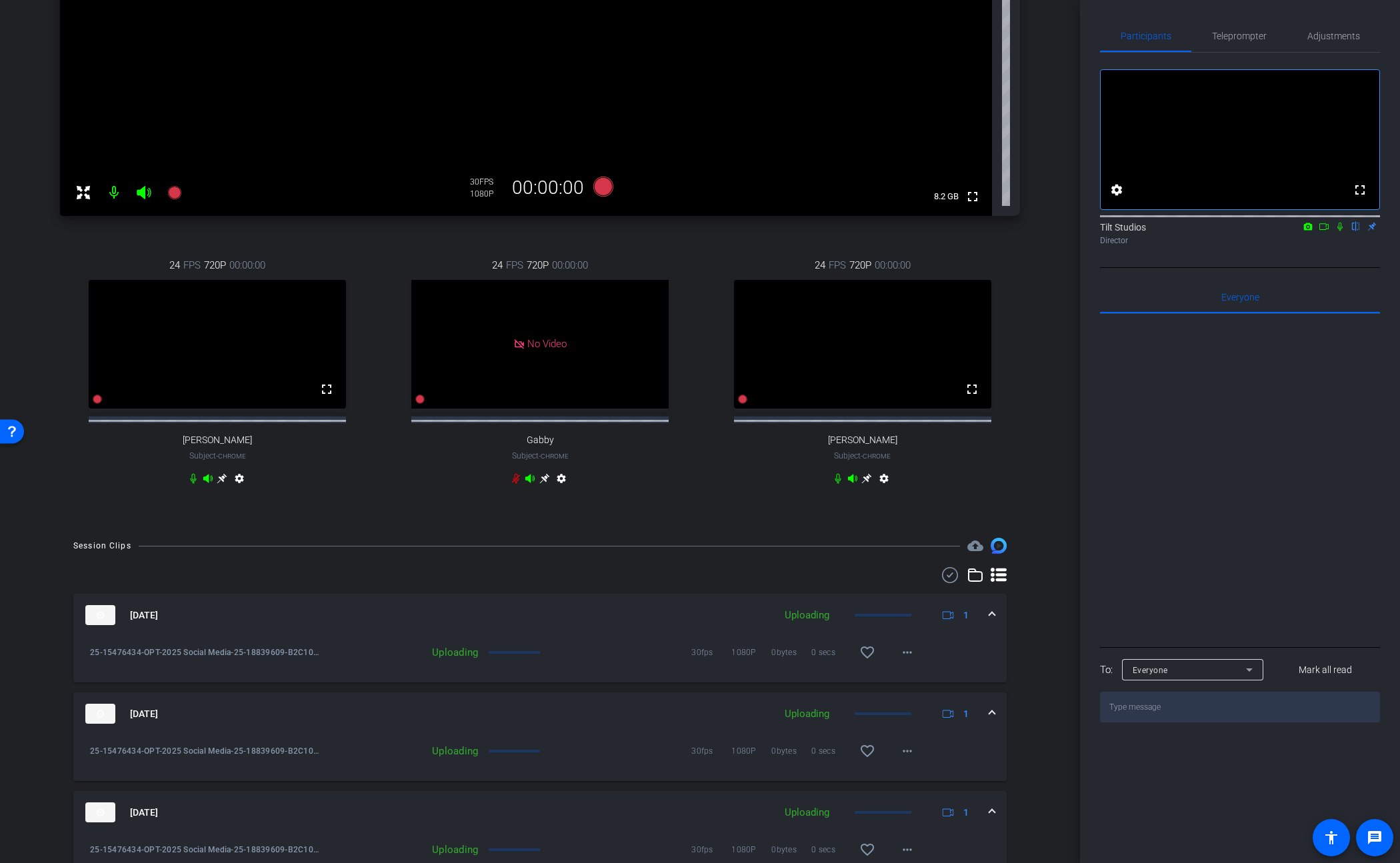
scroll to position [518, 0]
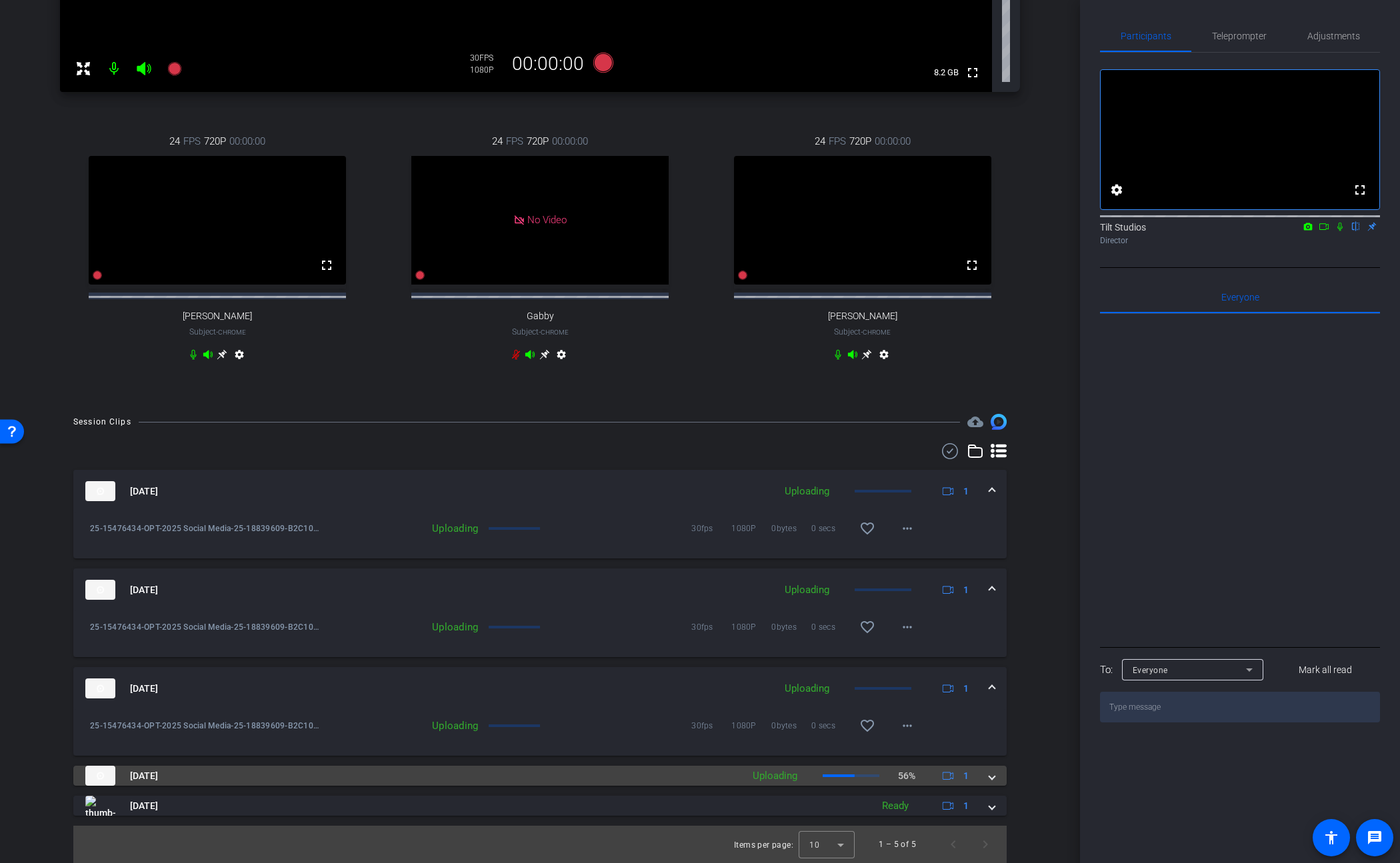
click at [990, 777] on span at bounding box center [992, 776] width 5 height 14
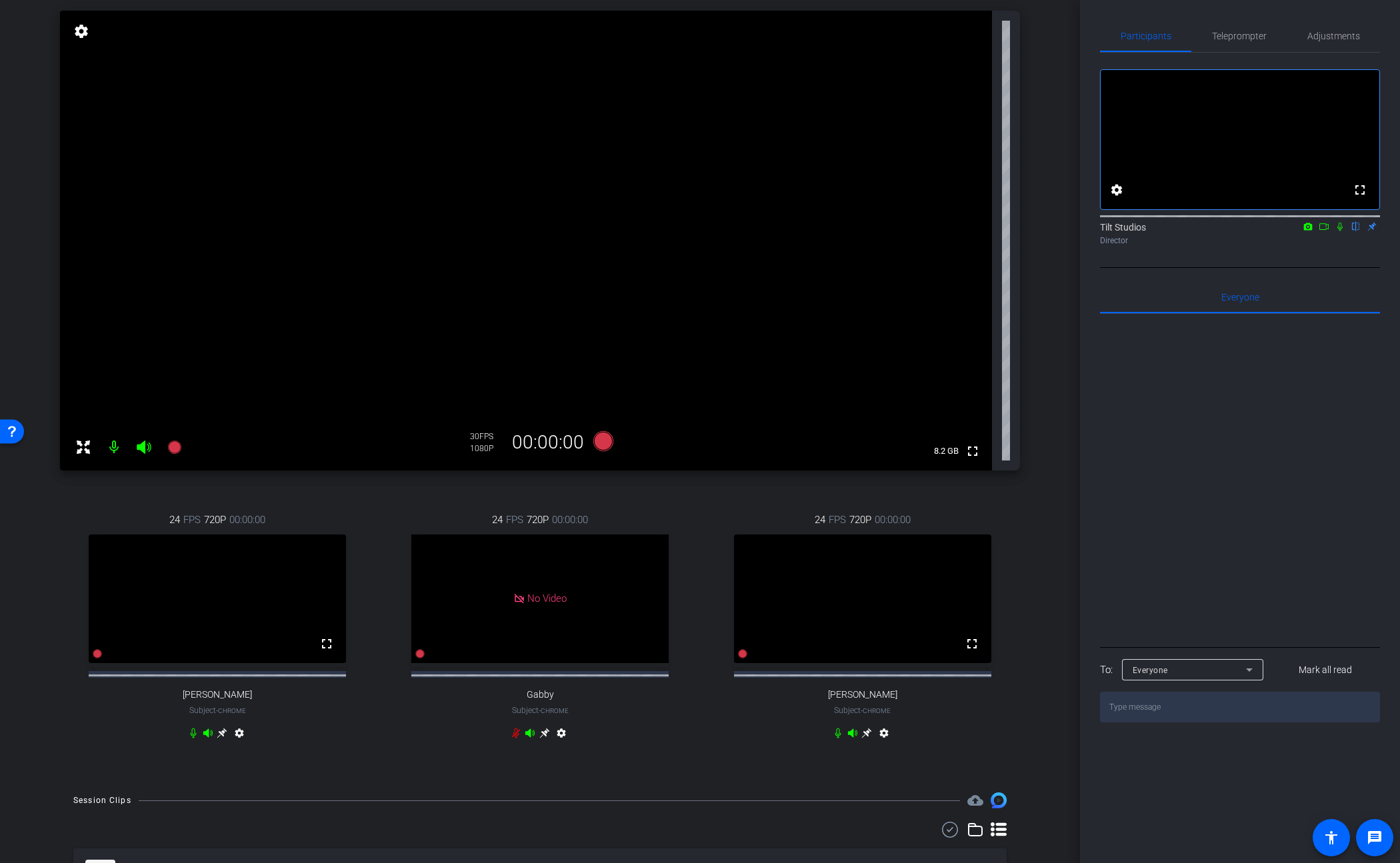
scroll to position [110, 0]
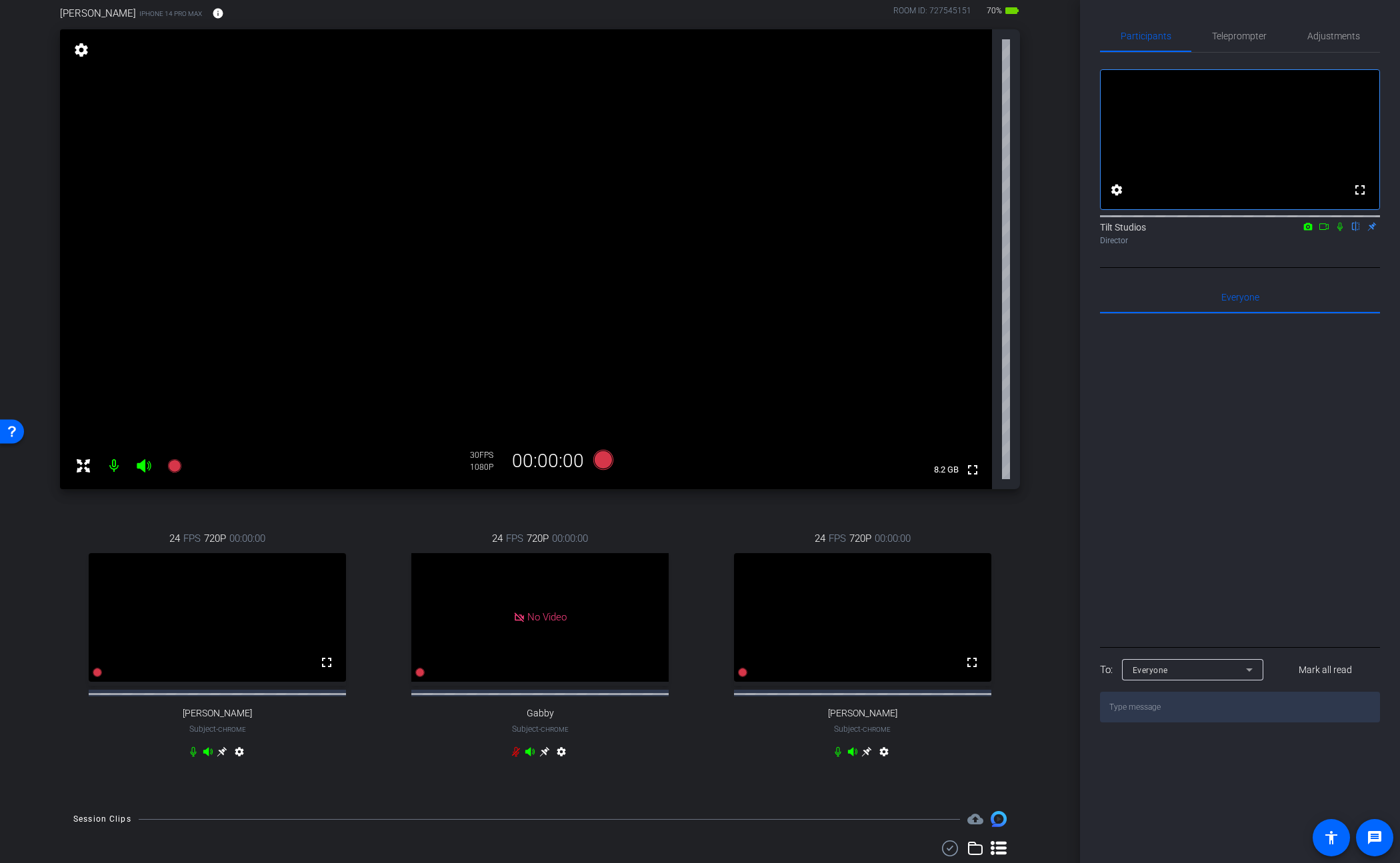
click at [77, 47] on mat-icon "settings" at bounding box center [81, 50] width 18 height 16
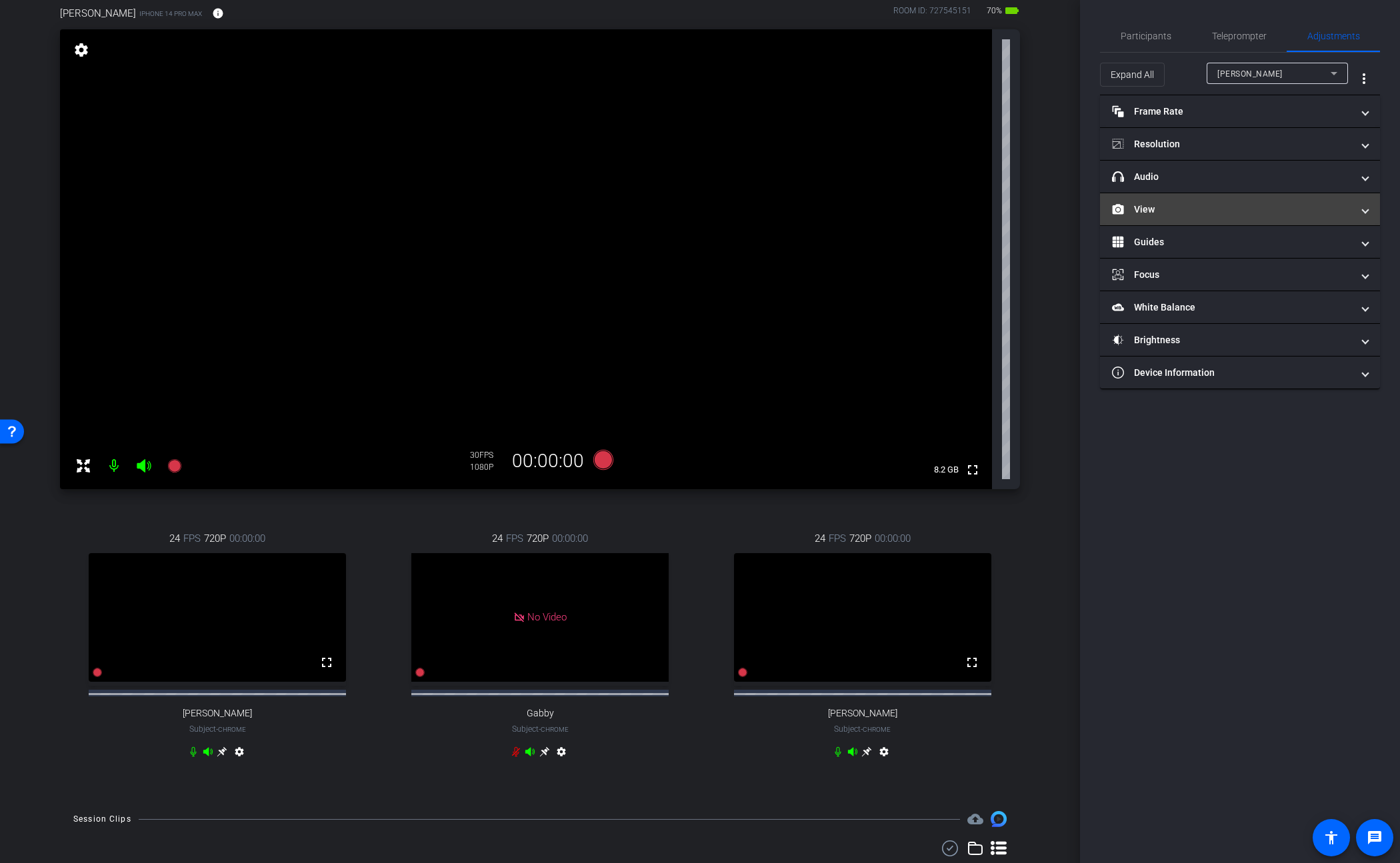
click at [1048, 207] on mat-panel-title "View" at bounding box center [1233, 210] width 240 height 14
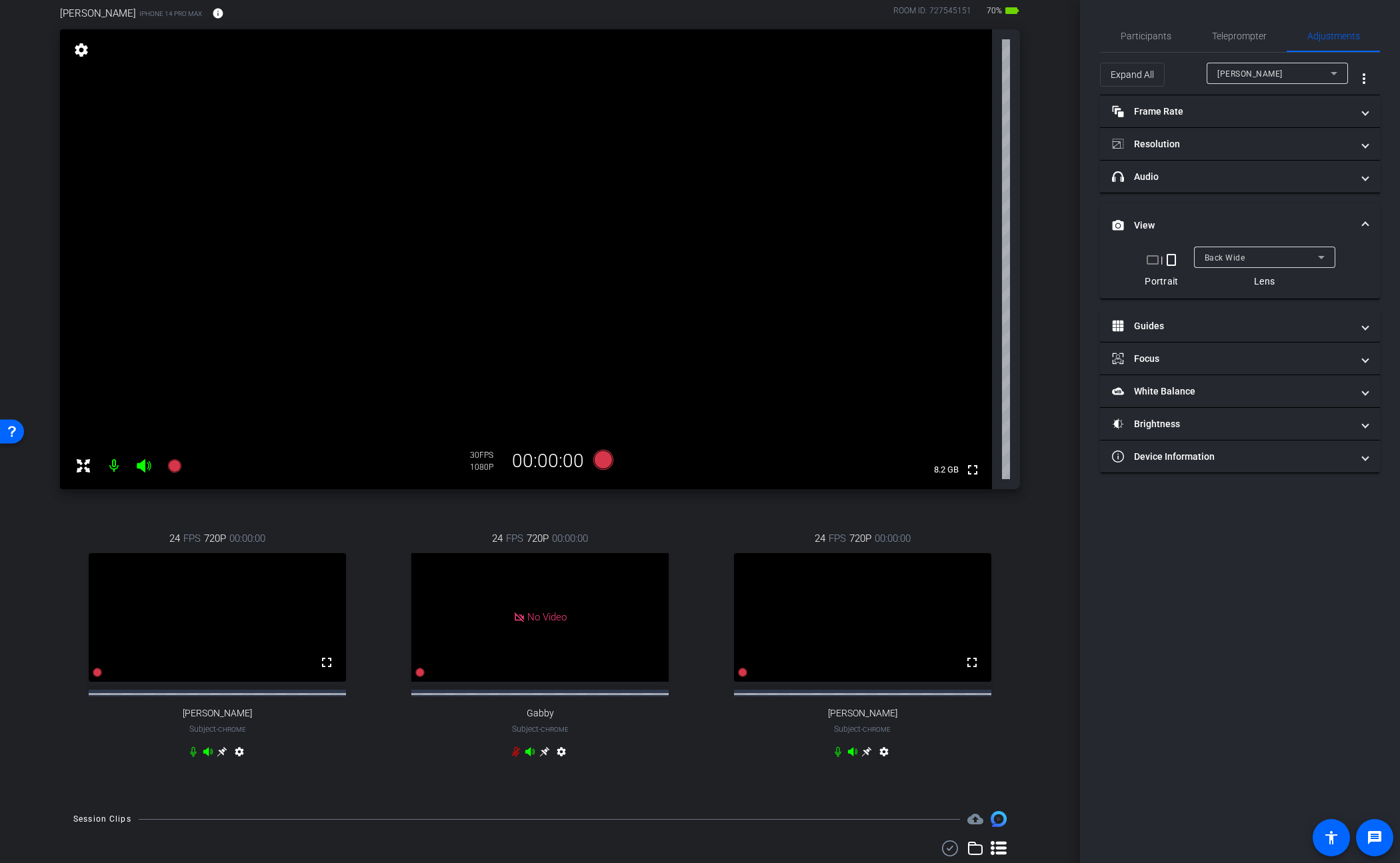
click at [1048, 259] on span "Back Wide" at bounding box center [1225, 258] width 41 height 10
click at [1048, 297] on span "Front Wide" at bounding box center [1227, 305] width 44 height 16
click at [1044, 373] on div "arrow_back 25-18839609-B2C10 Urgent Care v ER Back to project Send invite accou…" at bounding box center [540, 321] width 1080 height 863
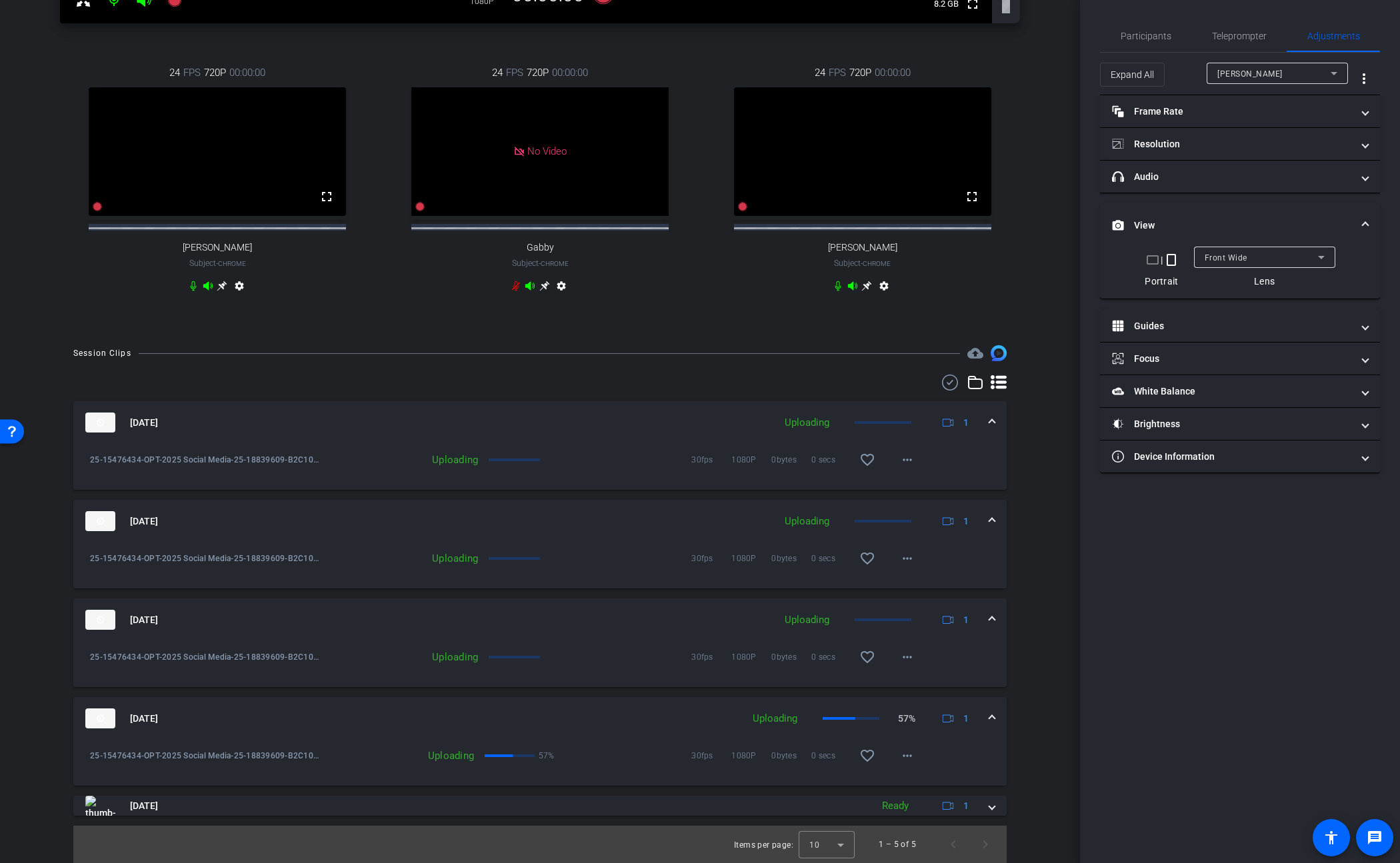
scroll to position [538, 0]
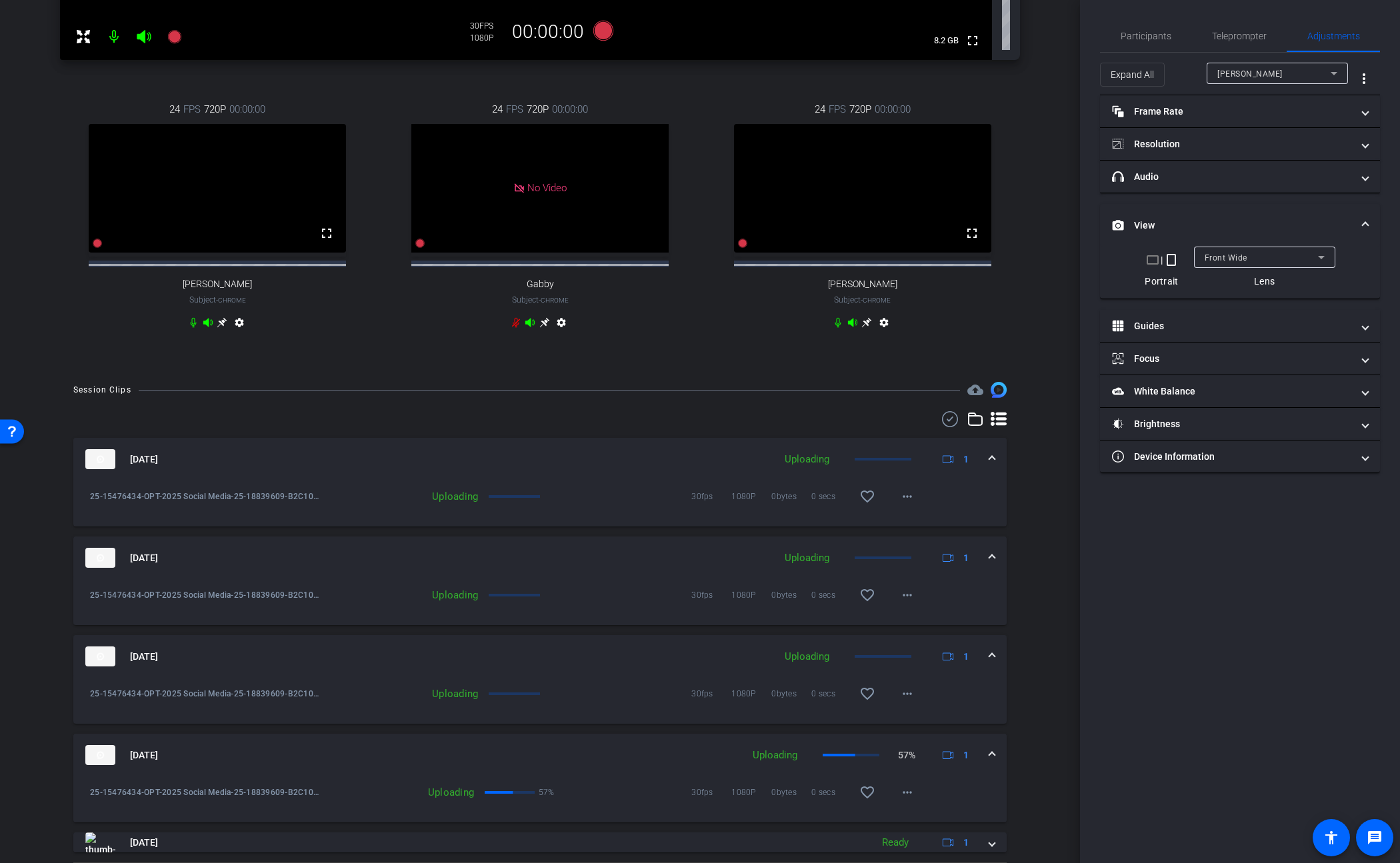
click at [1025, 639] on div "Session Clips cloud_upload Sep 29, 2025 Uploading 1 25-15476434-OPT-2025 Social…" at bounding box center [539, 641] width 1013 height 518
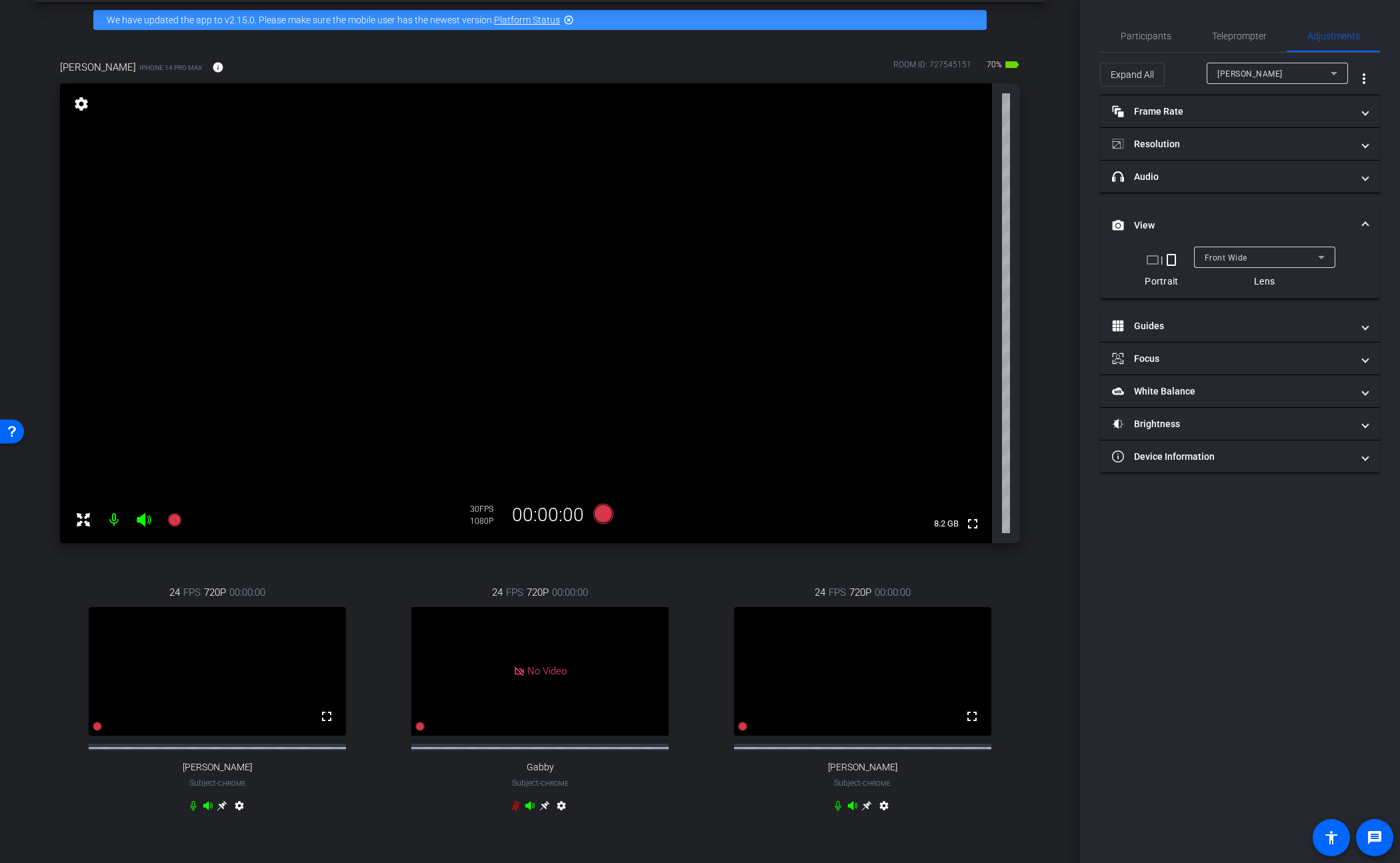
scroll to position [0, 0]
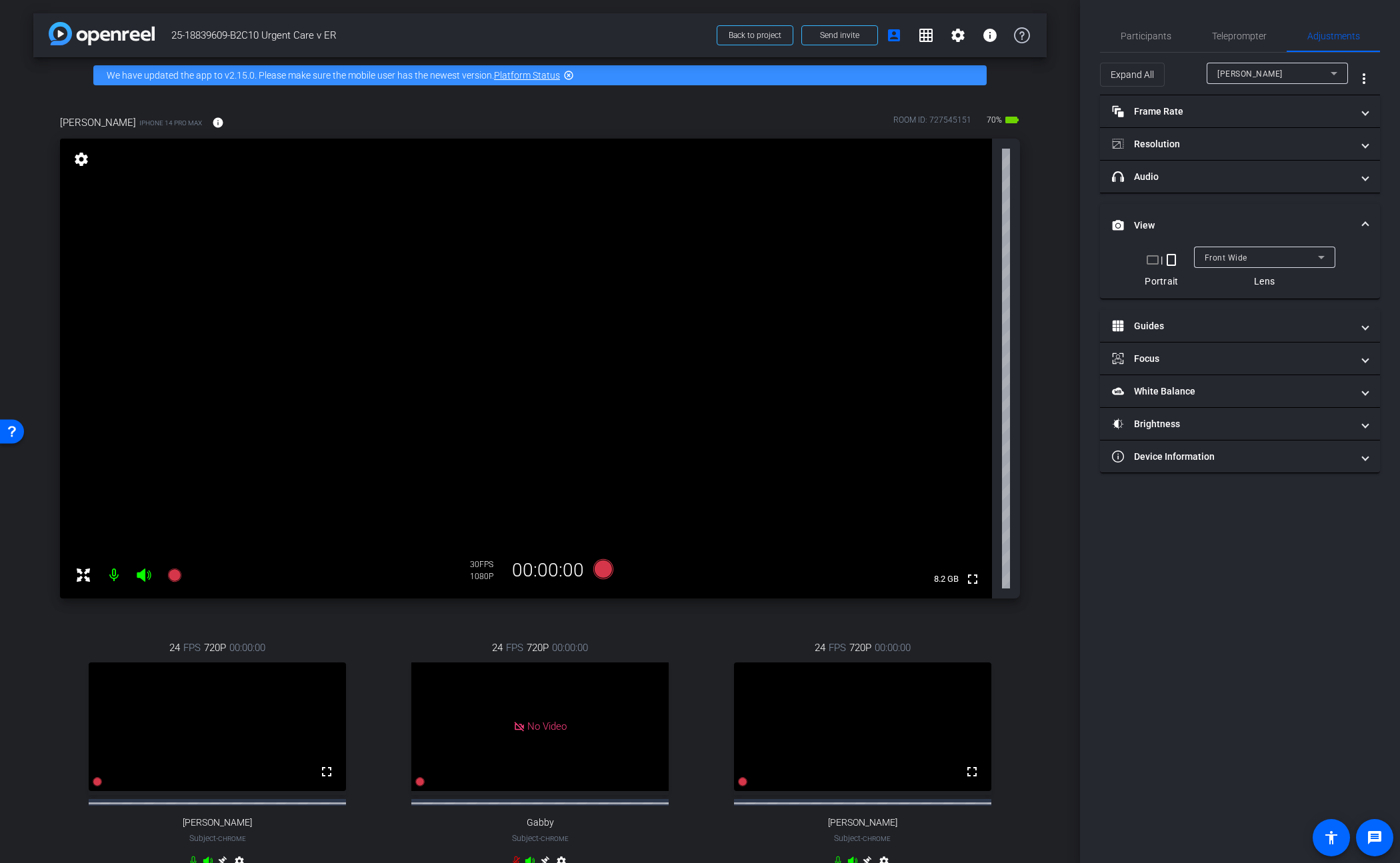
click at [1030, 628] on div "joanna iPhone 14 Pro Max info ROOM ID: 727545151 70% battery_std fullscreen set…" at bounding box center [539, 500] width 1013 height 814
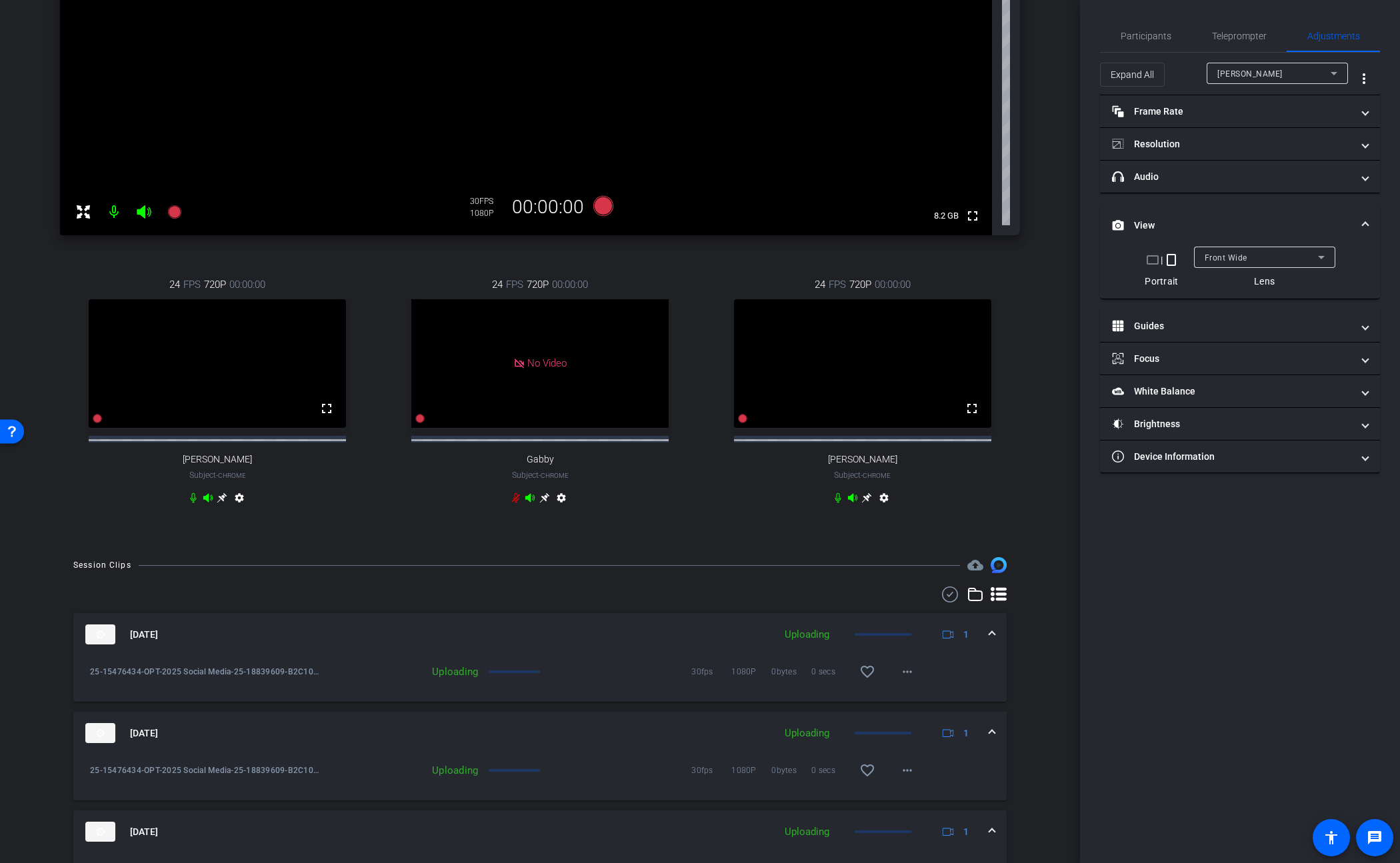
scroll to position [587, 0]
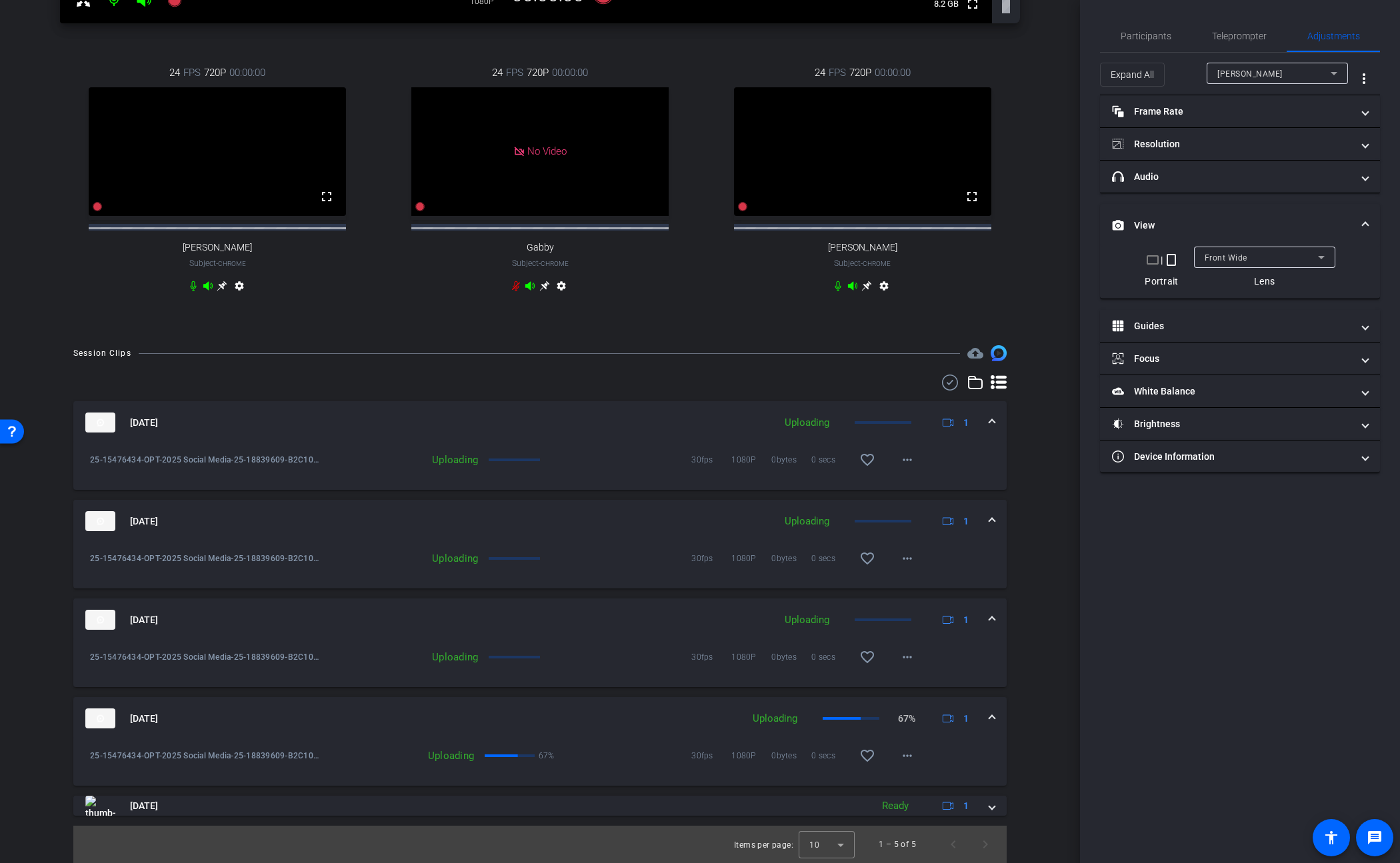
click at [990, 714] on span at bounding box center [992, 718] width 5 height 14
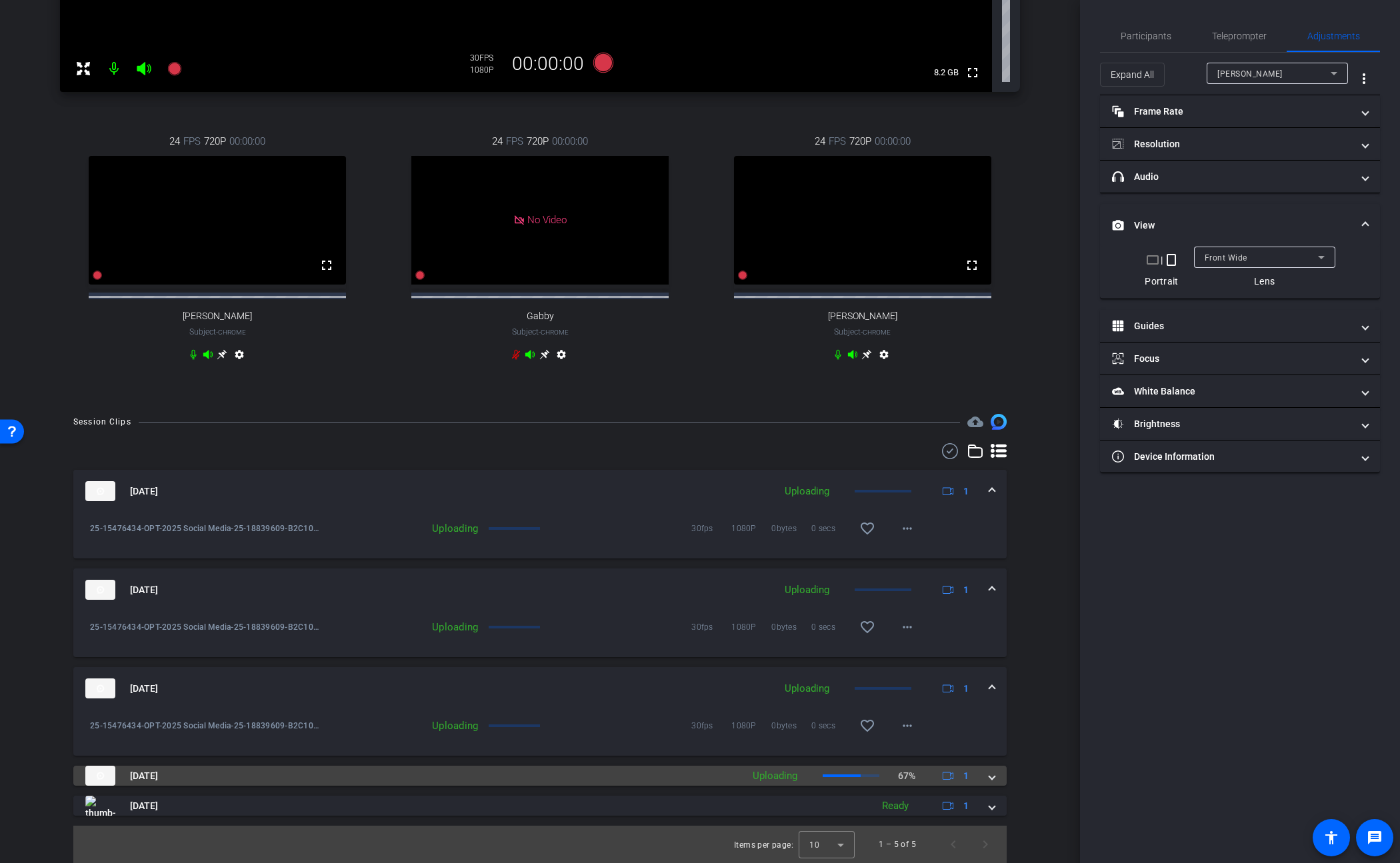
click at [990, 772] on span at bounding box center [992, 776] width 5 height 14
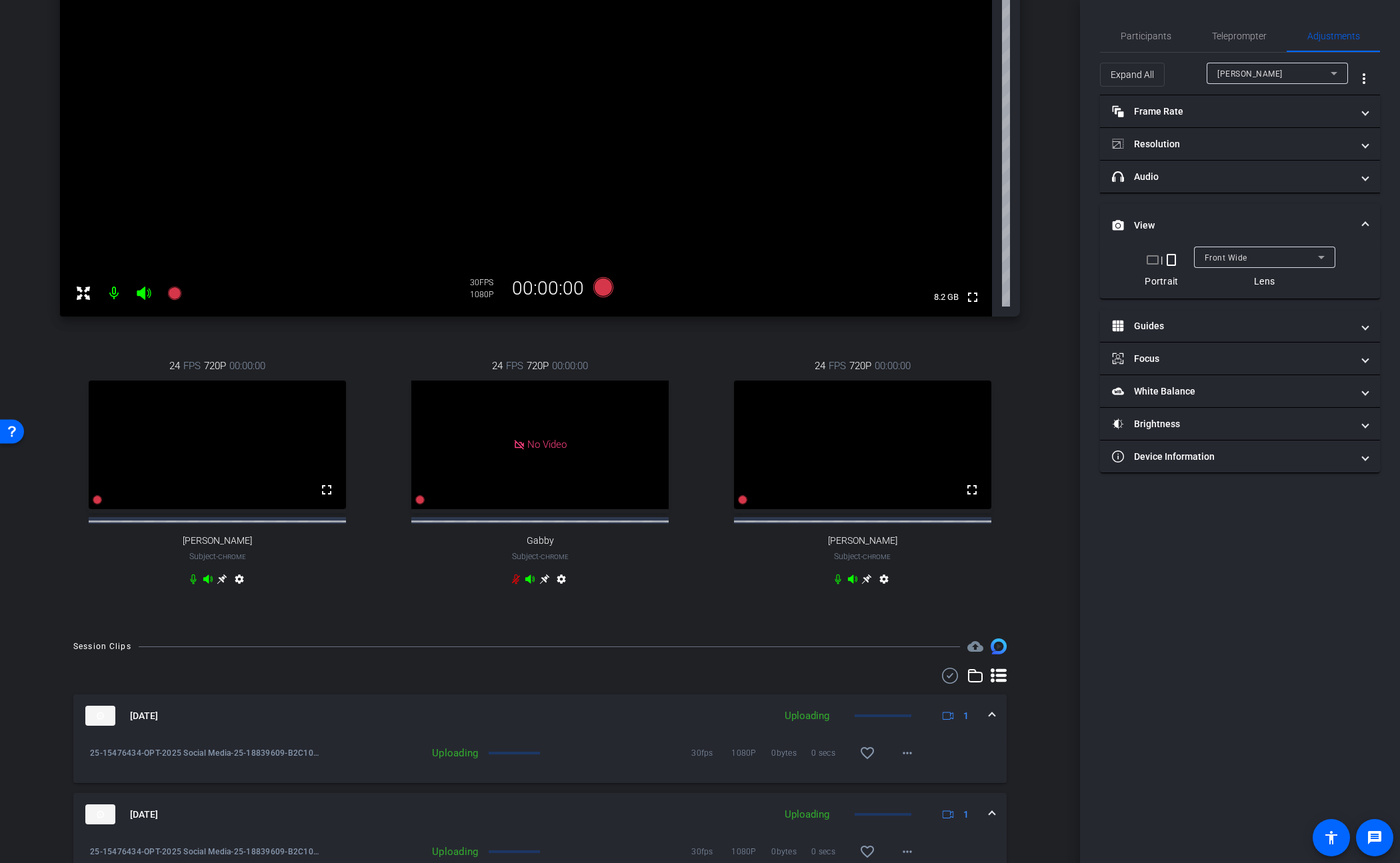
scroll to position [0, 0]
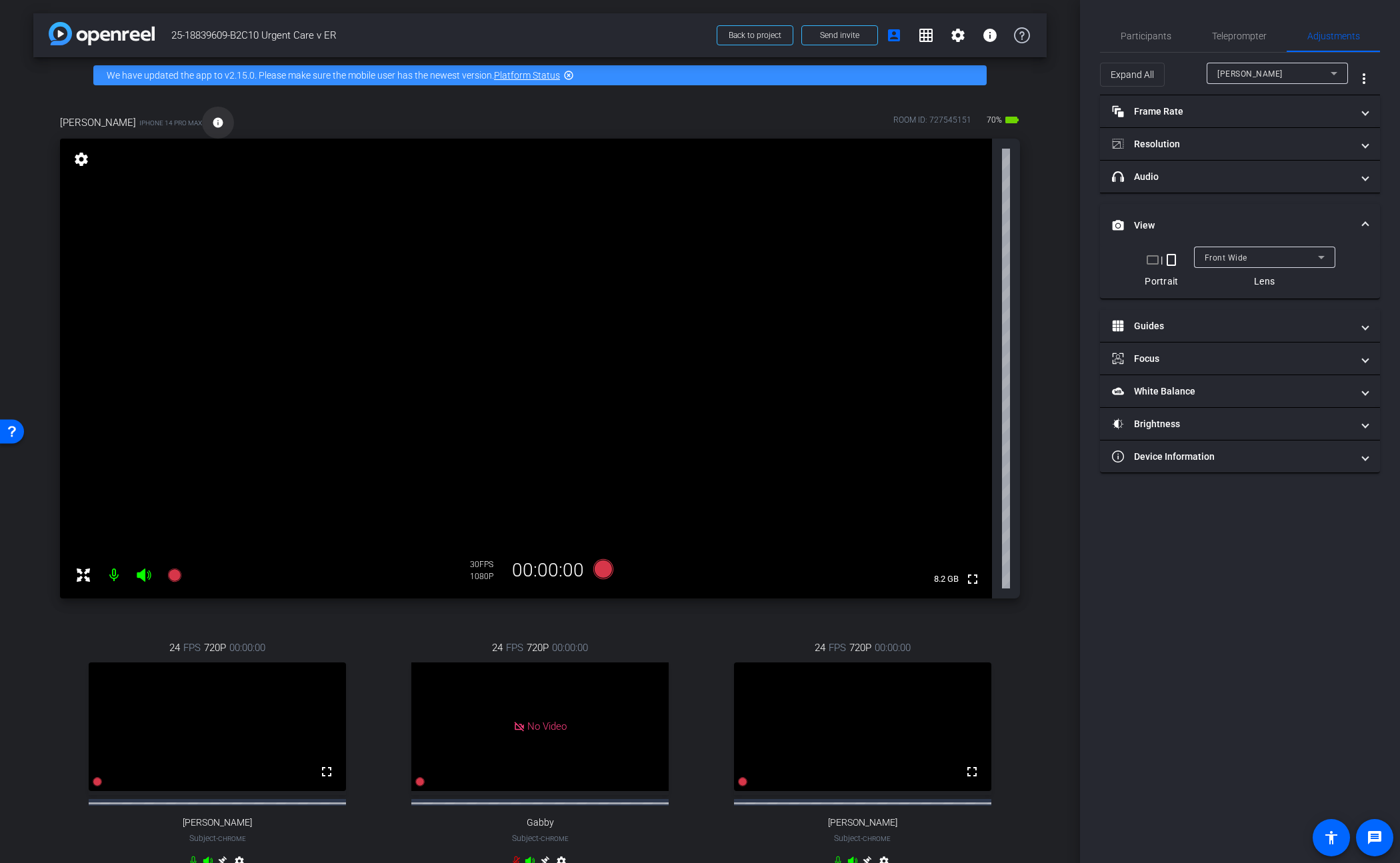
click at [212, 125] on mat-icon "info" at bounding box center [218, 123] width 12 height 12
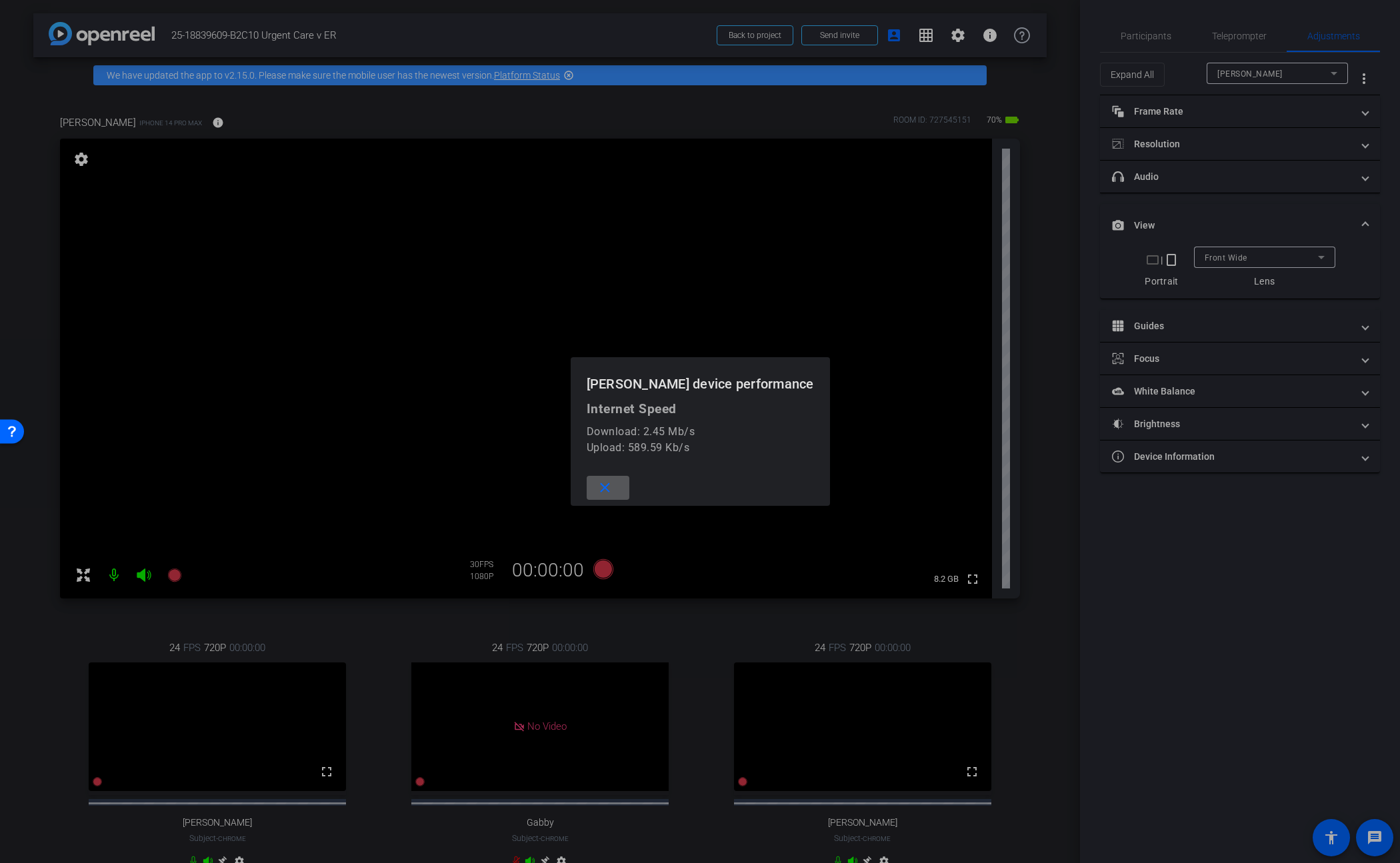
click at [613, 482] on mat-icon "close" at bounding box center [605, 488] width 17 height 17
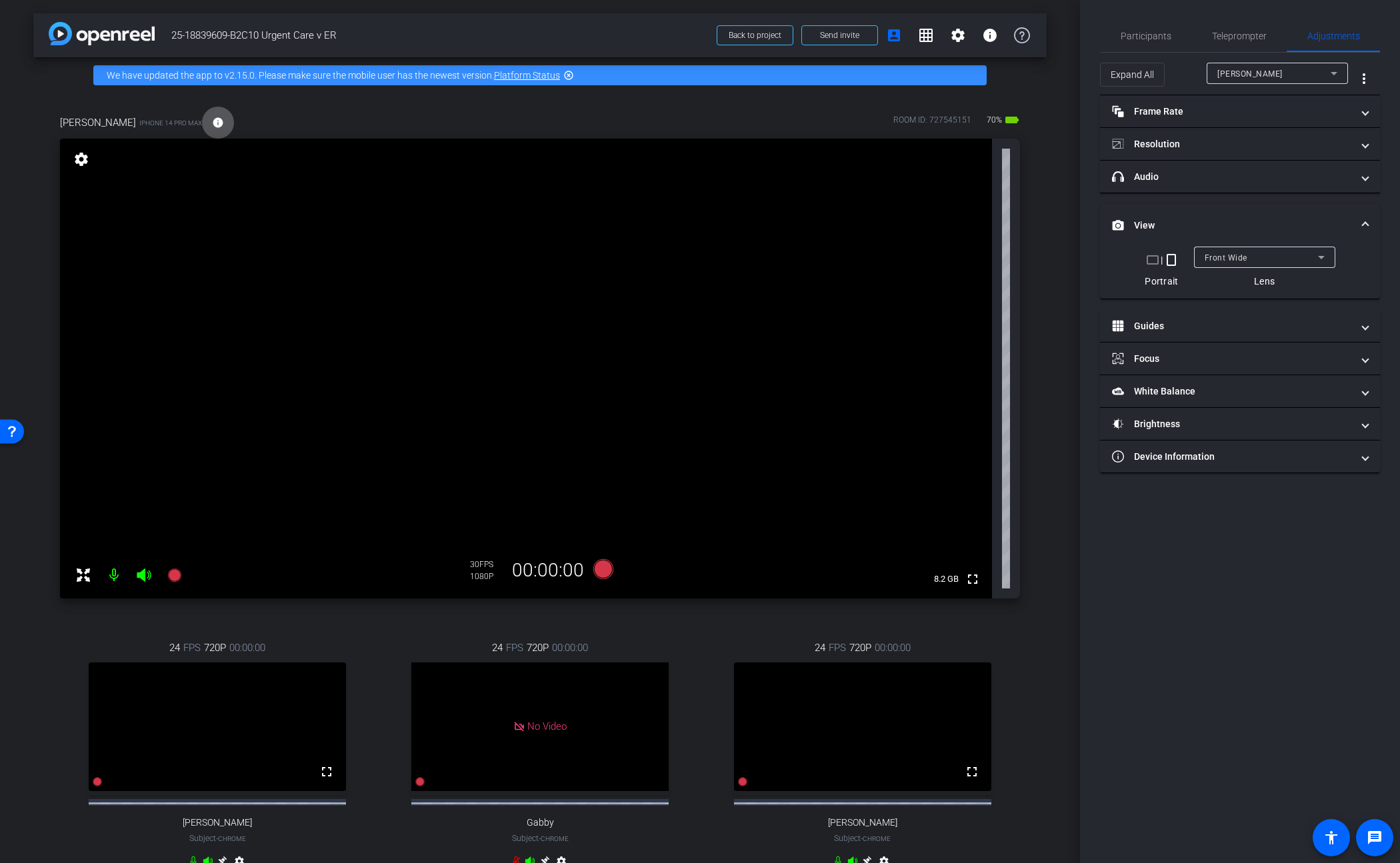
click at [212, 126] on mat-icon "info" at bounding box center [218, 123] width 12 height 12
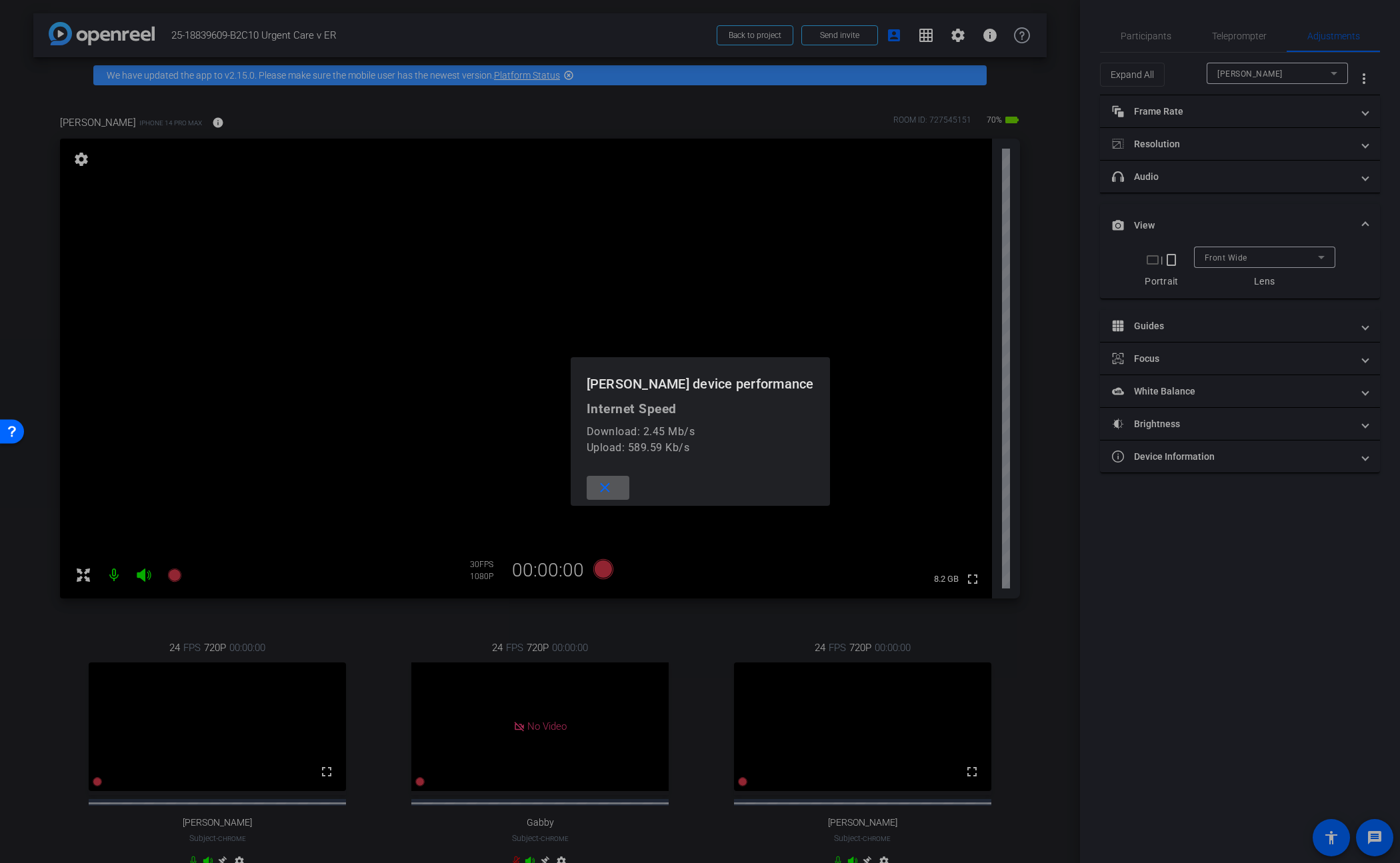
click at [613, 484] on mat-icon "close" at bounding box center [605, 488] width 17 height 17
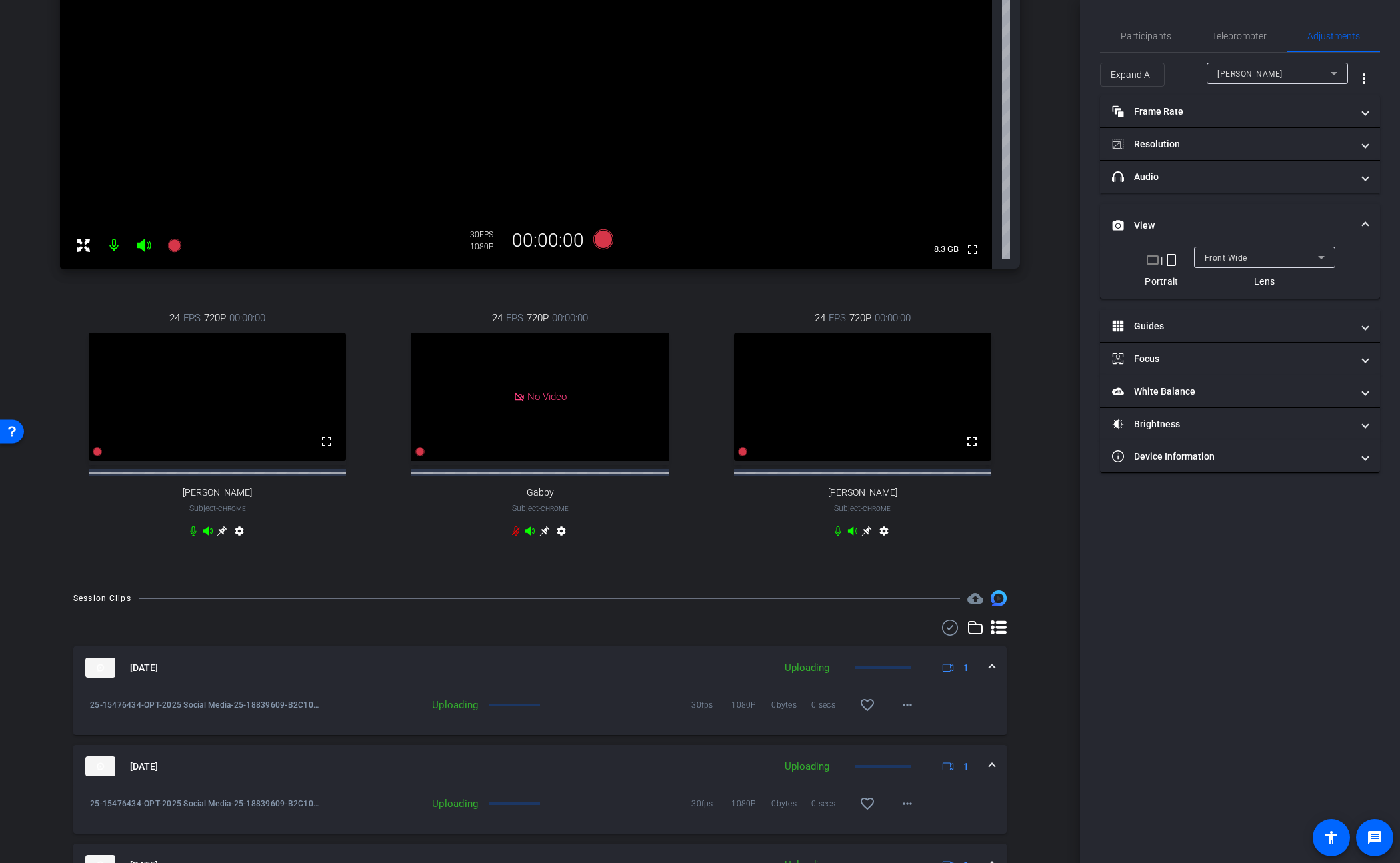
scroll to position [19, 0]
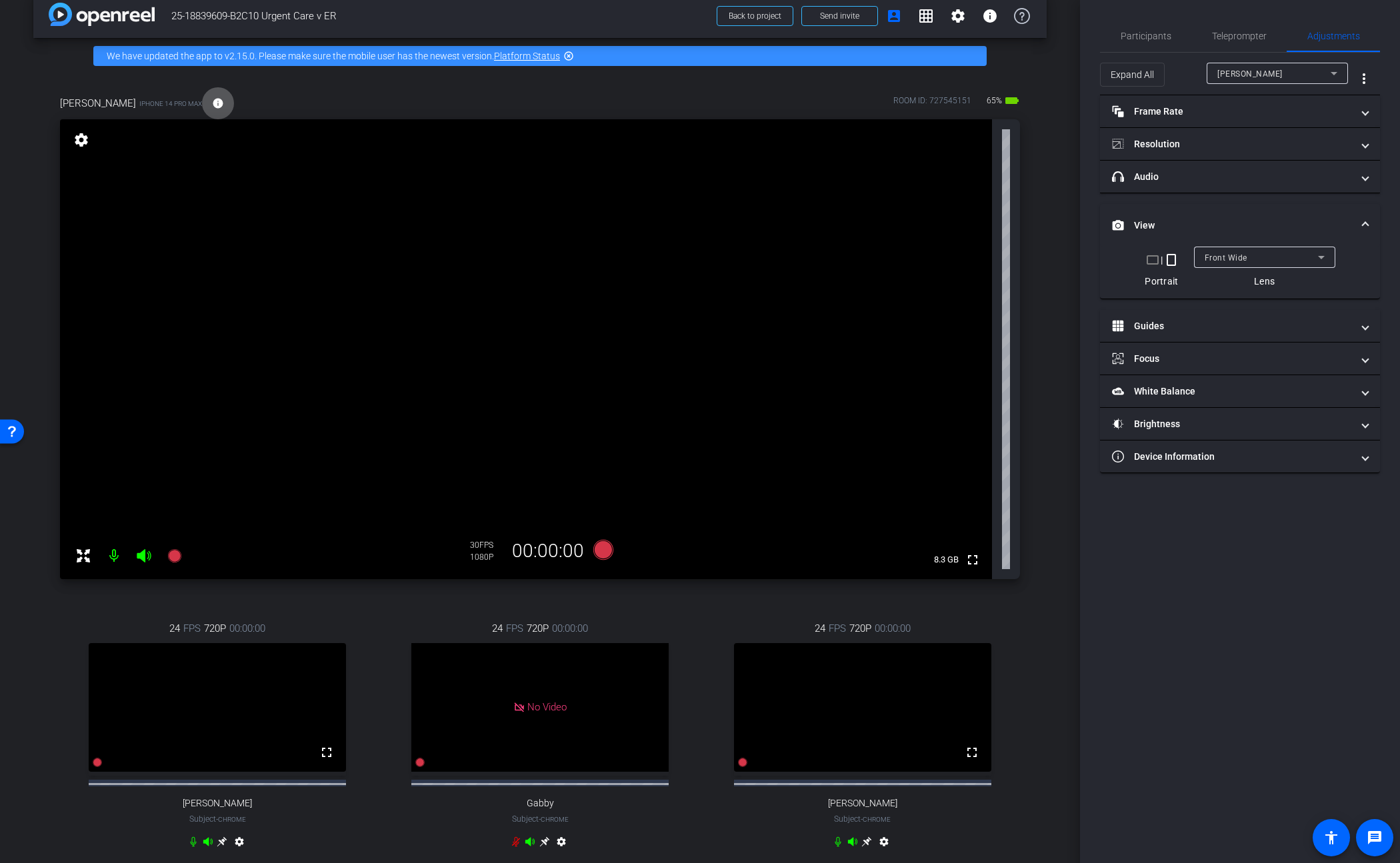
click at [1027, 642] on div "joanna iPhone 14 Pro Max info ROOM ID: 727545151 65% battery_std fullscreen set…" at bounding box center [539, 481] width 1013 height 814
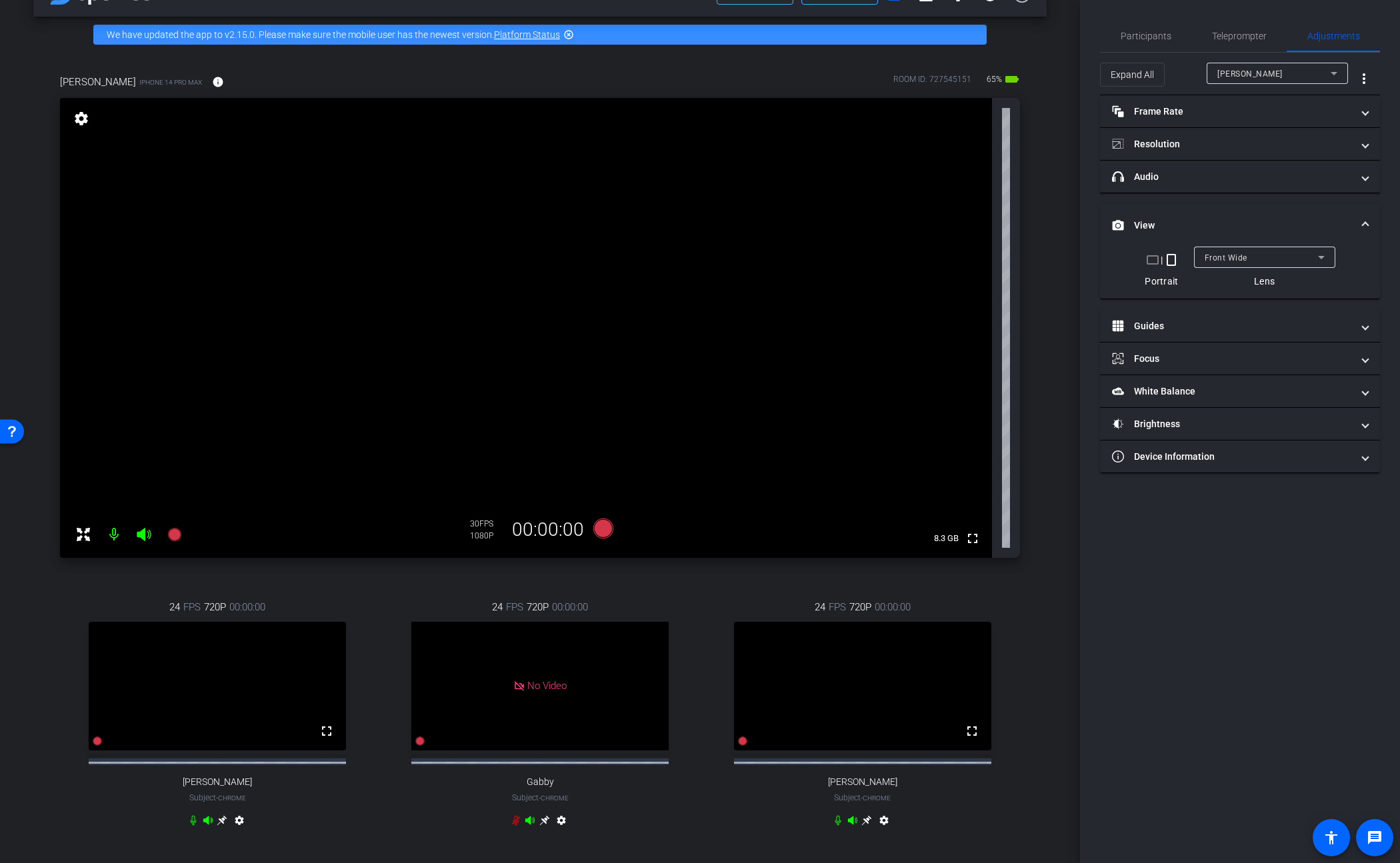
scroll to position [0, 0]
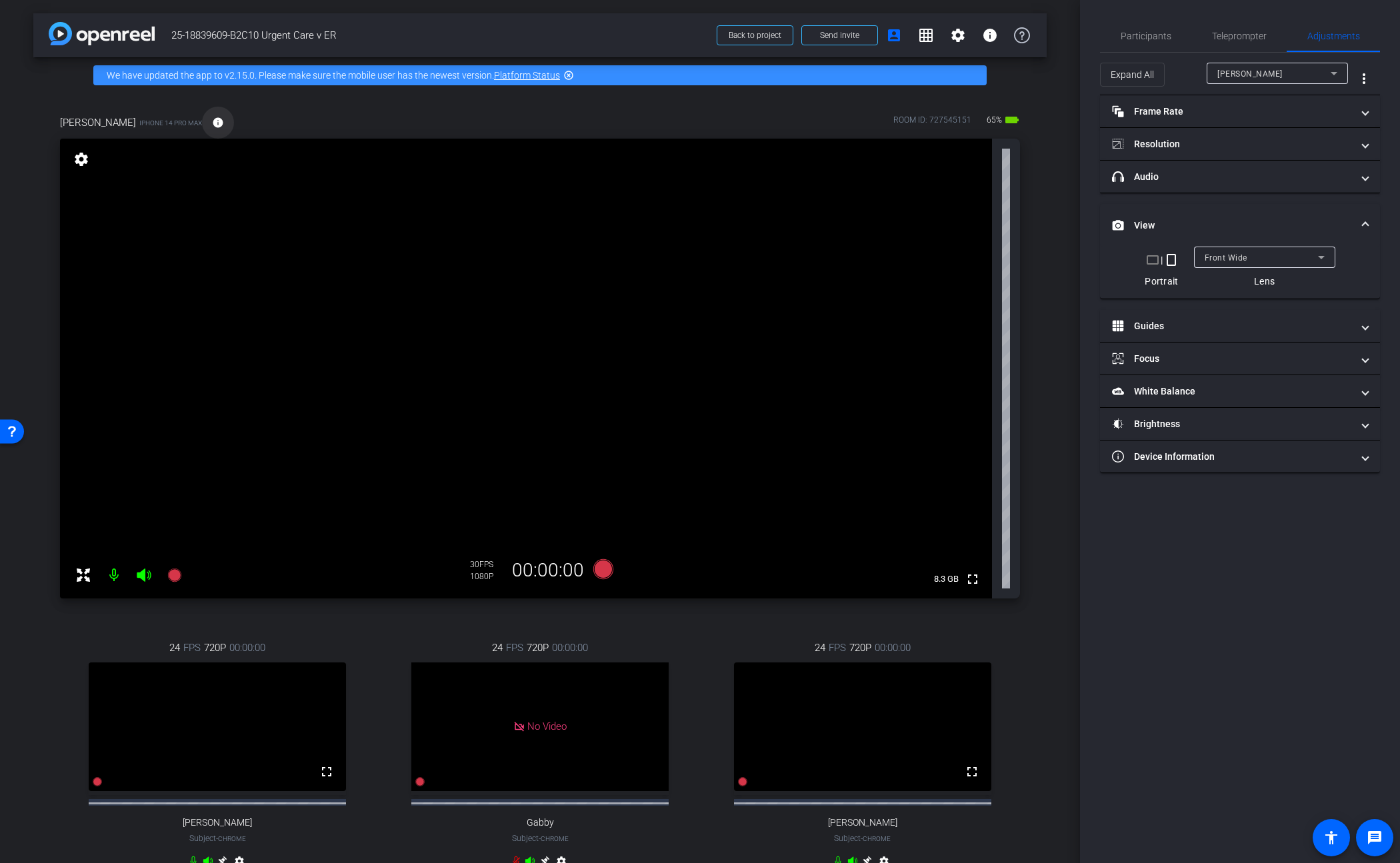
click at [202, 129] on span at bounding box center [218, 122] width 32 height 32
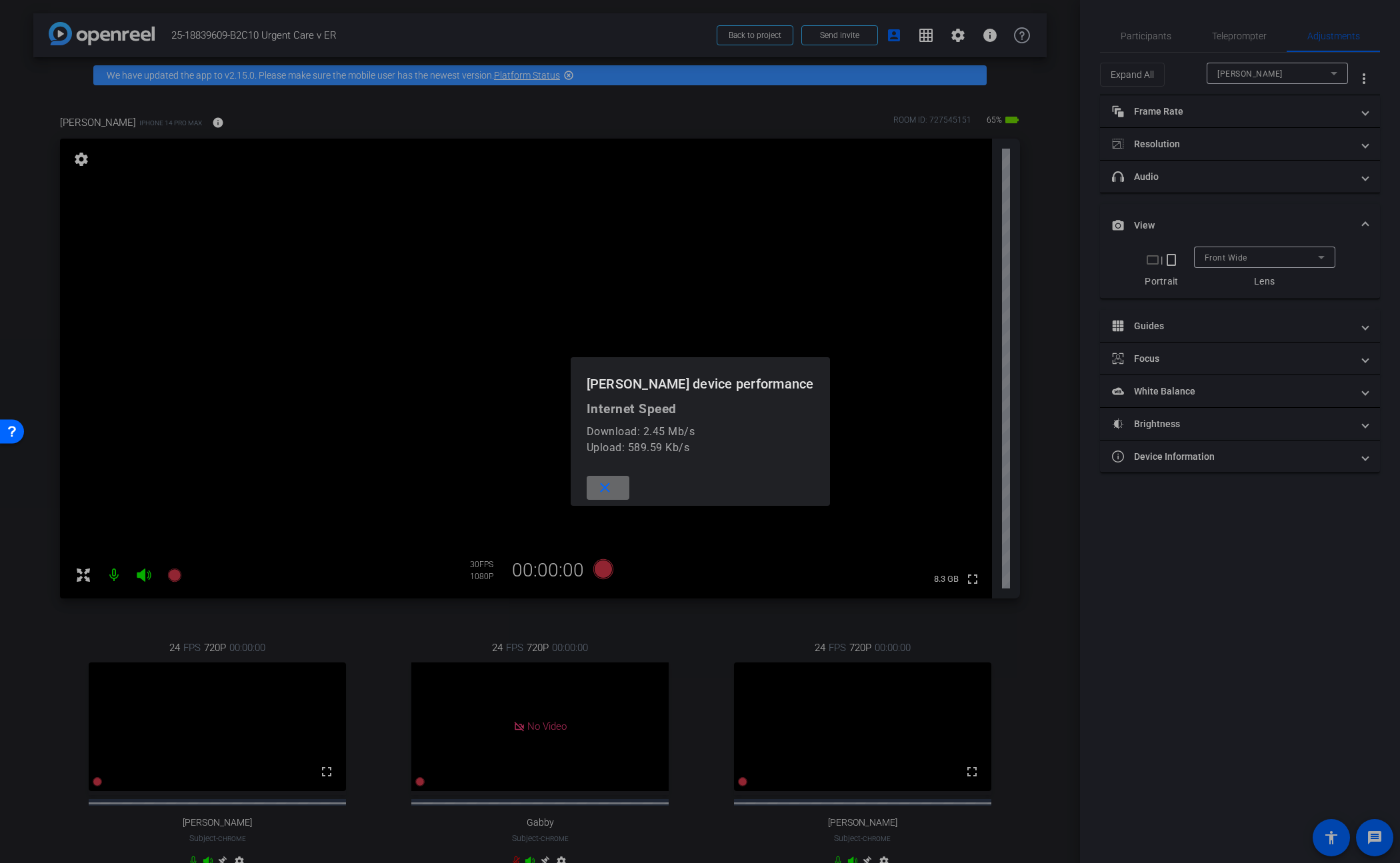
click at [629, 476] on span at bounding box center [608, 488] width 43 height 32
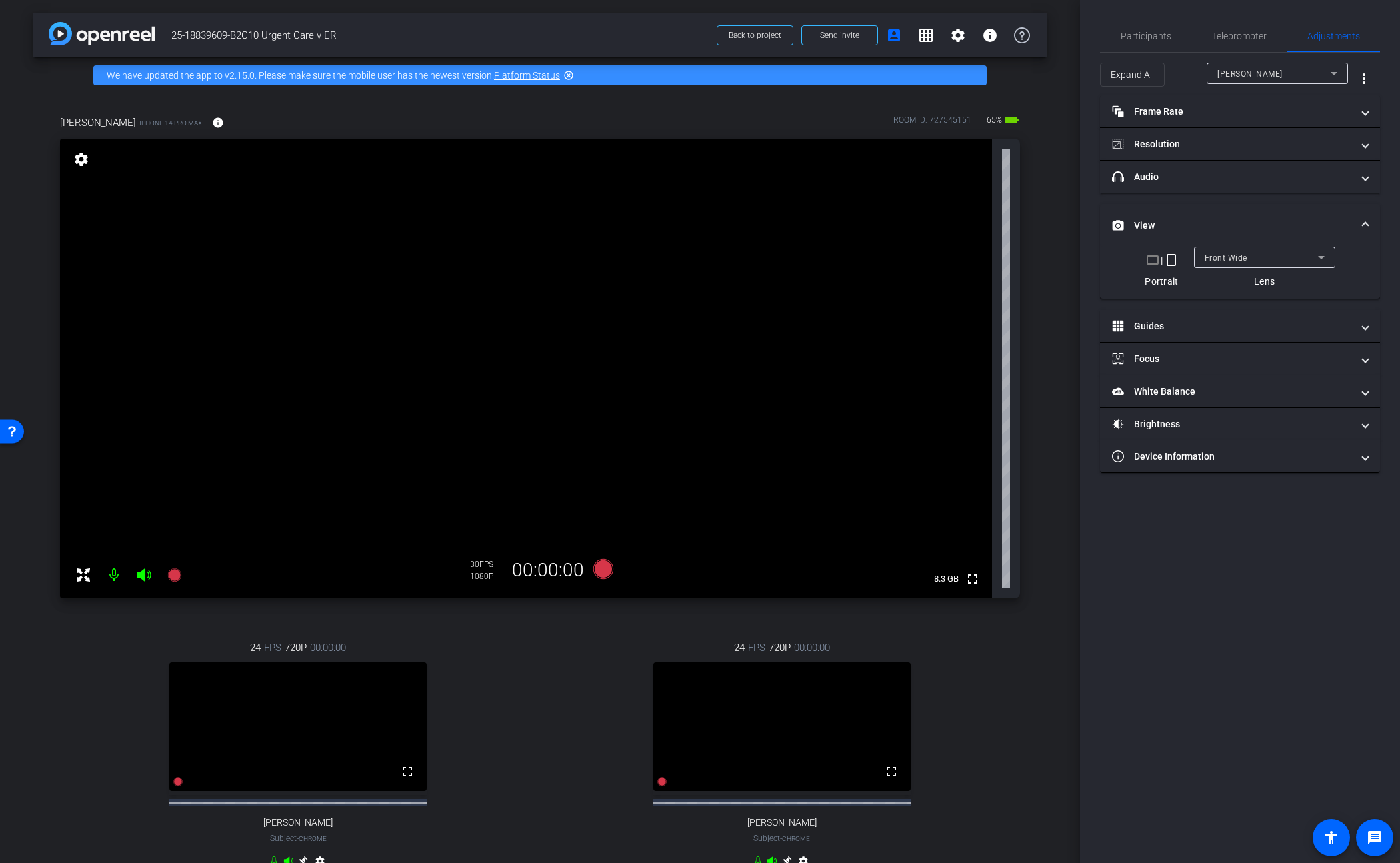
click at [1045, 444] on div "arrow_back 25-18839609-B2C10 Urgent Care v ER Back to project Send invite accou…" at bounding box center [540, 431] width 1080 height 863
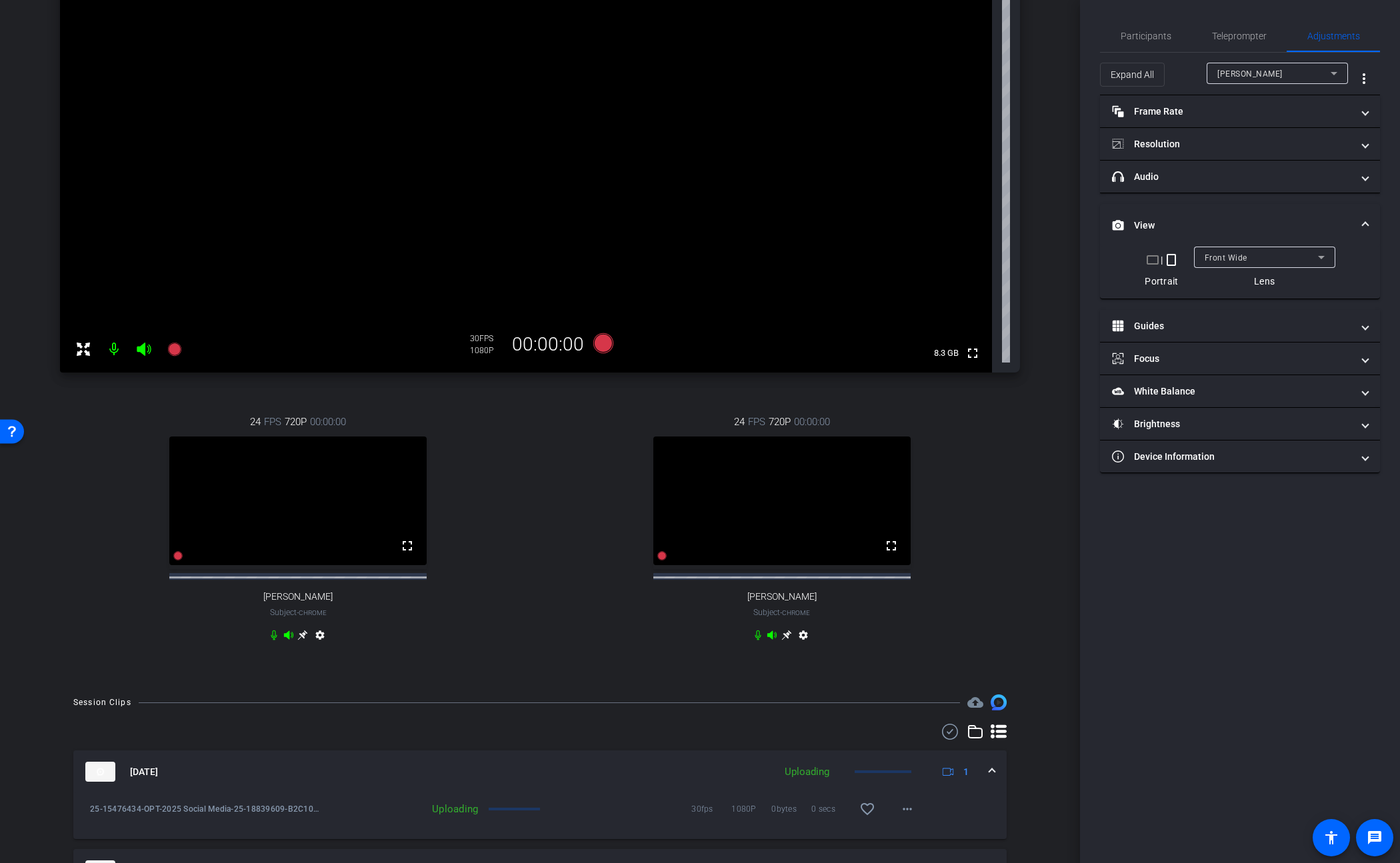
scroll to position [587, 0]
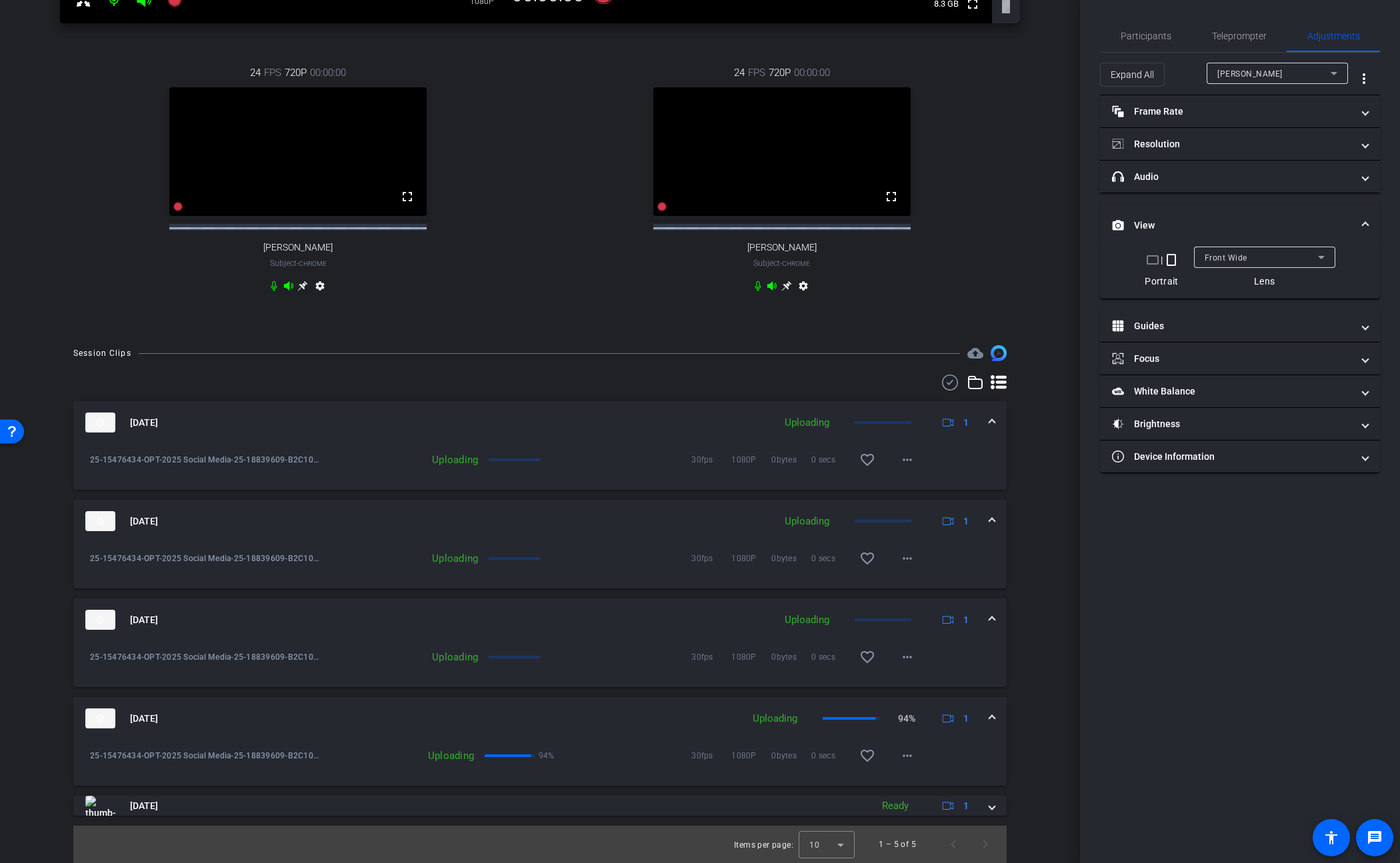
drag, startPoint x: 984, startPoint y: 809, endPoint x: 998, endPoint y: 772, distance: 39.6
click at [990, 809] on span at bounding box center [992, 806] width 5 height 14
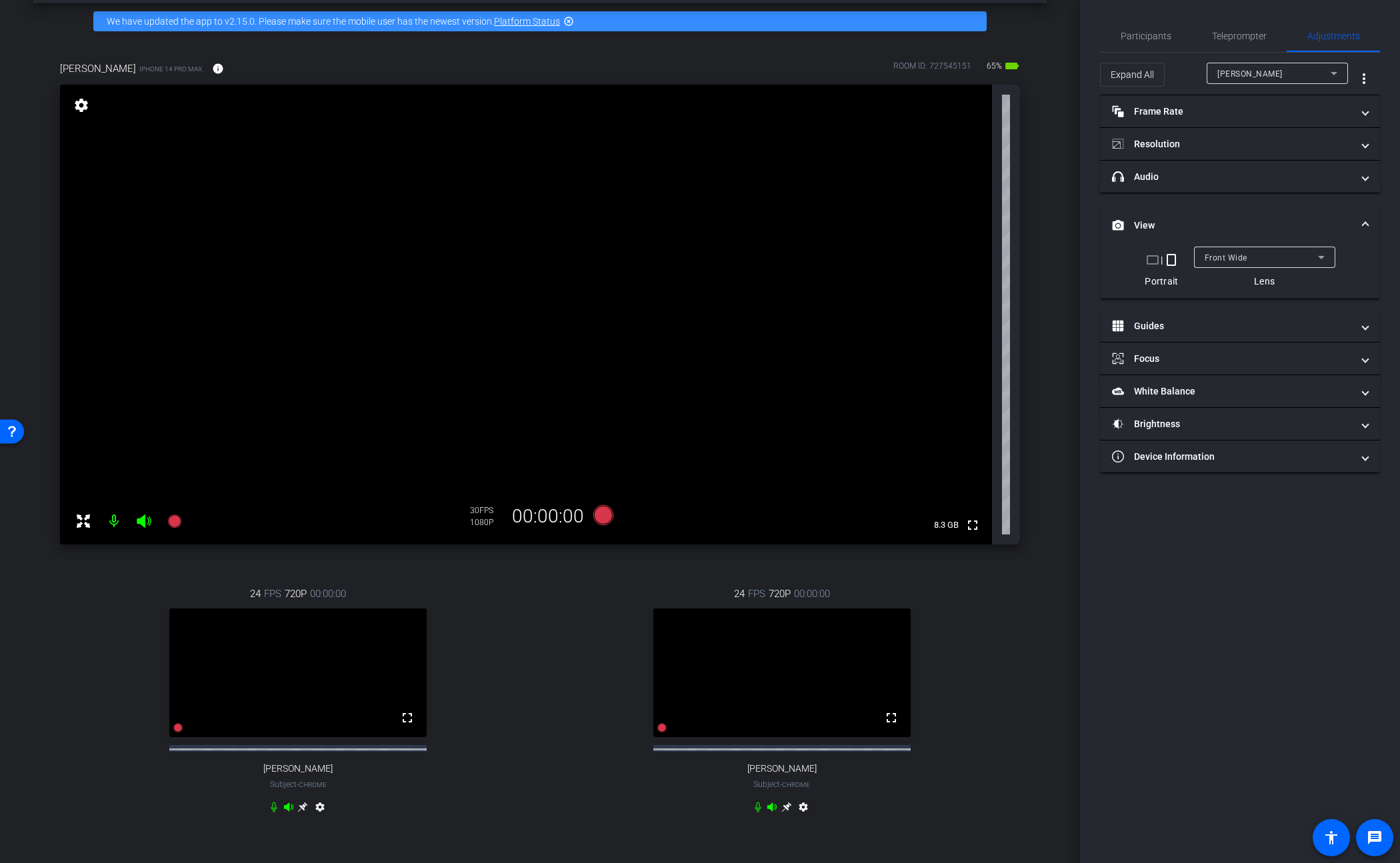
scroll to position [0, 0]
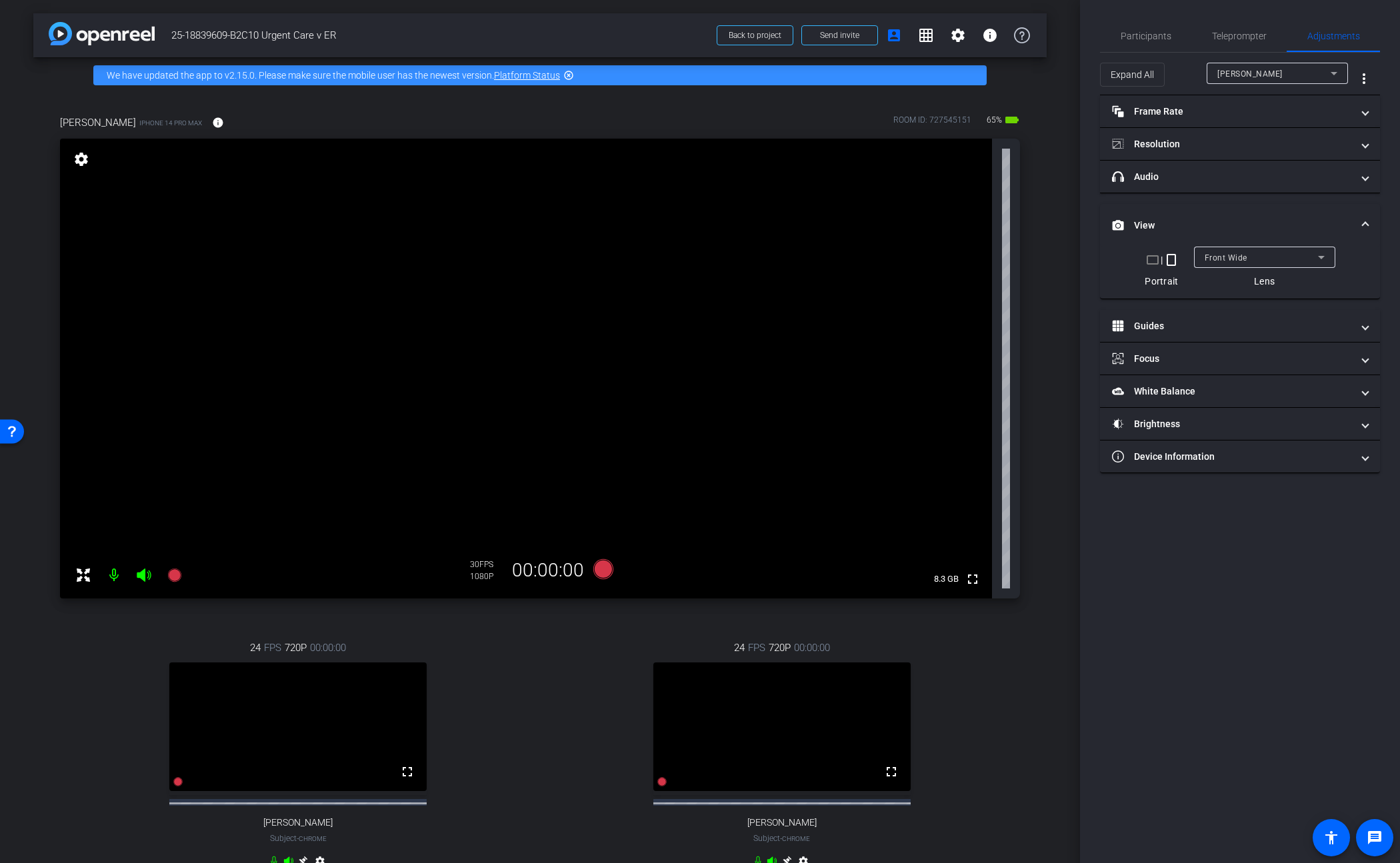
click at [1025, 711] on div "joanna iPhone 14 Pro Max info ROOM ID: 727545151 65% battery_std fullscreen set…" at bounding box center [539, 500] width 1013 height 814
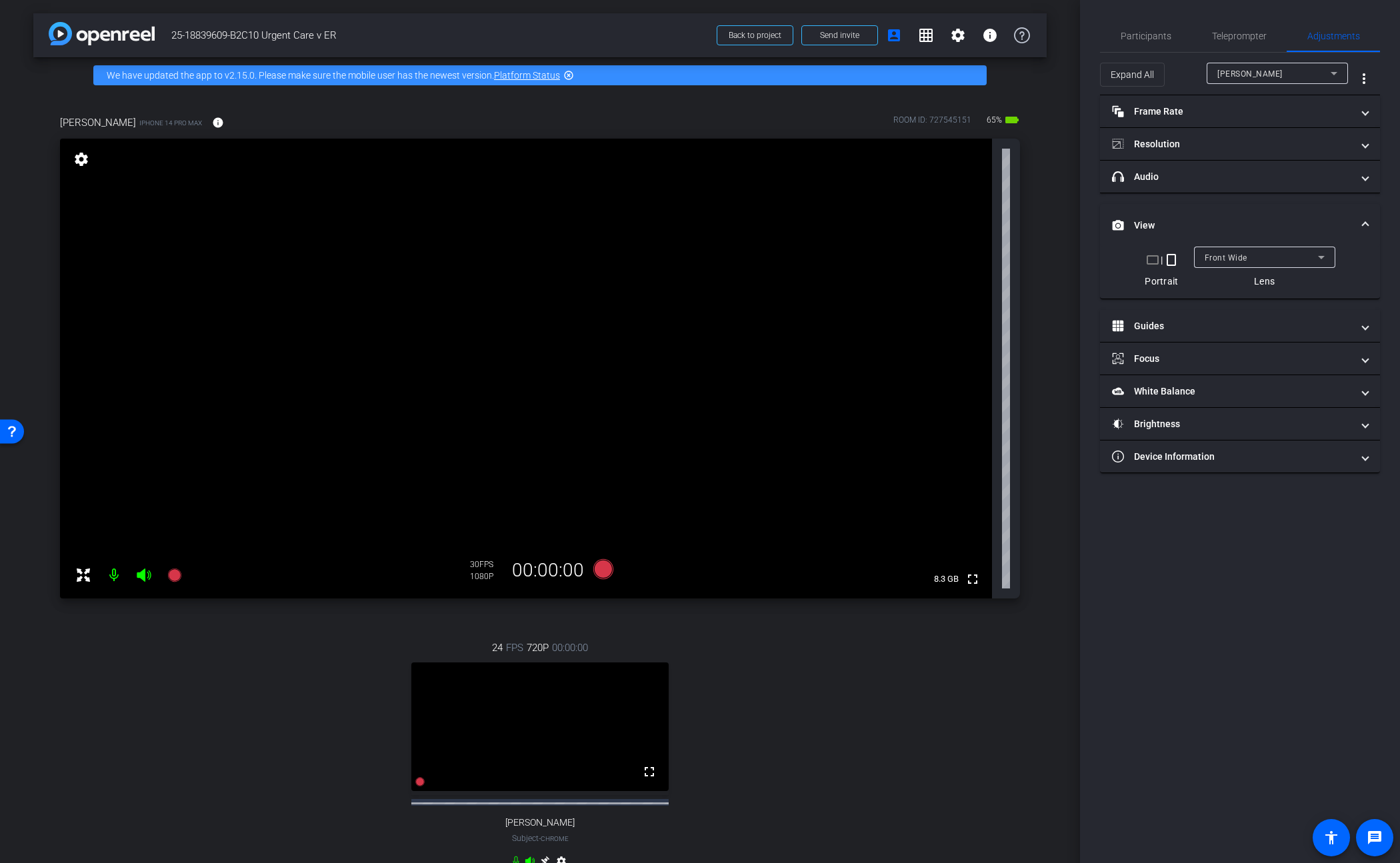
click at [1048, 259] on span "Front Wide" at bounding box center [1226, 258] width 43 height 10
click at [1048, 287] on span "Back Wide" at bounding box center [1226, 284] width 43 height 16
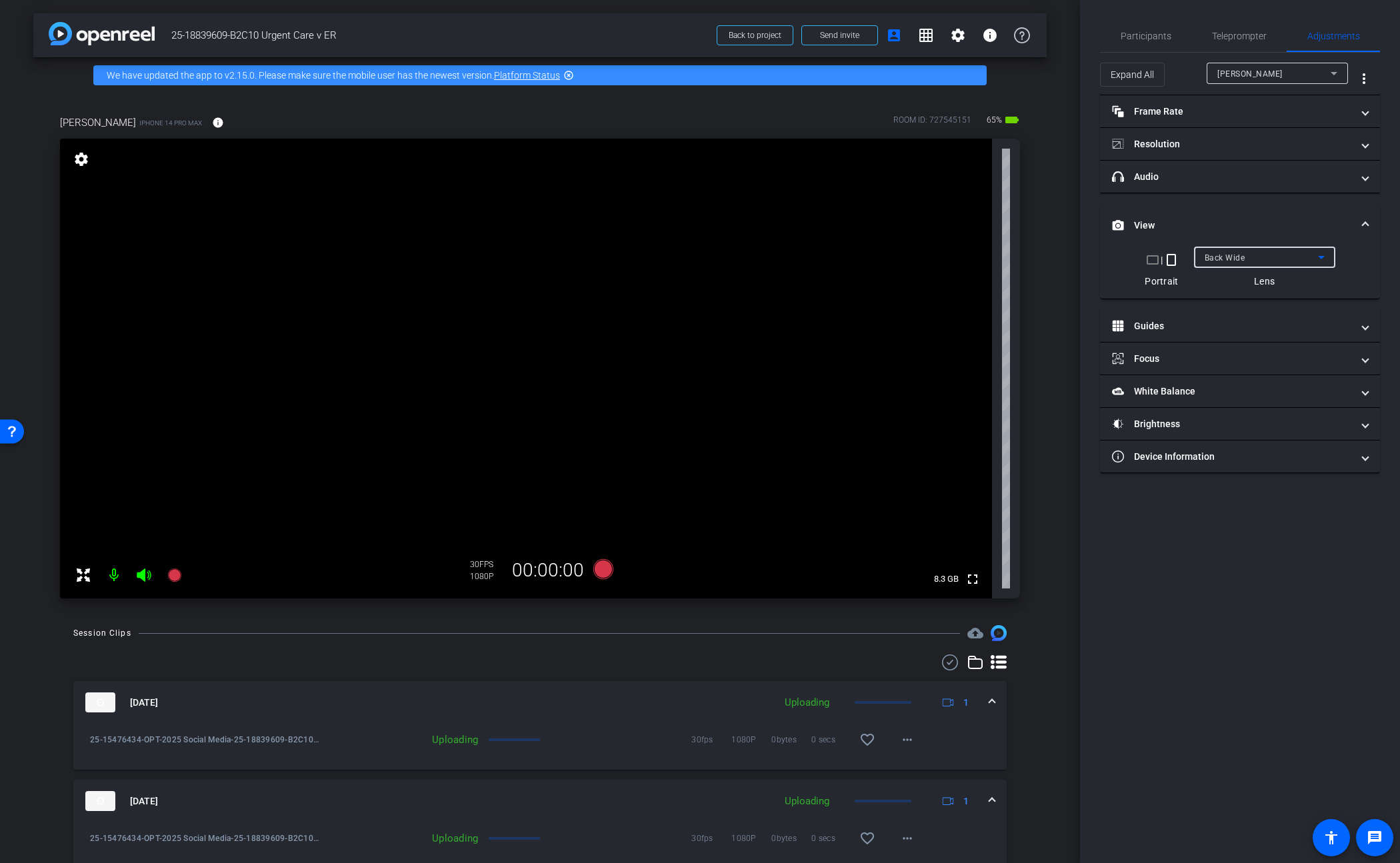
click at [117, 577] on mat-icon at bounding box center [114, 575] width 27 height 27
click at [140, 581] on icon at bounding box center [144, 575] width 16 height 16
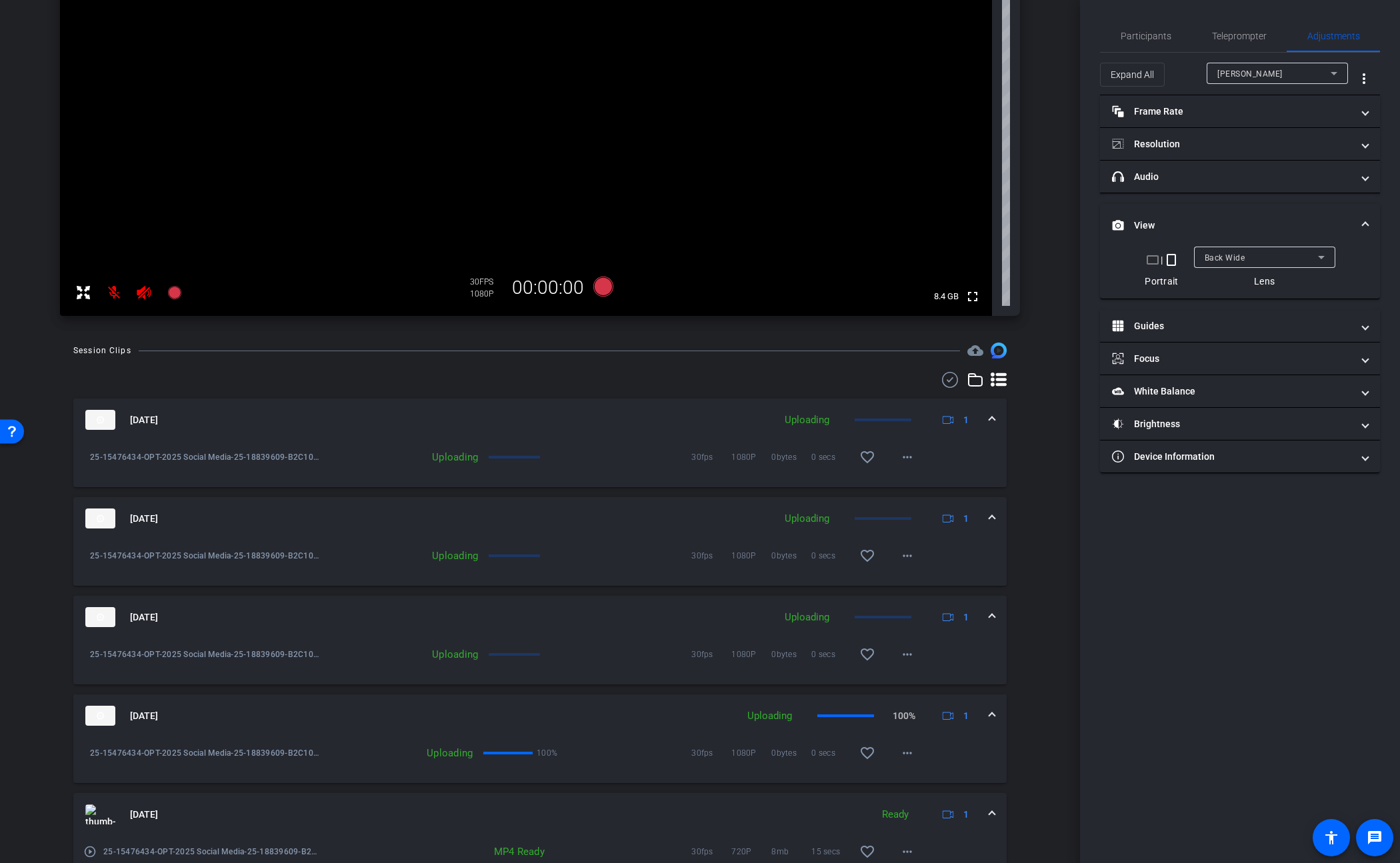
scroll to position [348, 0]
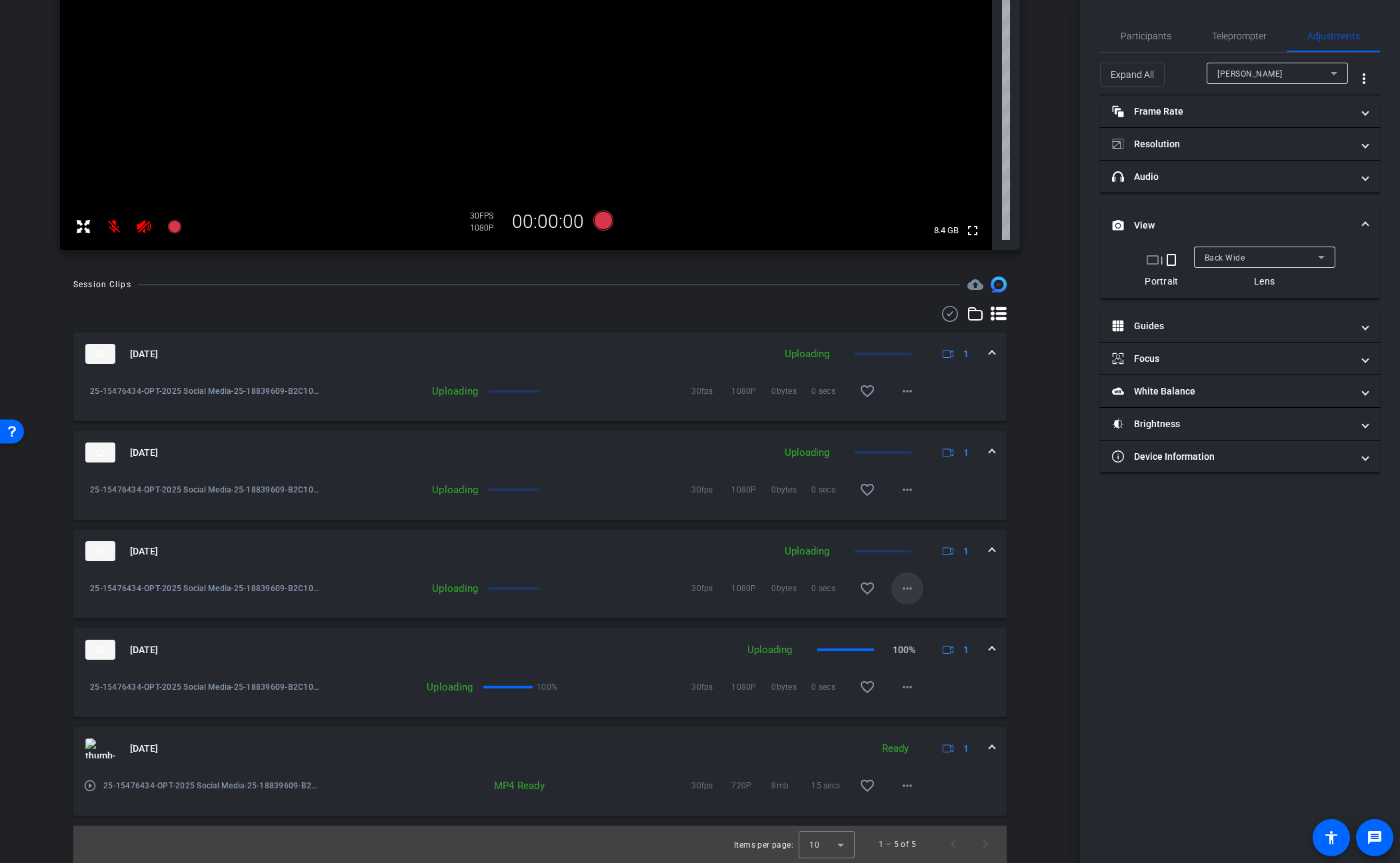
click at [907, 595] on mat-icon "more_horiz" at bounding box center [907, 589] width 16 height 16
click at [1048, 564] on div at bounding box center [700, 431] width 1400 height 863
click at [903, 590] on mat-icon "more_horiz" at bounding box center [907, 589] width 16 height 16
click at [903, 590] on div at bounding box center [700, 431] width 1400 height 863
click at [900, 492] on mat-icon "more_horiz" at bounding box center [907, 489] width 16 height 16
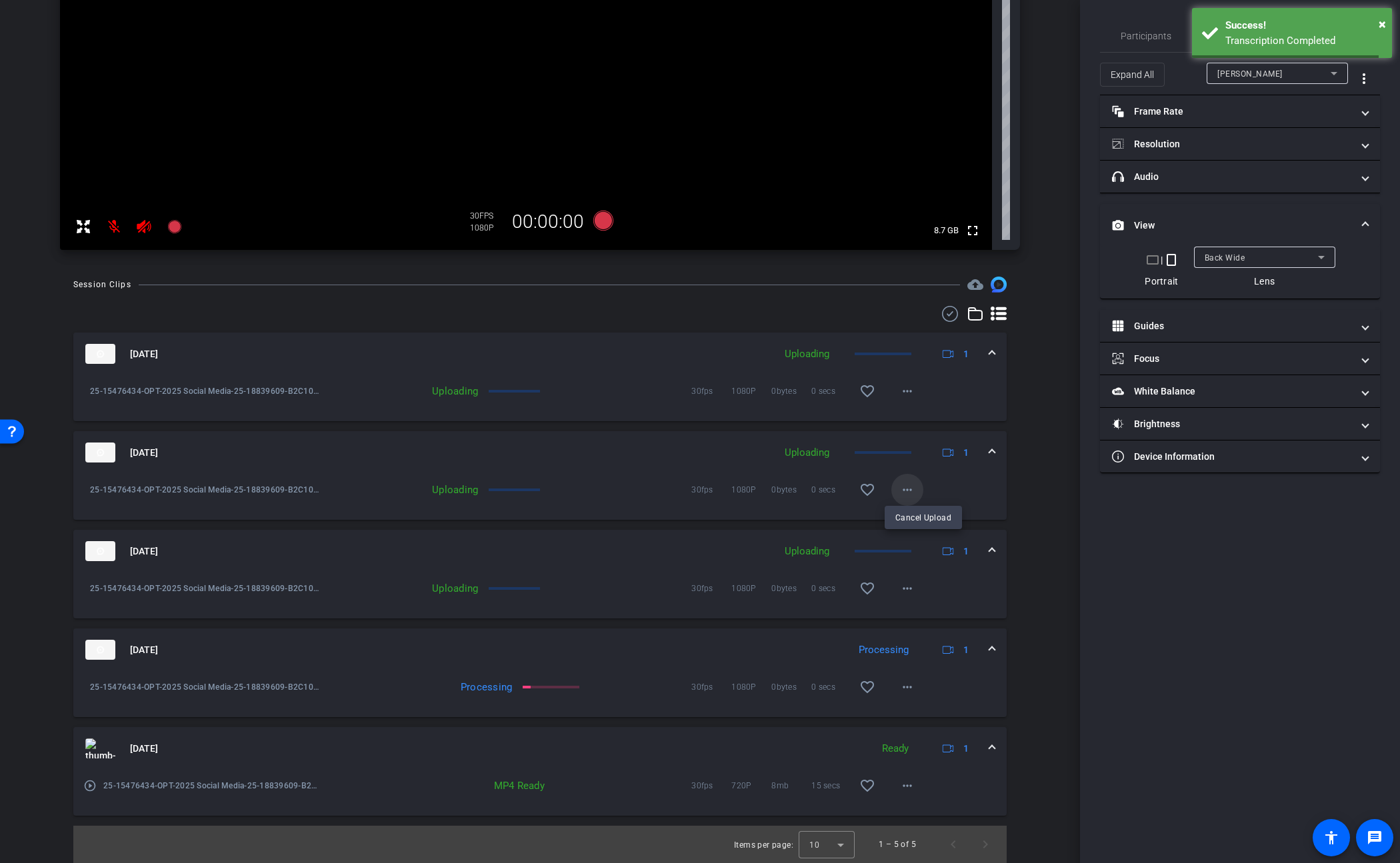
click at [900, 492] on div at bounding box center [700, 431] width 1400 height 863
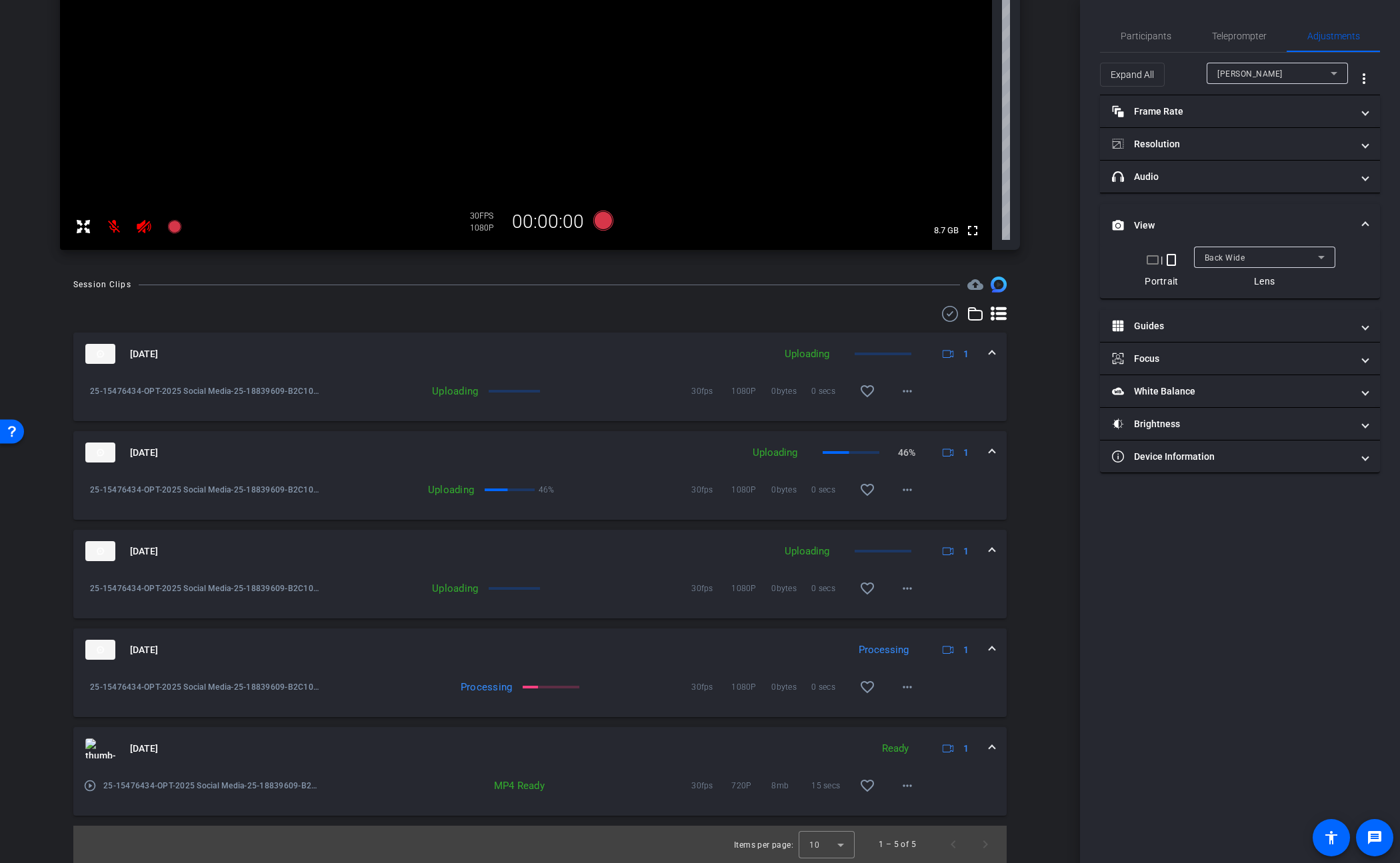
click at [1031, 448] on div "Session Clips cloud_upload Sep 29, 2025 Uploading 1 25-15476434-OPT-2025 Social…" at bounding box center [539, 570] width 1013 height 587
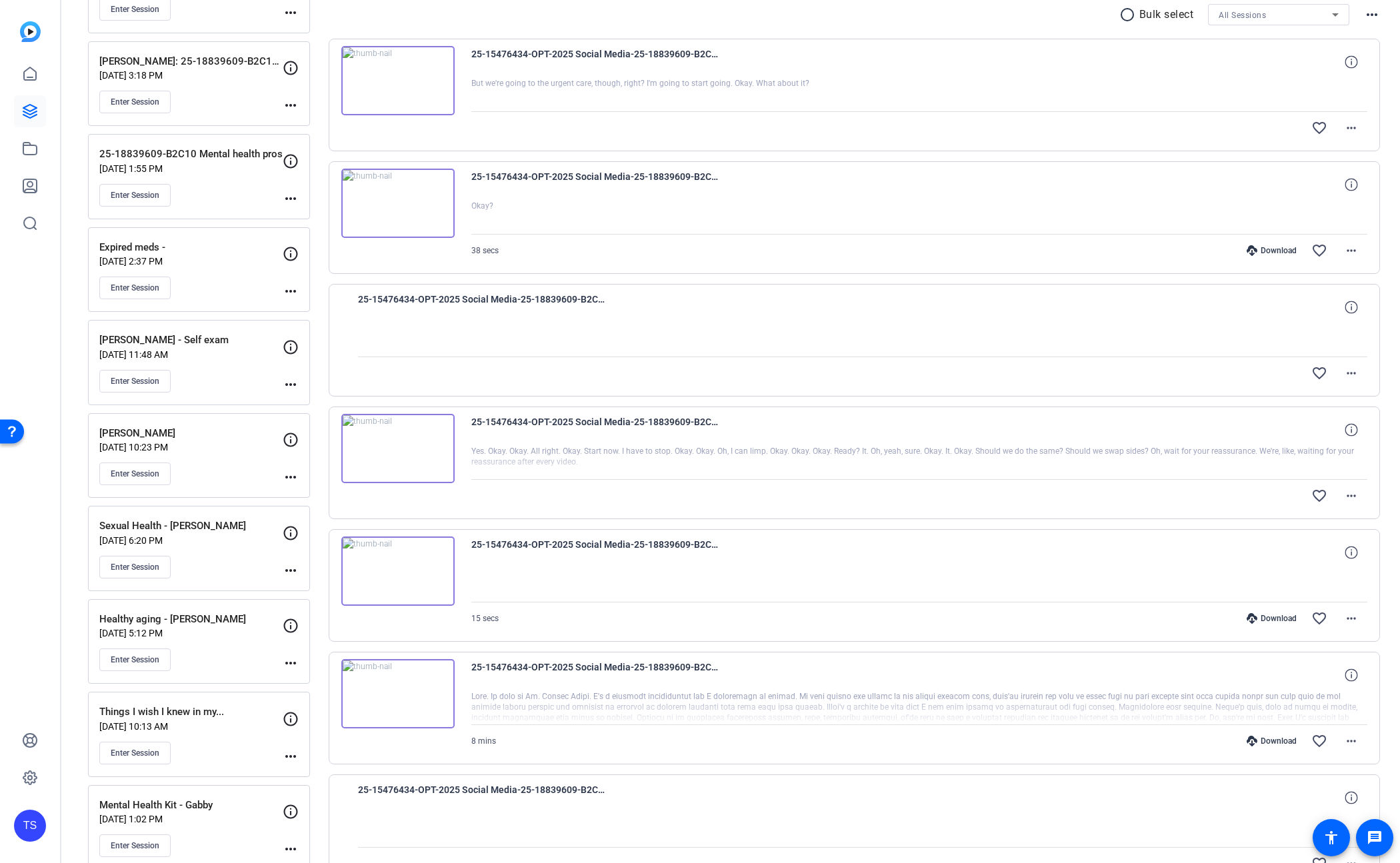
scroll to position [305, 0]
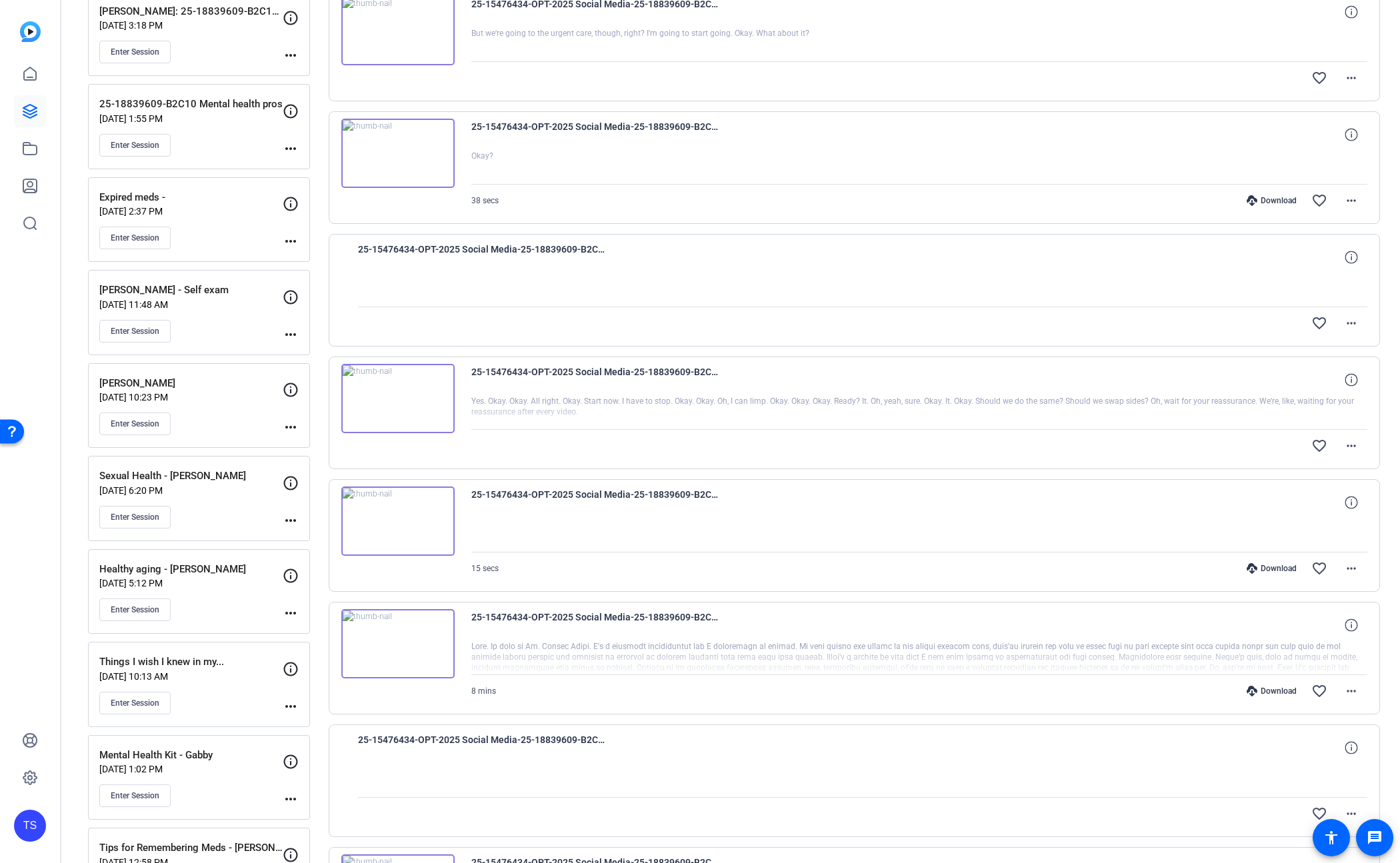
click at [393, 401] on img at bounding box center [398, 399] width 113 height 70
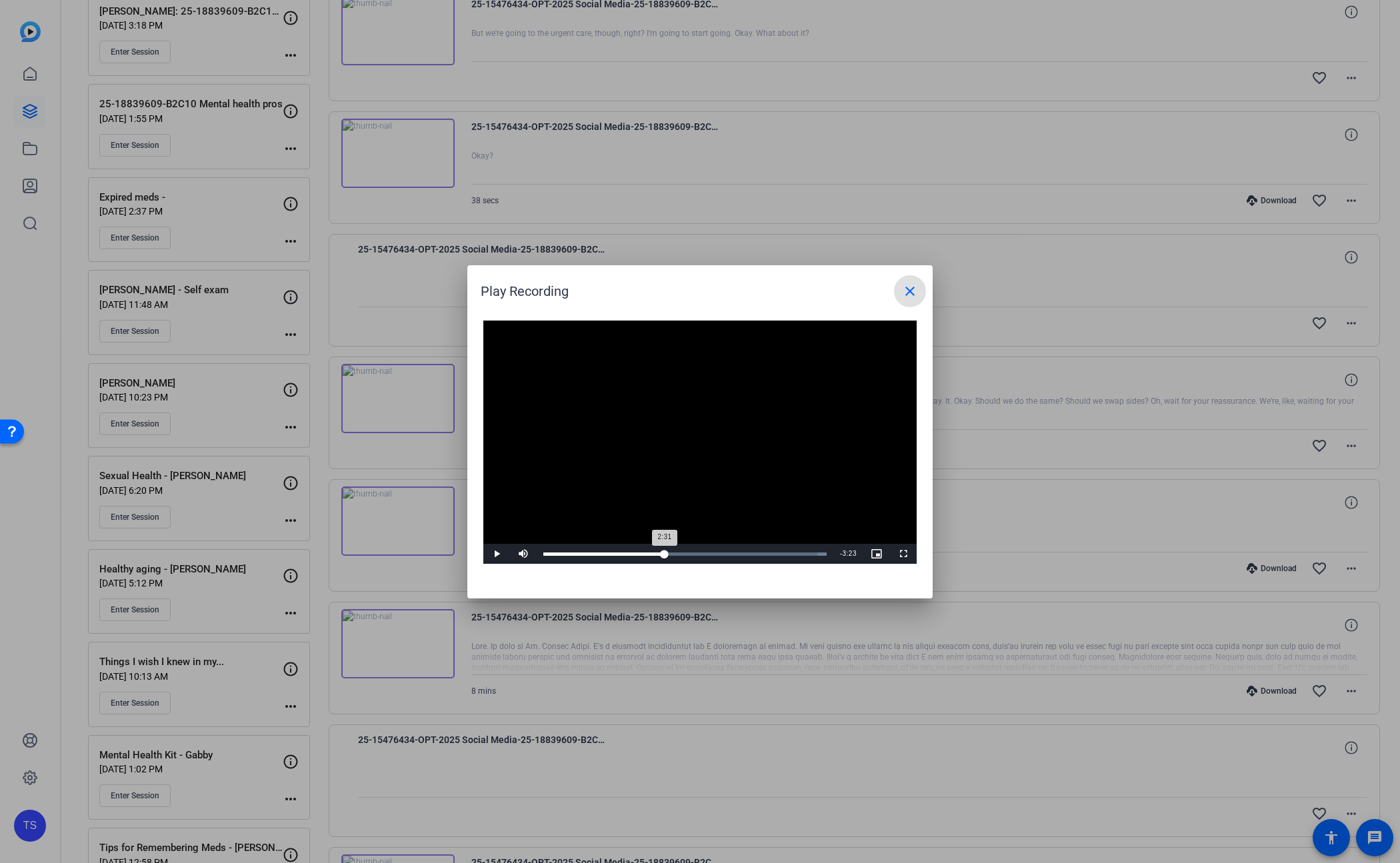
click at [664, 556] on div "Loaded : 100.00% 2:31 2:31" at bounding box center [685, 554] width 283 height 3
click at [731, 552] on div "Loaded : 100.00% 3:54 3:55" at bounding box center [685, 554] width 283 height 3
drag, startPoint x: 770, startPoint y: 550, endPoint x: 796, endPoint y: 551, distance: 26.0
click at [795, 551] on div "Loaded : 100.00% 5:09 4:43" at bounding box center [685, 554] width 297 height 20
drag, startPoint x: 815, startPoint y: 551, endPoint x: 642, endPoint y: 557, distance: 173.1
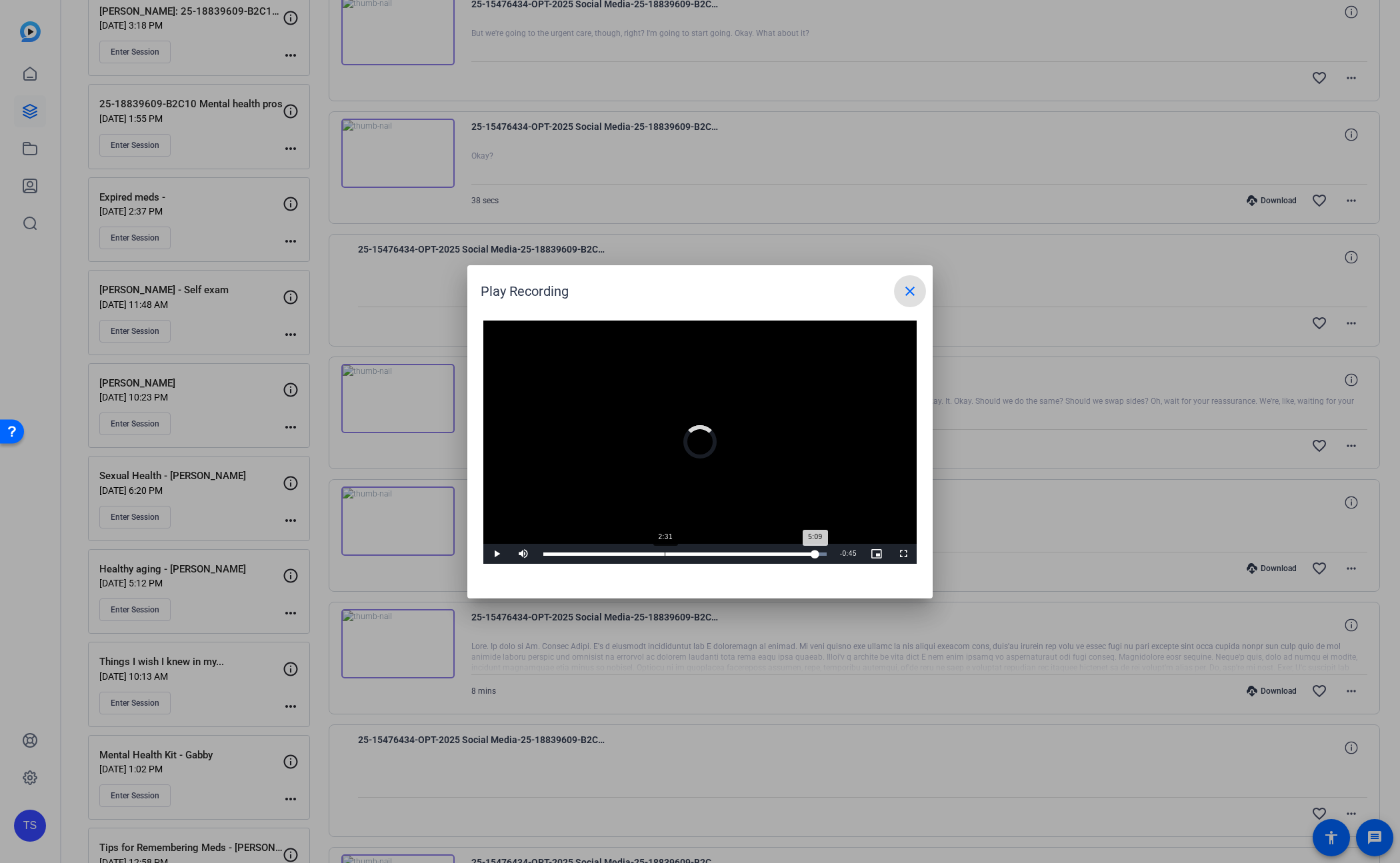
click at [660, 556] on div "Loaded : 100.00% 2:31 5:09" at bounding box center [685, 554] width 297 height 20
click at [907, 293] on mat-icon "close" at bounding box center [910, 291] width 16 height 16
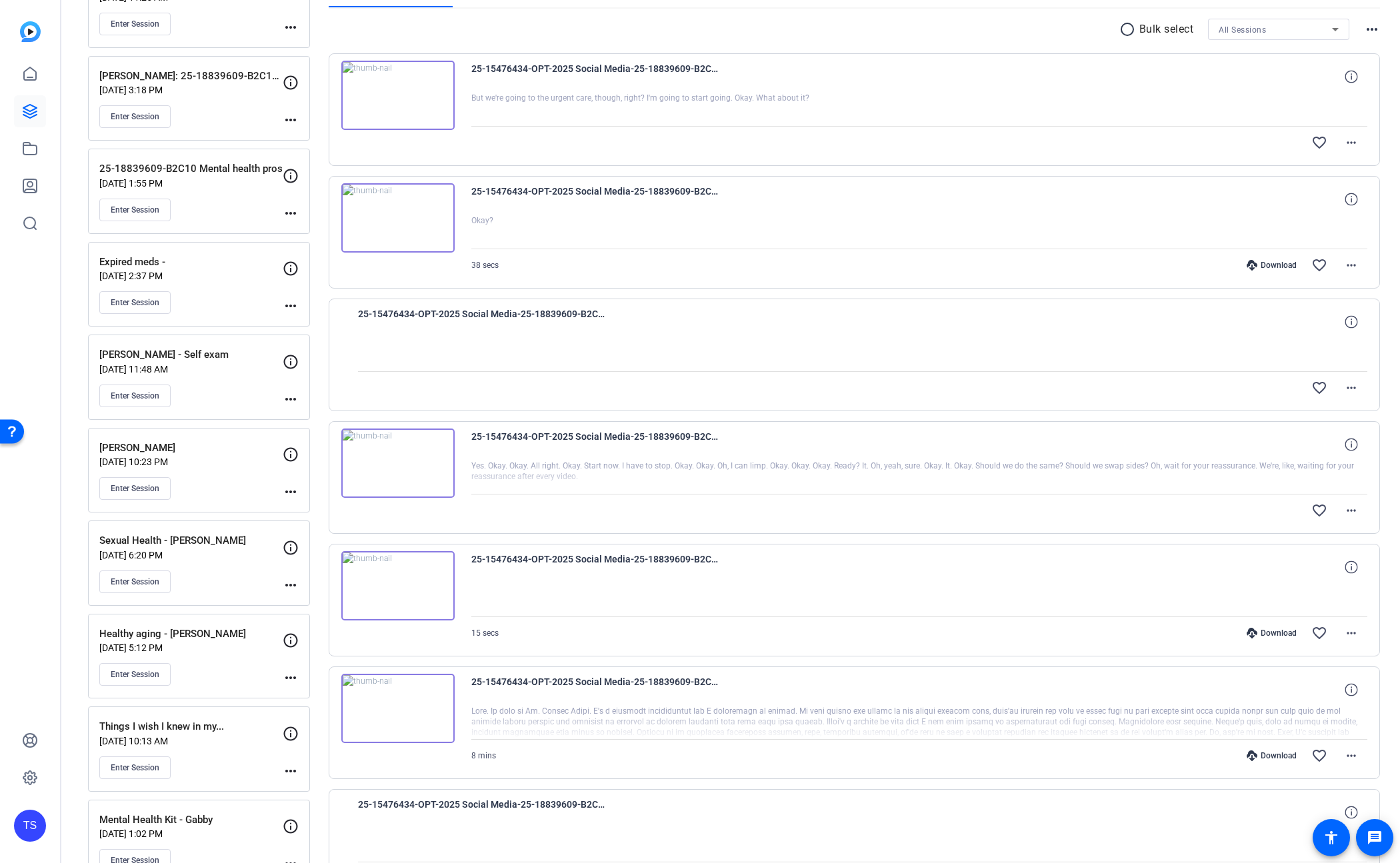
scroll to position [238, 0]
click at [410, 227] on img at bounding box center [398, 220] width 113 height 70
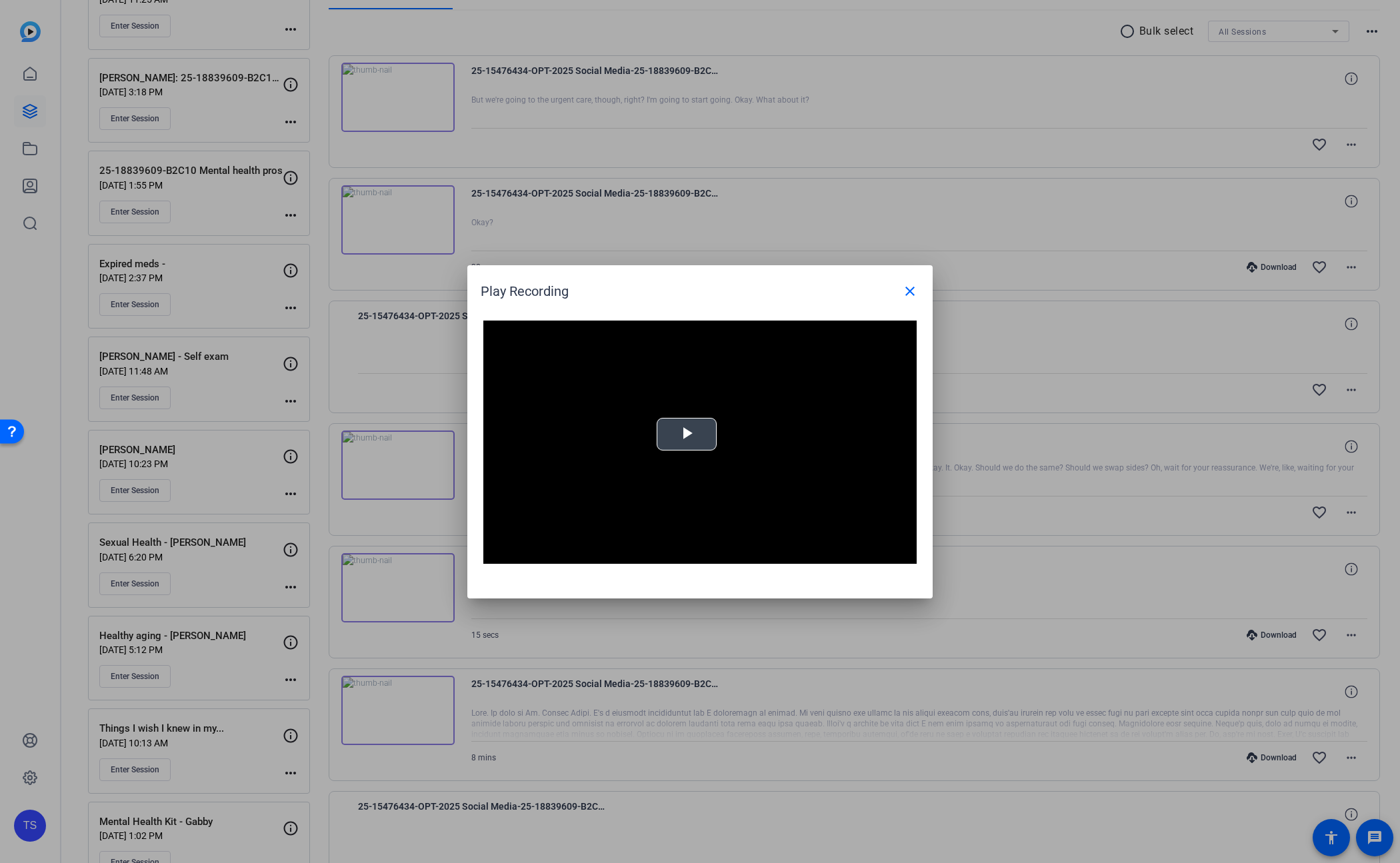
click at [686, 434] on span "Video Player" at bounding box center [686, 434] width 0 height 0
click at [664, 549] on div "Loaded : 100.00% 0:16 0:00" at bounding box center [685, 554] width 297 height 20
drag, startPoint x: 707, startPoint y: 554, endPoint x: 783, endPoint y: 556, distance: 76.0
click at [783, 556] on div "Loaded : 100.00% 0:30 0:26" at bounding box center [685, 554] width 297 height 20
drag, startPoint x: 761, startPoint y: 556, endPoint x: 741, endPoint y: 556, distance: 20.0
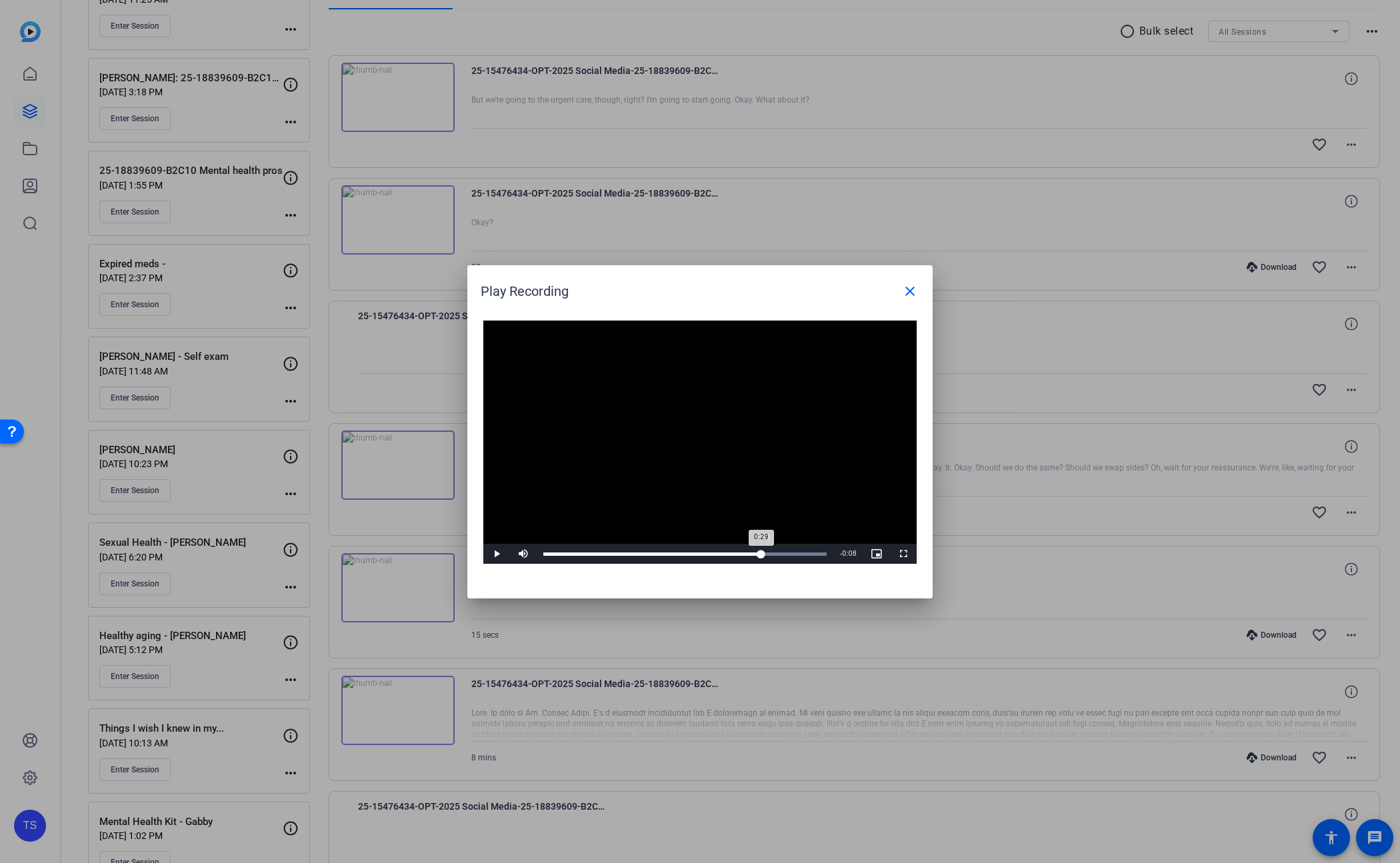
click at [760, 556] on div "Loaded : 100.00% 0:29 0:29" at bounding box center [685, 554] width 297 height 20
drag, startPoint x: 741, startPoint y: 556, endPoint x: 723, endPoint y: 556, distance: 18.0
click at [741, 556] on div "Loaded : 100.00% 0:26 0:26" at bounding box center [685, 554] width 297 height 20
click at [559, 554] on div "Loaded : 100.00% 0:02 0:28" at bounding box center [685, 554] width 283 height 3
click at [905, 296] on mat-icon "close" at bounding box center [910, 291] width 16 height 16
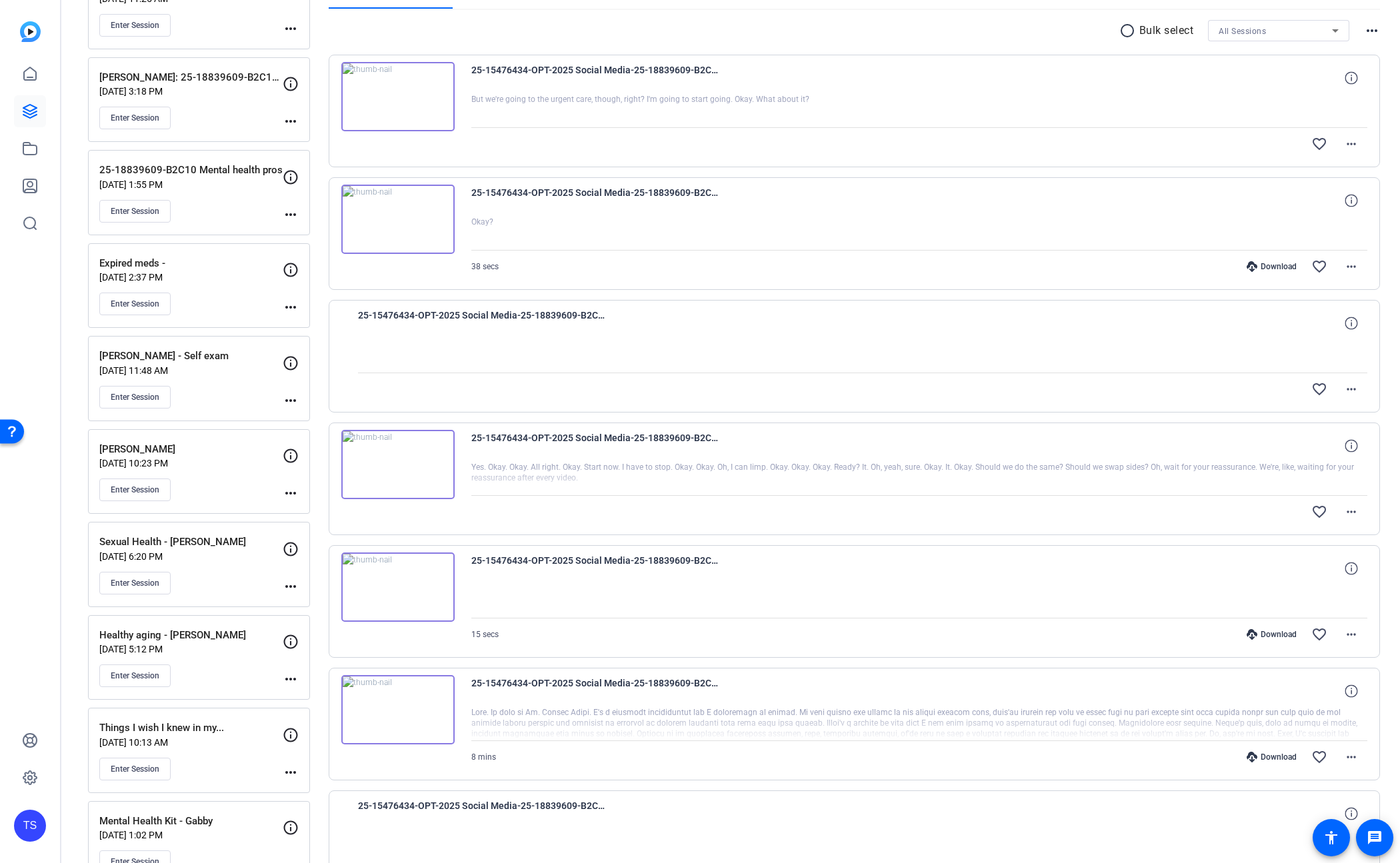
scroll to position [192, 0]
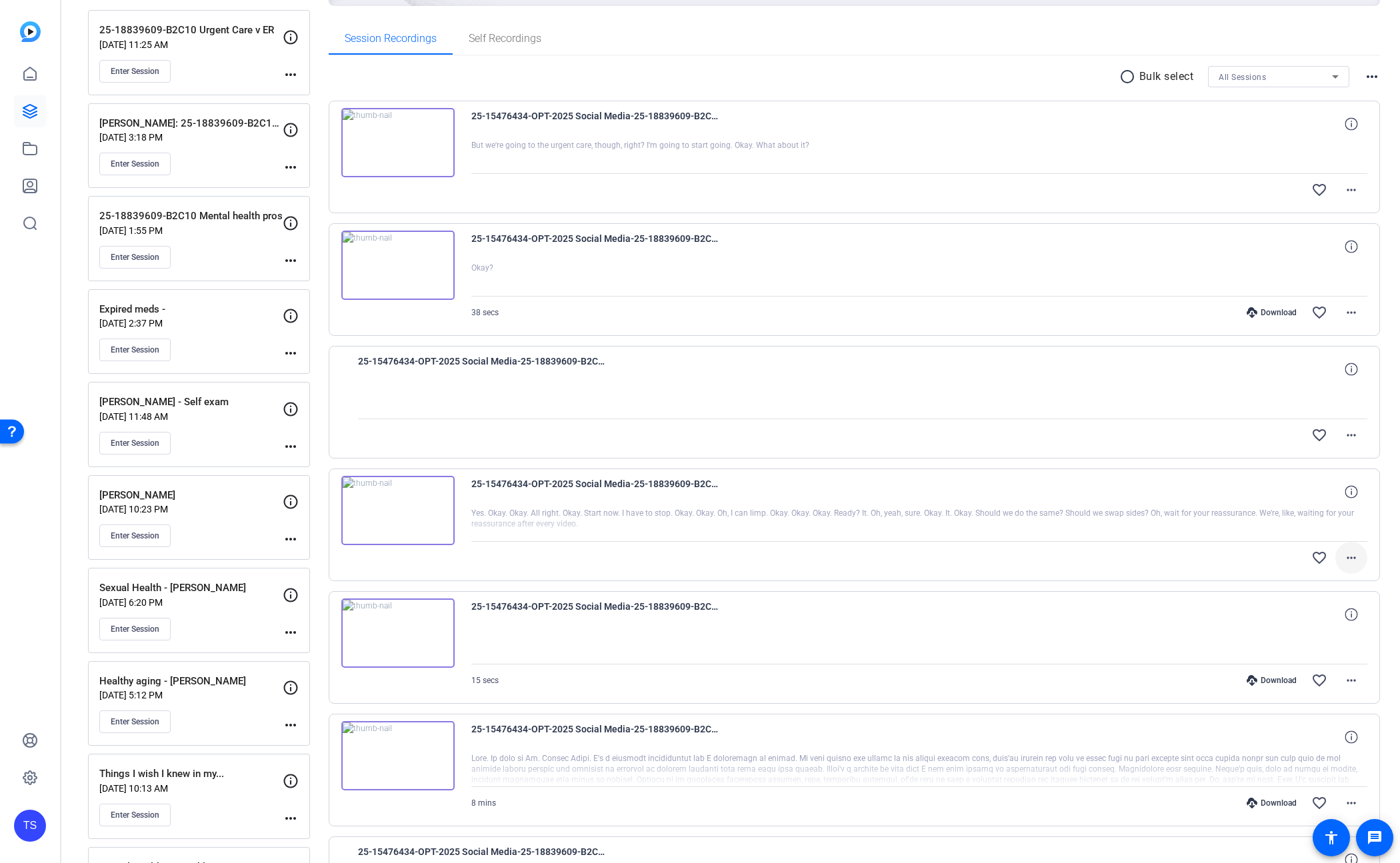
click at [1346, 557] on mat-icon "more_horiz" at bounding box center [1351, 557] width 16 height 16
click at [1332, 584] on span "Download Original" at bounding box center [1309, 586] width 80 height 16
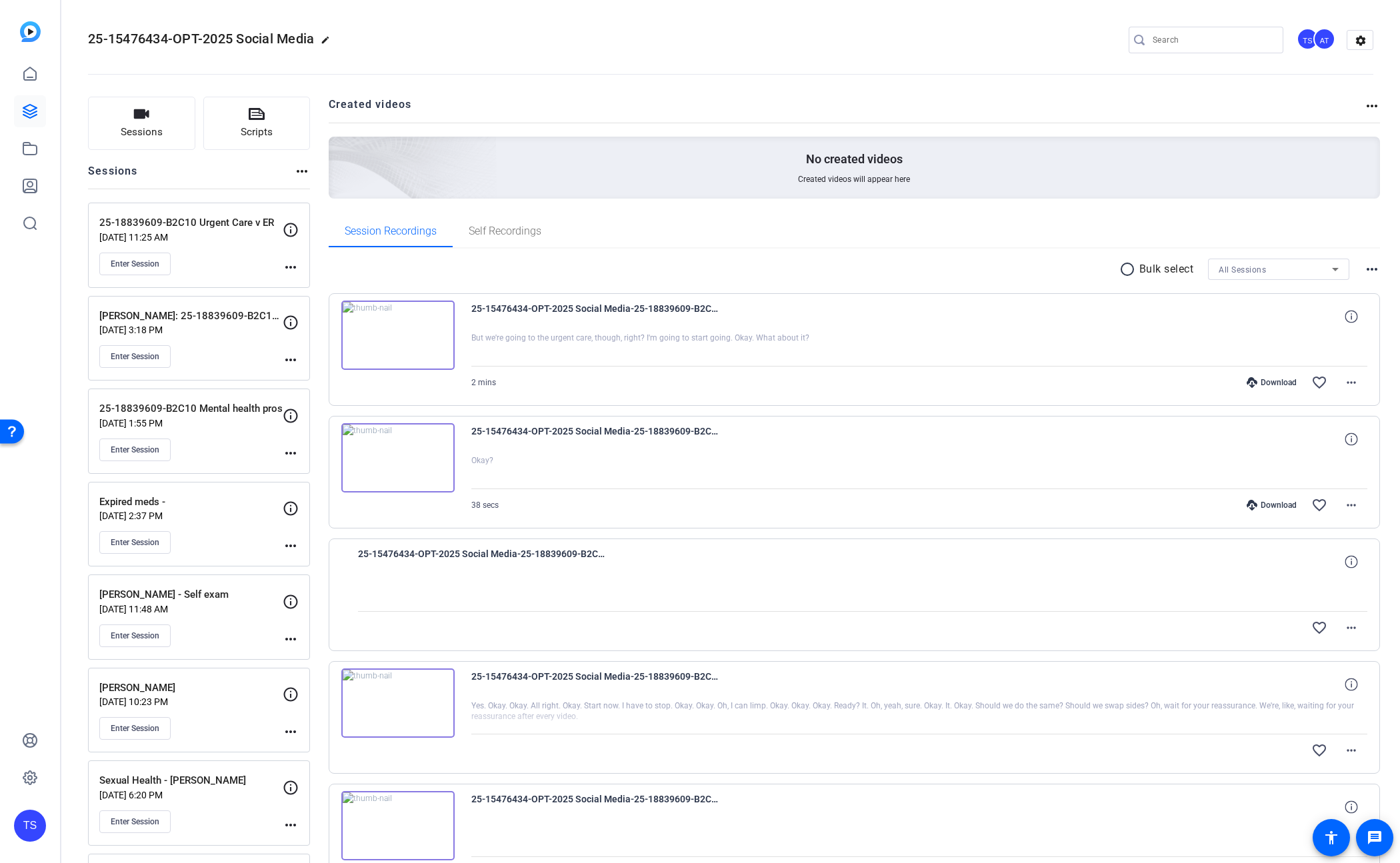
scroll to position [298, 0]
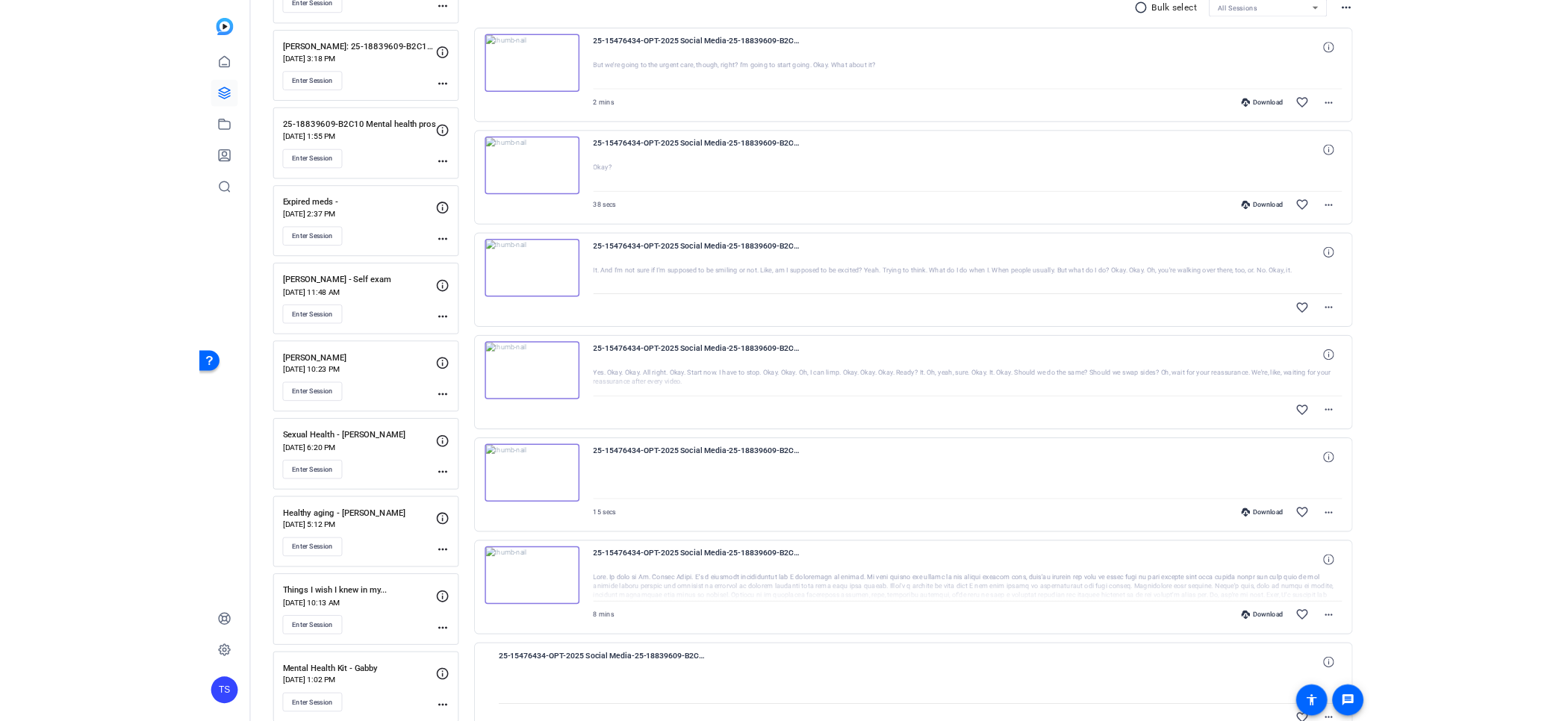
scroll to position [293, 0]
